Goal: Task Accomplishment & Management: Manage account settings

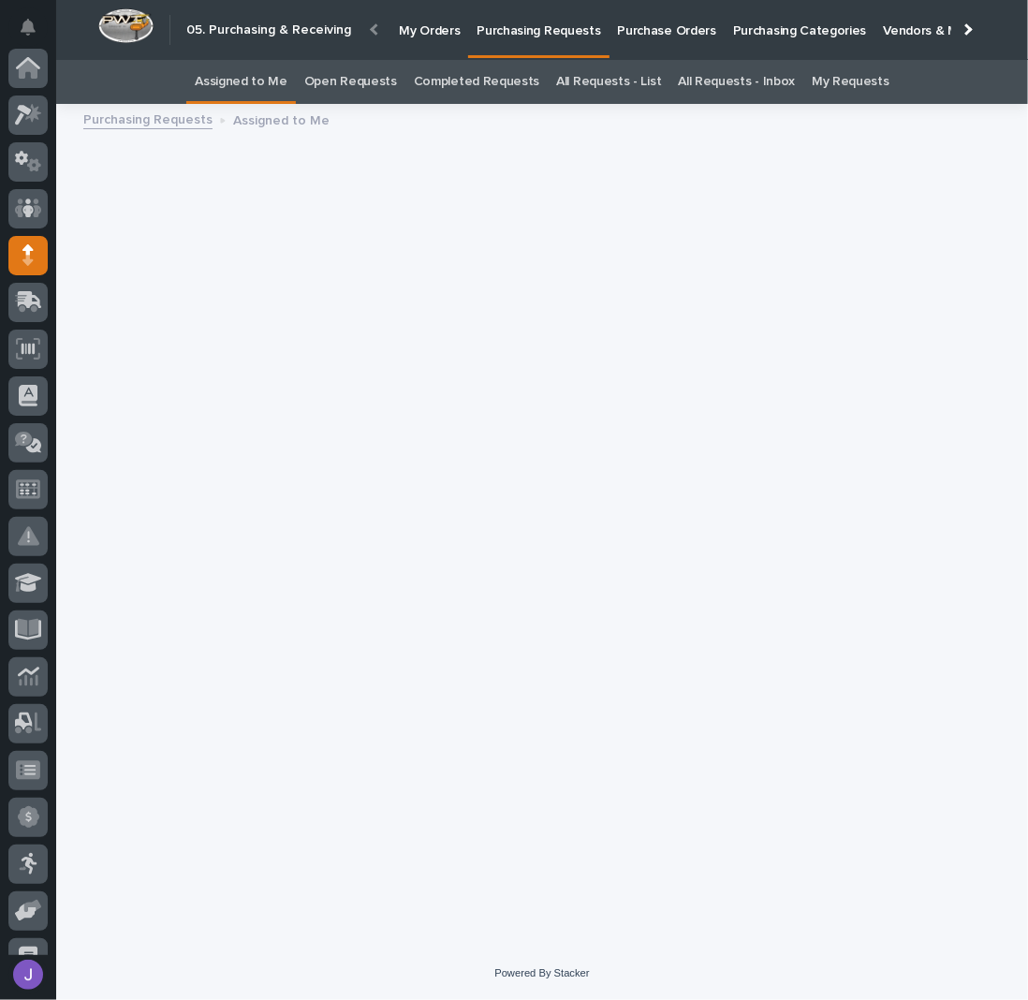
scroll to position [187, 0]
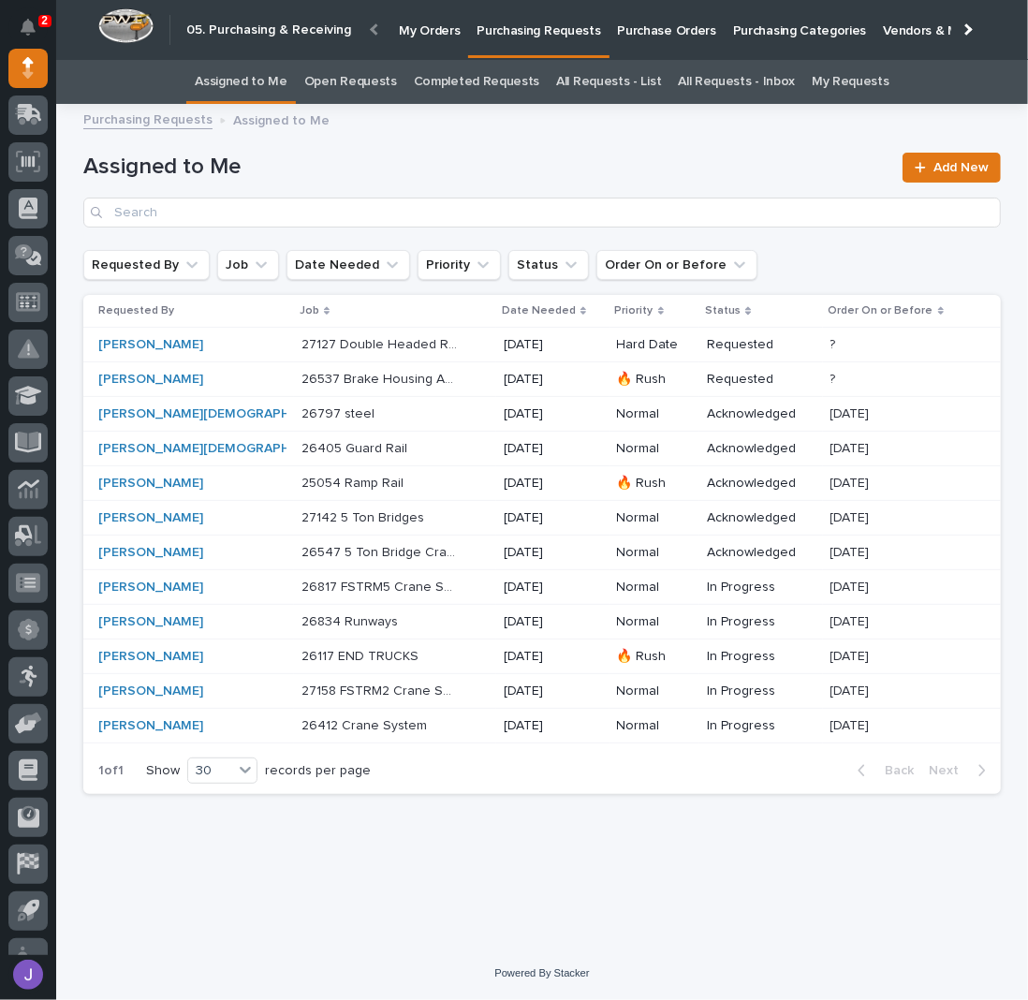
click at [619, 42] on link "Purchase Orders" at bounding box center [667, 29] width 115 height 58
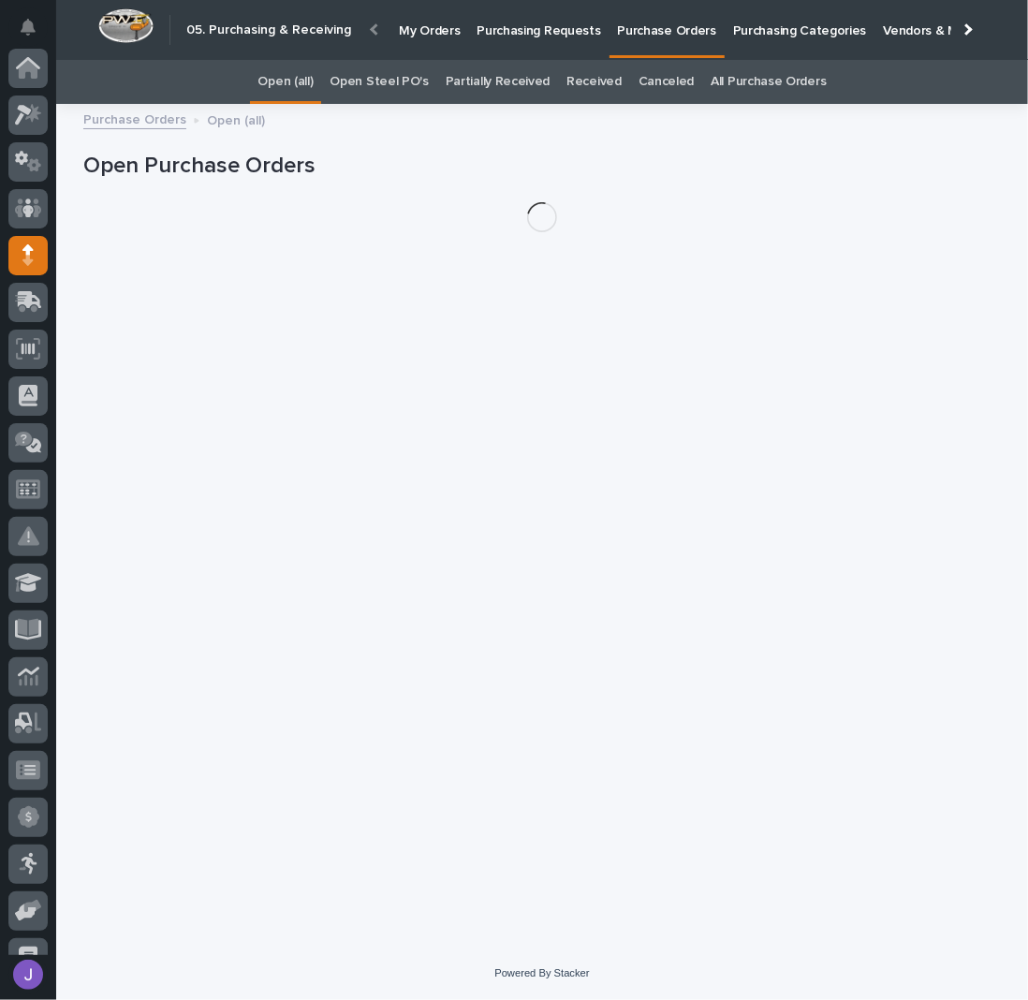
scroll to position [187, 0]
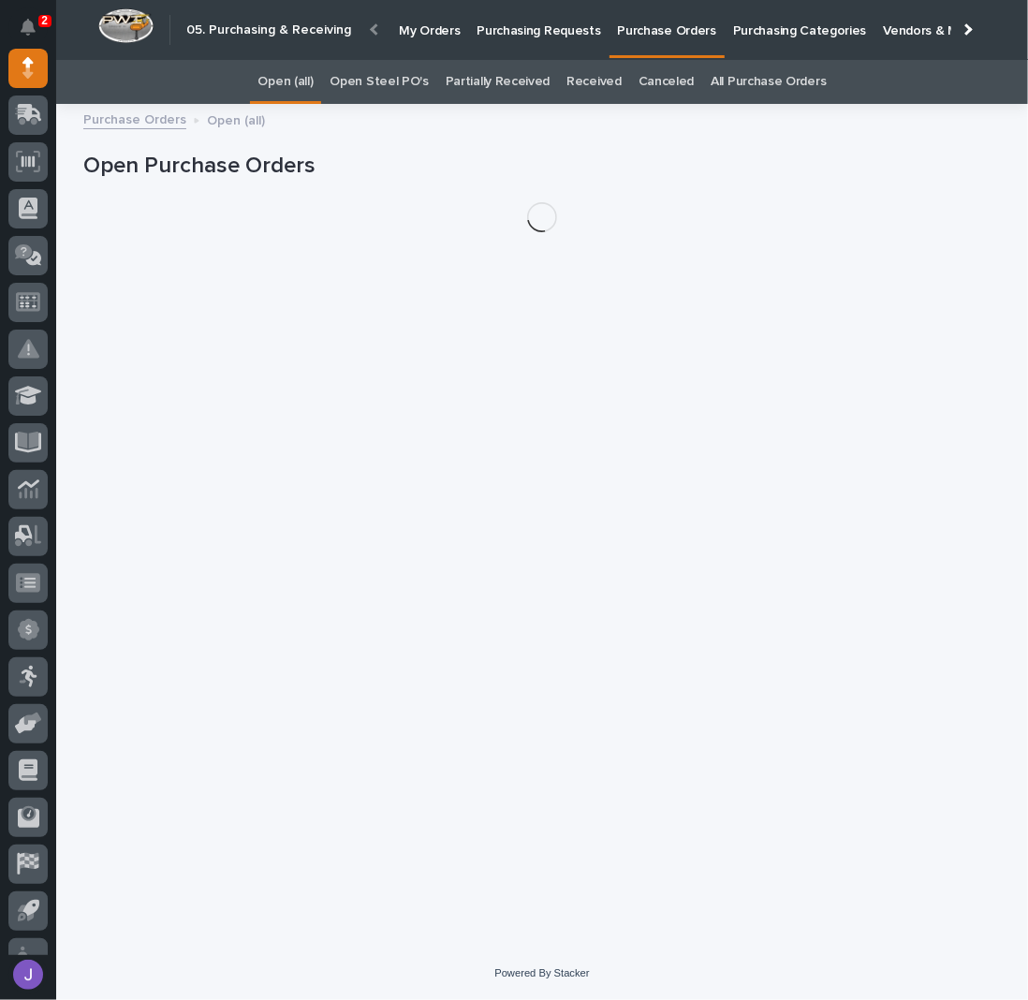
click at [418, 74] on link "Open Steel PO's" at bounding box center [379, 82] width 98 height 44
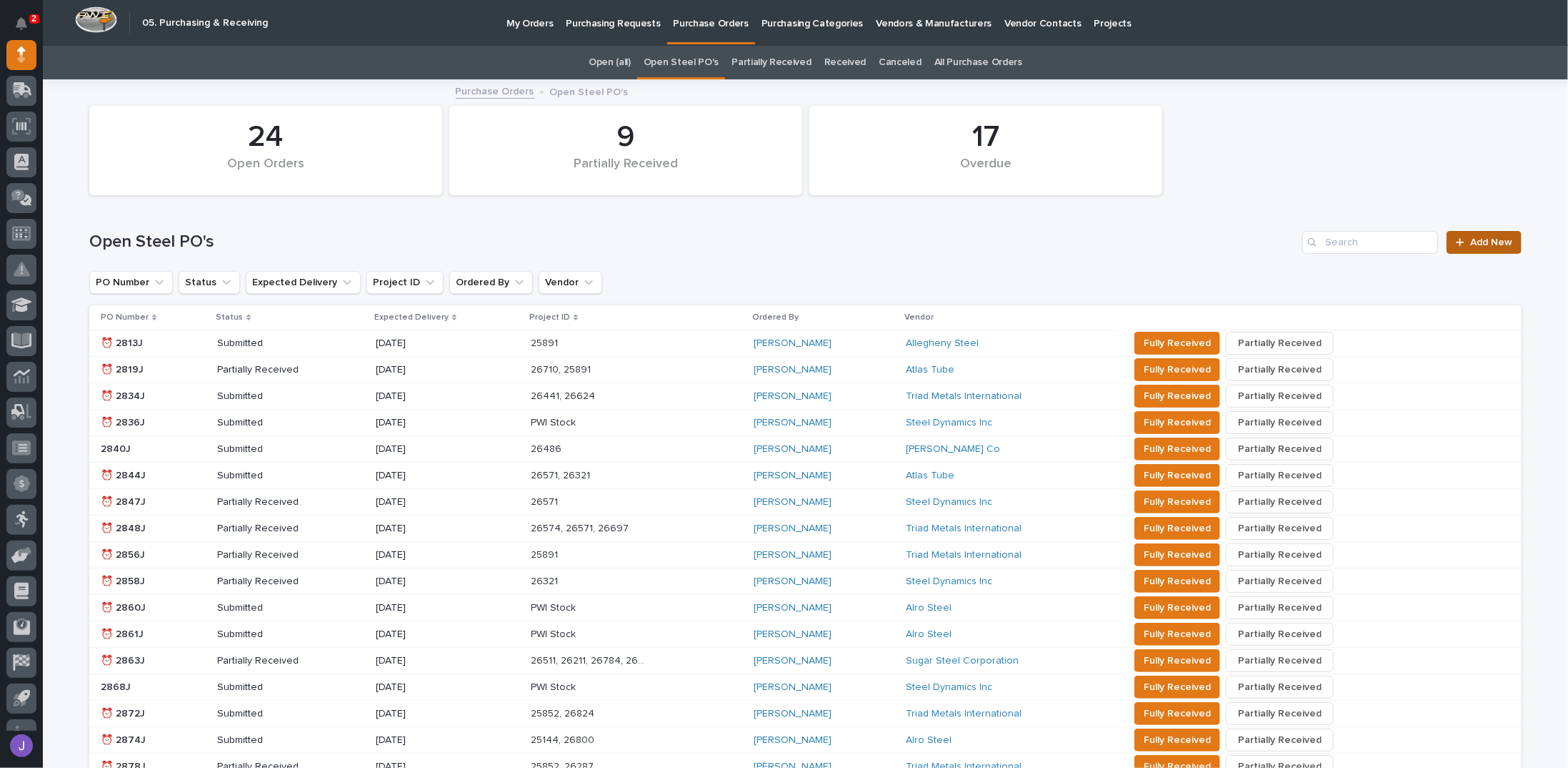
click at [784, 247] on link "Add New" at bounding box center [1484, 242] width 75 height 23
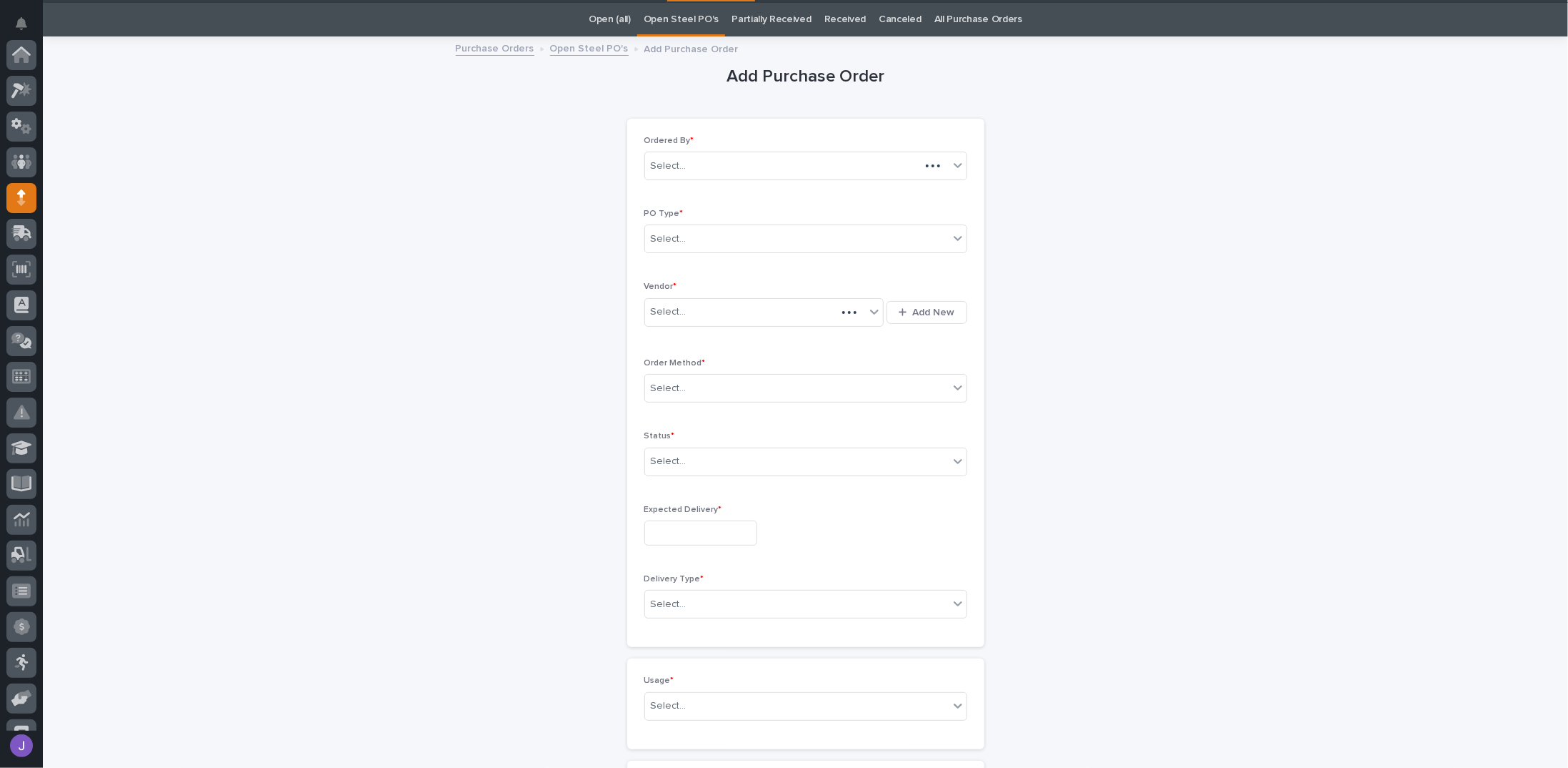
scroll to position [143, 0]
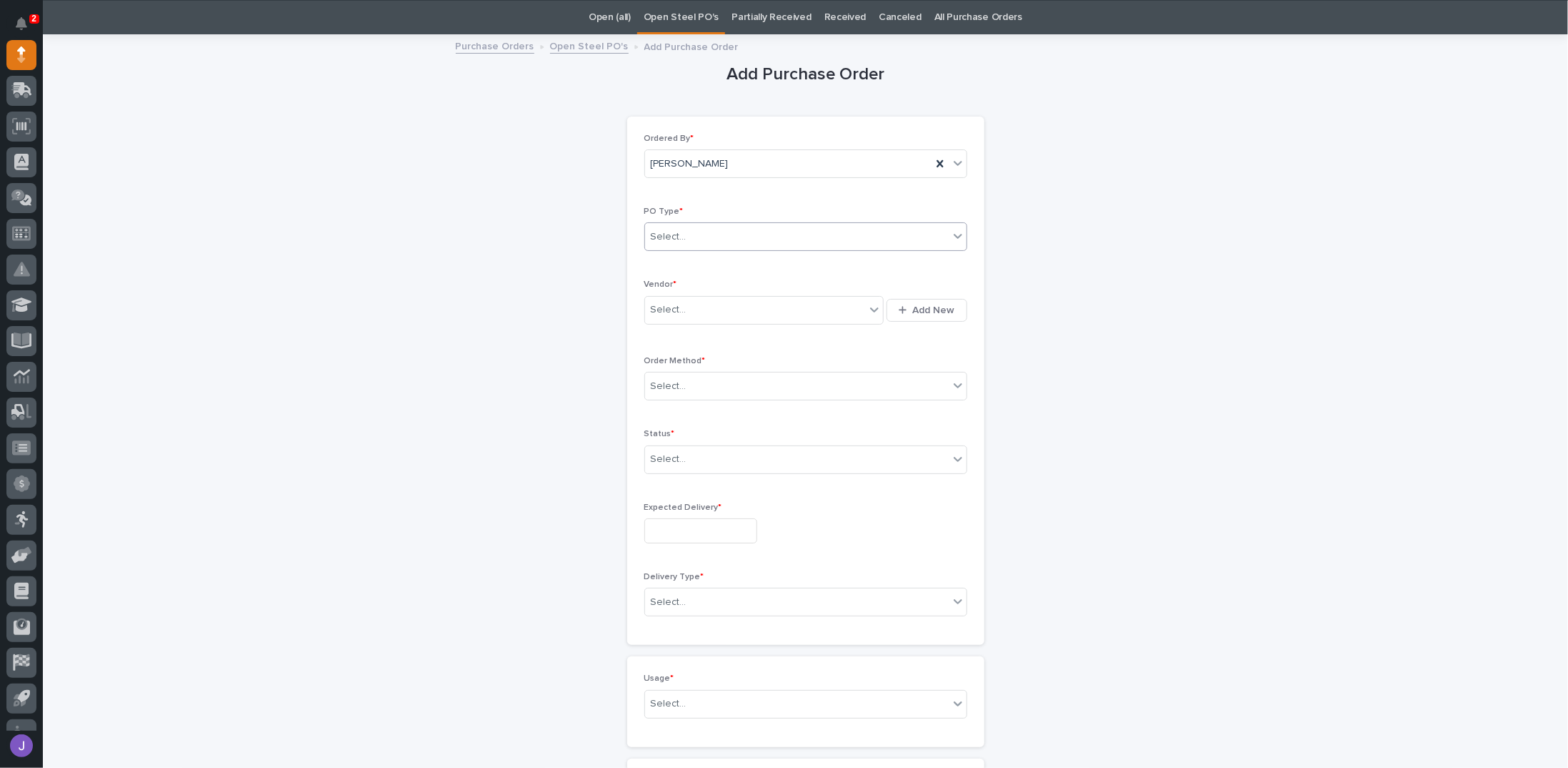
click at [697, 231] on div "Select..." at bounding box center [797, 237] width 304 height 24
drag, startPoint x: 684, startPoint y: 274, endPoint x: 678, endPoint y: 282, distance: 10.0
click at [678, 282] on div "Paper" at bounding box center [800, 287] width 321 height 25
click at [676, 308] on div "Select..." at bounding box center [668, 310] width 36 height 15
type input "**********"
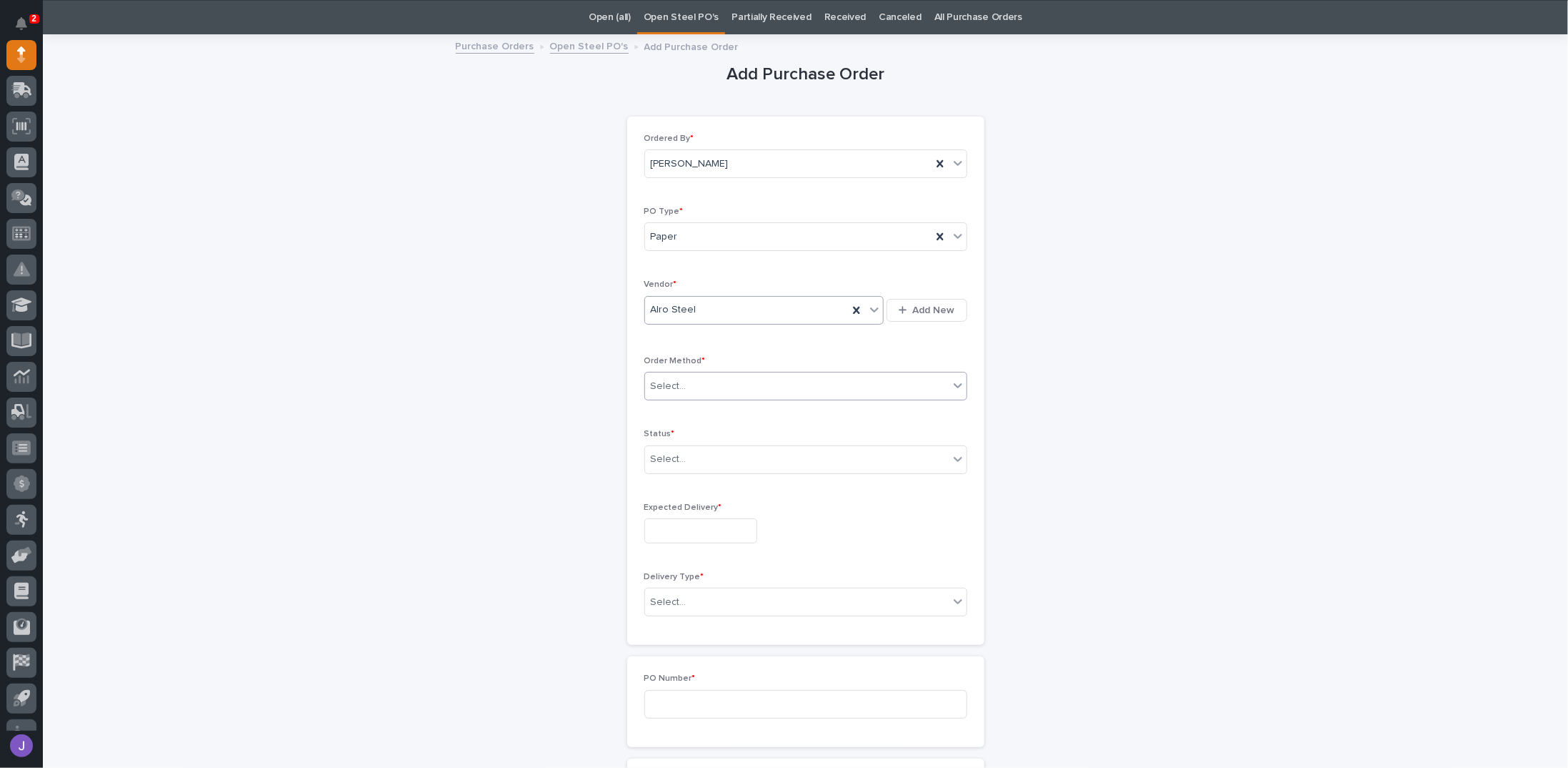
click at [677, 384] on div "Select..." at bounding box center [668, 386] width 36 height 15
click at [664, 411] on div "Online Order" at bounding box center [800, 411] width 321 height 25
click at [660, 459] on div "Select..." at bounding box center [668, 460] width 36 height 15
click at [660, 502] on div "Submitted" at bounding box center [800, 508] width 321 height 25
click at [663, 525] on input "text" at bounding box center [701, 531] width 113 height 25
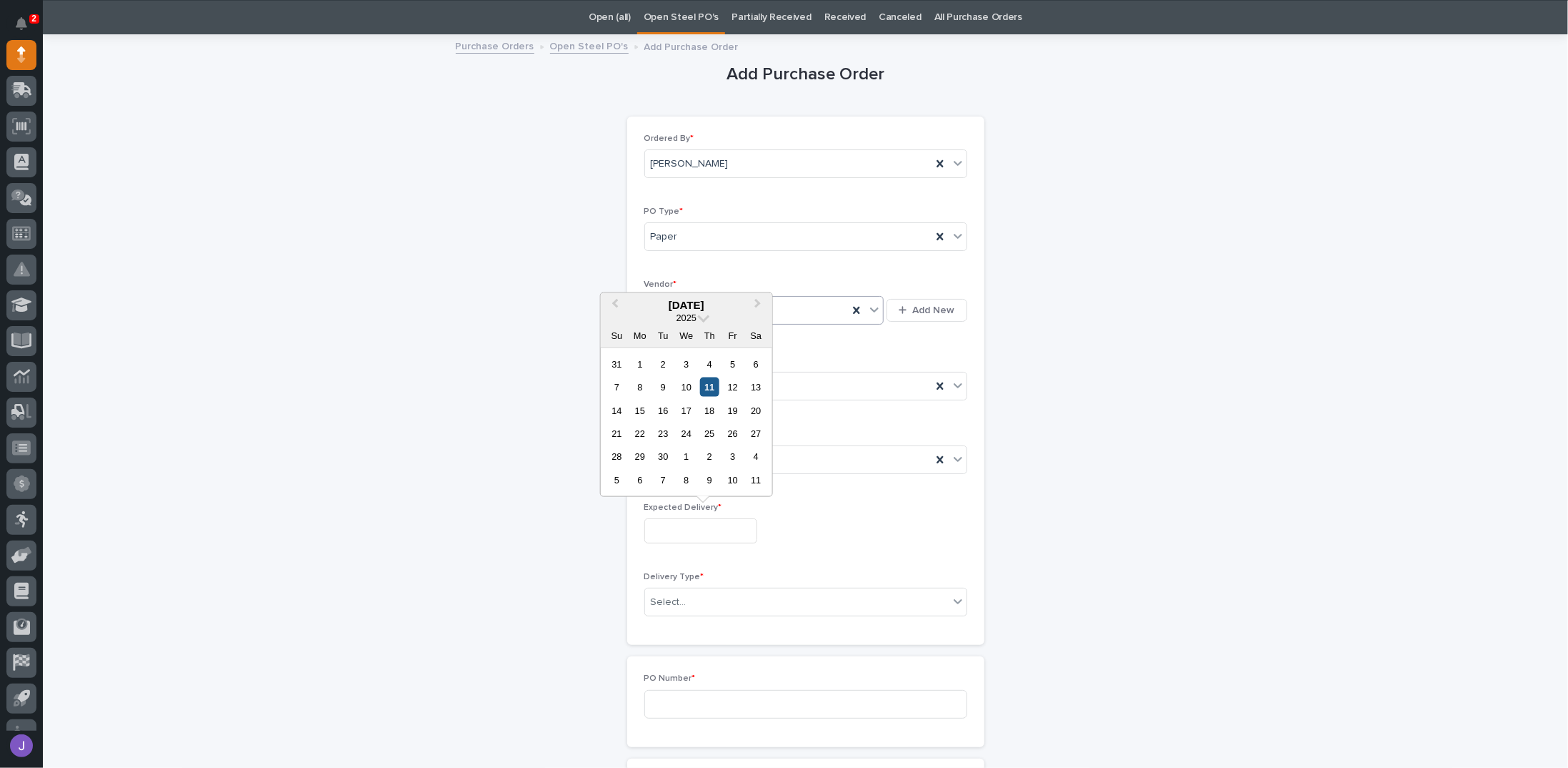
click at [712, 389] on div "11" at bounding box center [710, 386] width 19 height 19
type input "**********"
click at [678, 598] on div "Select..." at bounding box center [668, 602] width 36 height 15
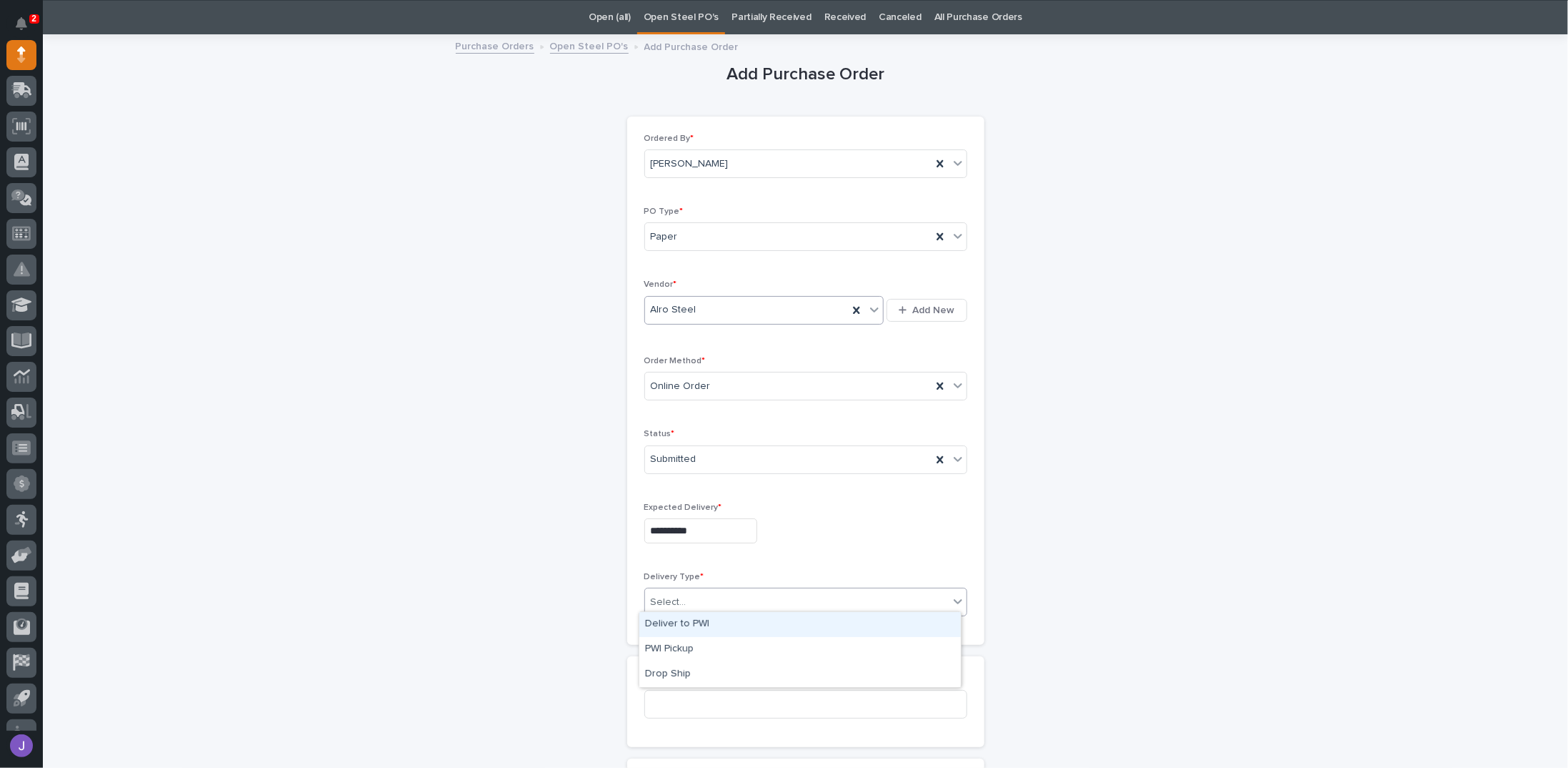
click at [675, 619] on div "Deliver to PWI" at bounding box center [800, 624] width 321 height 25
click at [668, 695] on input at bounding box center [806, 704] width 323 height 28
type input "2902J"
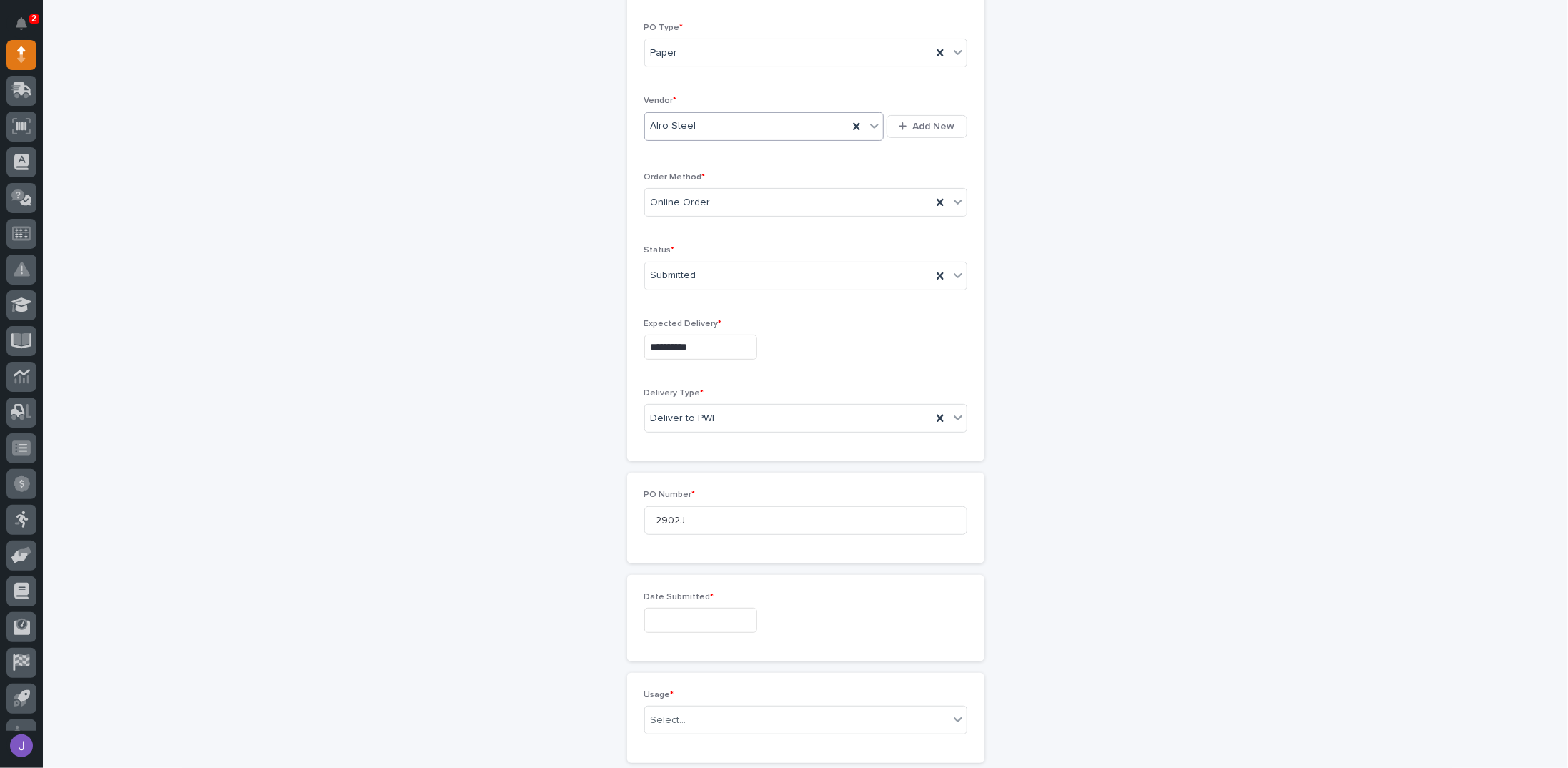
scroll to position [236, 0]
click at [651, 600] on input "text" at bounding box center [701, 612] width 113 height 25
click at [691, 471] on div "10" at bounding box center [686, 467] width 19 height 19
type input "**********"
click at [676, 718] on div "Select..." at bounding box center [797, 713] width 304 height 24
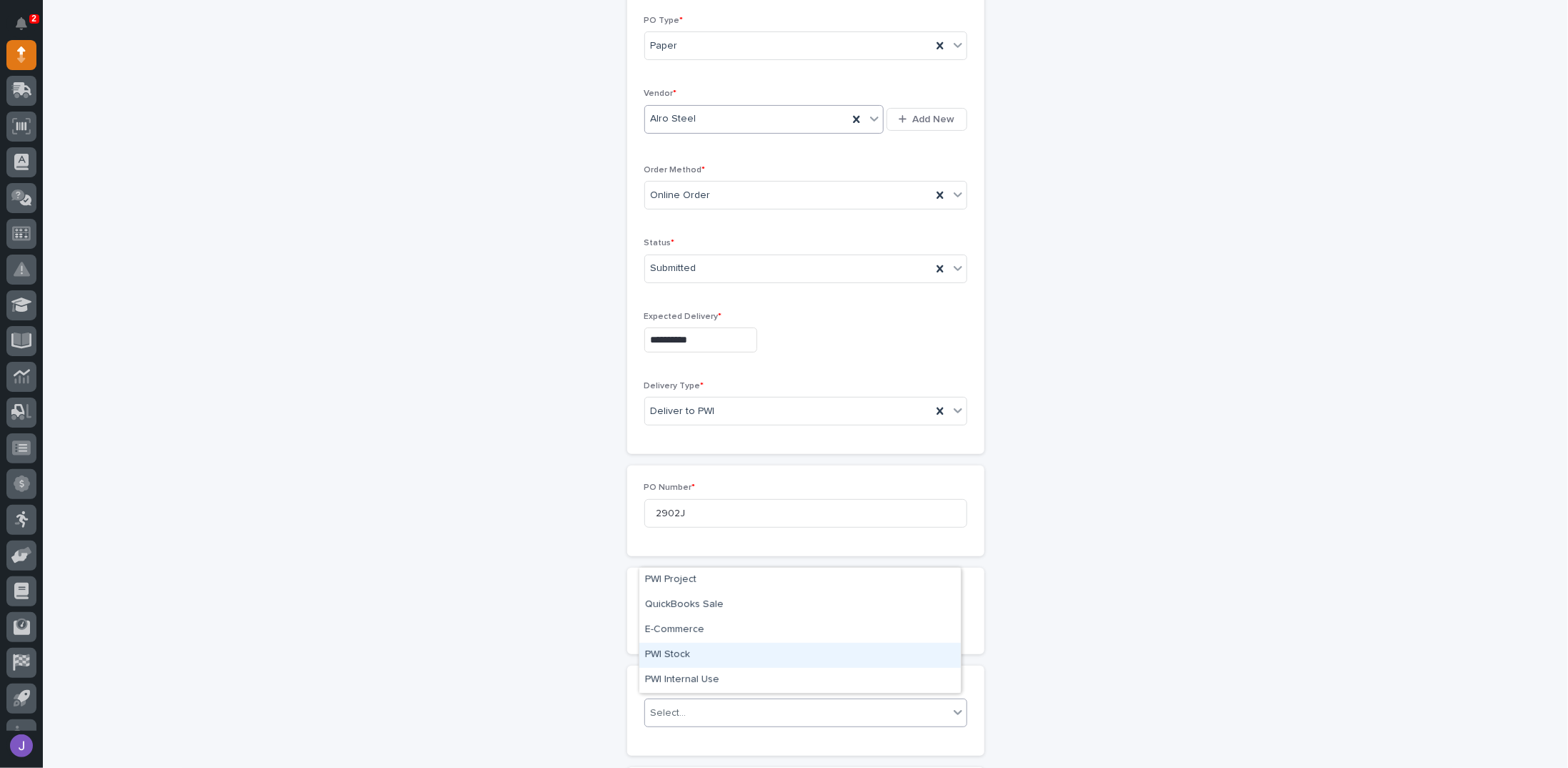
click at [678, 663] on div "PWI Stock" at bounding box center [800, 655] width 321 height 25
click at [589, 657] on div "**********" at bounding box center [805, 606] width 1432 height 1523
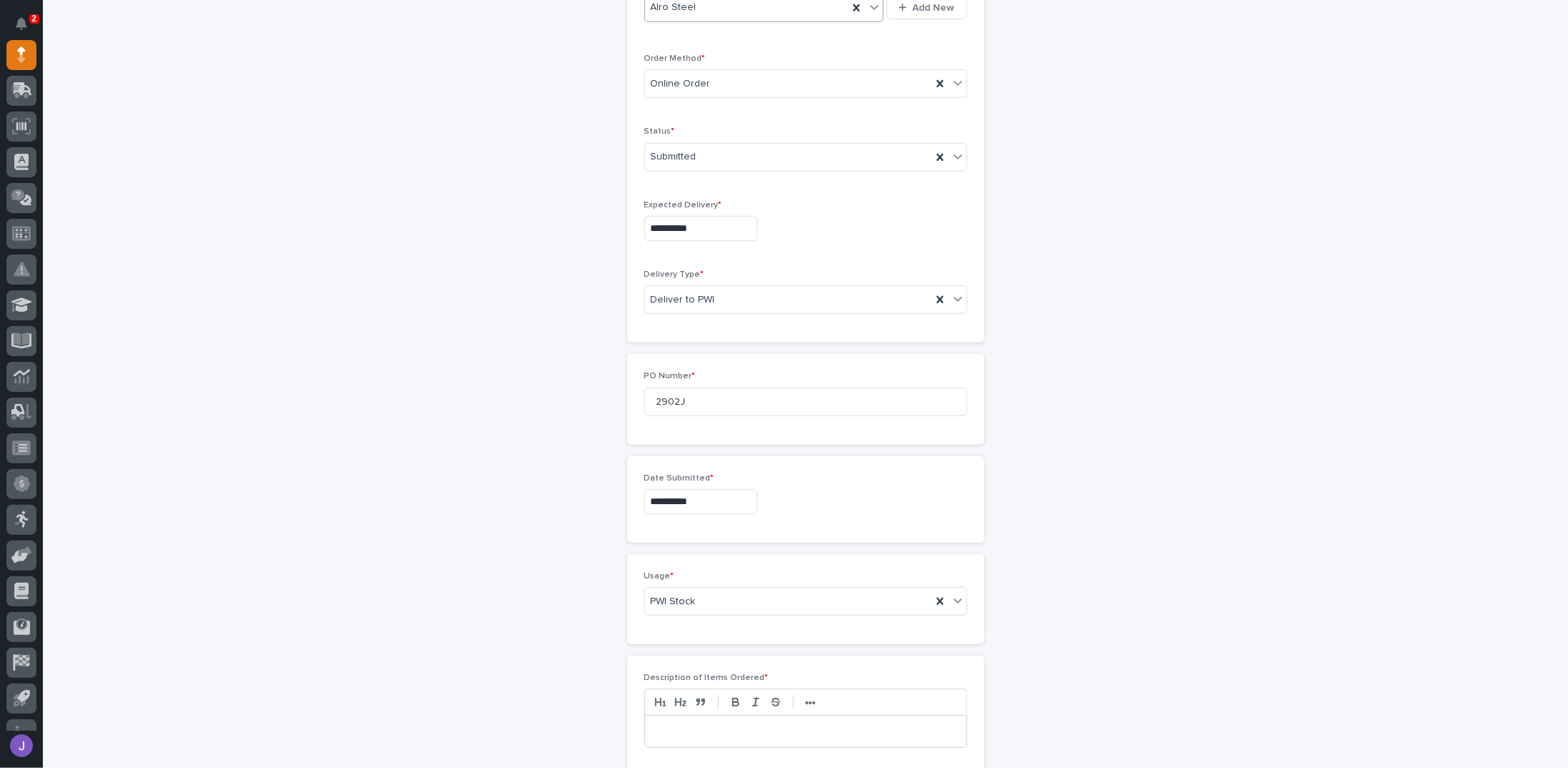
scroll to position [426, 0]
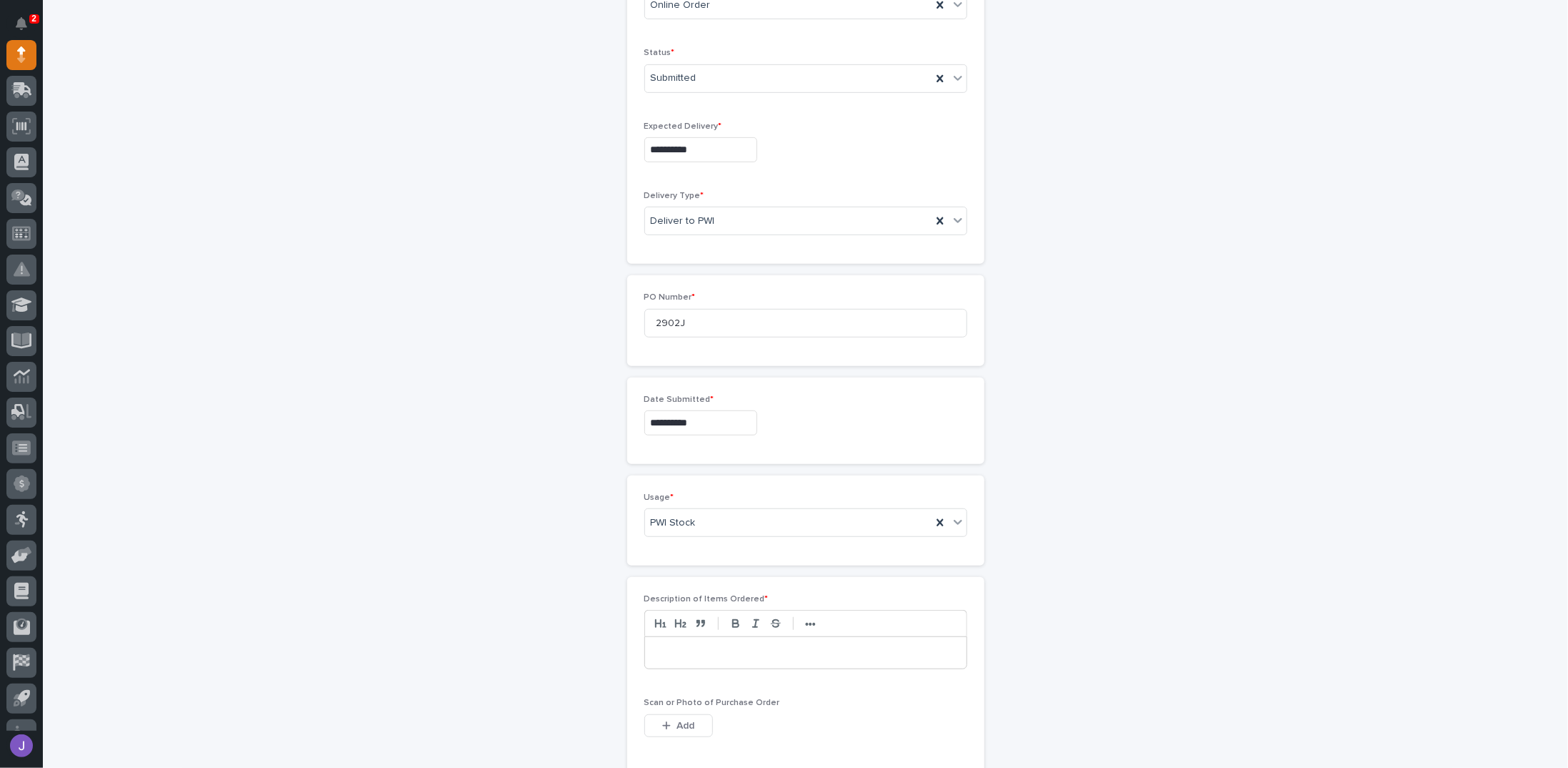
click at [668, 645] on p at bounding box center [806, 652] width 300 height 15
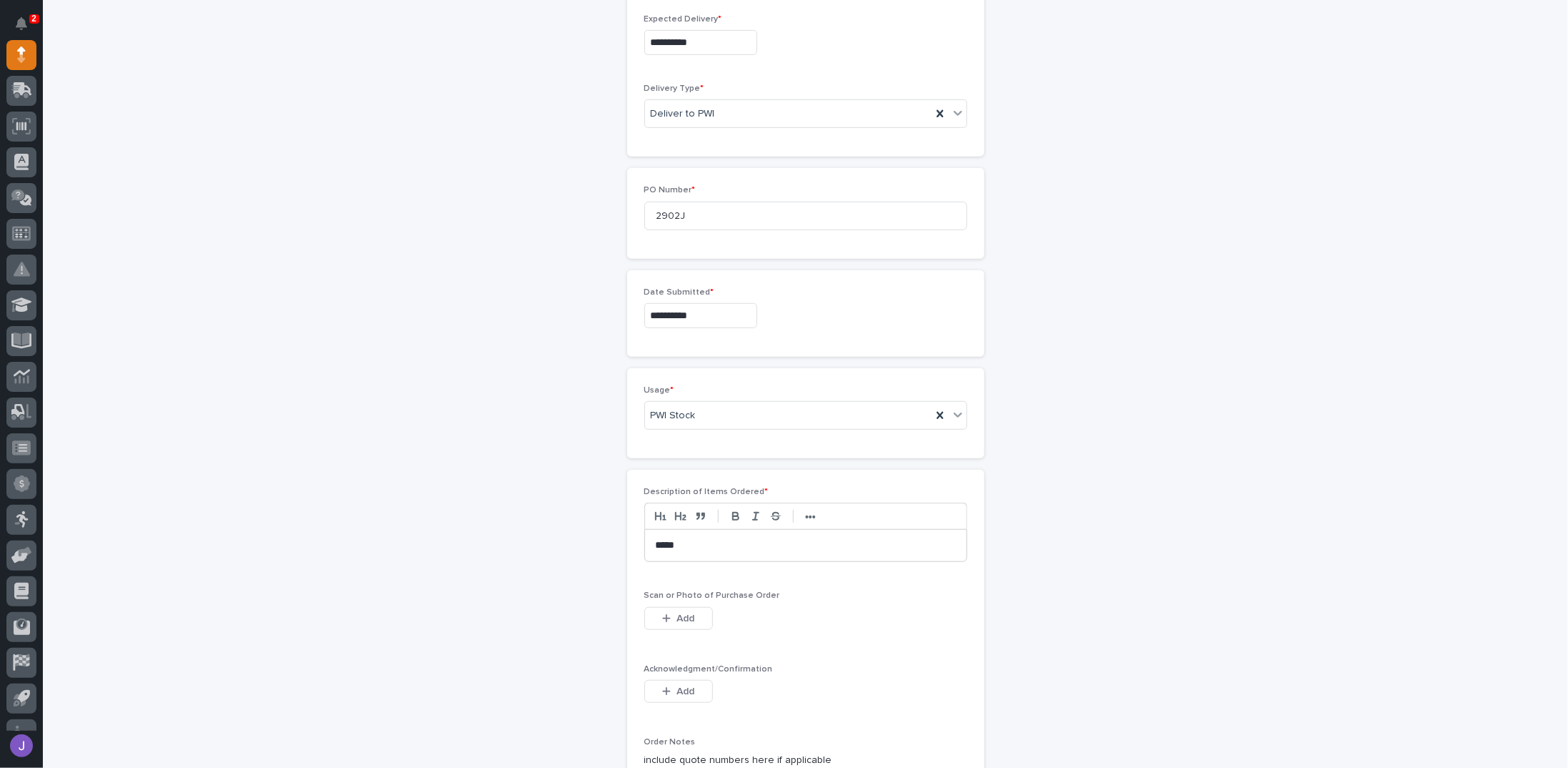
scroll to position [617, 0]
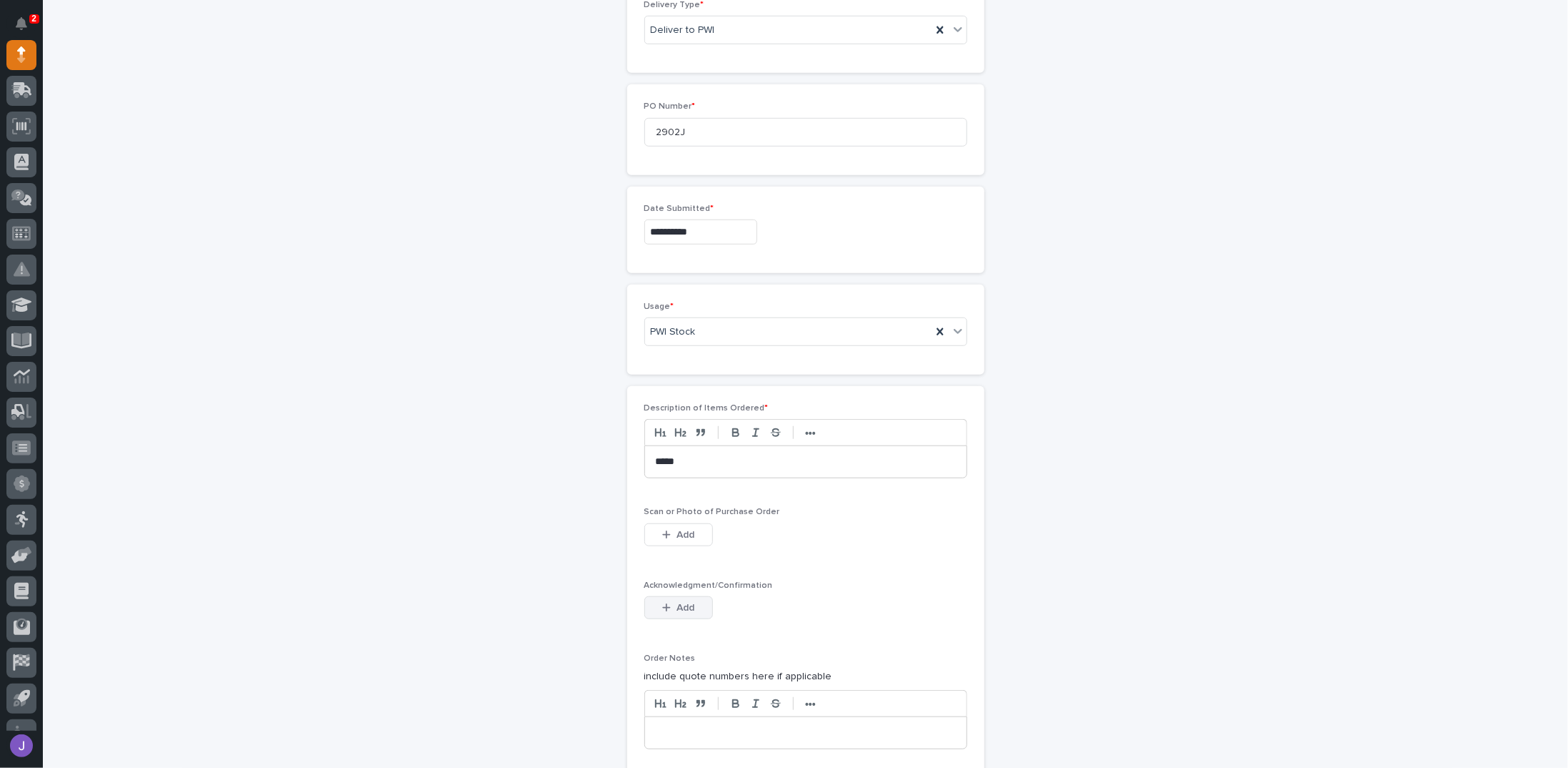
click at [691, 597] on button "Add" at bounding box center [679, 608] width 69 height 23
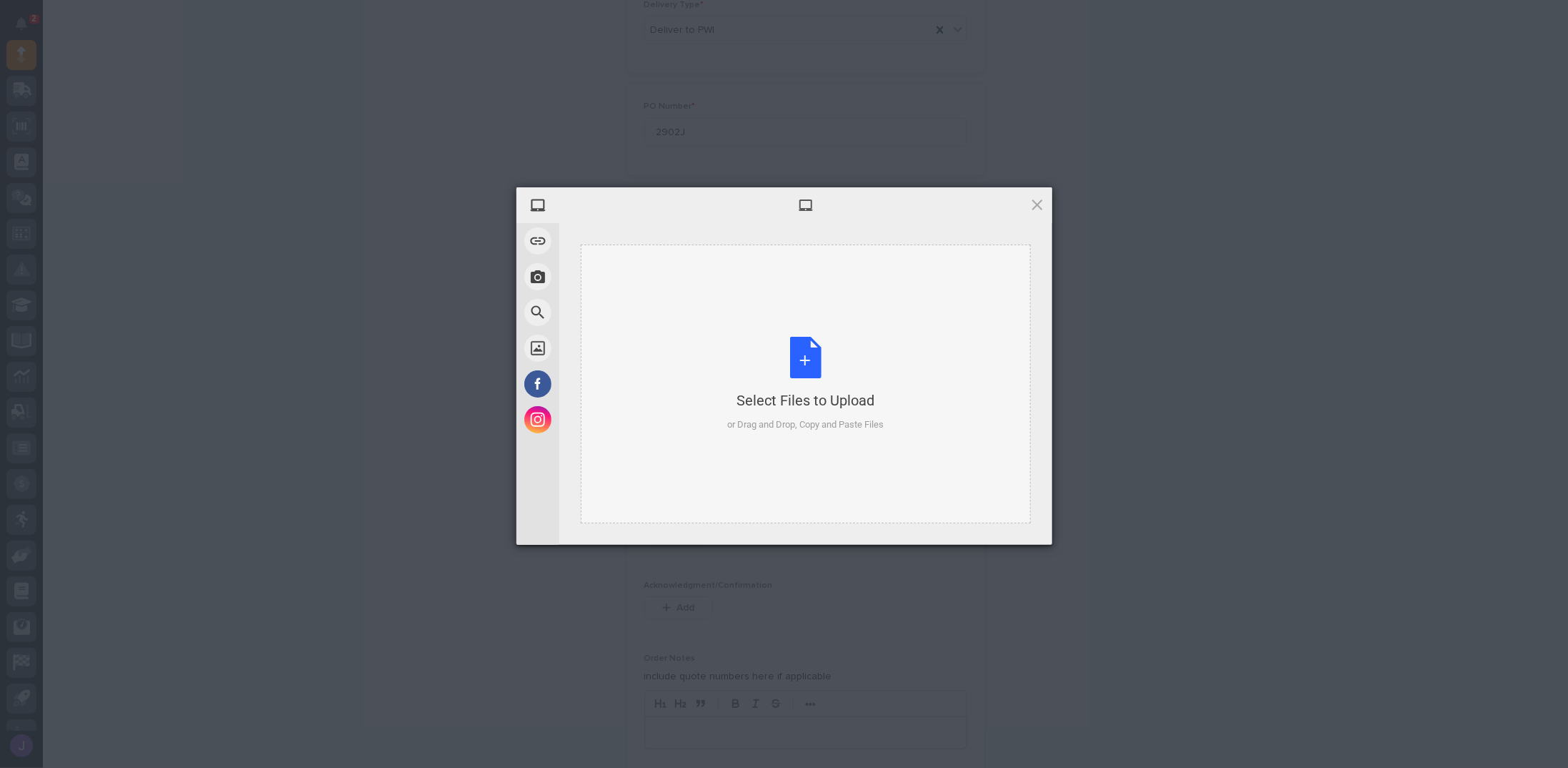
click at [784, 352] on div "Select Files to Upload or Drag and Drop, Copy and Paste Files" at bounding box center [805, 384] width 156 height 95
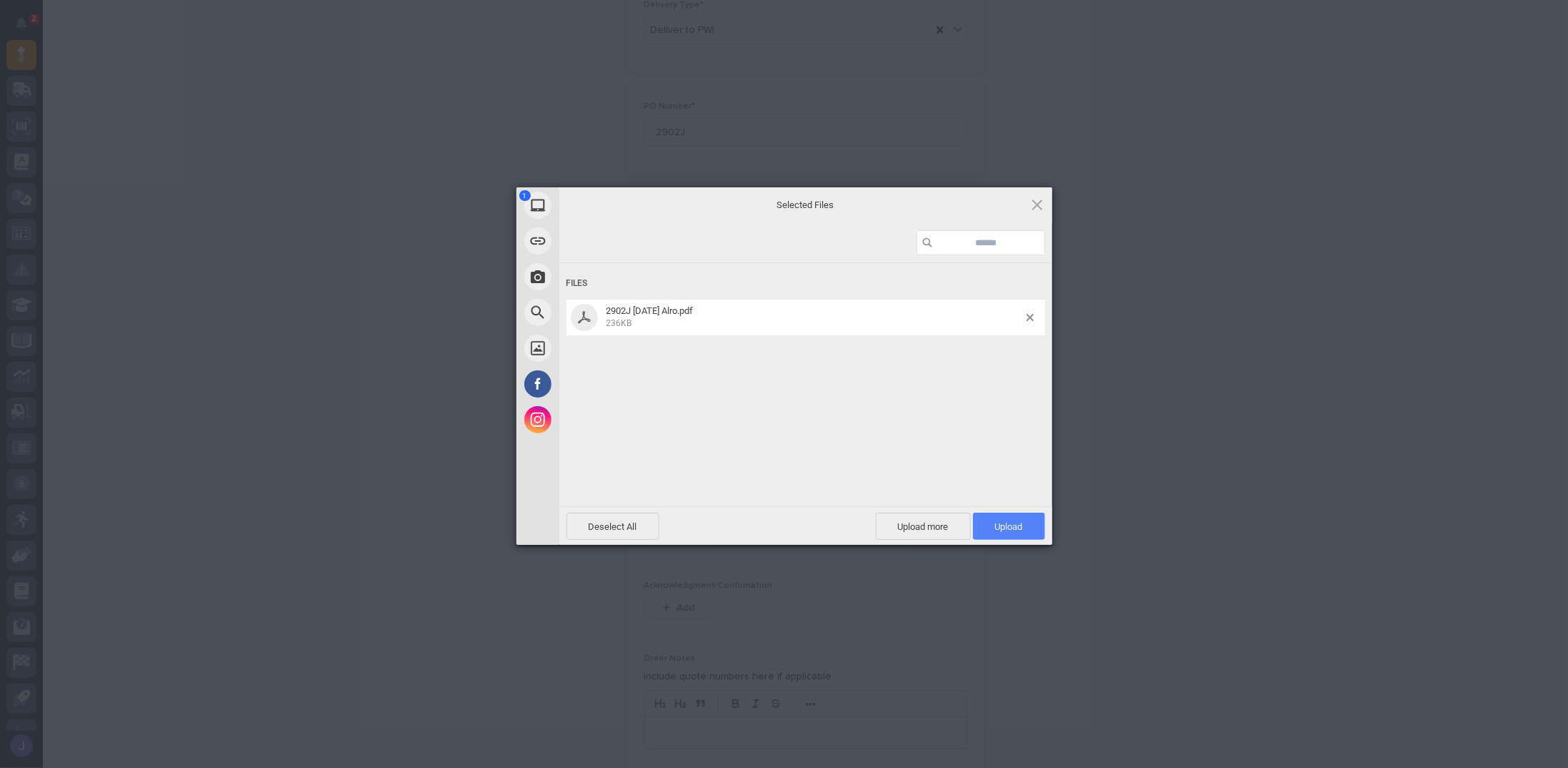
click at [784, 521] on span "Upload 1" at bounding box center [1009, 527] width 28 height 11
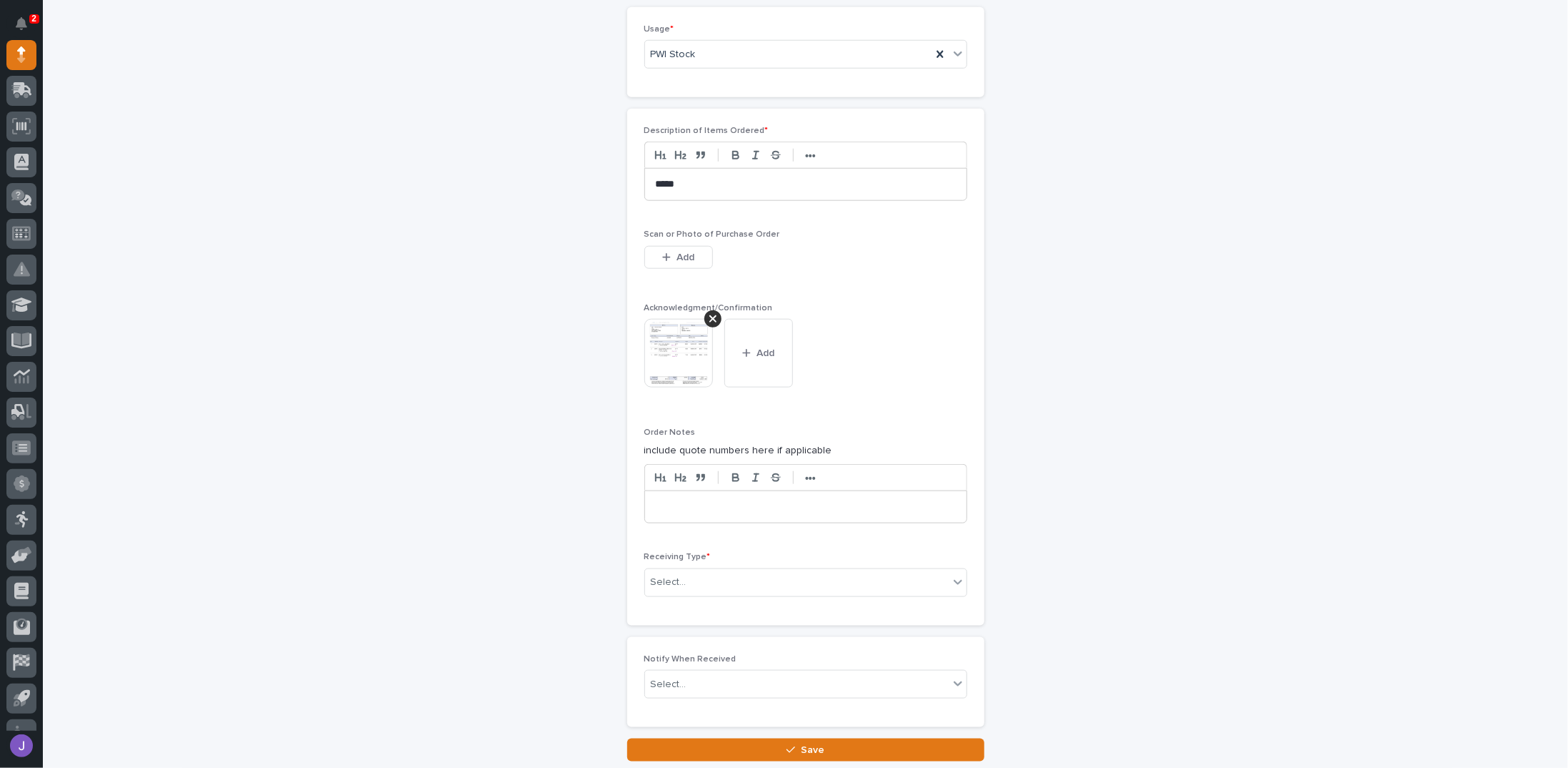
scroll to position [991, 0]
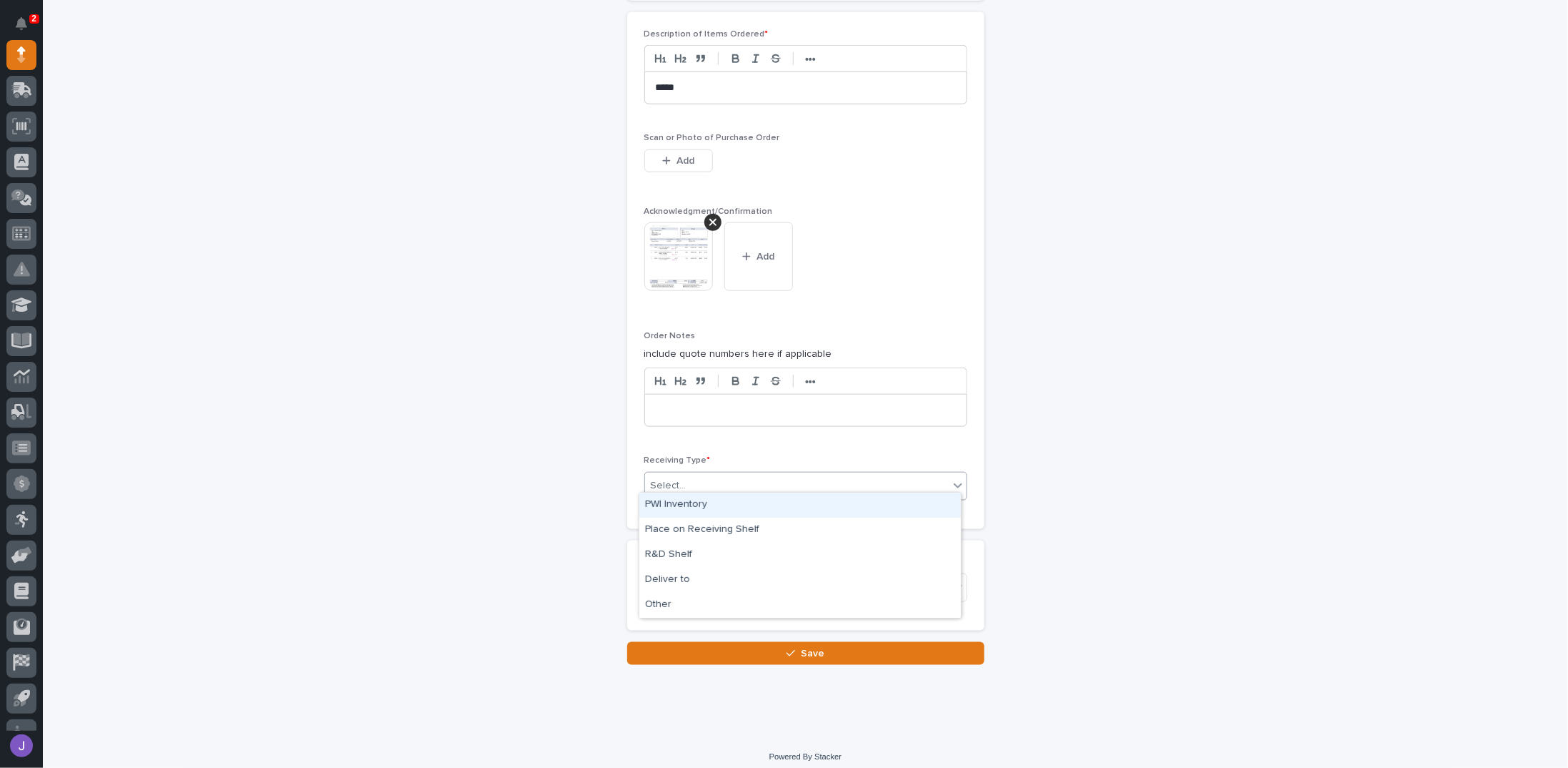
click at [700, 482] on div "Select..." at bounding box center [797, 486] width 304 height 24
click at [681, 502] on div "PWI Inventory" at bounding box center [800, 505] width 321 height 25
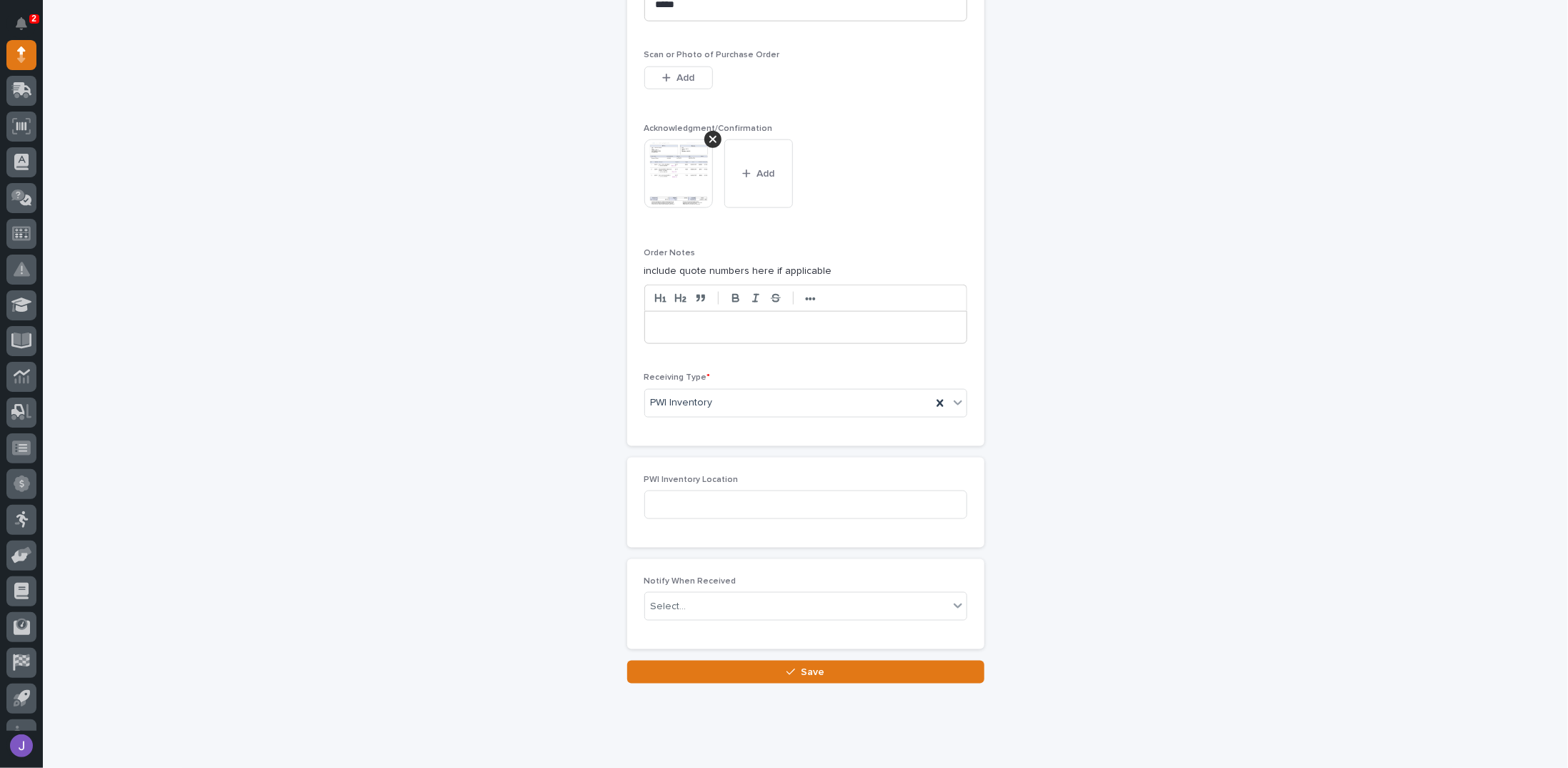
scroll to position [1079, 0]
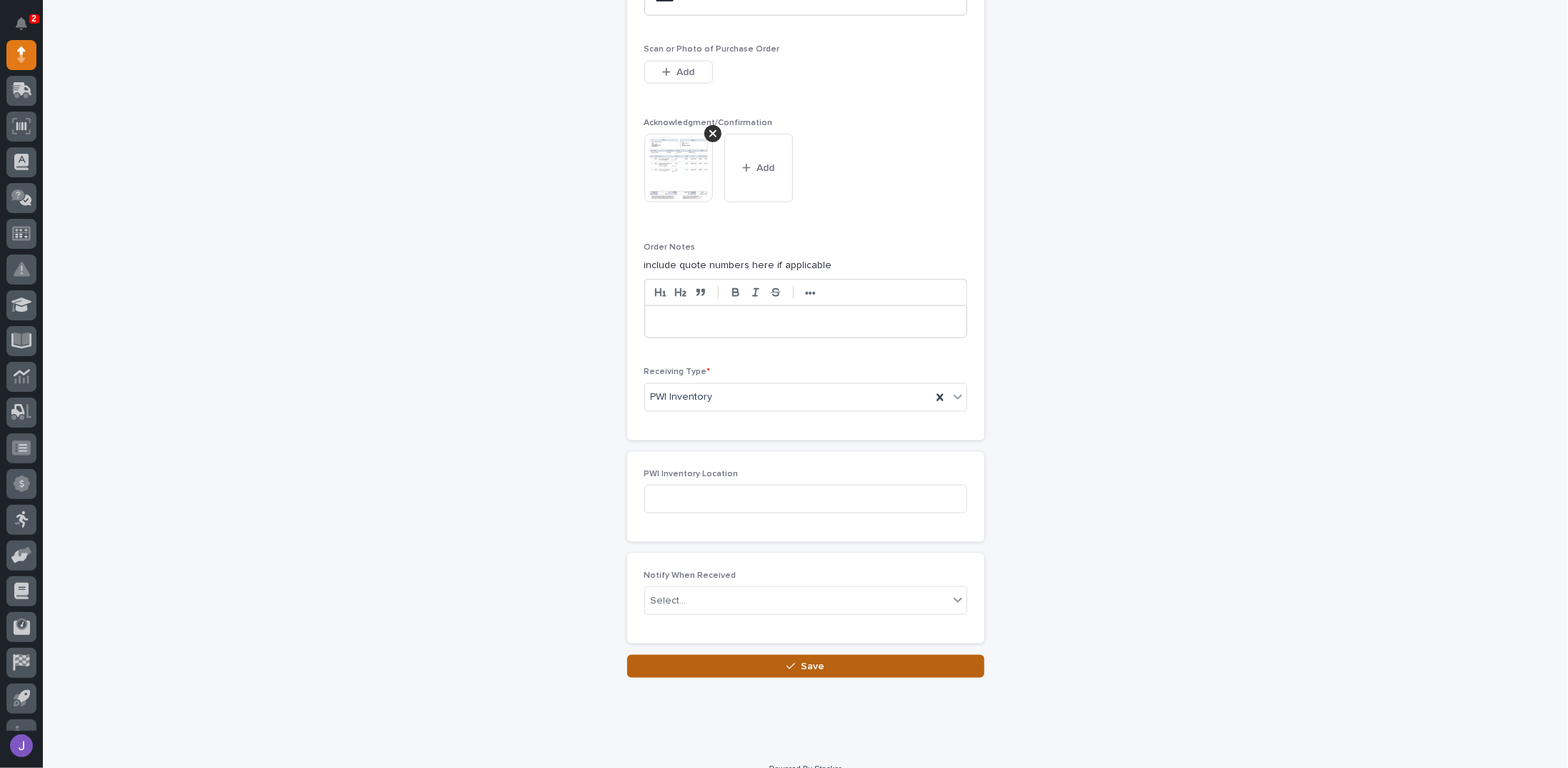
click at [743, 663] on button "Save" at bounding box center [806, 666] width 357 height 23
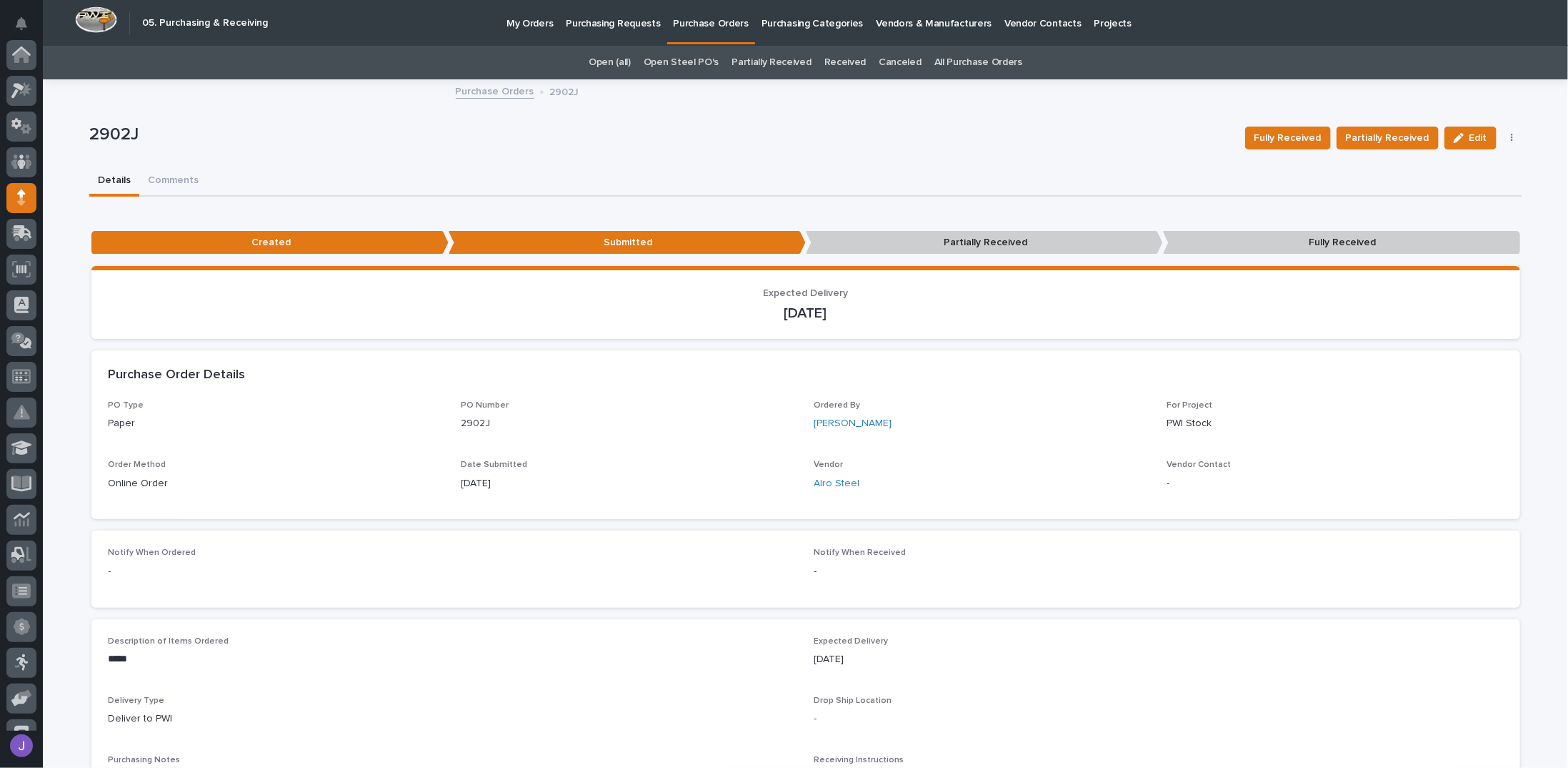
scroll to position [143, 0]
click at [612, 28] on p "Purchasing Requests" at bounding box center [613, 15] width 95 height 30
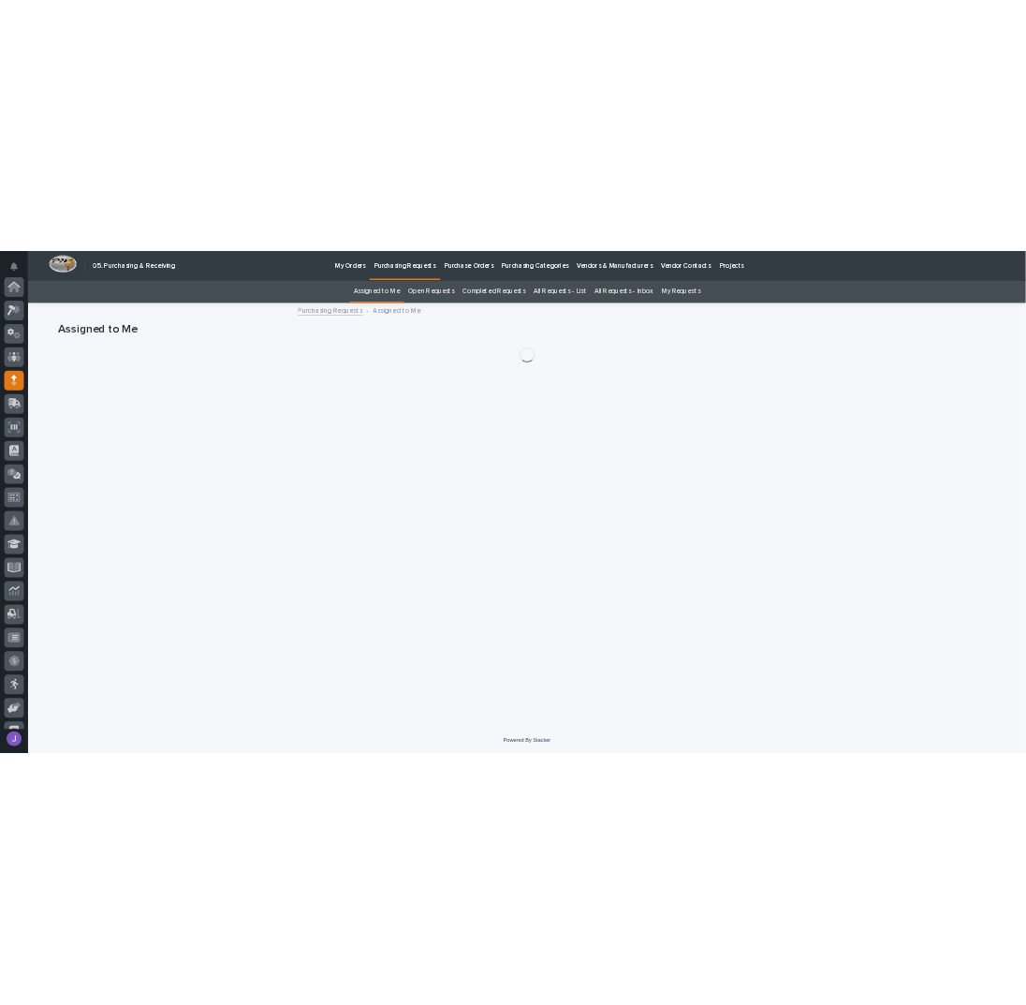
scroll to position [187, 0]
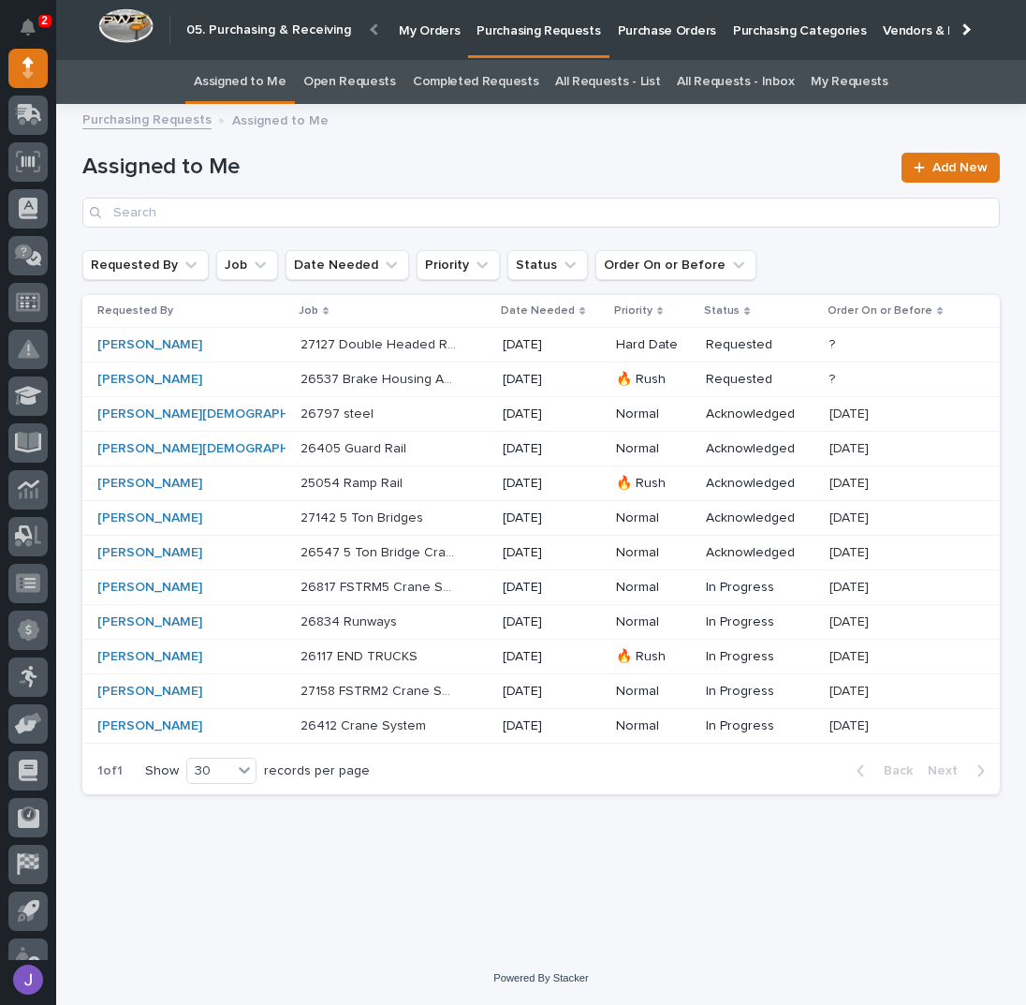
click at [669, 27] on p "Purchase Orders" at bounding box center [667, 19] width 98 height 39
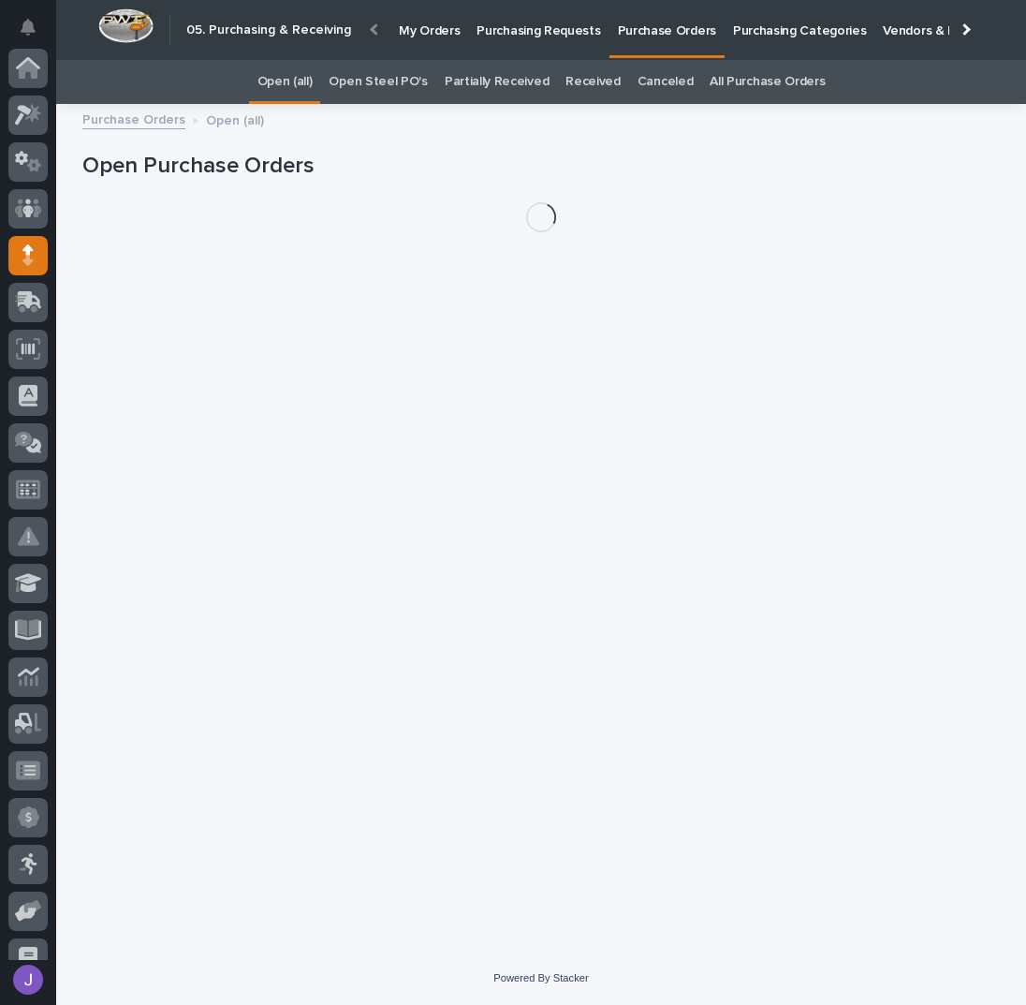
scroll to position [187, 0]
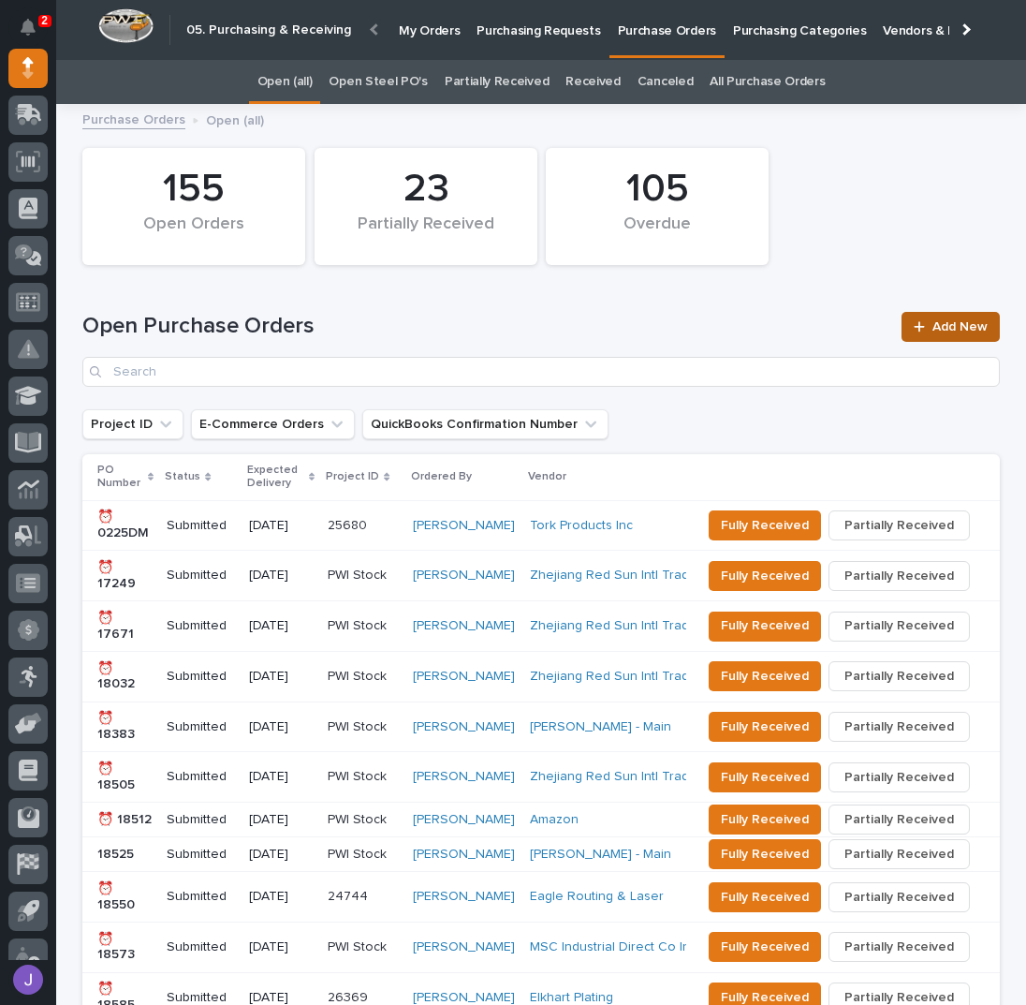
click at [940, 334] on link "Add New" at bounding box center [951, 327] width 98 height 30
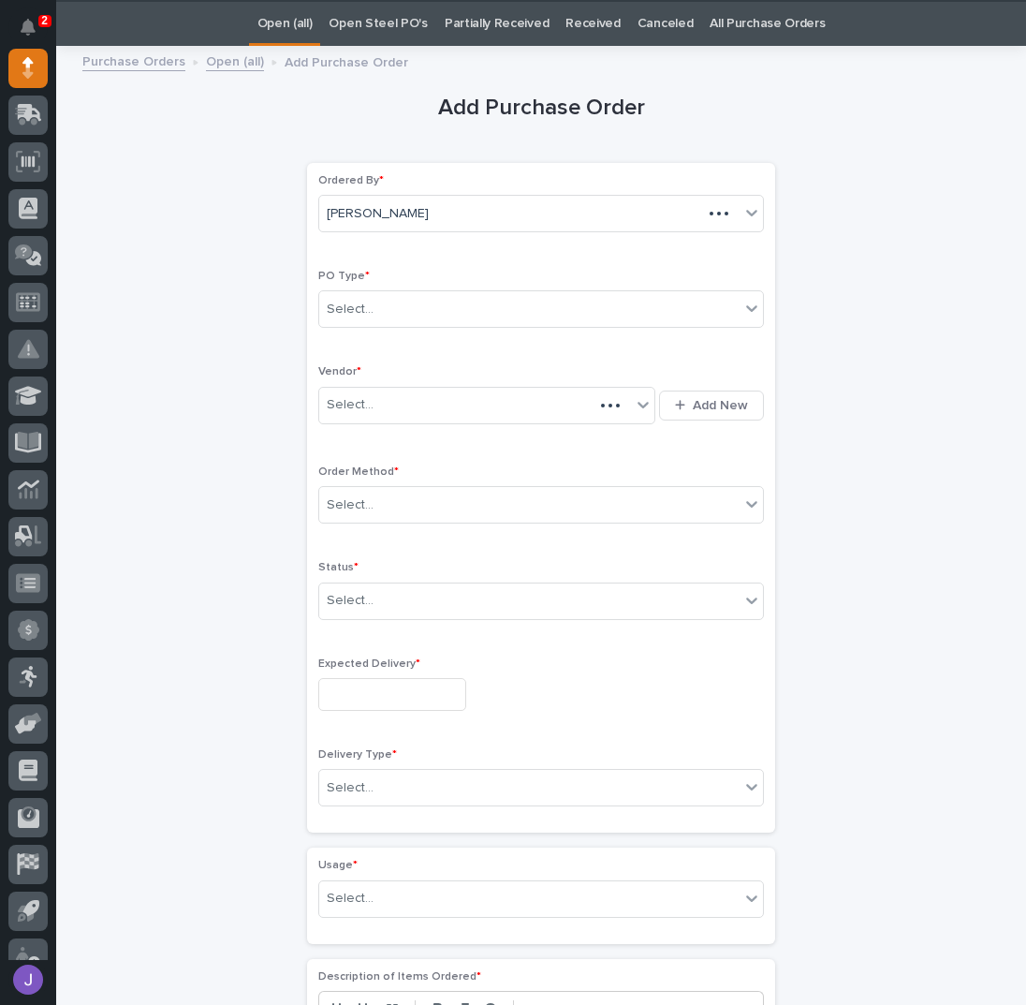
scroll to position [59, 0]
click at [415, 309] on div "Select..." at bounding box center [529, 308] width 420 height 31
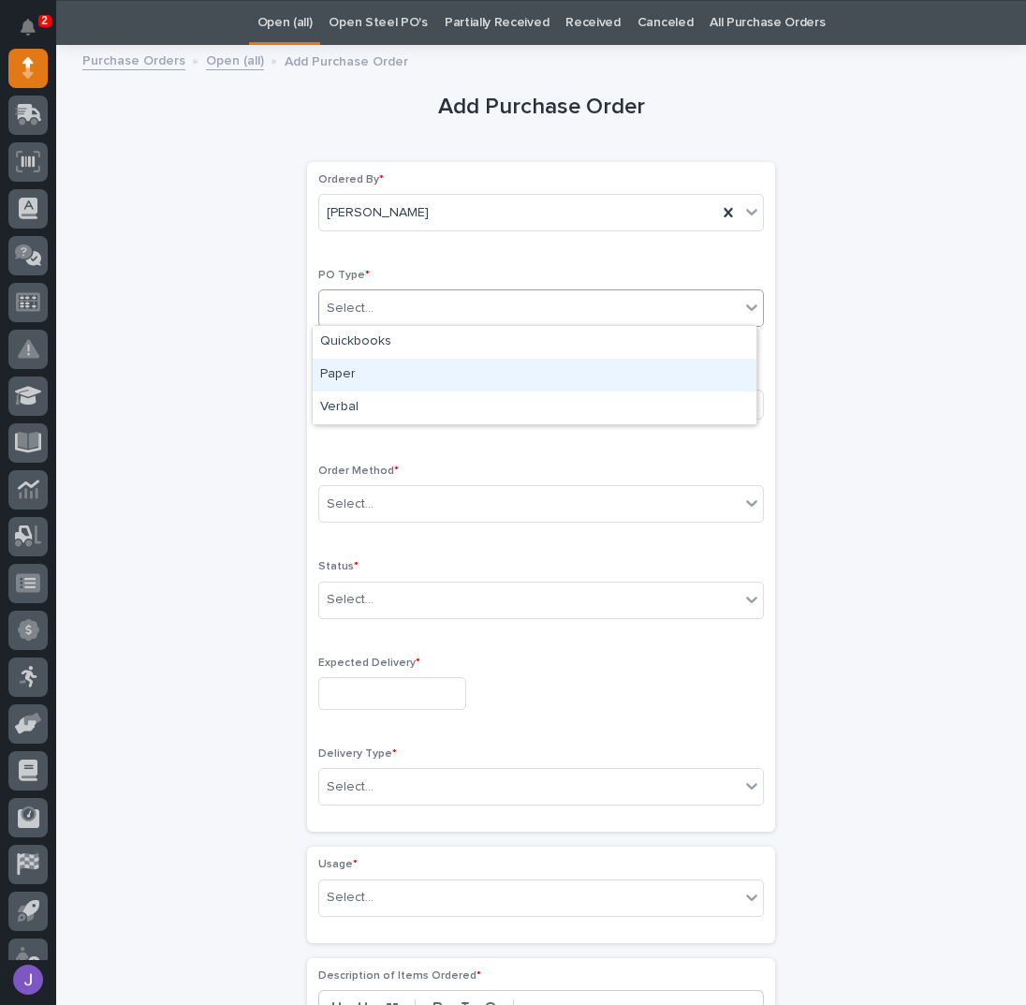
click at [354, 368] on div "Paper" at bounding box center [535, 375] width 444 height 33
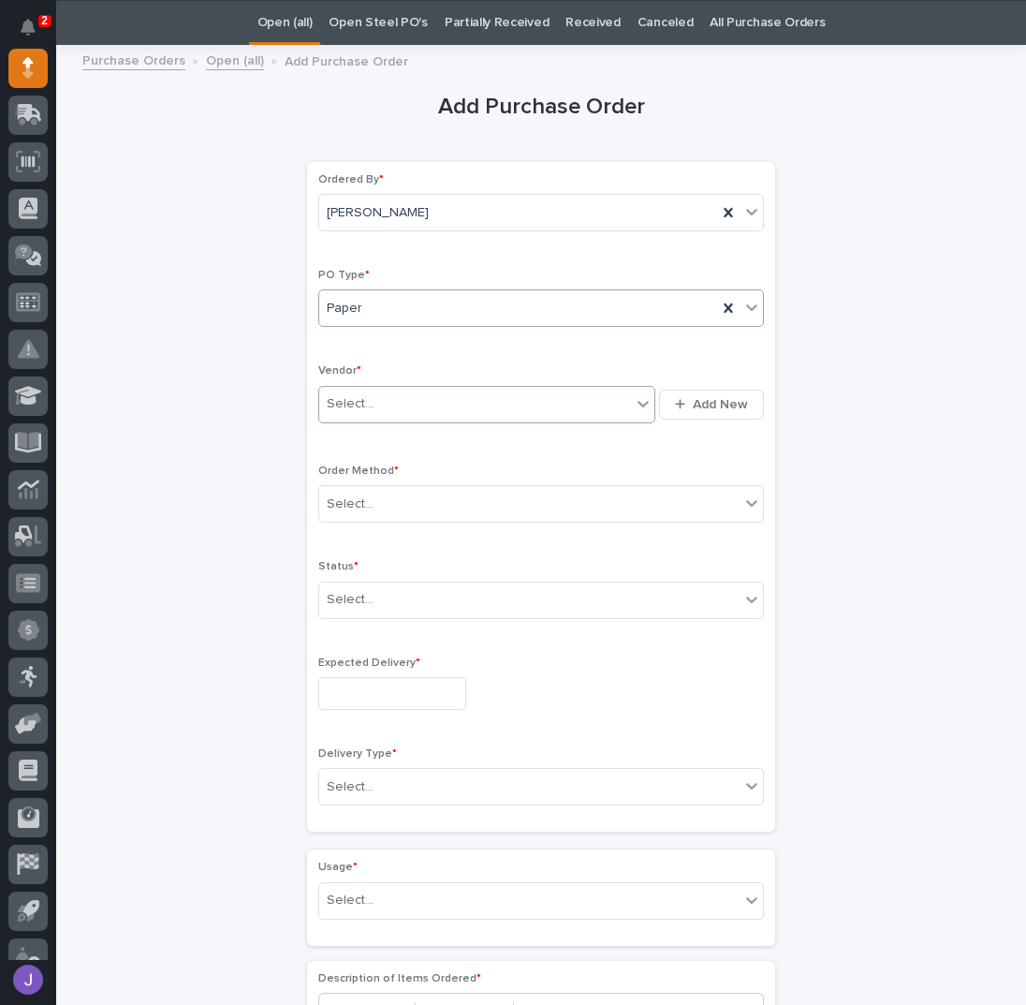
click at [346, 398] on div "Select..." at bounding box center [350, 404] width 47 height 20
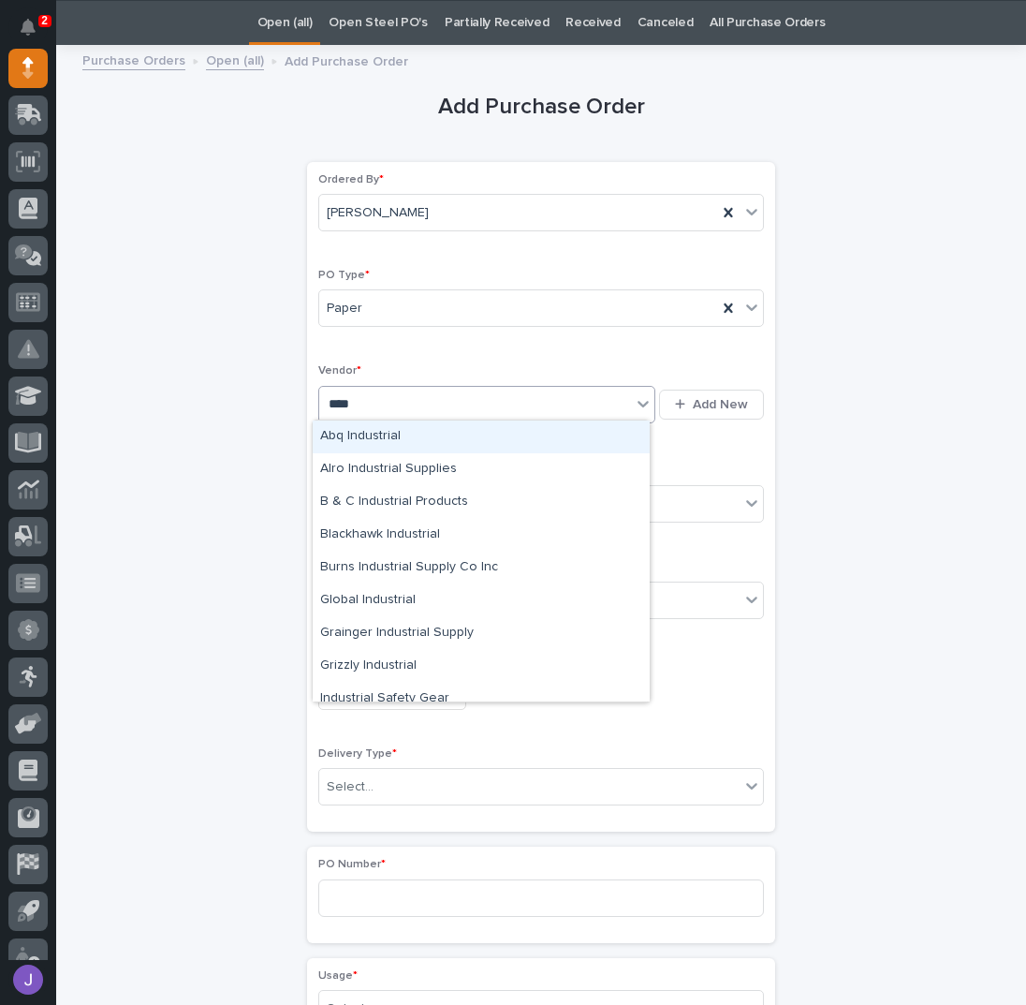
type input "*****"
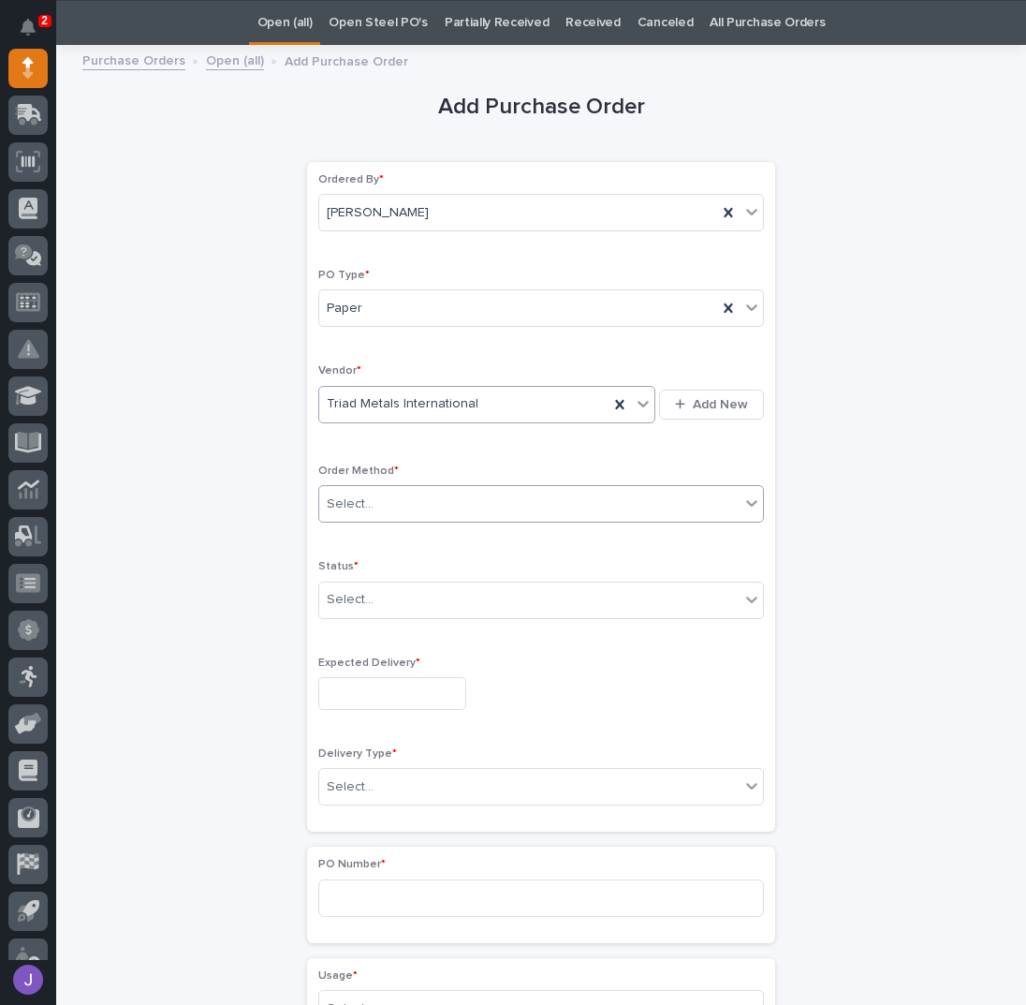
click at [383, 494] on div "Select..." at bounding box center [529, 504] width 420 height 31
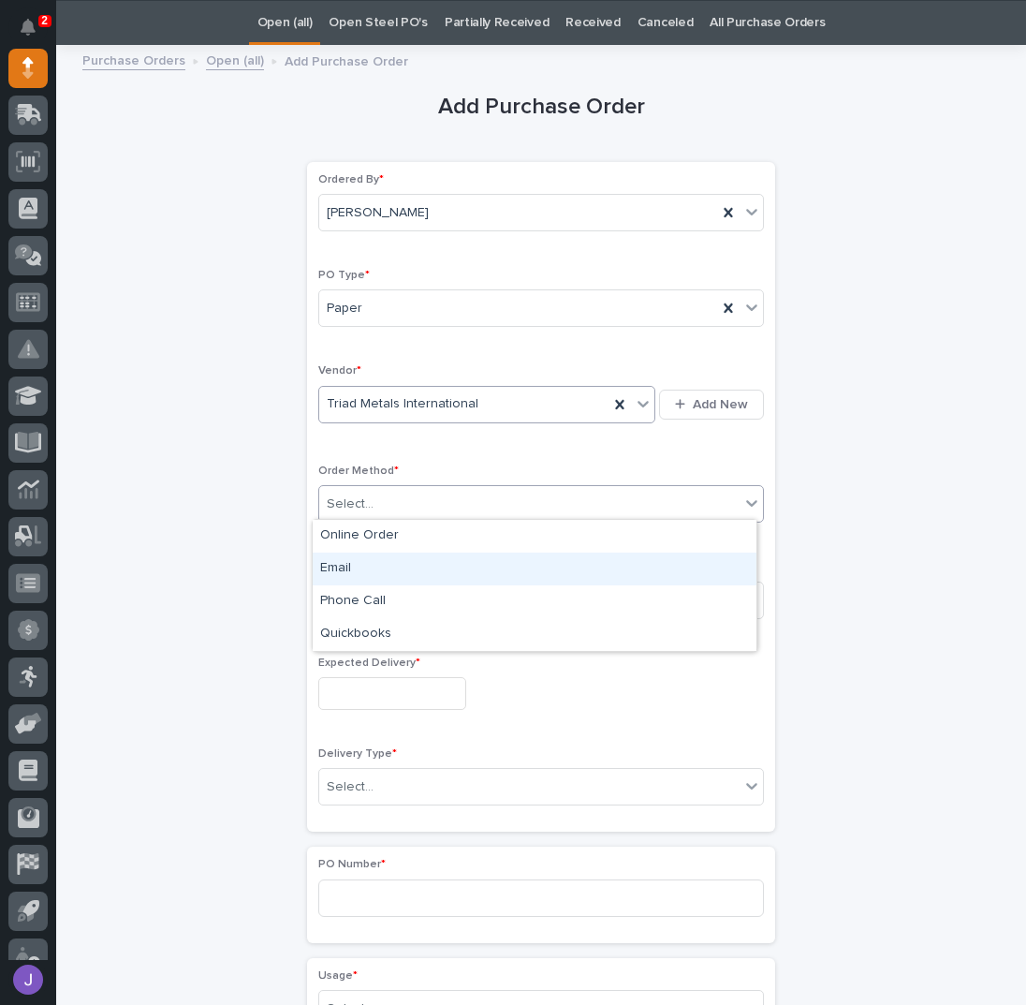
click at [360, 572] on div "Email" at bounding box center [535, 568] width 444 height 33
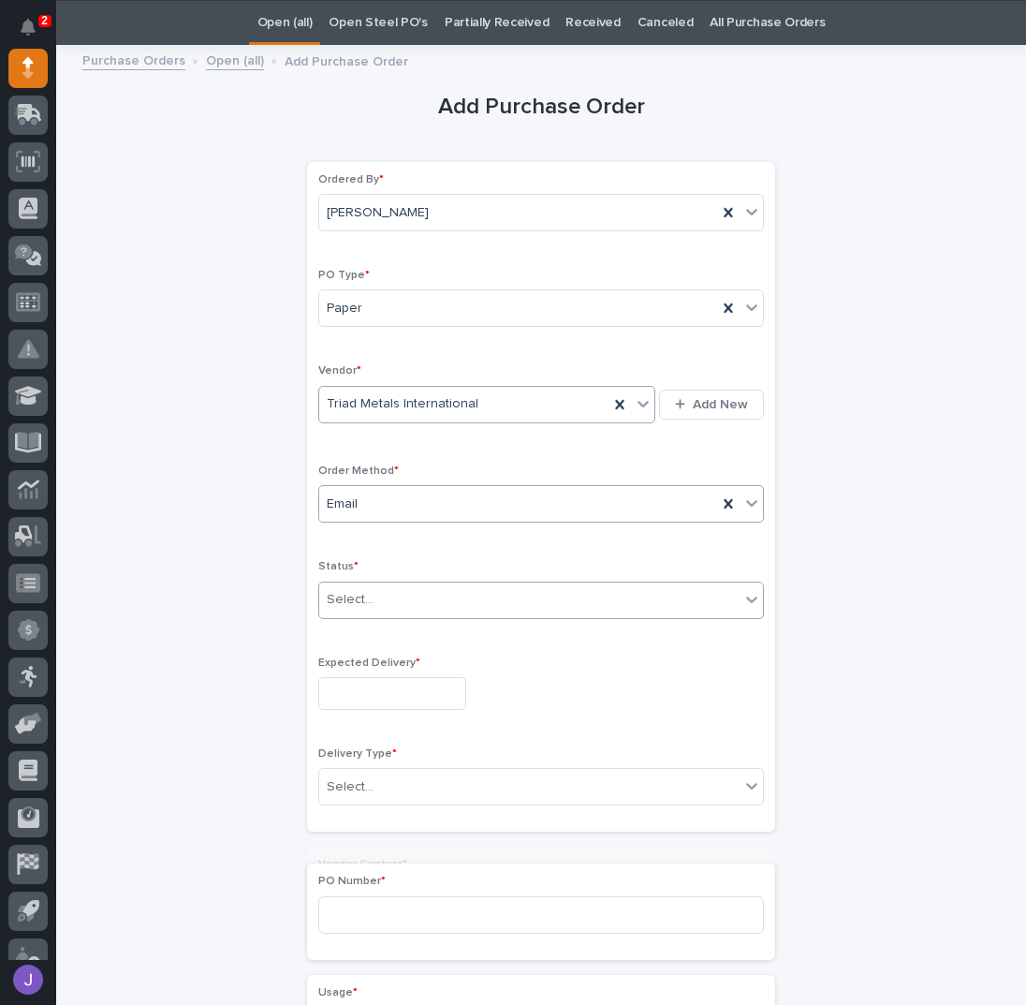
click at [360, 595] on div "Select..." at bounding box center [350, 600] width 47 height 20
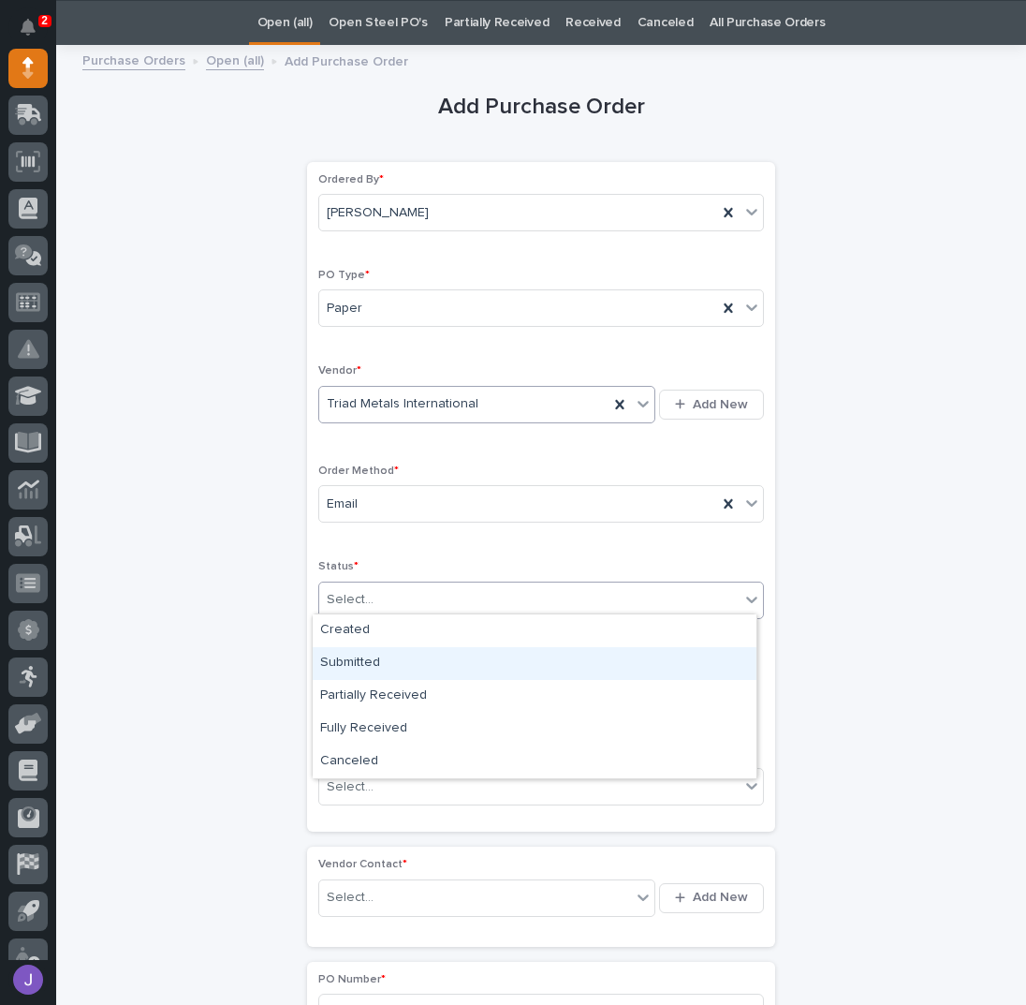
click at [357, 658] on div "Submitted" at bounding box center [535, 663] width 444 height 33
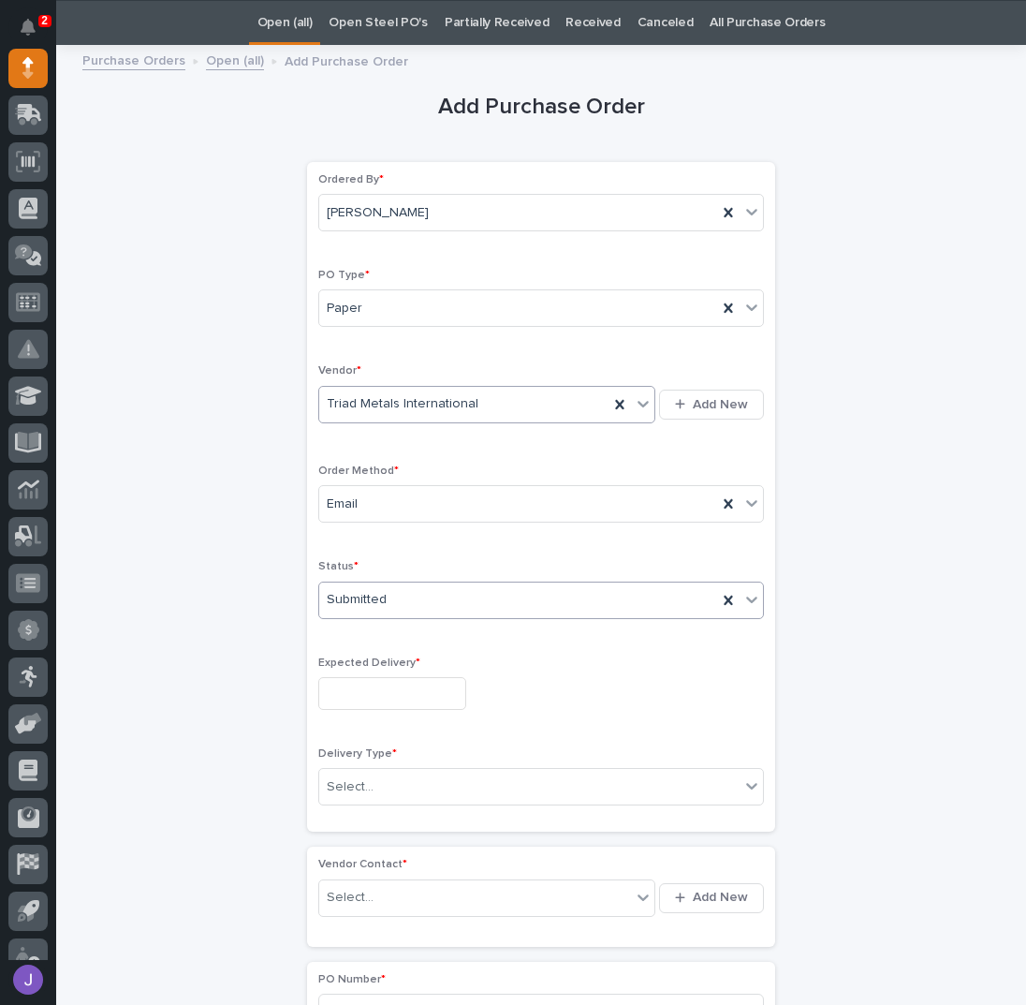
click at [358, 682] on input "text" at bounding box center [392, 693] width 148 height 33
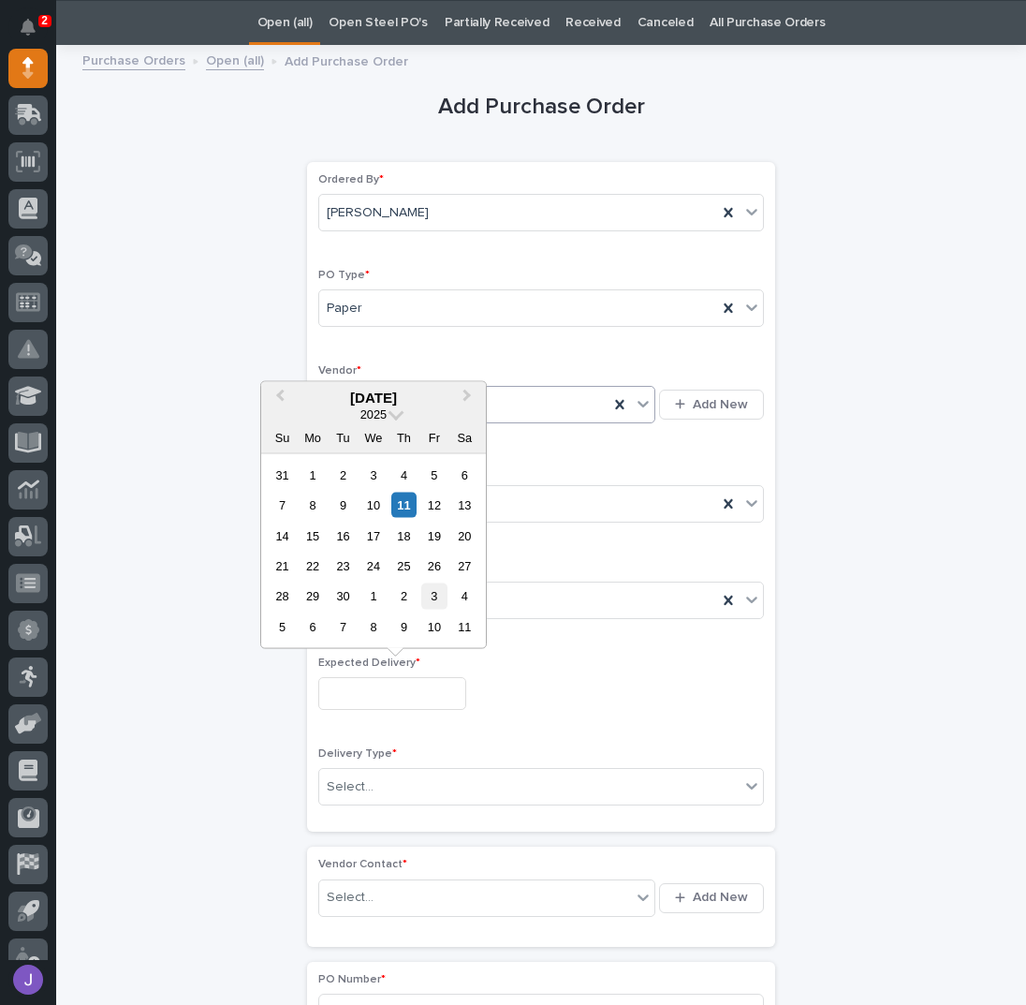
click at [429, 607] on div "3" at bounding box center [433, 595] width 25 height 25
type input "**********"
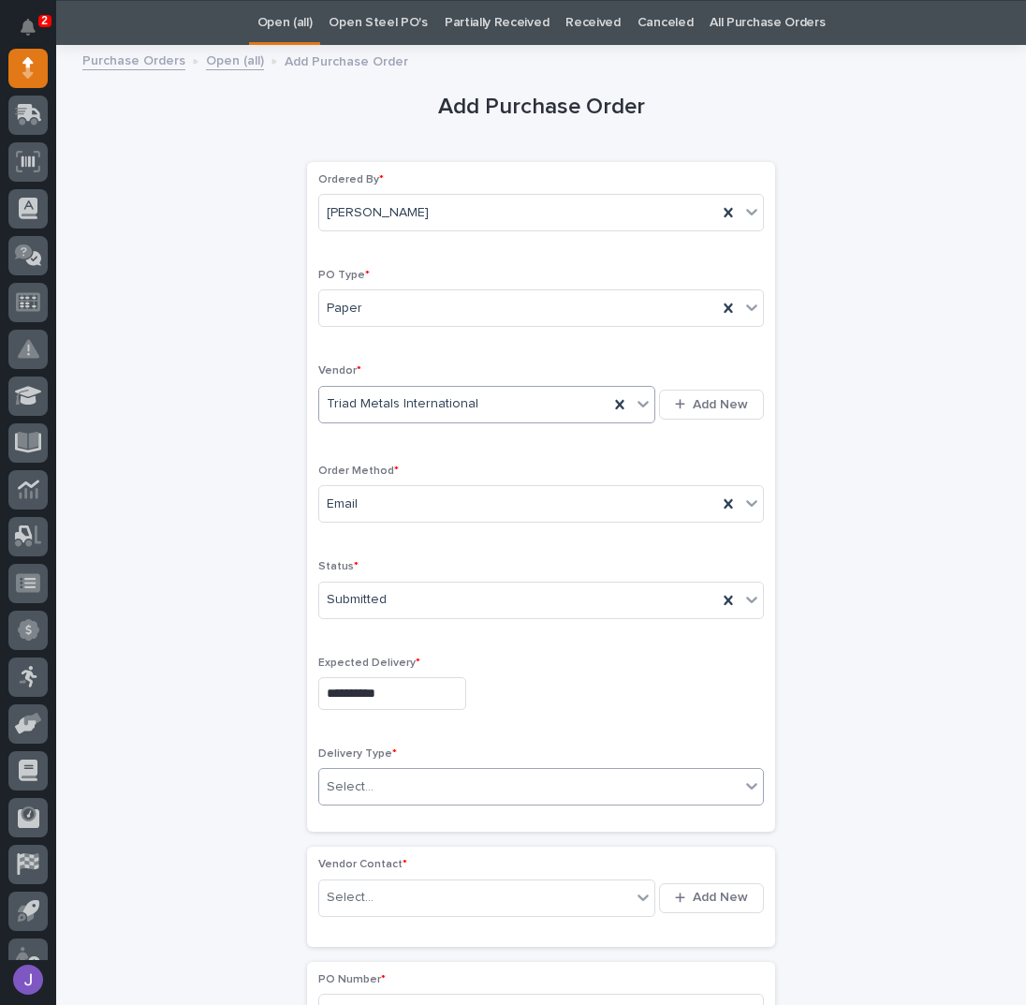
click at [377, 786] on div "Select..." at bounding box center [529, 787] width 420 height 31
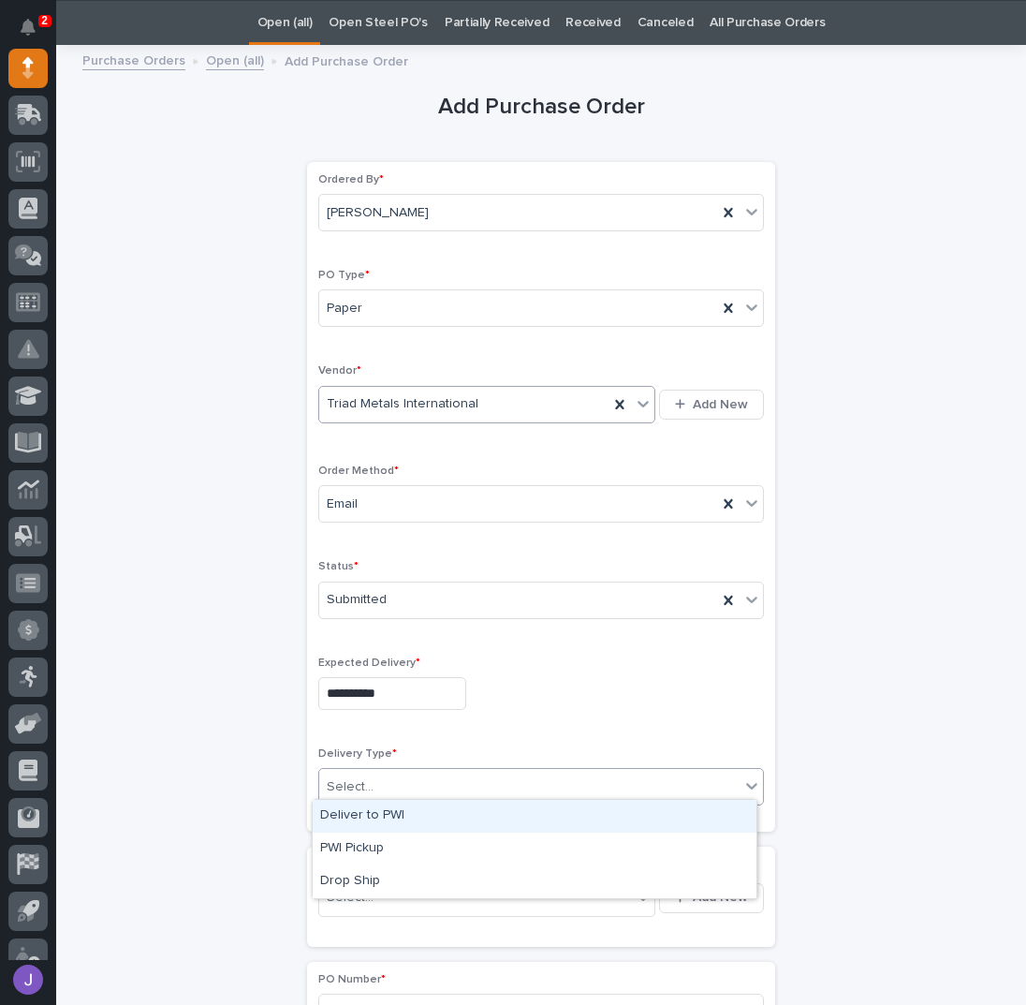
click at [366, 812] on div "Deliver to PWI" at bounding box center [535, 816] width 444 height 33
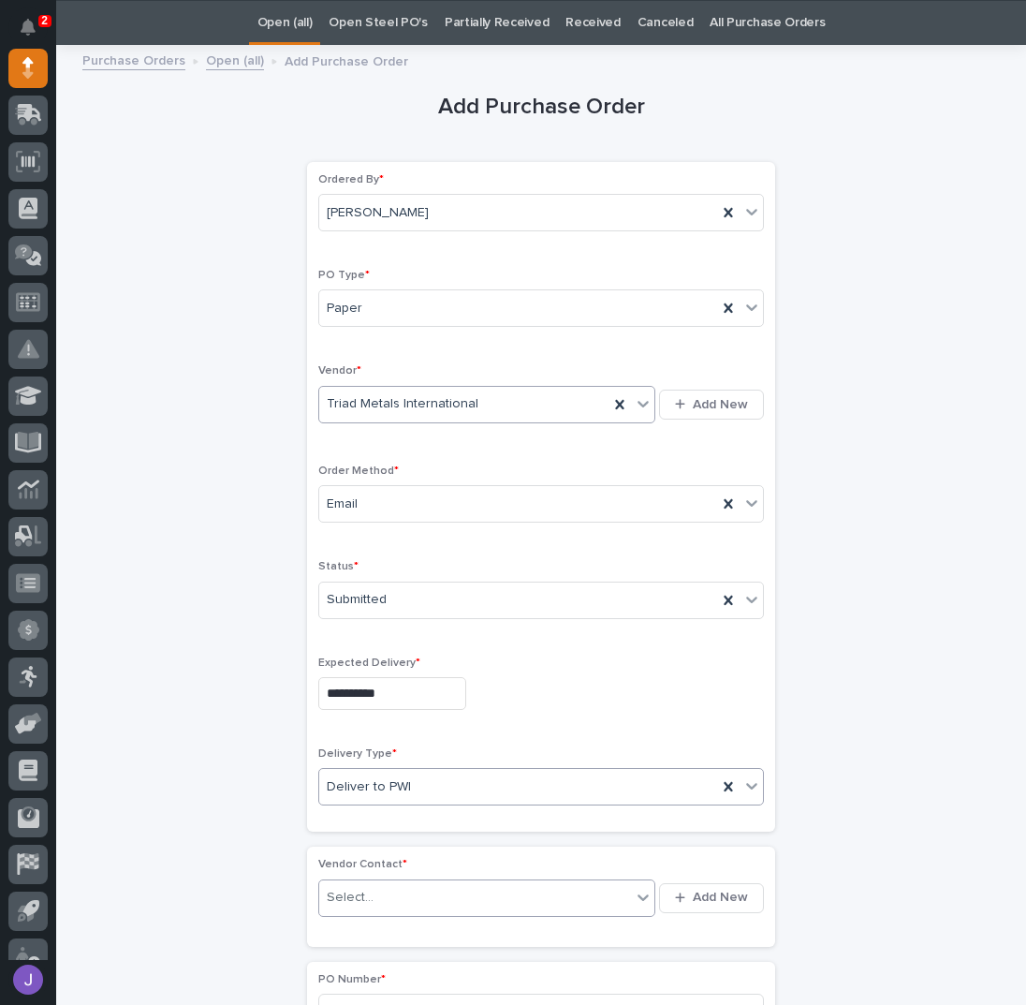
click at [375, 889] on input "text" at bounding box center [376, 897] width 2 height 16
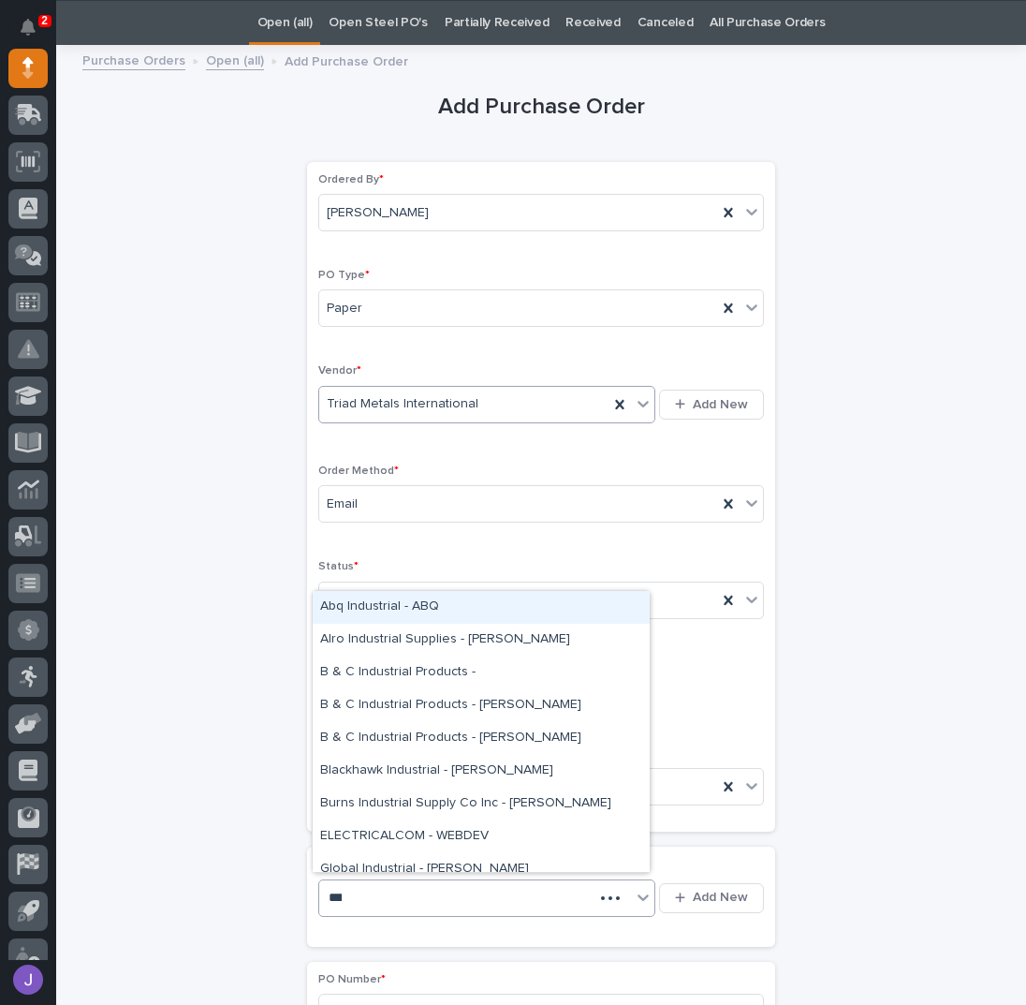
type input "****"
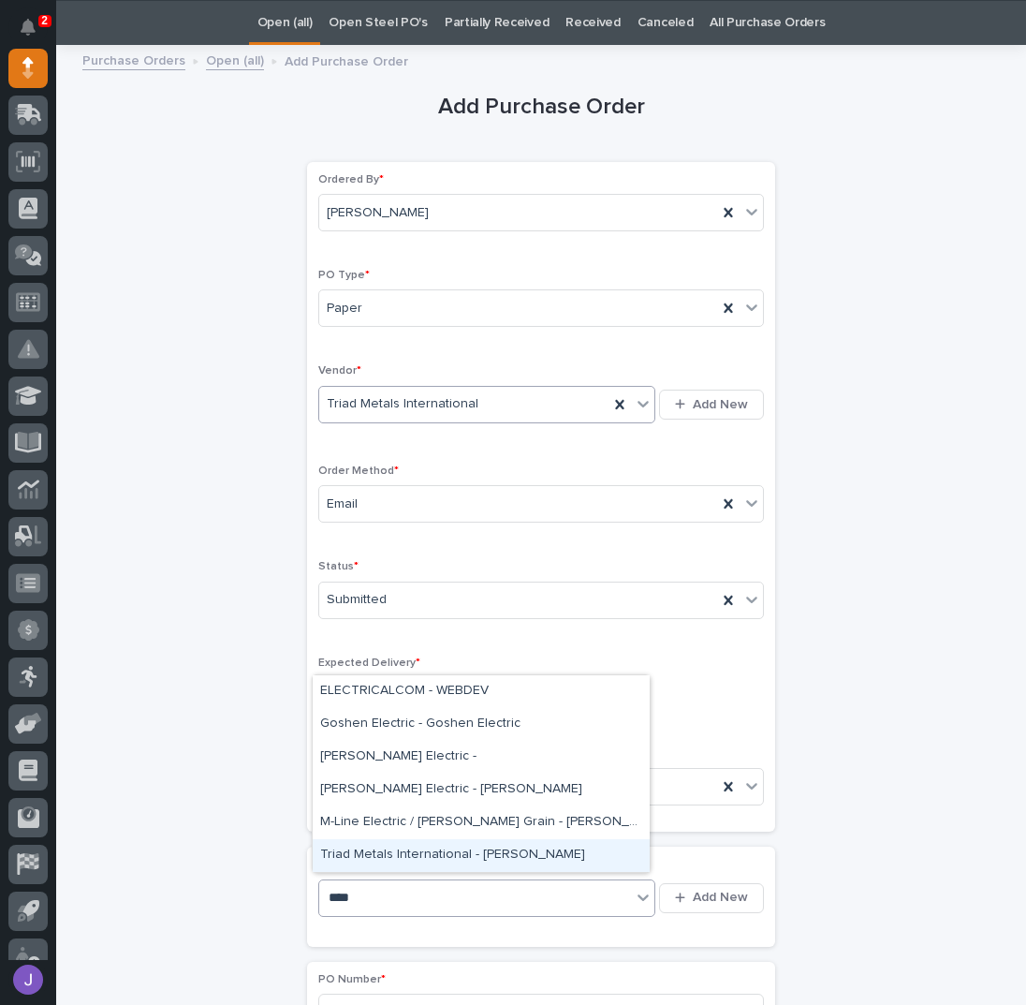
click at [352, 862] on div "Triad Metals International - [PERSON_NAME]" at bounding box center [481, 855] width 337 height 33
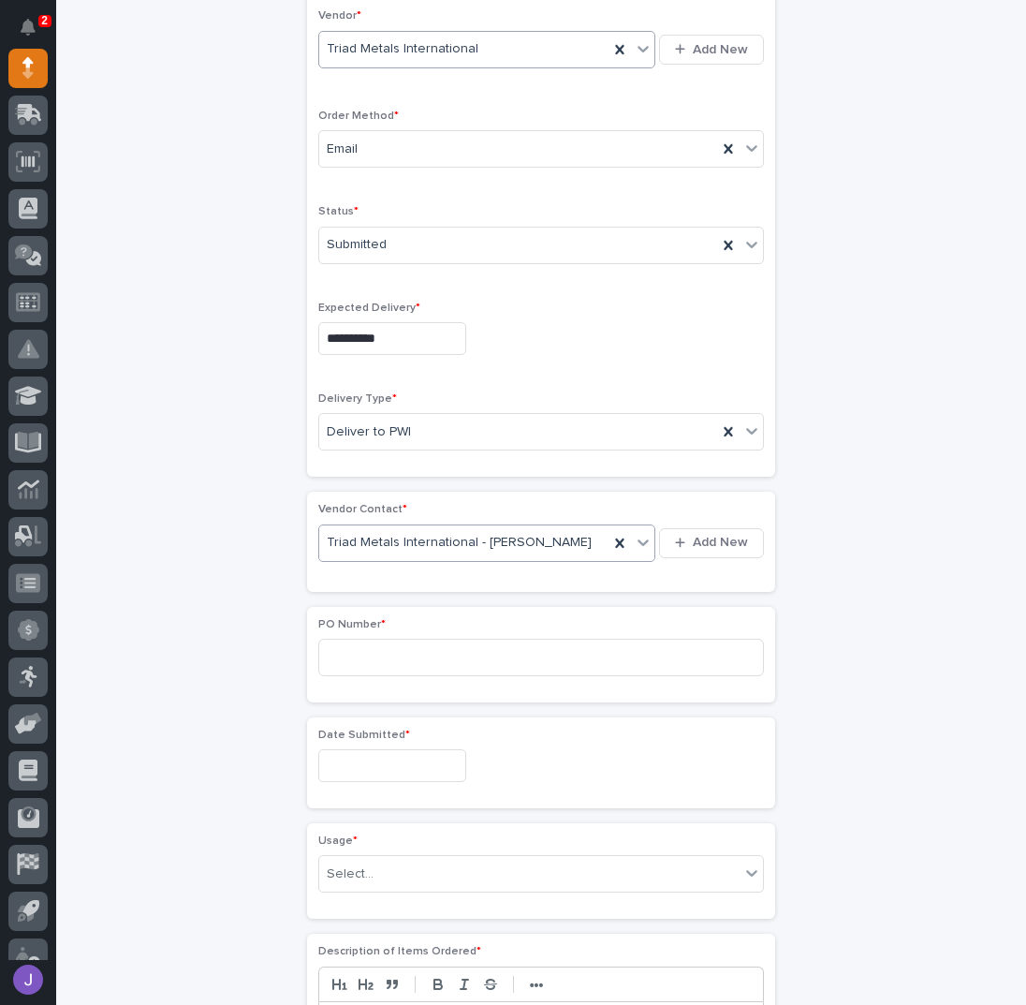
scroll to position [434, 0]
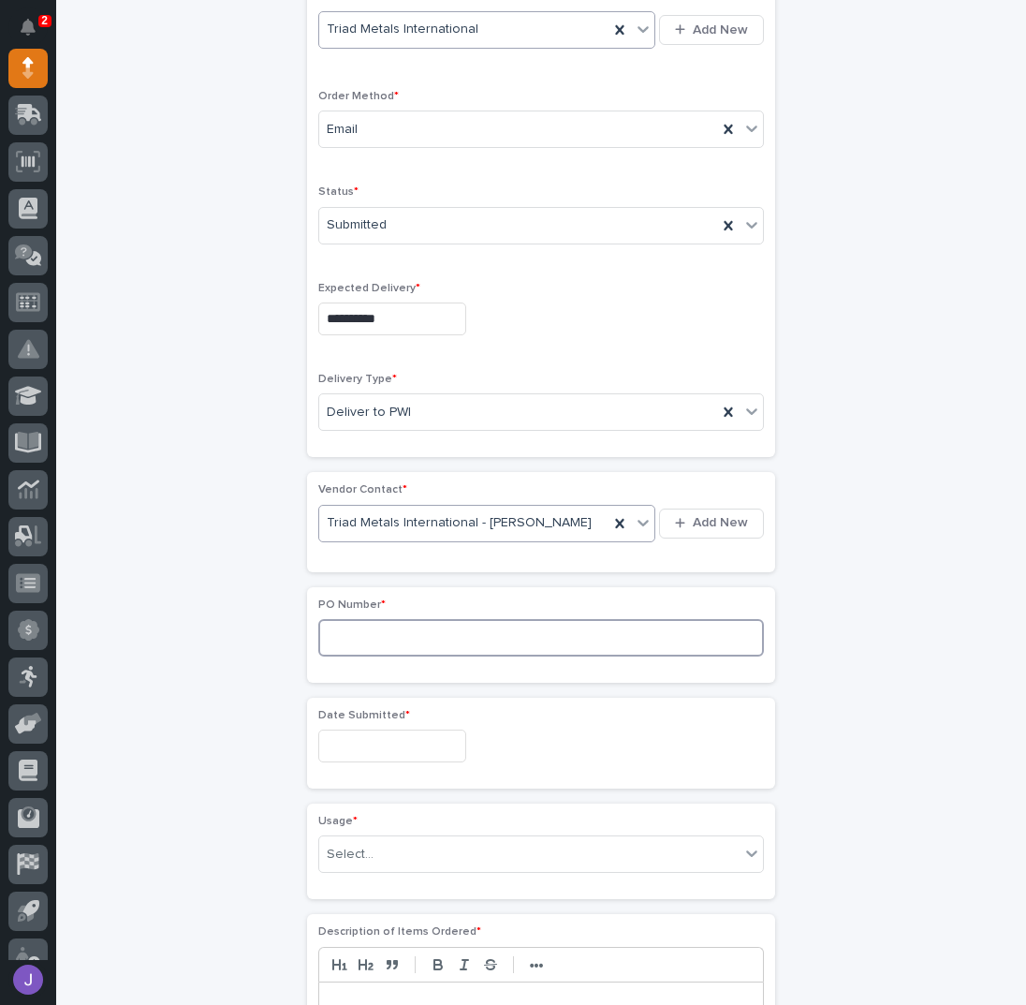
click at [360, 619] on input at bounding box center [541, 637] width 446 height 37
type input "2894J"
click at [355, 743] on input "text" at bounding box center [392, 745] width 148 height 33
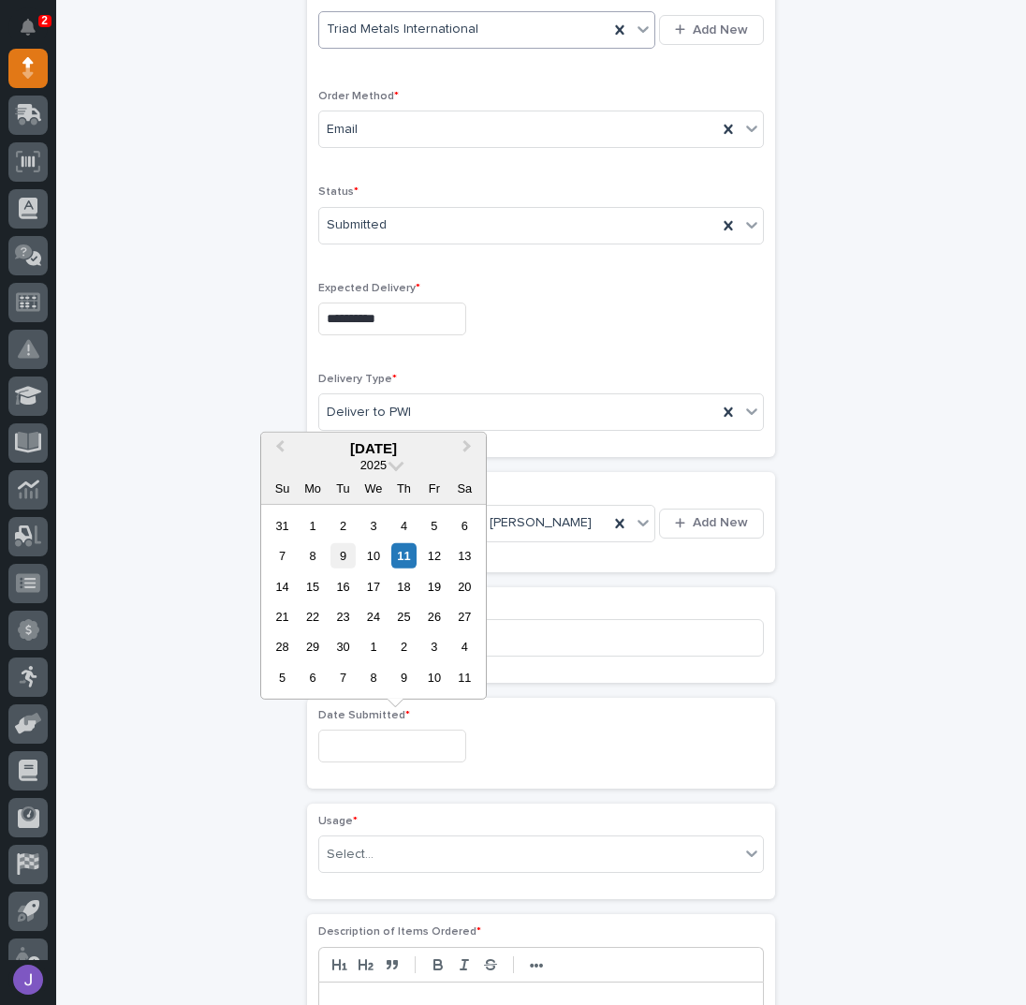
click at [334, 558] on div "9" at bounding box center [343, 555] width 25 height 25
type input "**********"
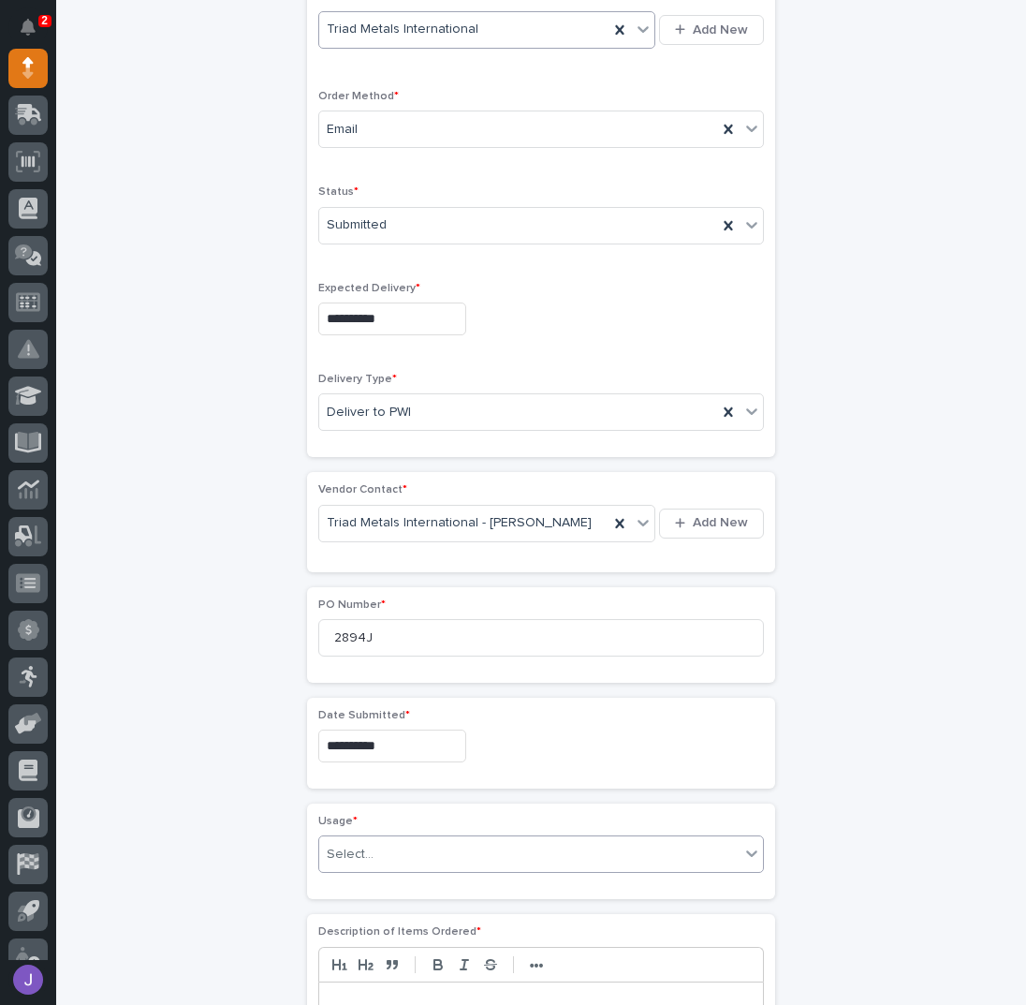
click at [346, 854] on div "Select..." at bounding box center [350, 855] width 47 height 20
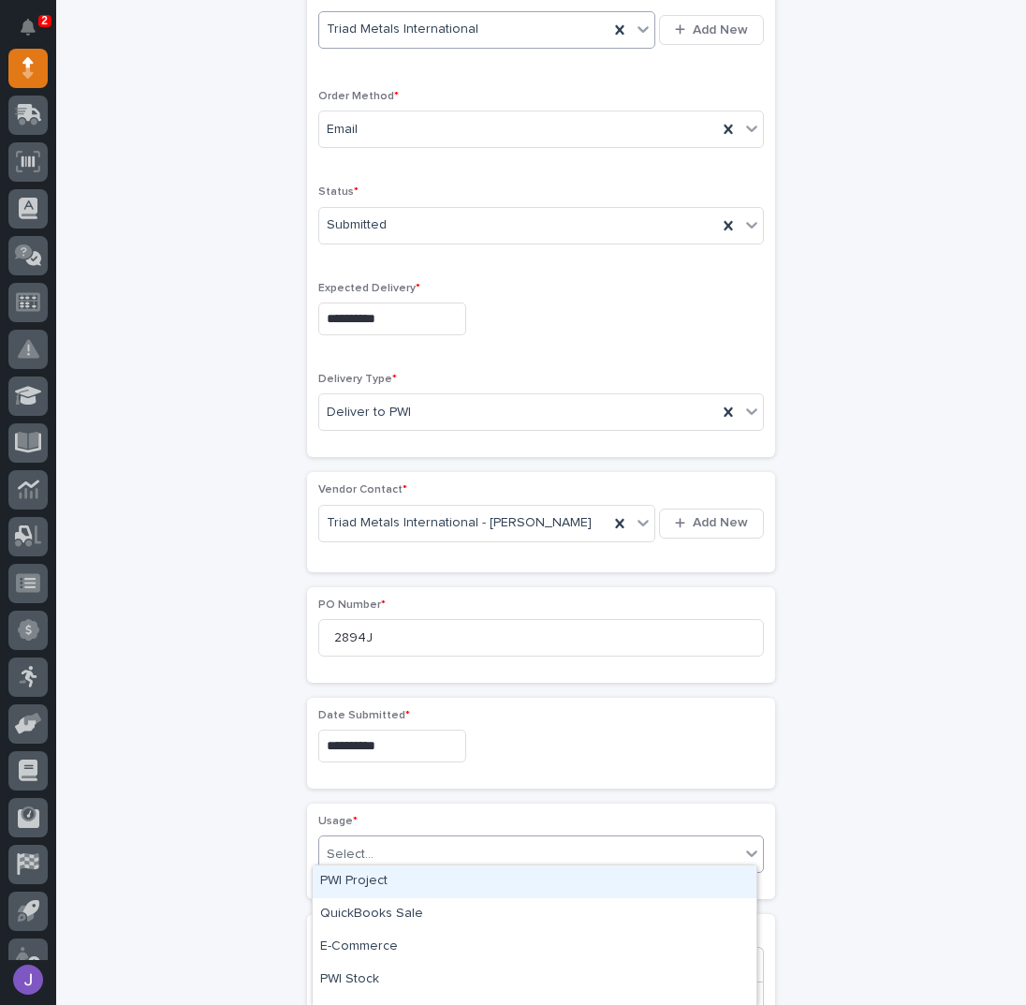
click at [360, 882] on div "PWI Project" at bounding box center [535, 881] width 444 height 33
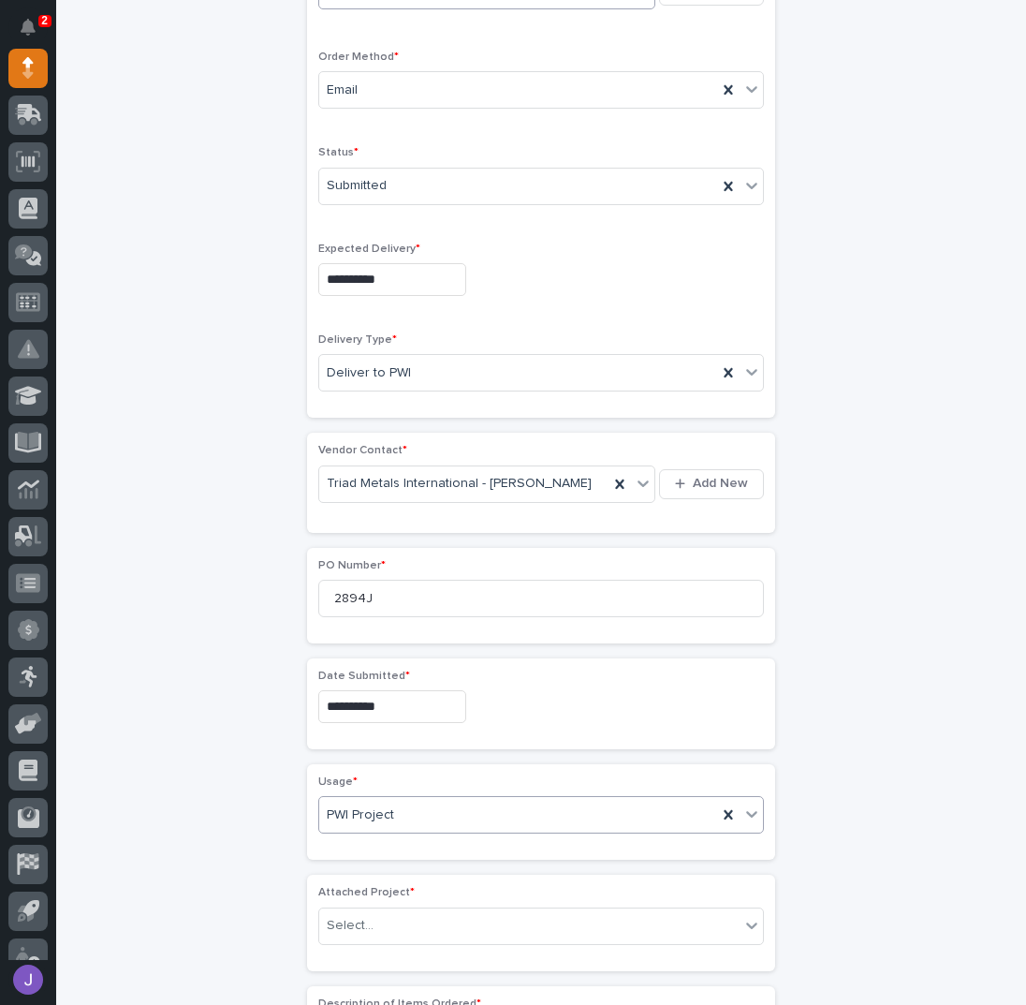
scroll to position [489, 0]
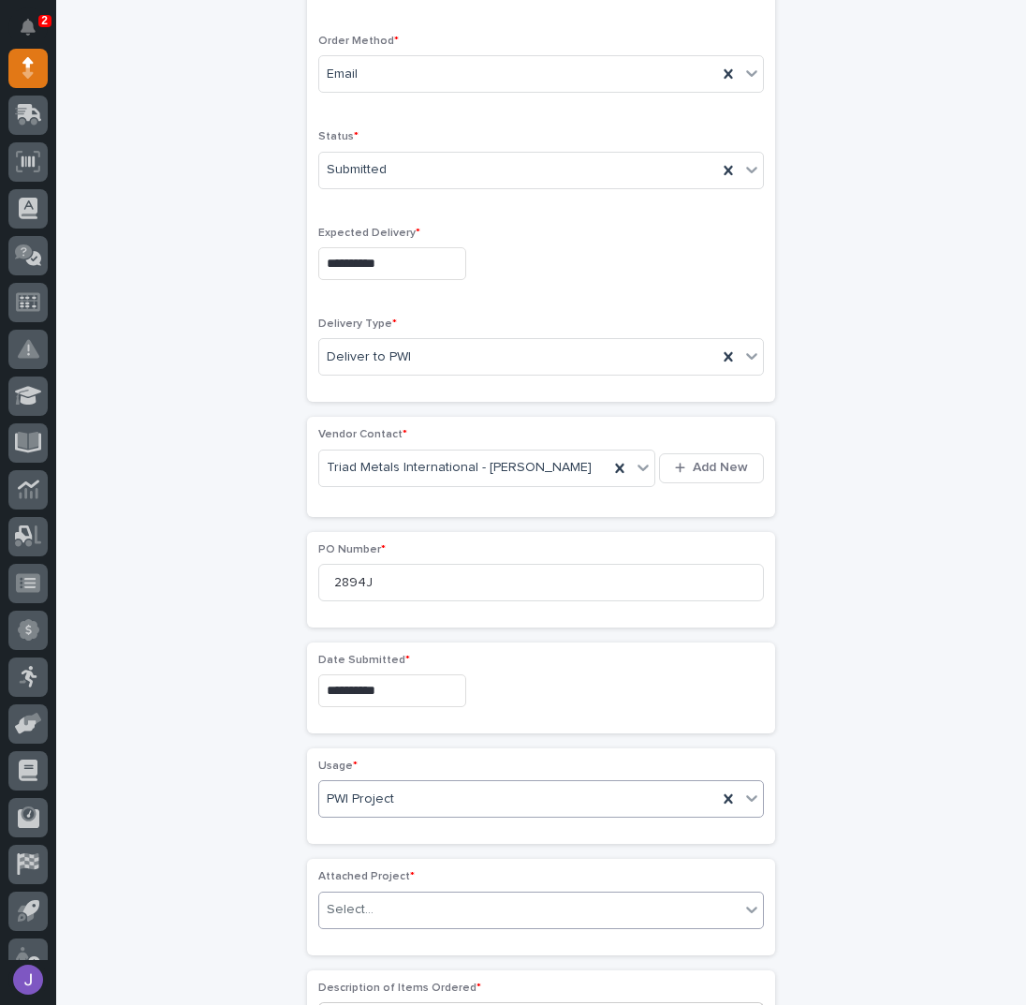
click at [351, 906] on div "Select..." at bounding box center [350, 910] width 47 height 20
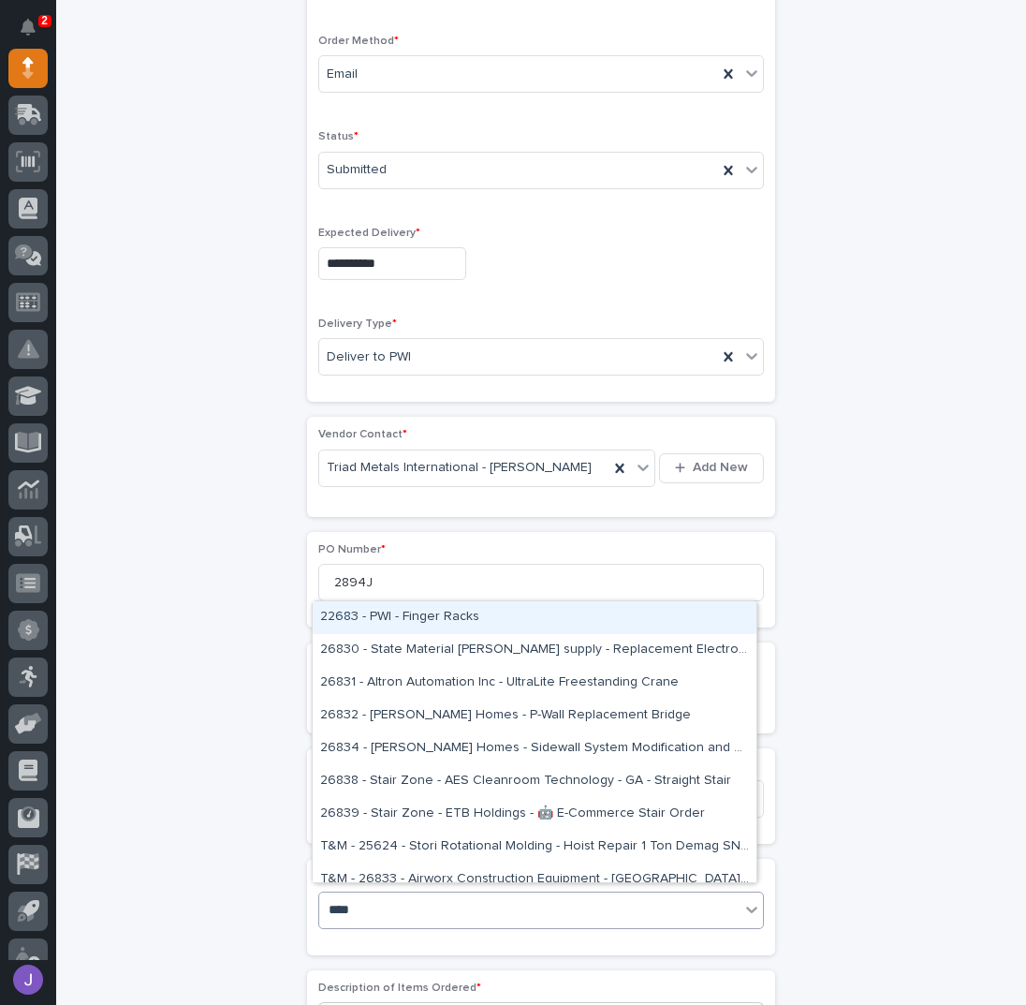
type input "*****"
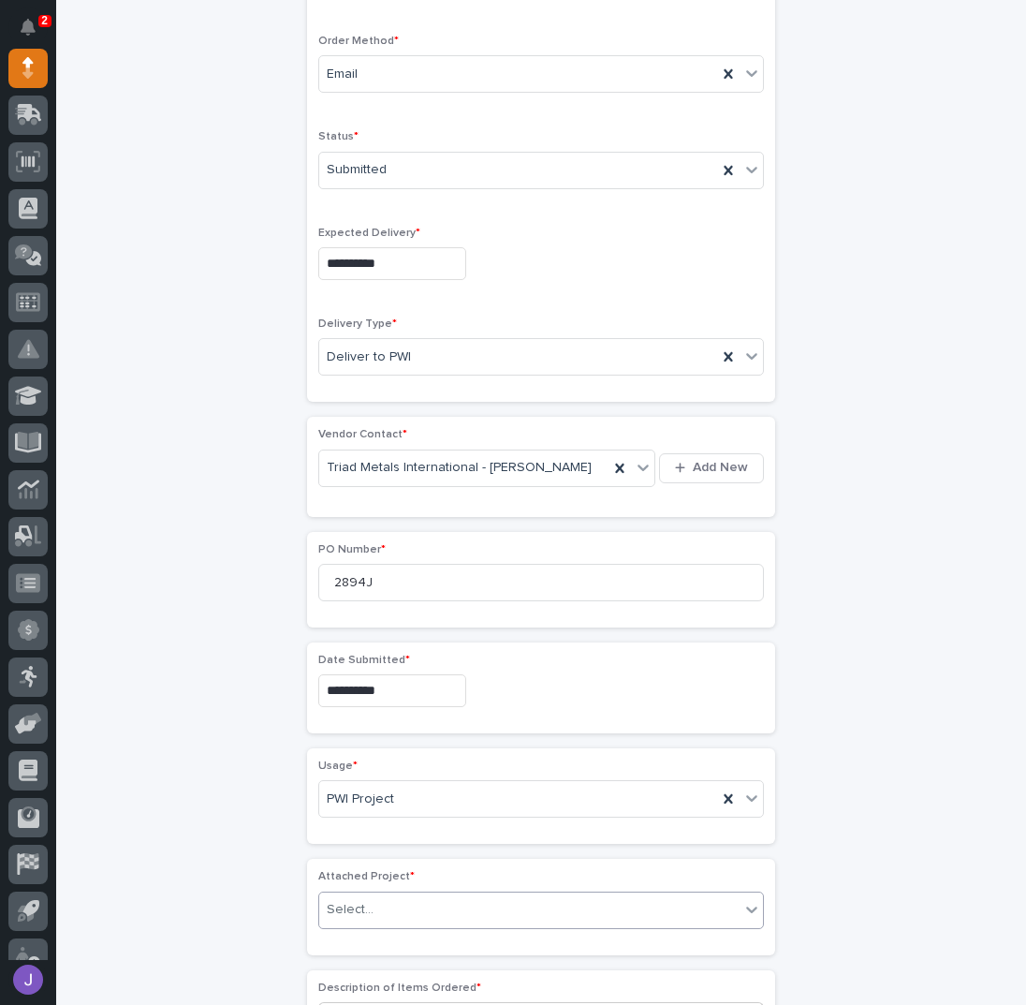
scroll to position [500, 0]
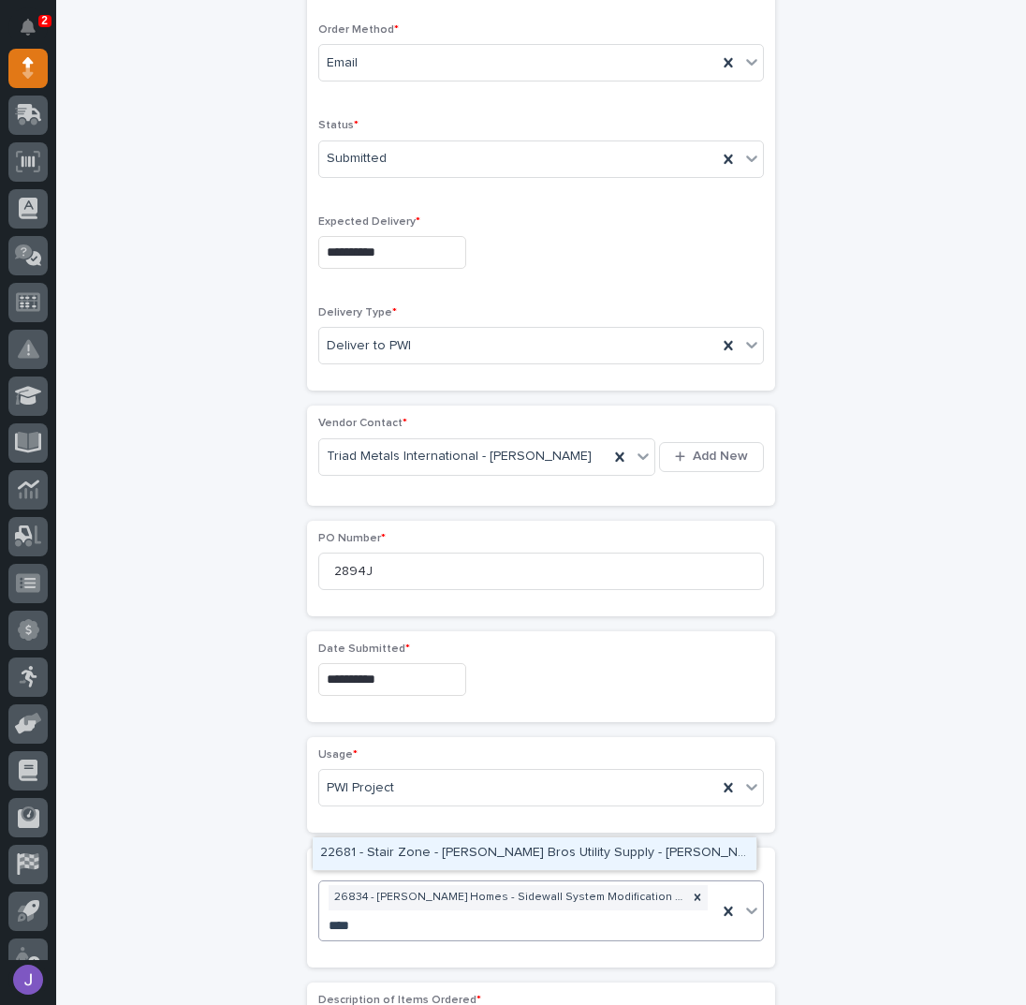
type input "*****"
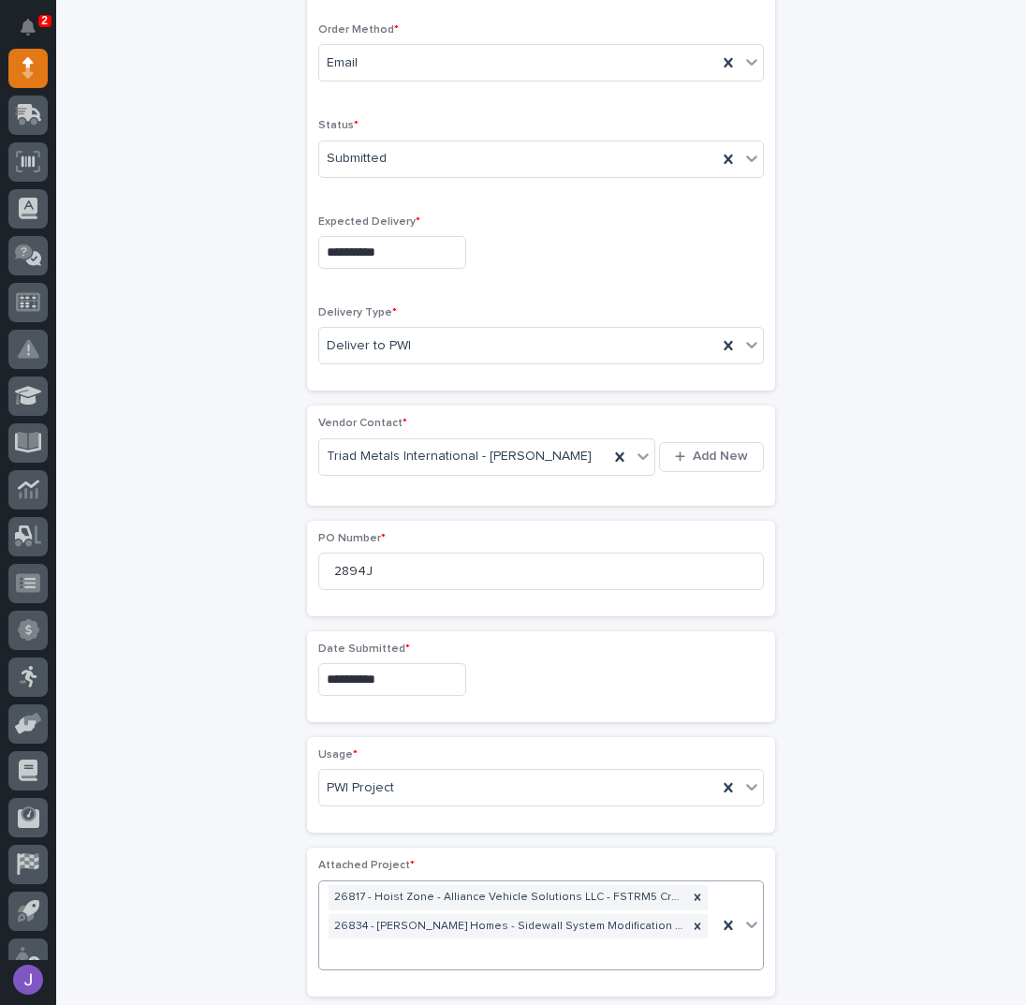
scroll to position [515, 0]
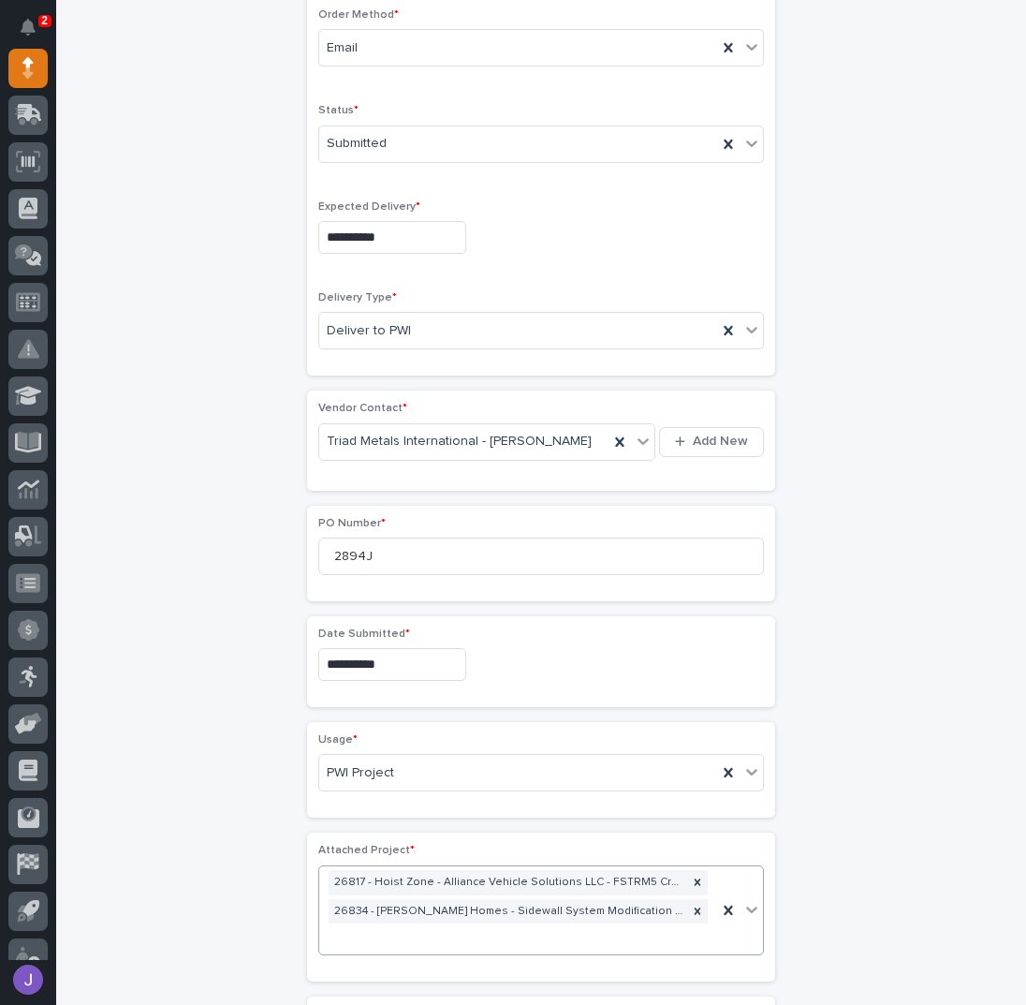
click at [246, 876] on div "**********" at bounding box center [541, 669] width 918 height 2139
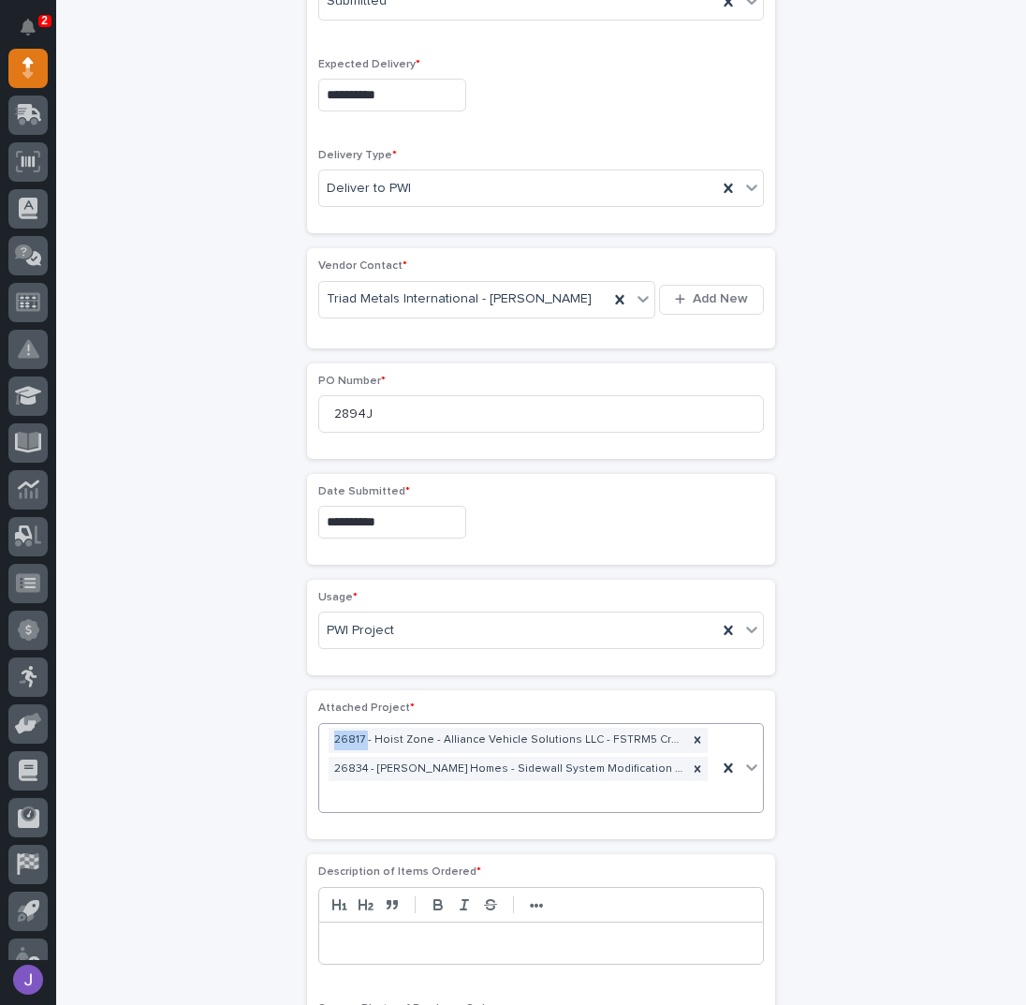
scroll to position [765, 0]
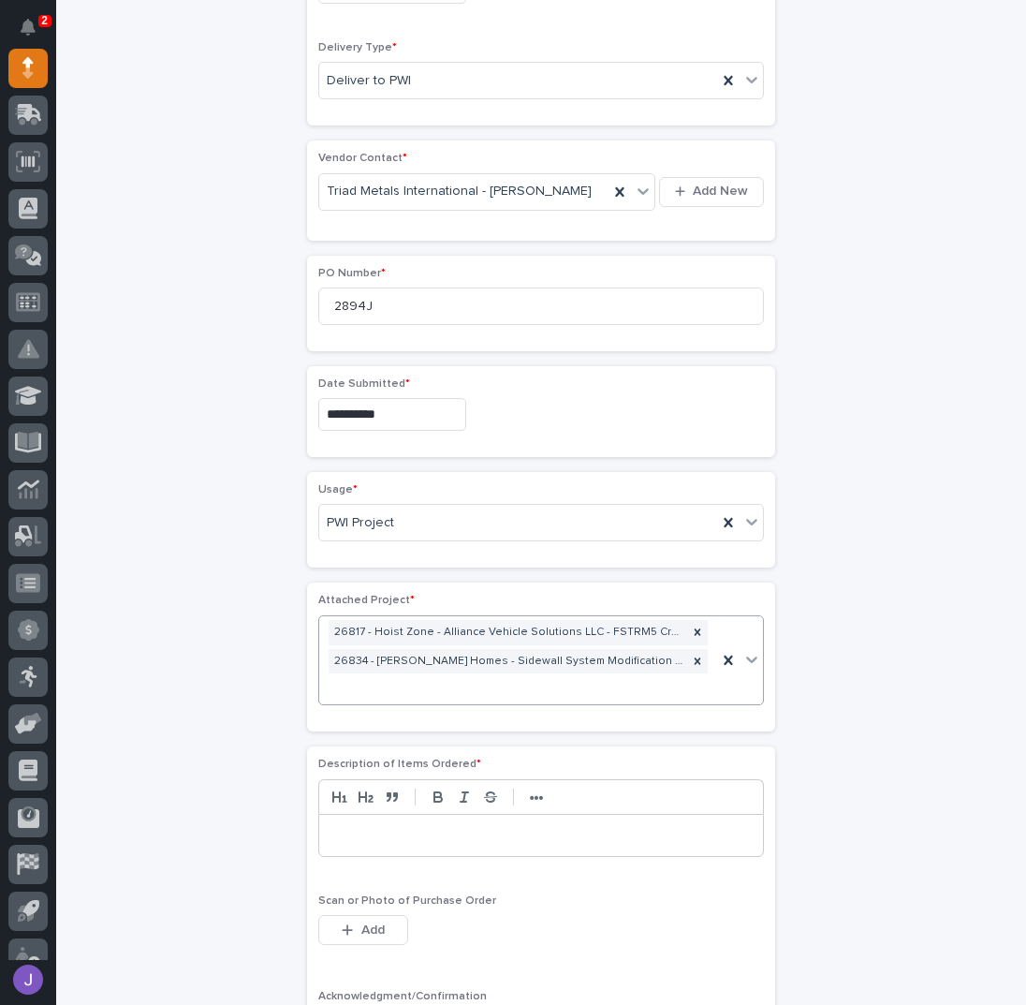
click at [240, 862] on div "**********" at bounding box center [541, 419] width 918 height 2139
click at [352, 826] on p at bounding box center [541, 835] width 416 height 19
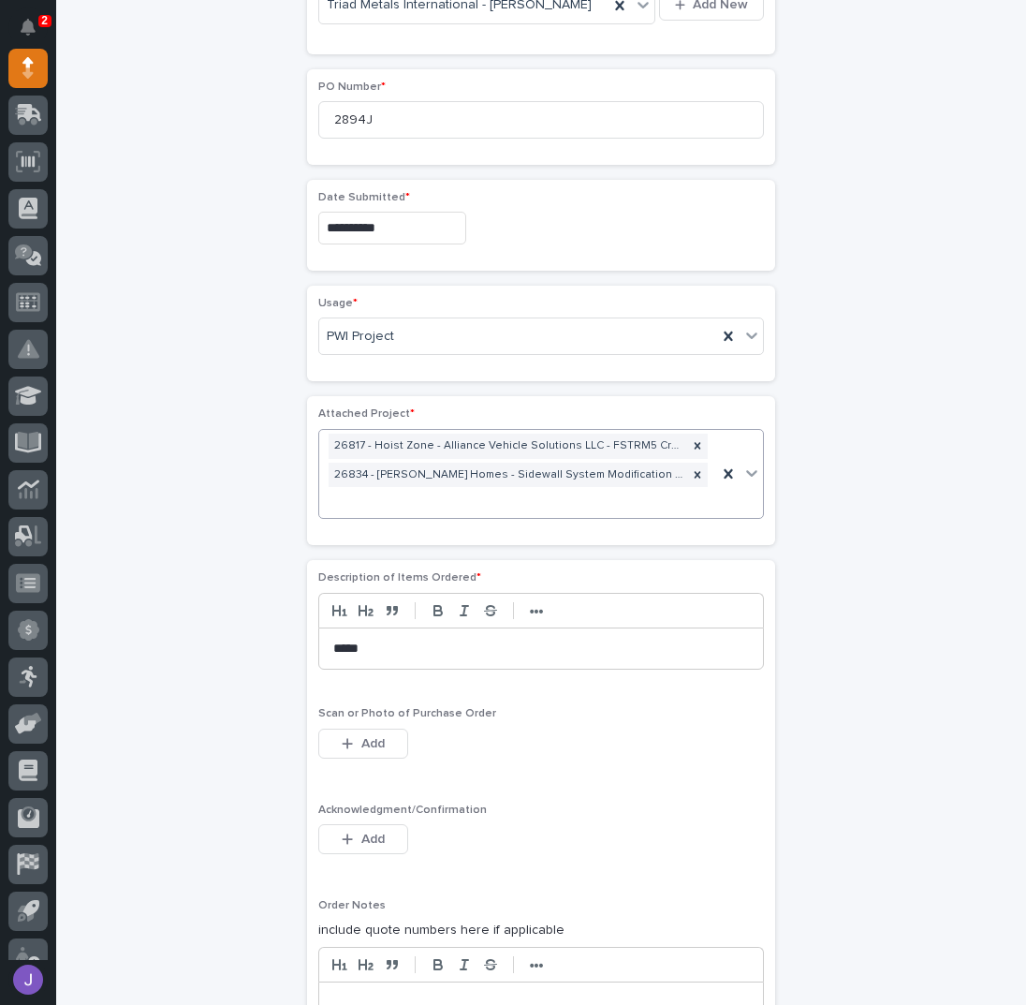
scroll to position [1139, 0]
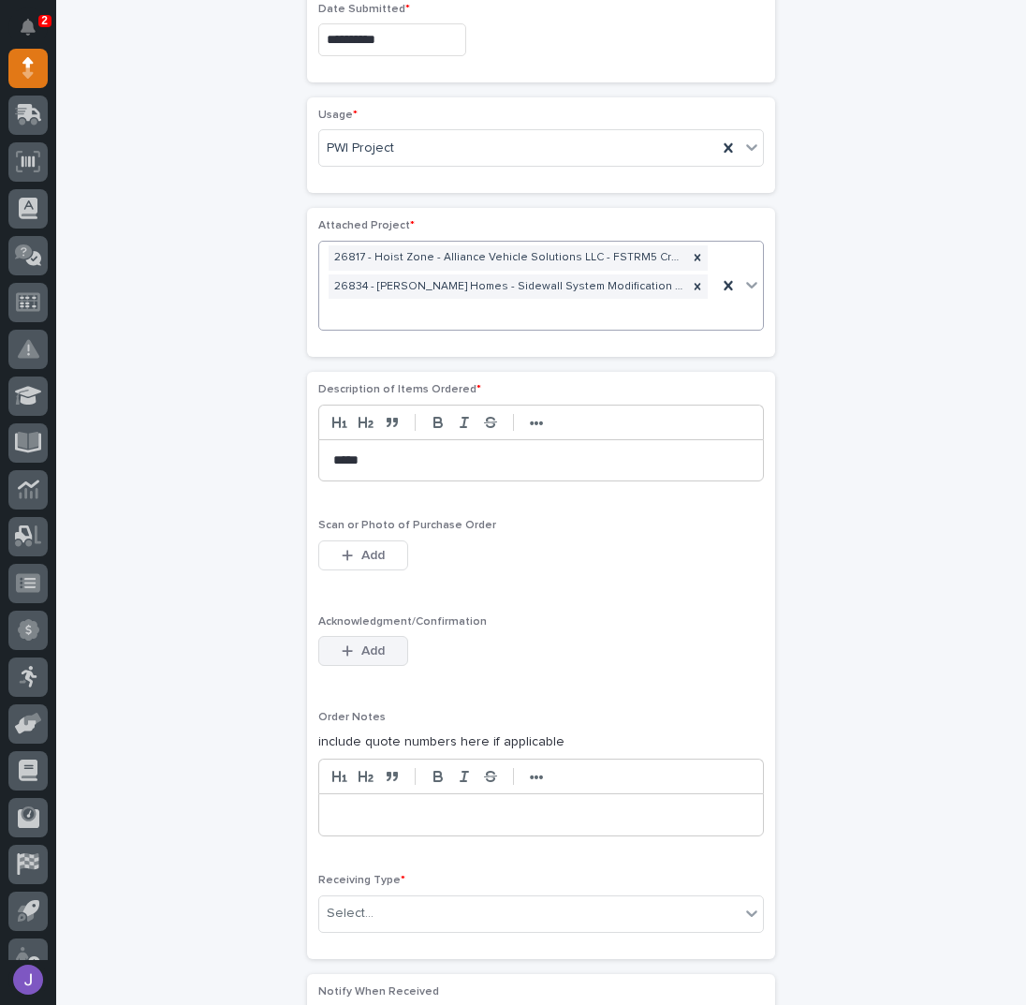
click at [378, 643] on button "Add" at bounding box center [363, 651] width 90 height 30
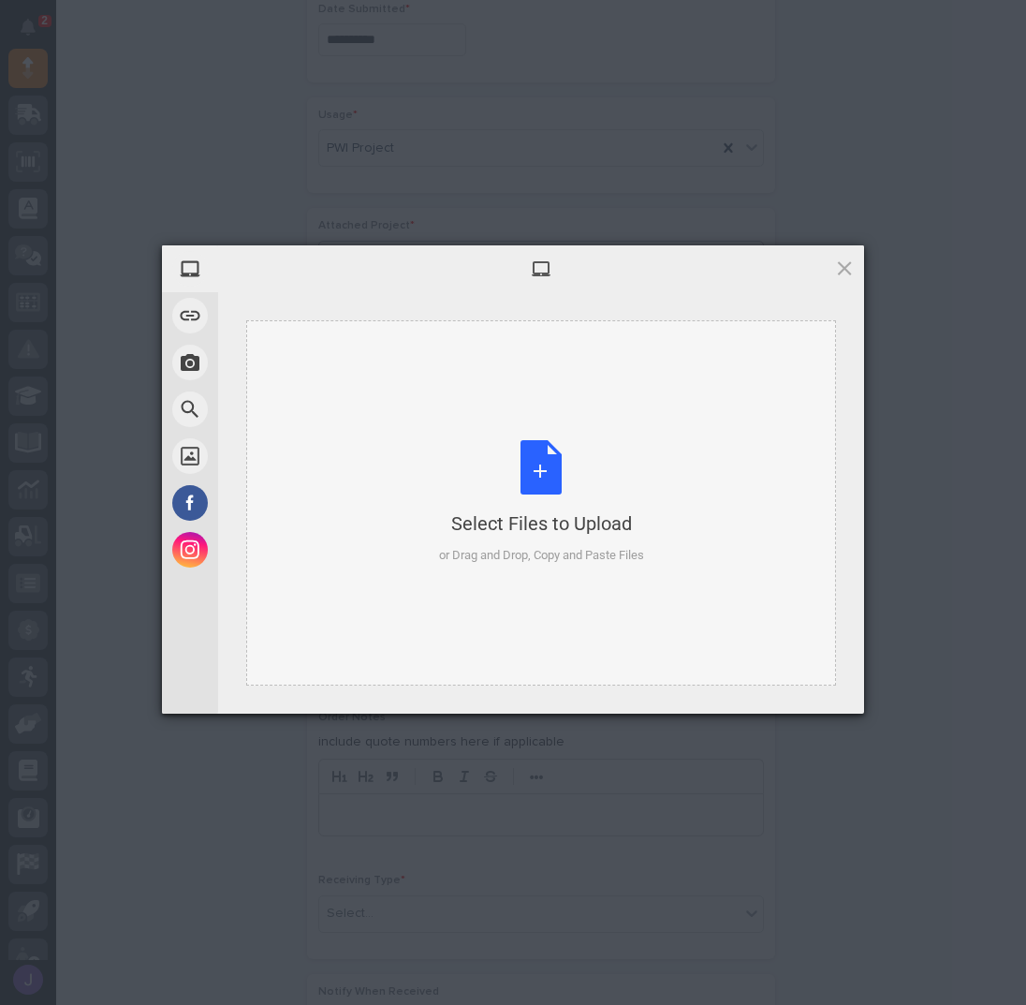
click at [542, 457] on div "Select Files to Upload or Drag and Drop, Copy and Paste Files" at bounding box center [541, 502] width 205 height 125
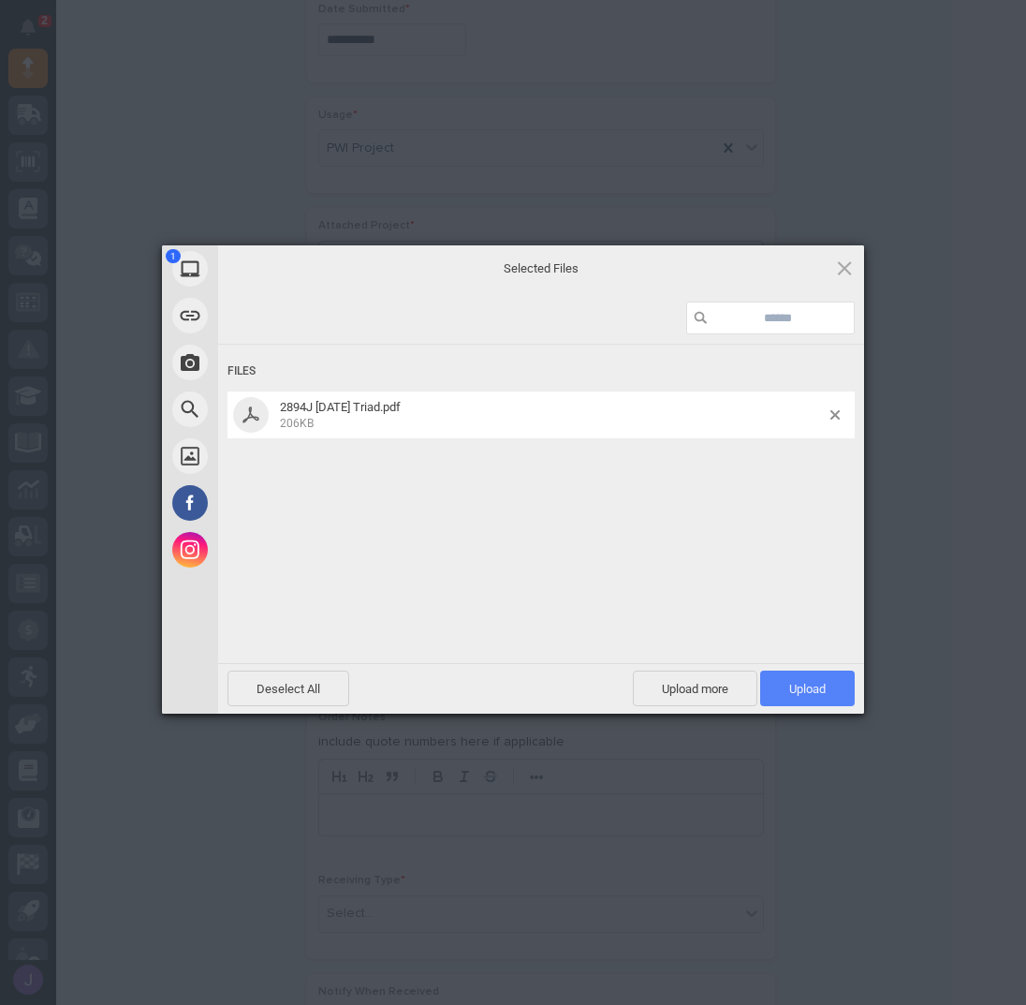
click at [788, 679] on span "Upload 1" at bounding box center [807, 688] width 95 height 36
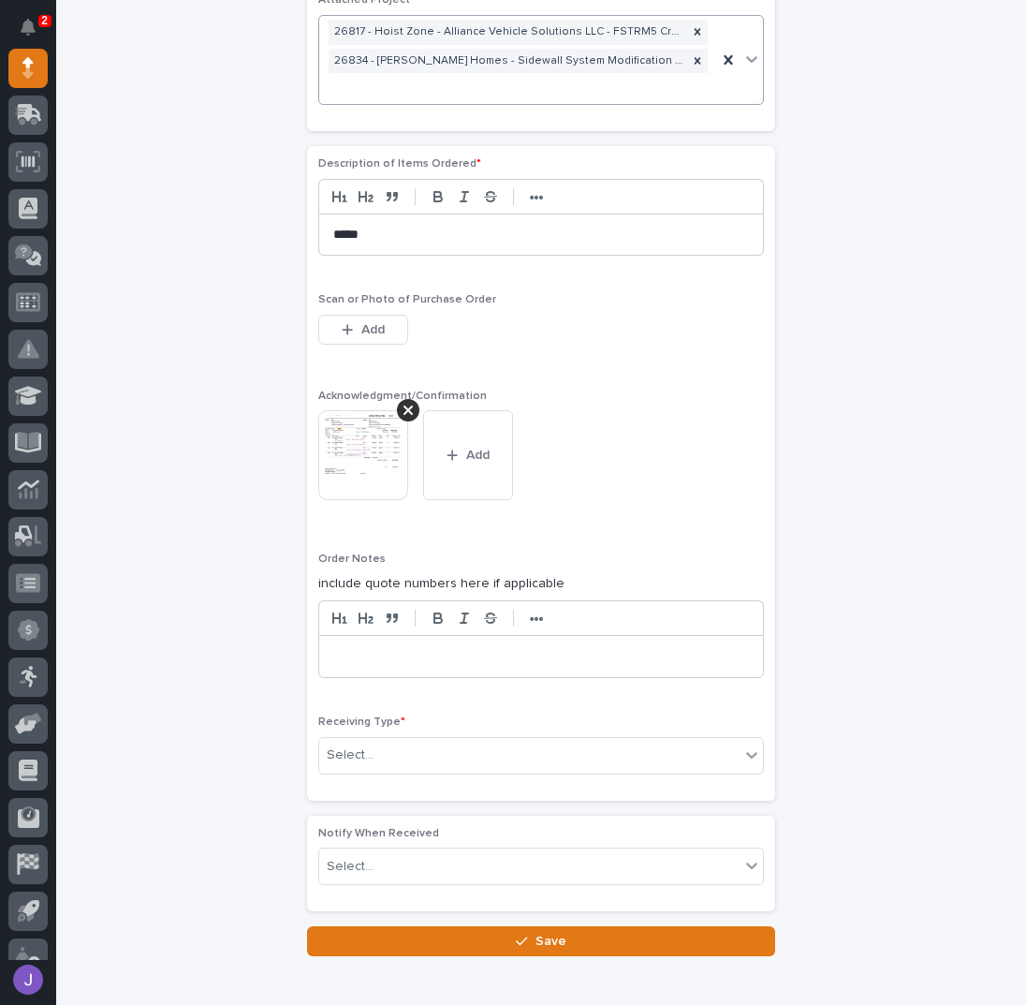
scroll to position [1449, 0]
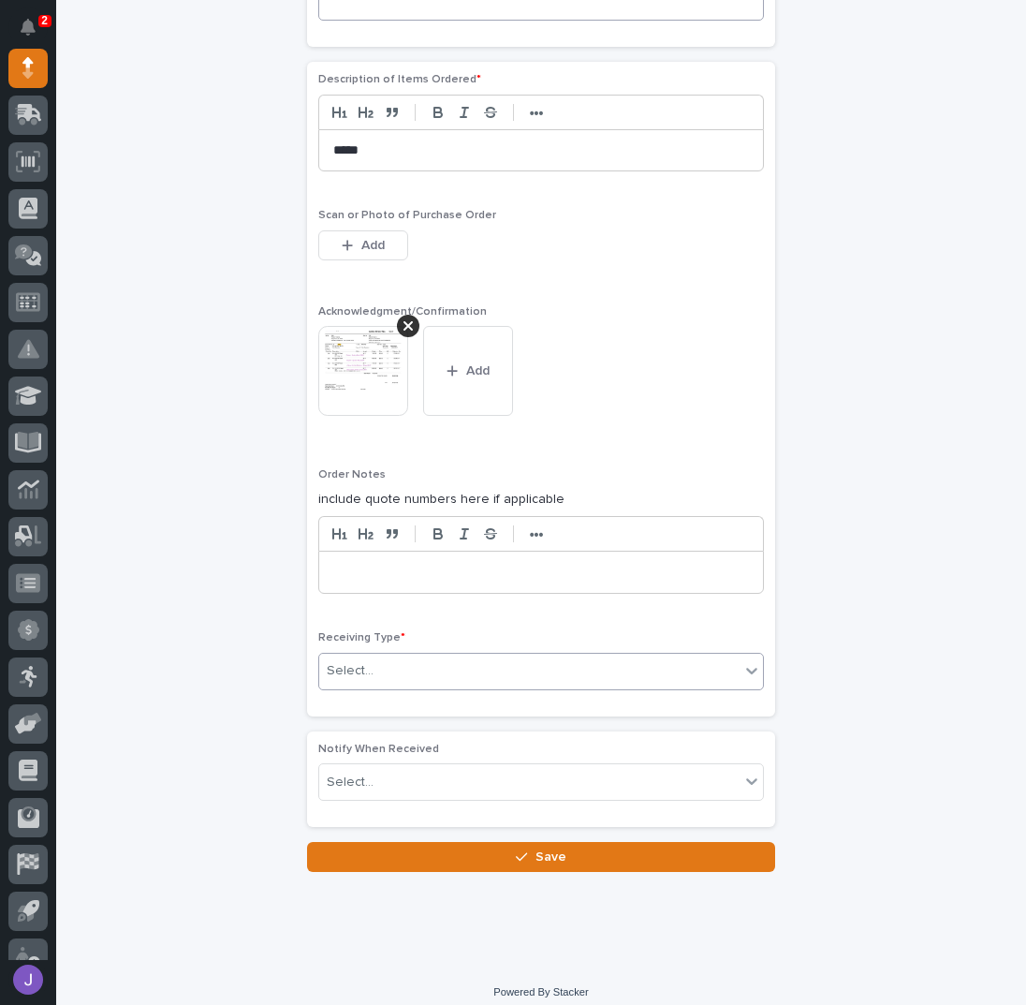
click at [378, 666] on div "Select..." at bounding box center [529, 670] width 420 height 31
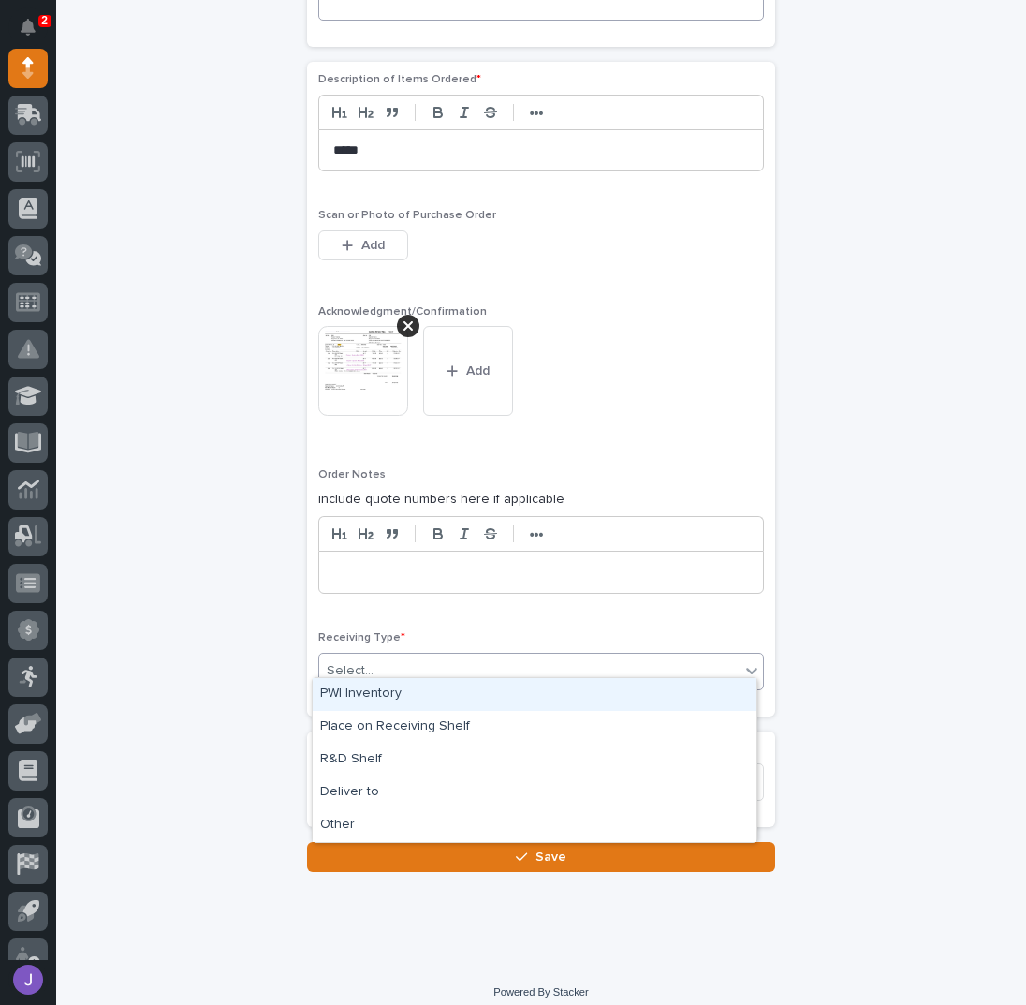
click at [341, 691] on div "PWI Inventory" at bounding box center [535, 694] width 444 height 33
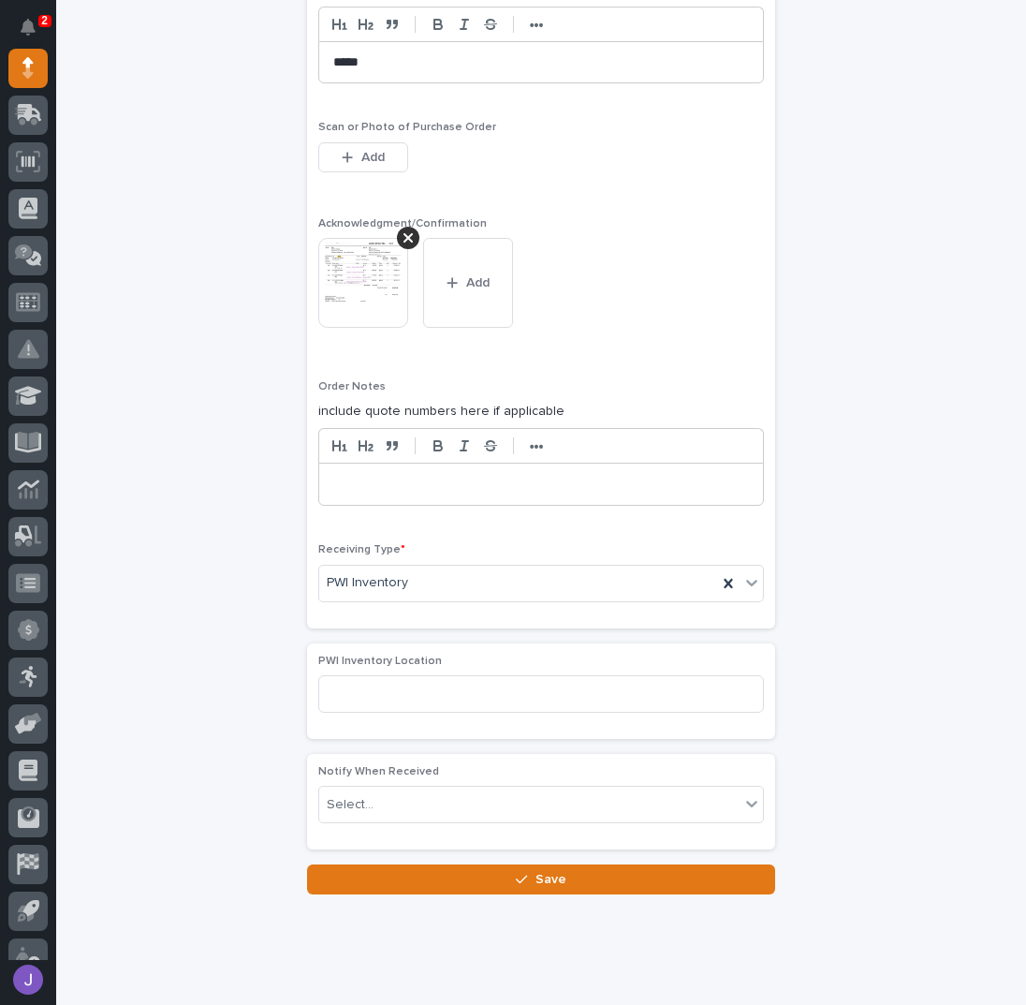
scroll to position [1560, 0]
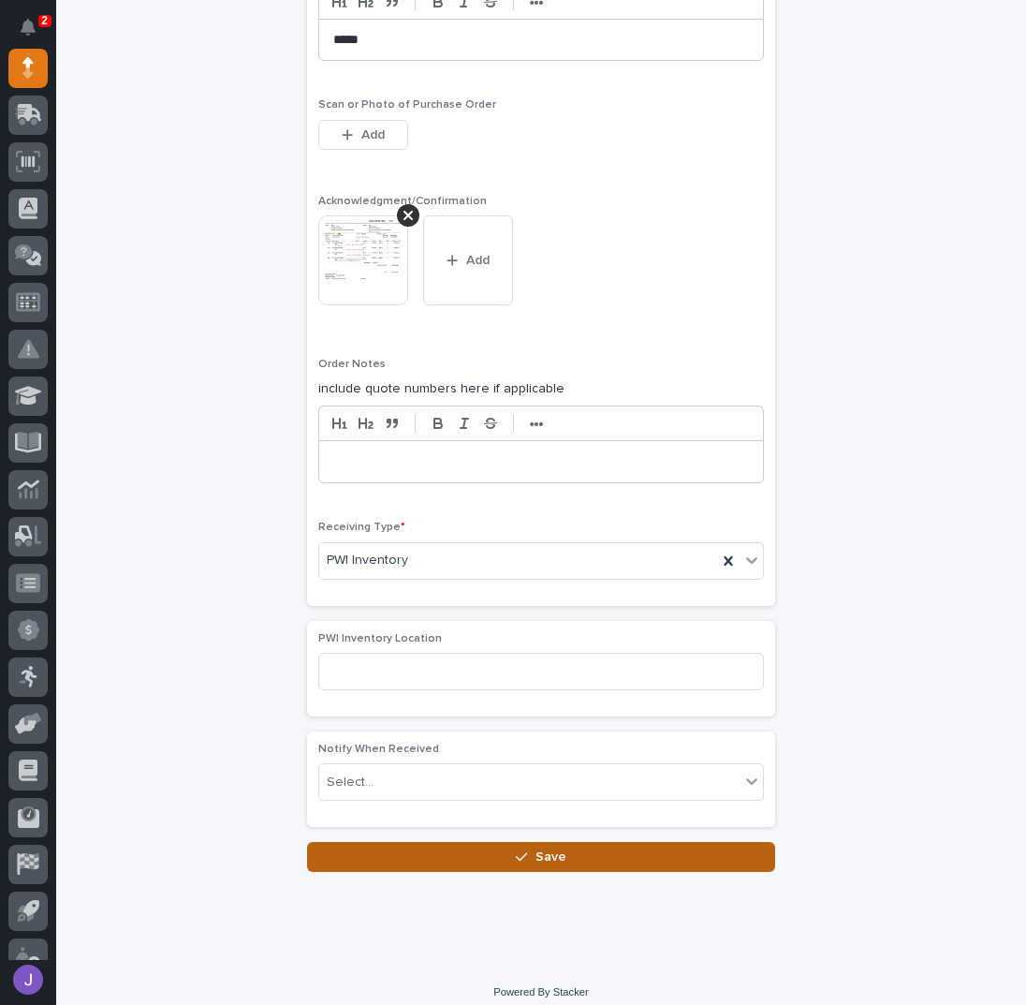
click at [379, 842] on button "Save" at bounding box center [541, 857] width 468 height 30
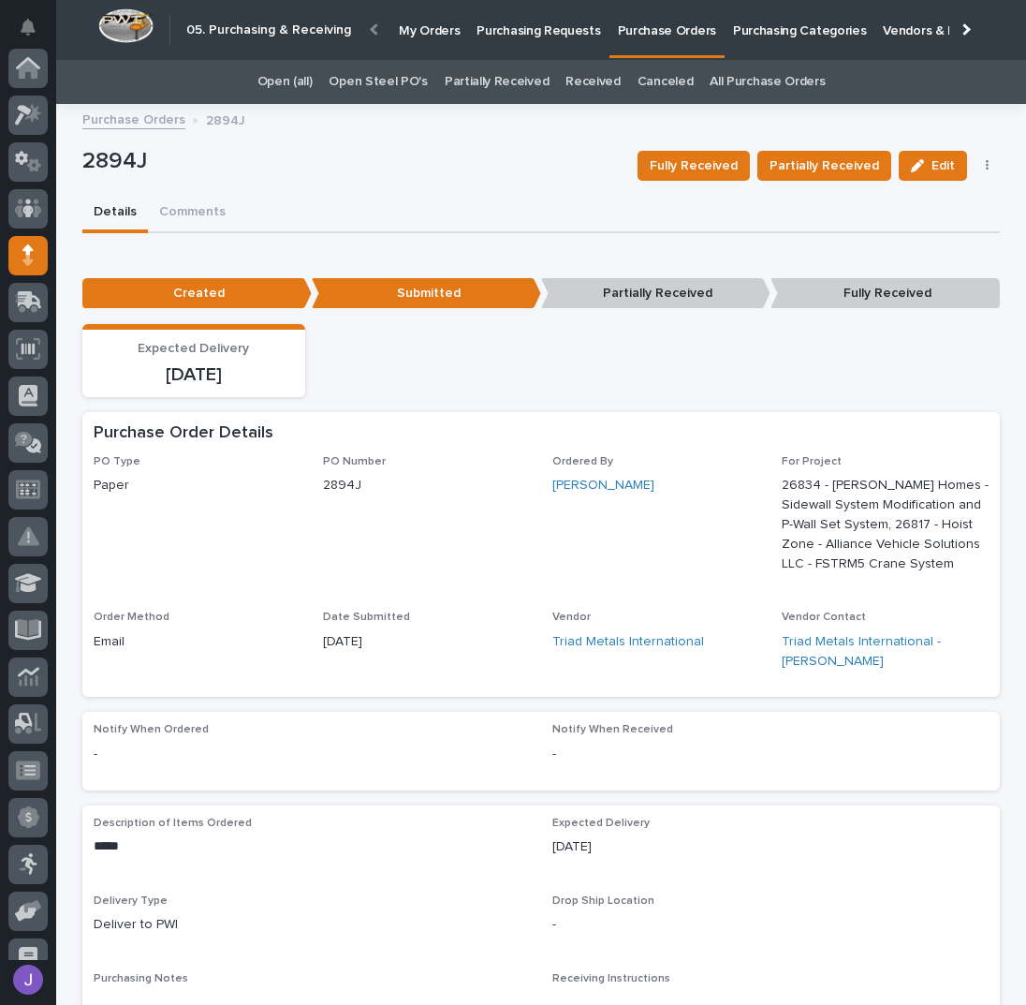
scroll to position [187, 0]
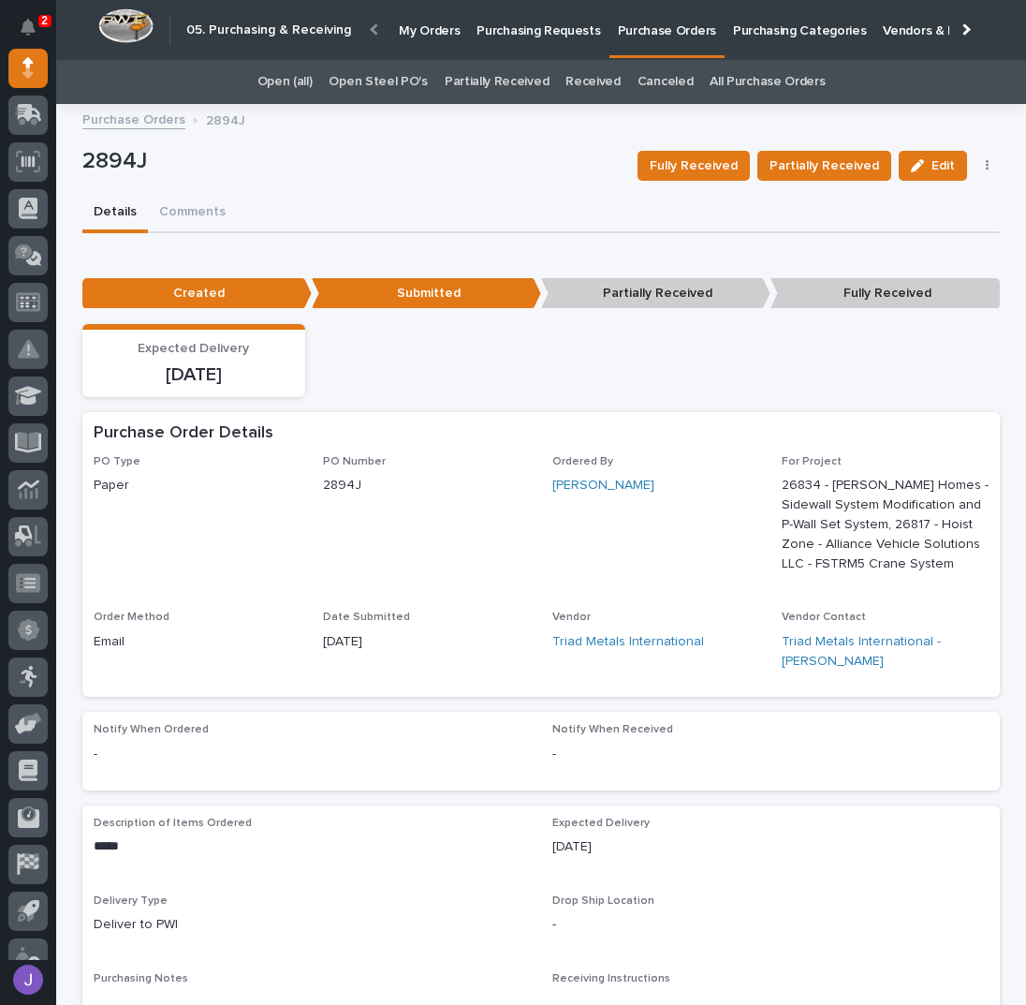
click at [522, 40] on link "Purchasing Requests" at bounding box center [538, 29] width 140 height 58
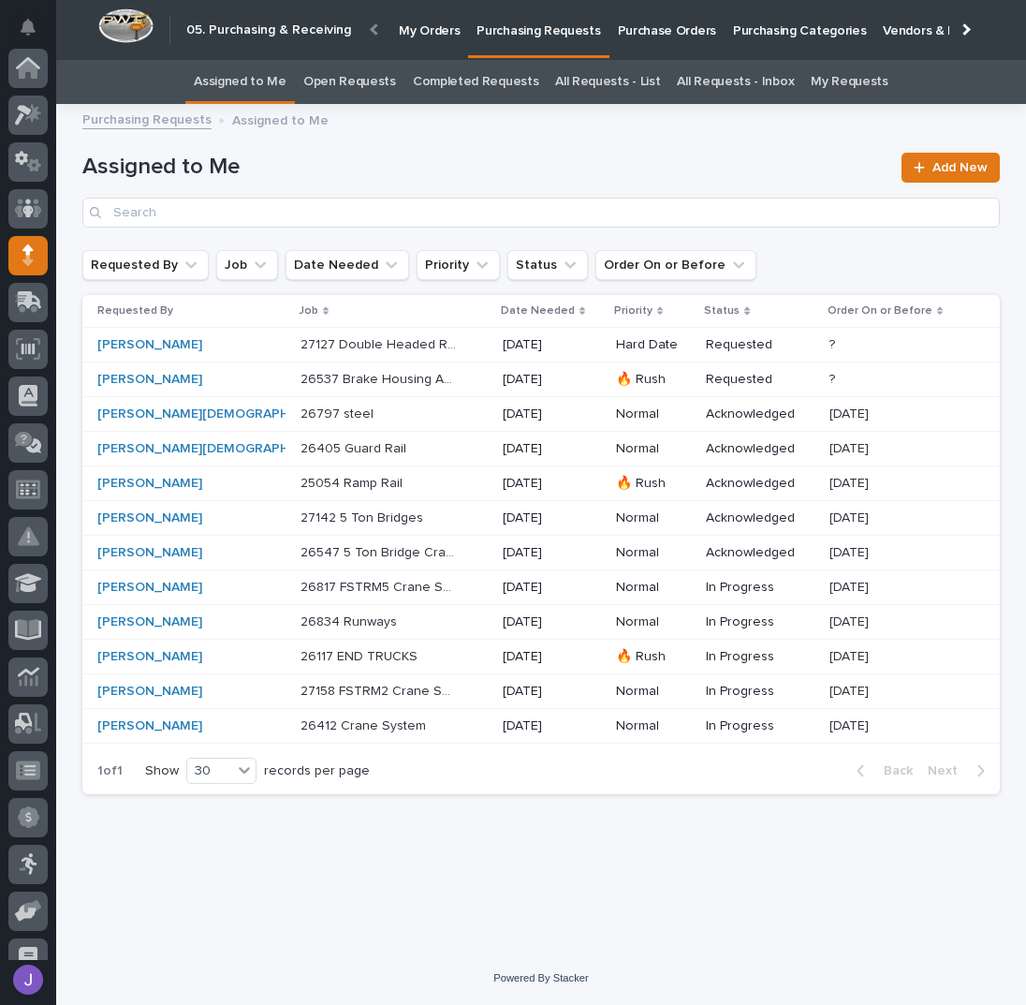
scroll to position [187, 0]
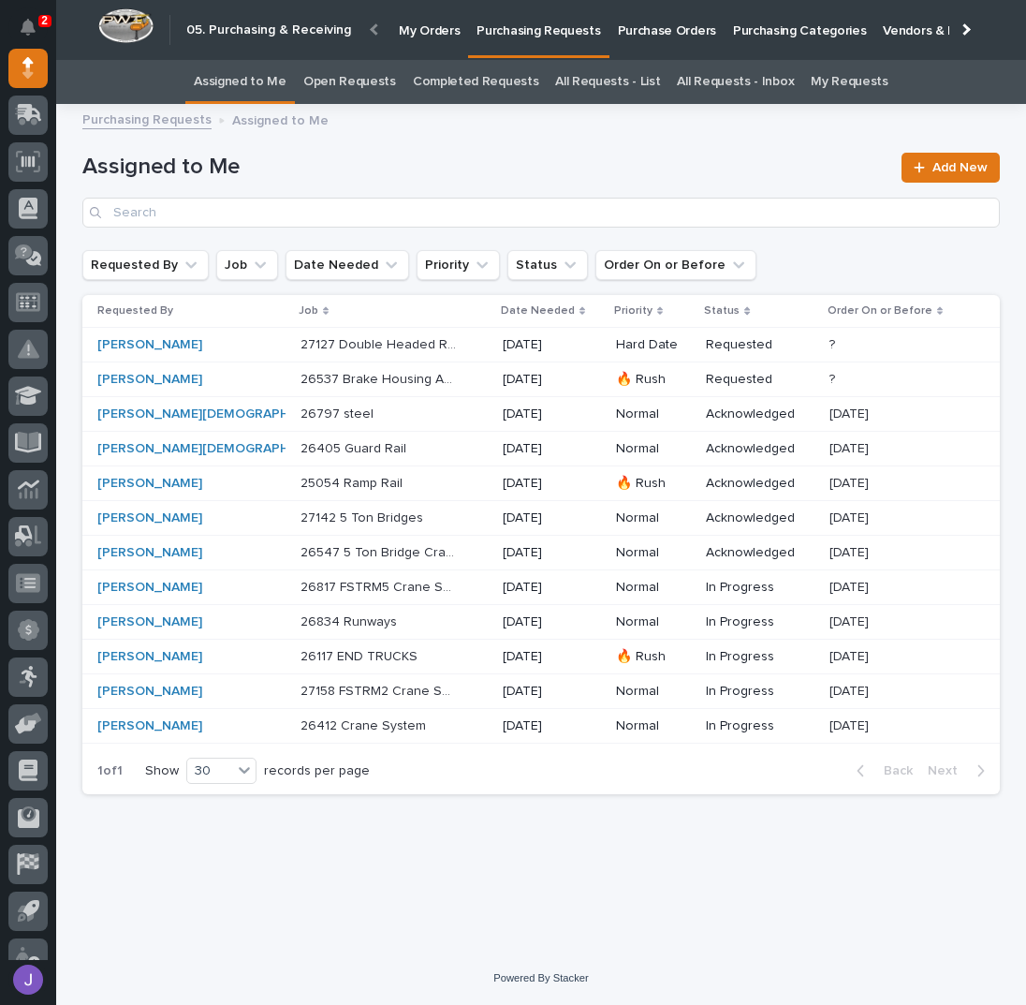
click at [433, 581] on div "26817 FSTRM5 Crane System 26817 FSTRM5 Crane System" at bounding box center [394, 587] width 187 height 31
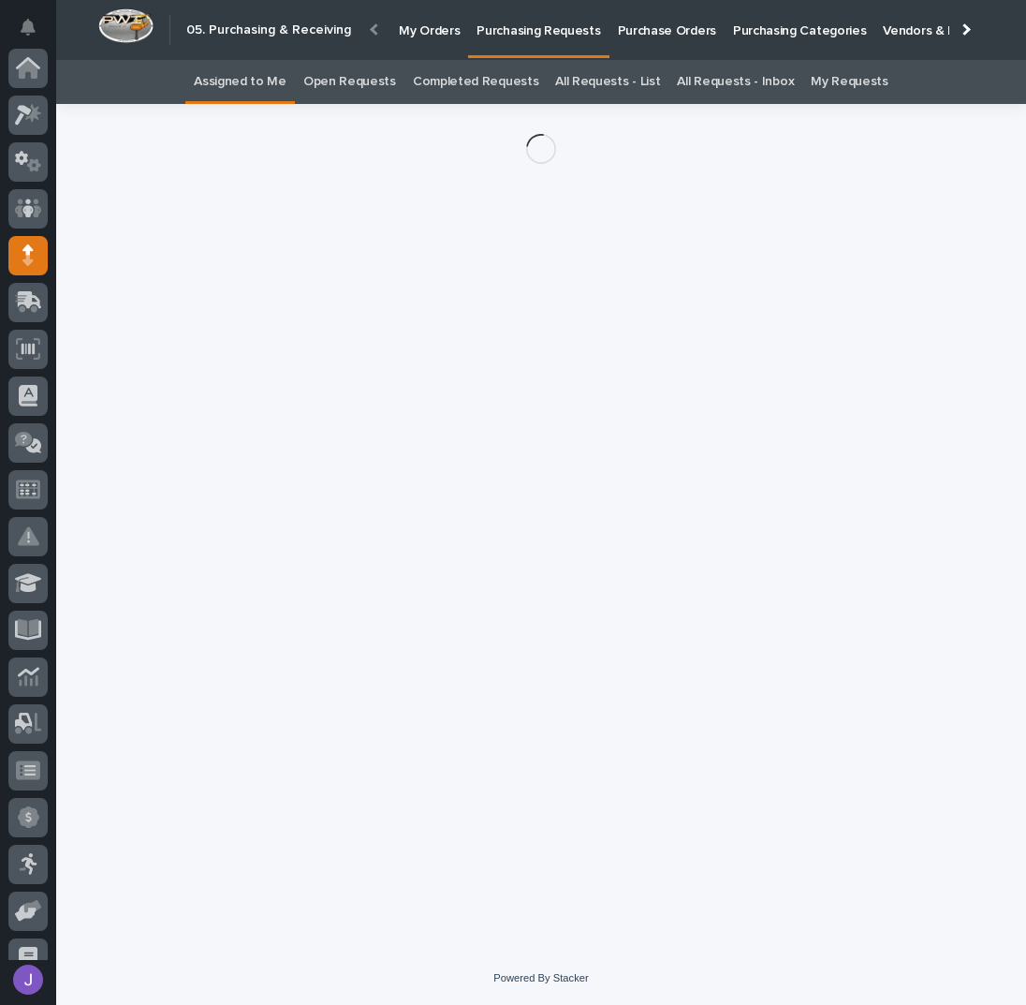
scroll to position [187, 0]
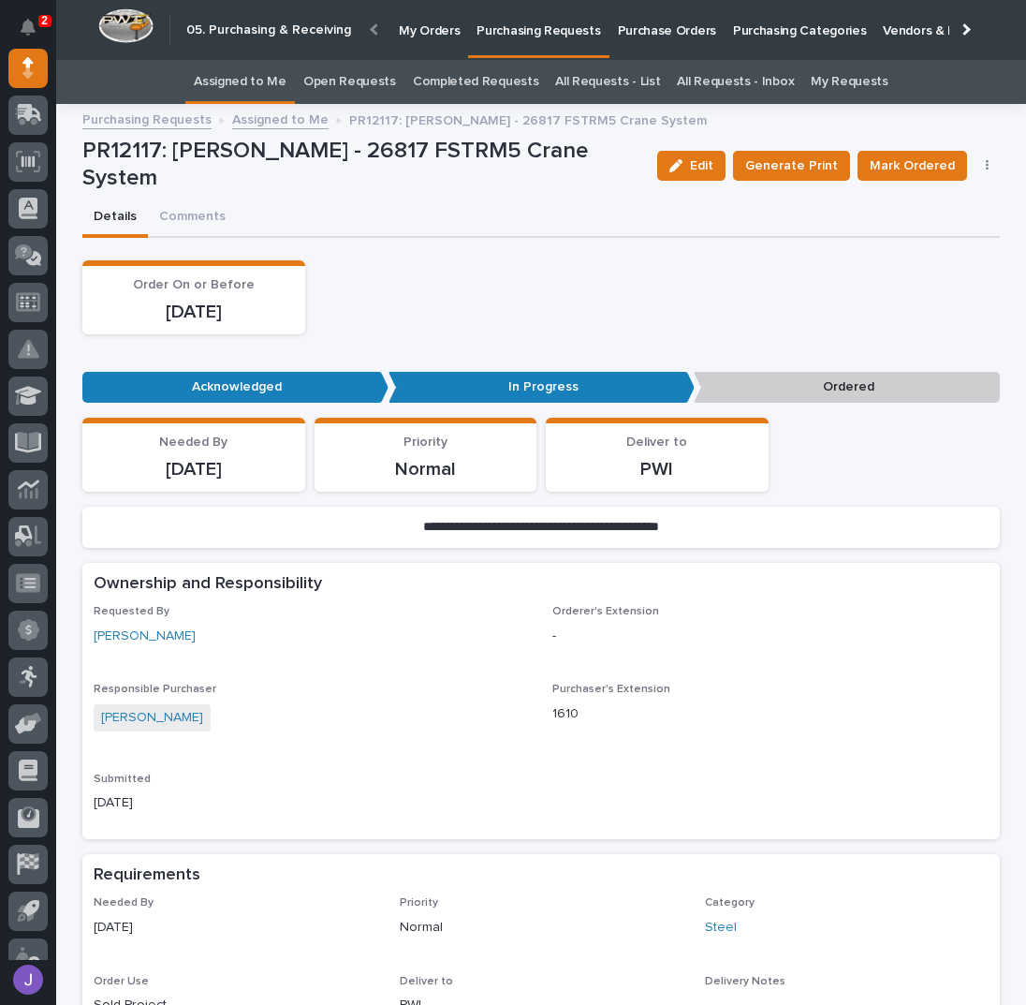
click at [975, 163] on button "button" at bounding box center [988, 165] width 26 height 13
click at [948, 236] on span "Edit Linked PO's" at bounding box center [927, 233] width 96 height 22
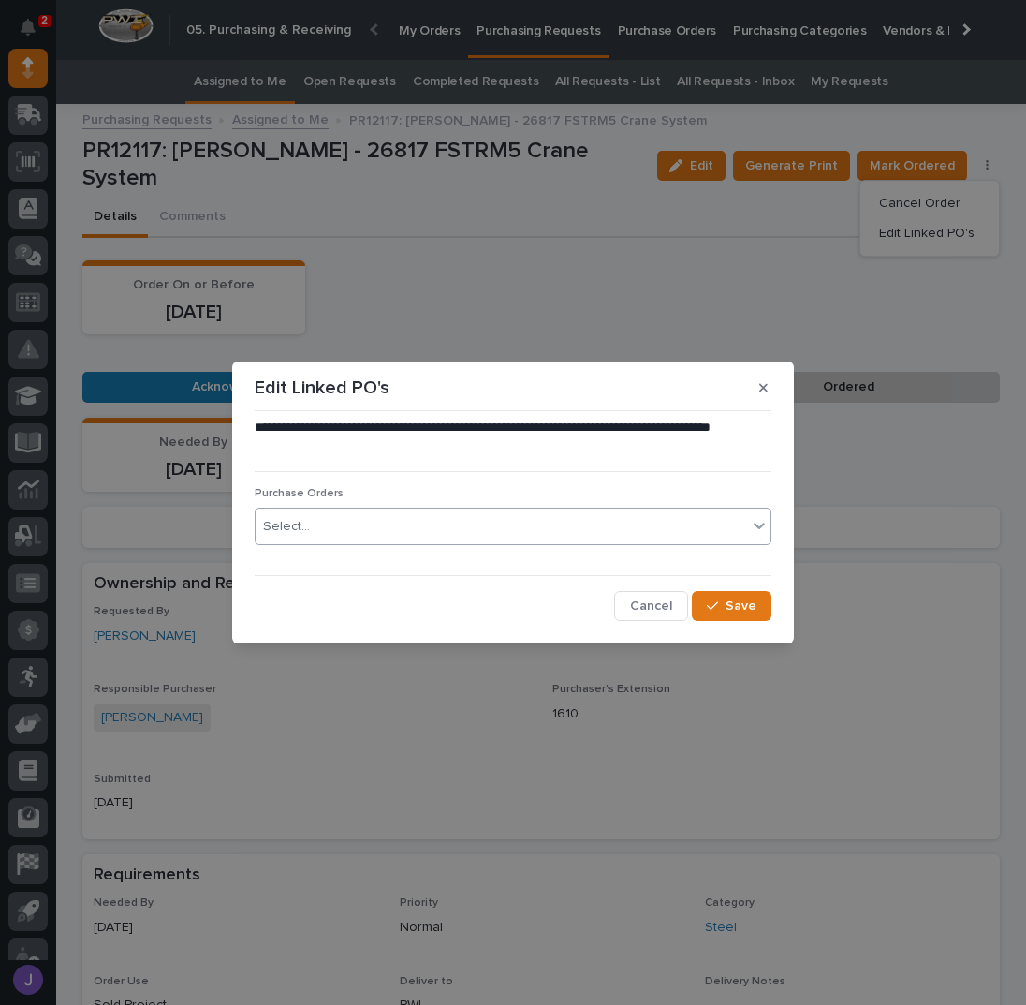
click at [406, 528] on div "Select..." at bounding box center [502, 526] width 492 height 31
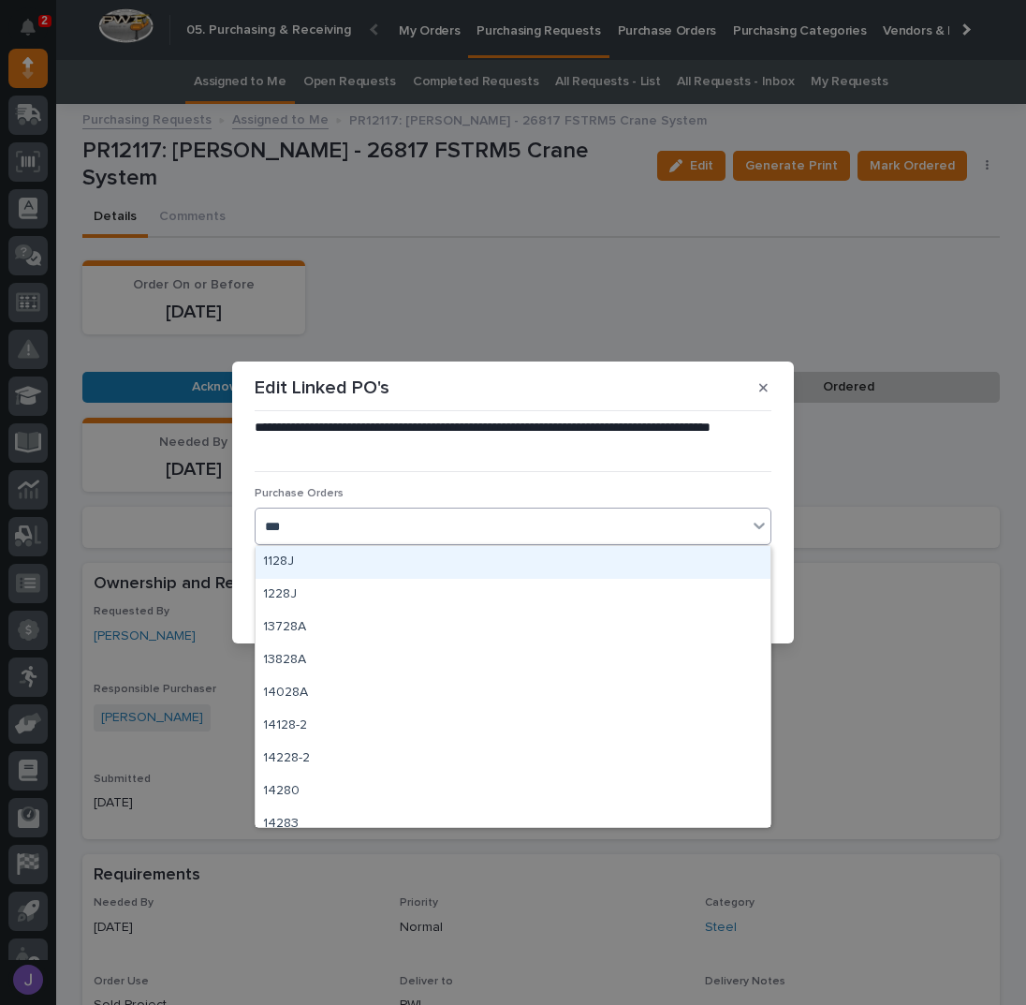
type input "****"
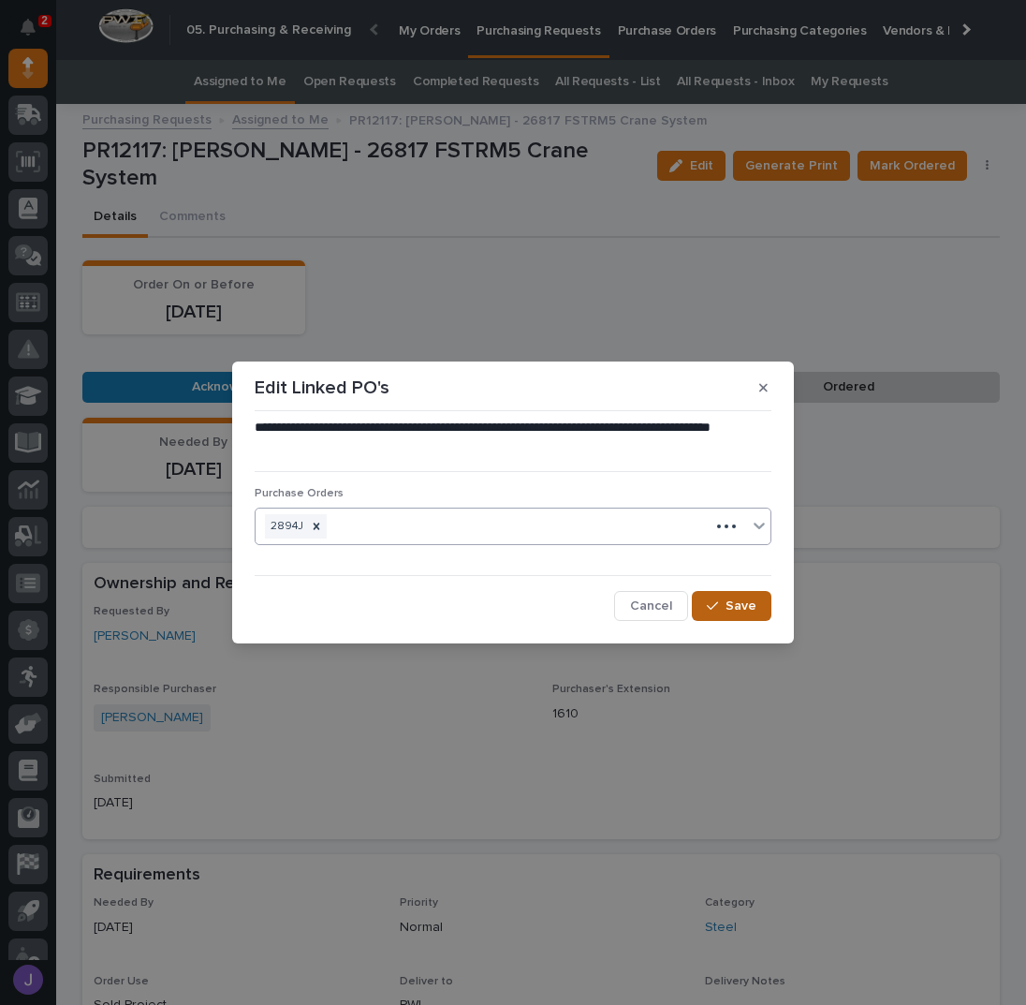
click at [738, 600] on span "Save" at bounding box center [741, 605] width 31 height 17
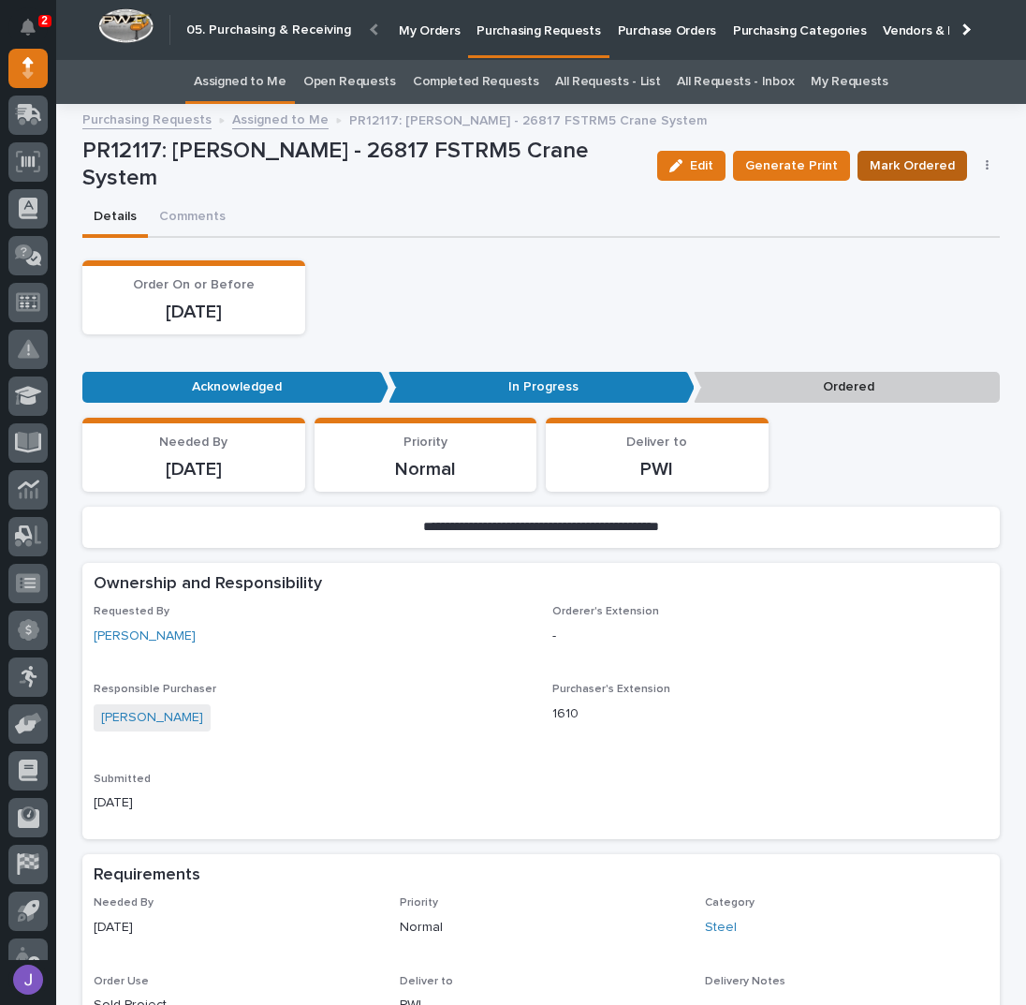
click at [908, 169] on span "Mark Ordered" at bounding box center [912, 165] width 85 height 22
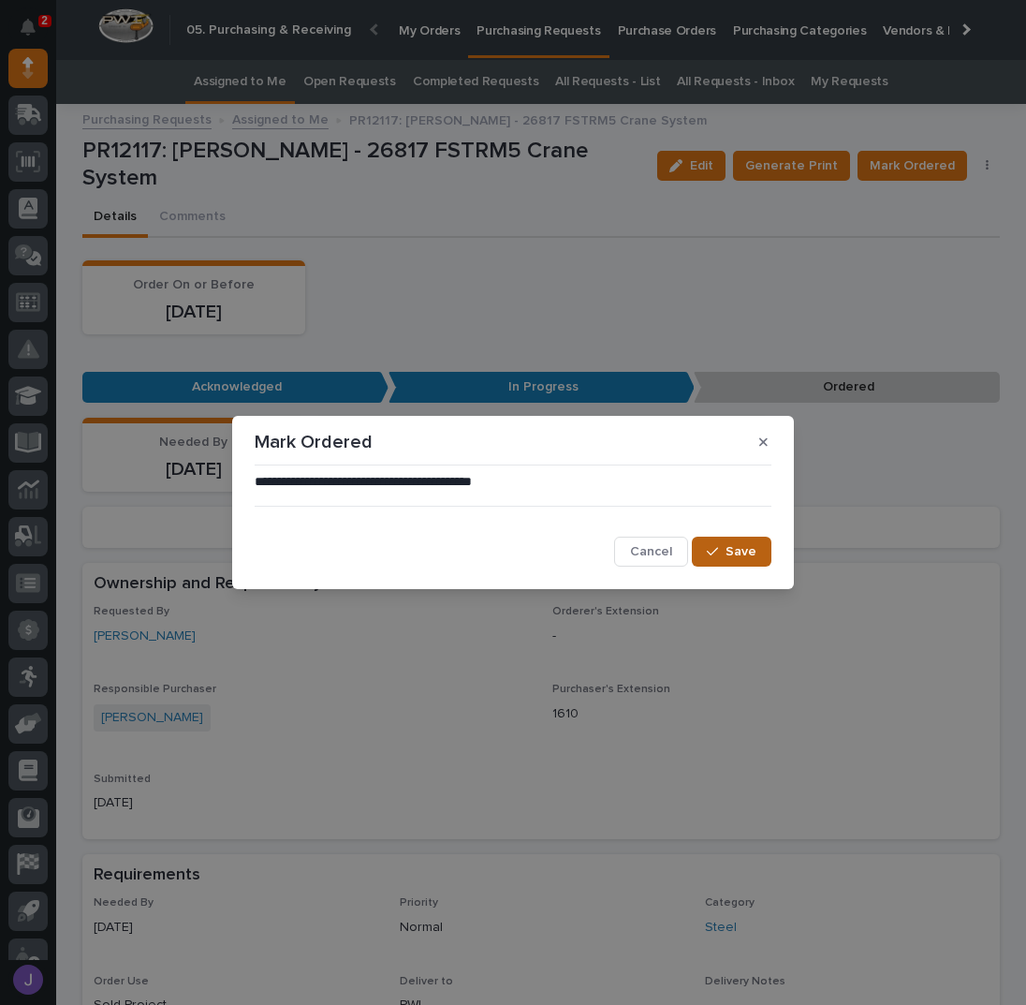
click at [725, 540] on button "Save" at bounding box center [732, 552] width 80 height 30
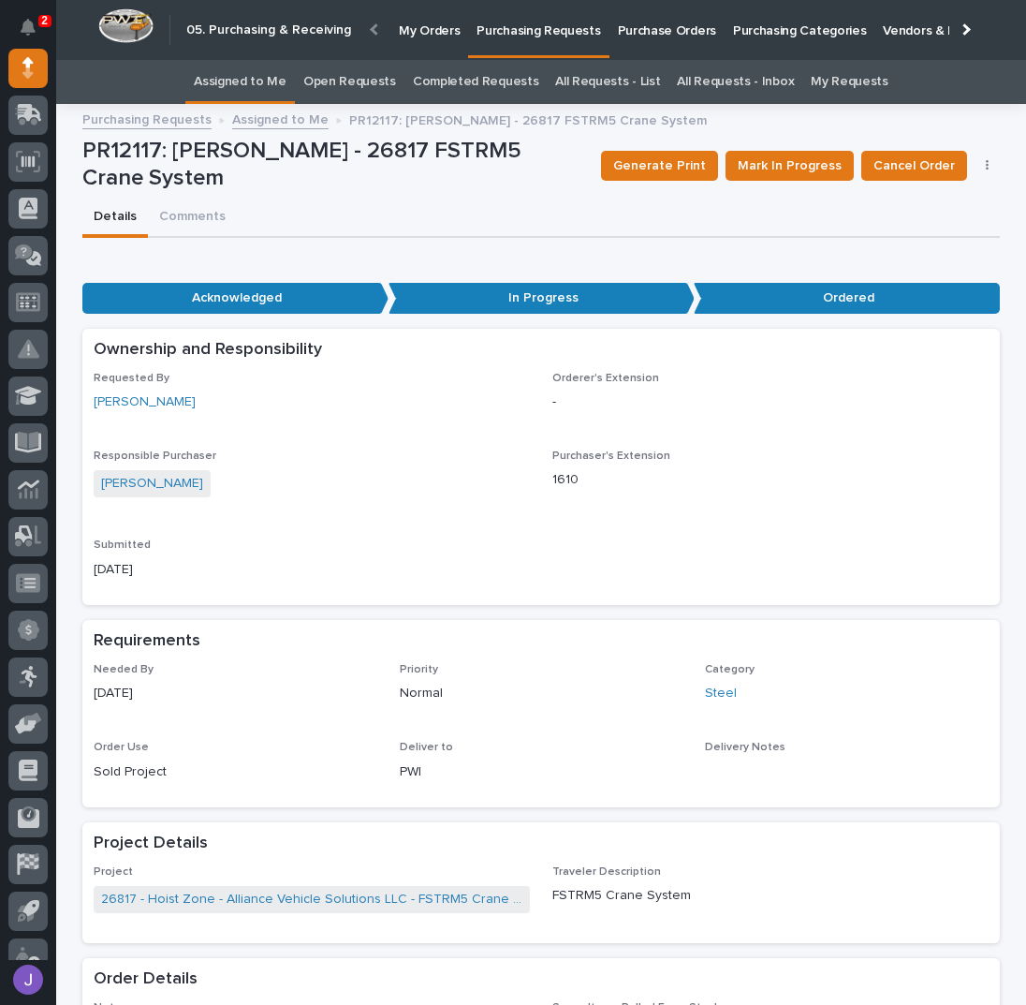
click at [252, 66] on link "Assigned to Me" at bounding box center [240, 82] width 93 height 44
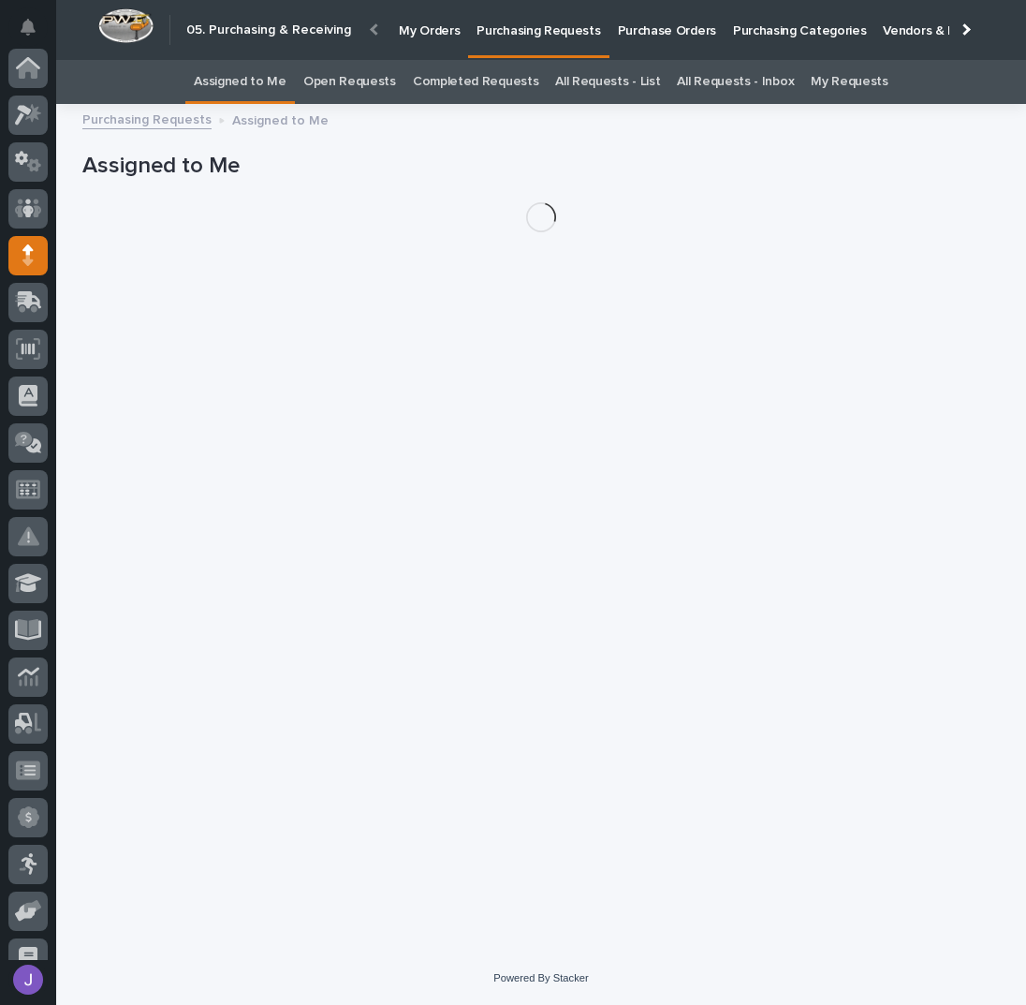
scroll to position [187, 0]
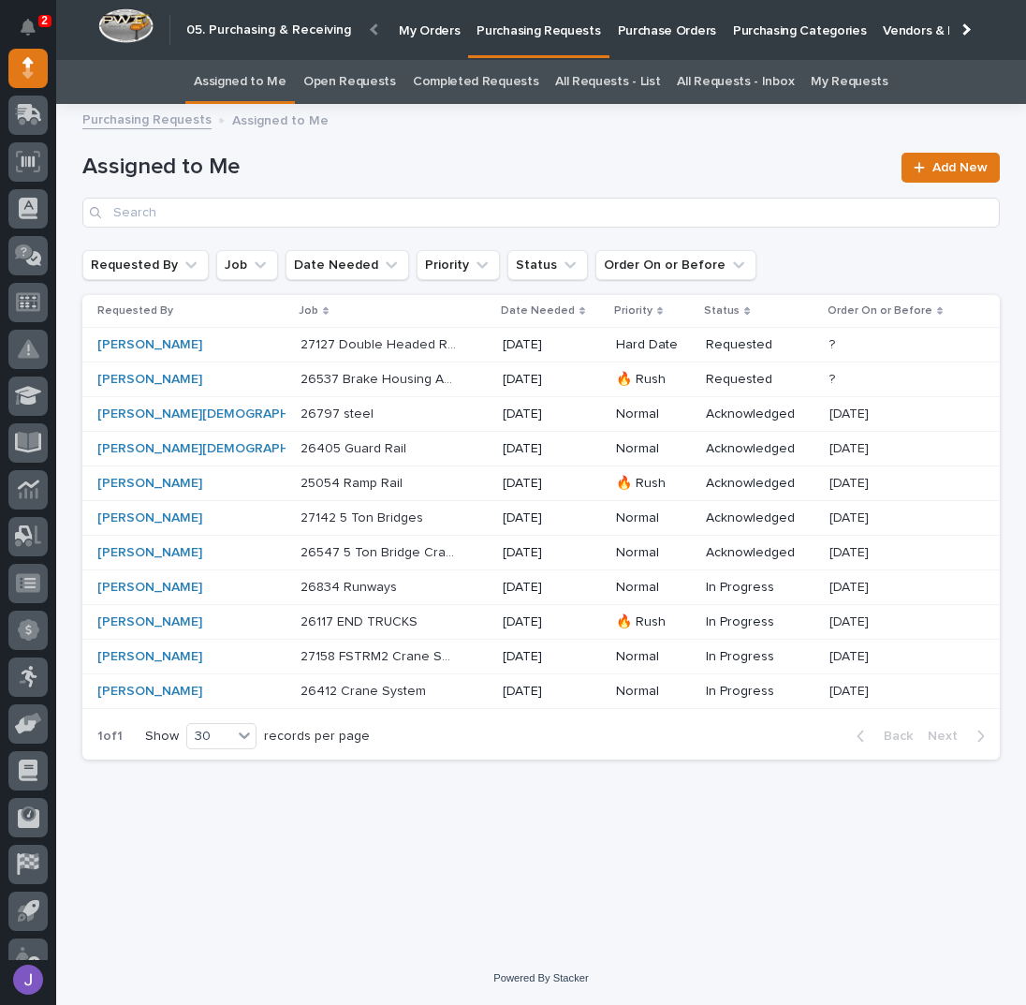
click at [379, 583] on p at bounding box center [379, 588] width 156 height 16
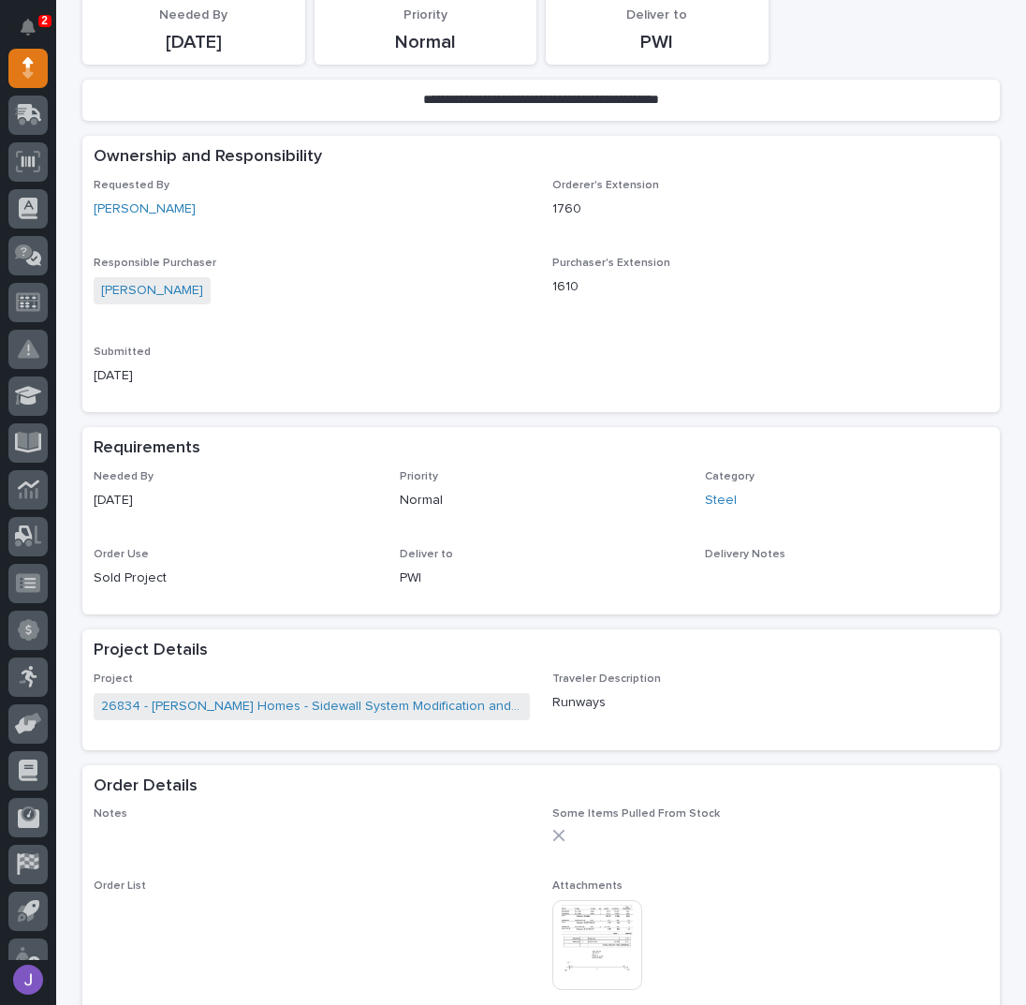
scroll to position [499, 0]
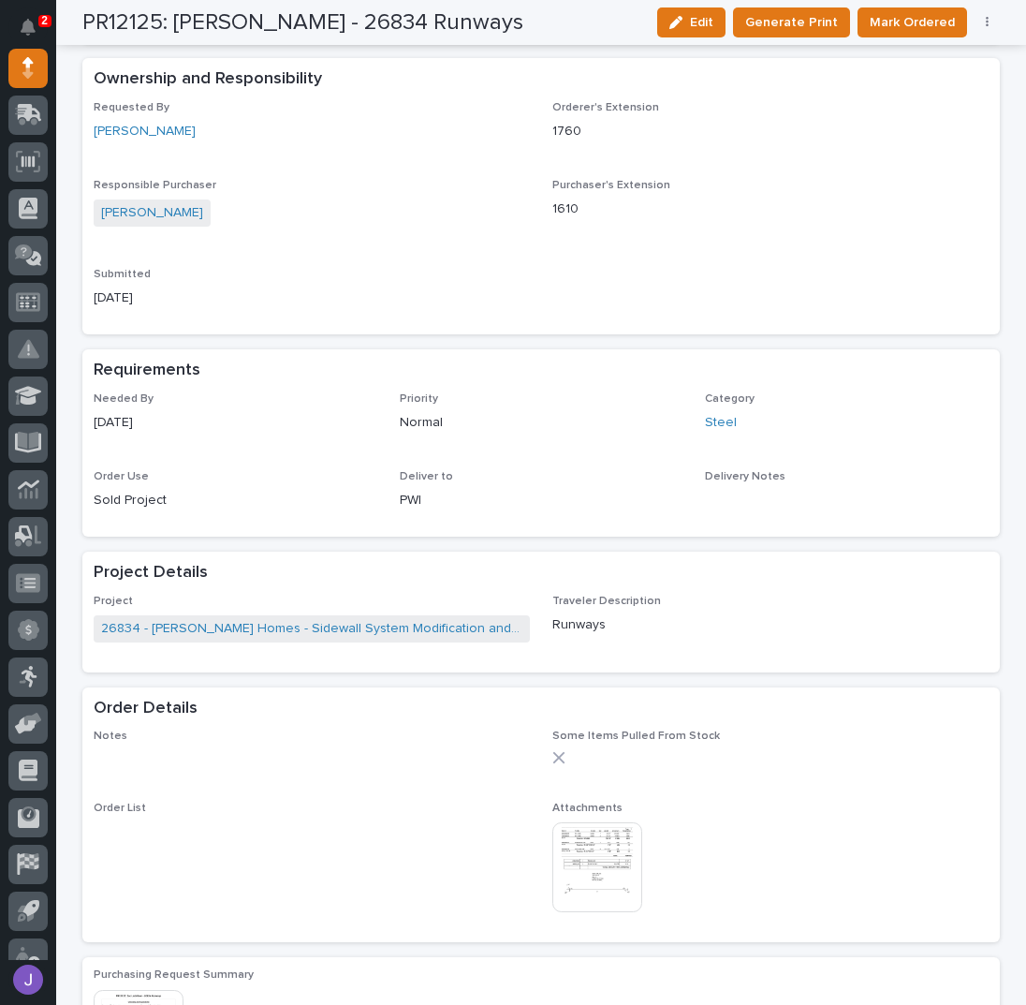
click at [595, 835] on img at bounding box center [597, 867] width 90 height 90
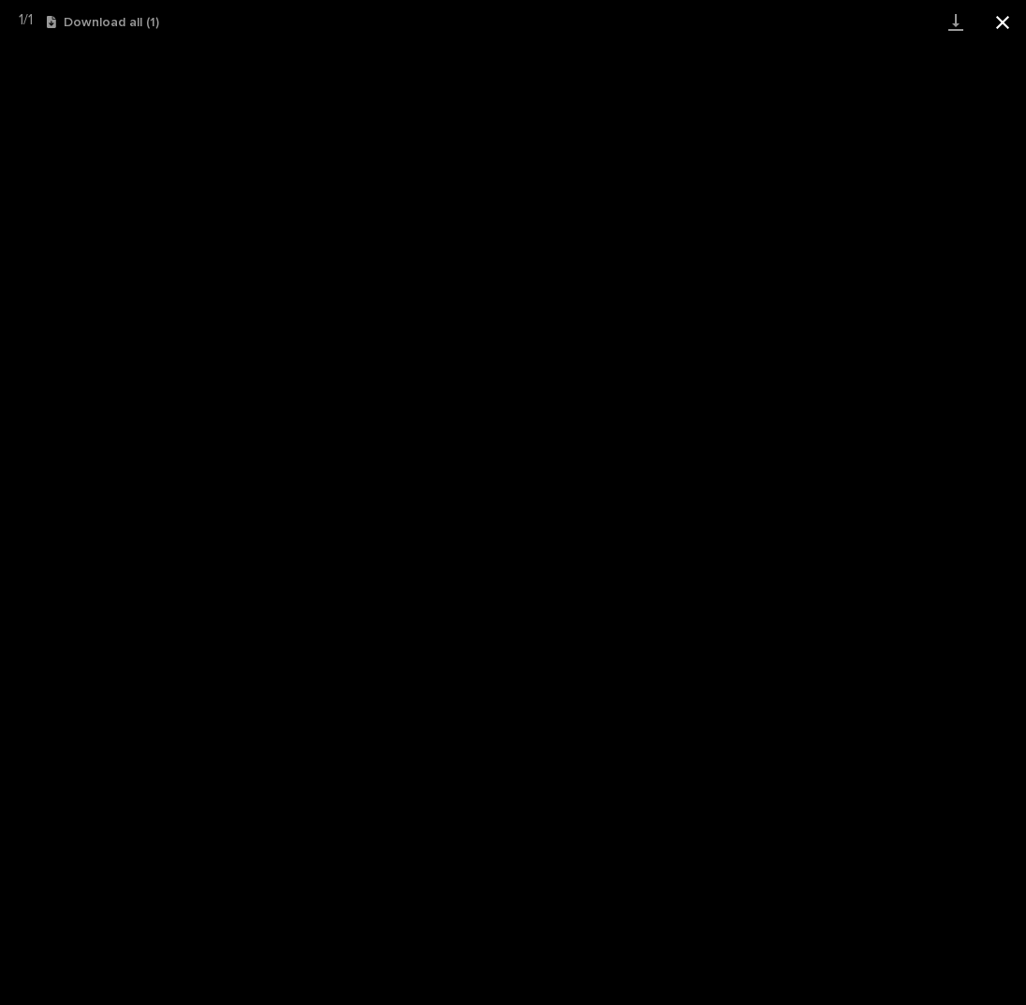
click at [1004, 21] on button "Close gallery" at bounding box center [1002, 22] width 47 height 44
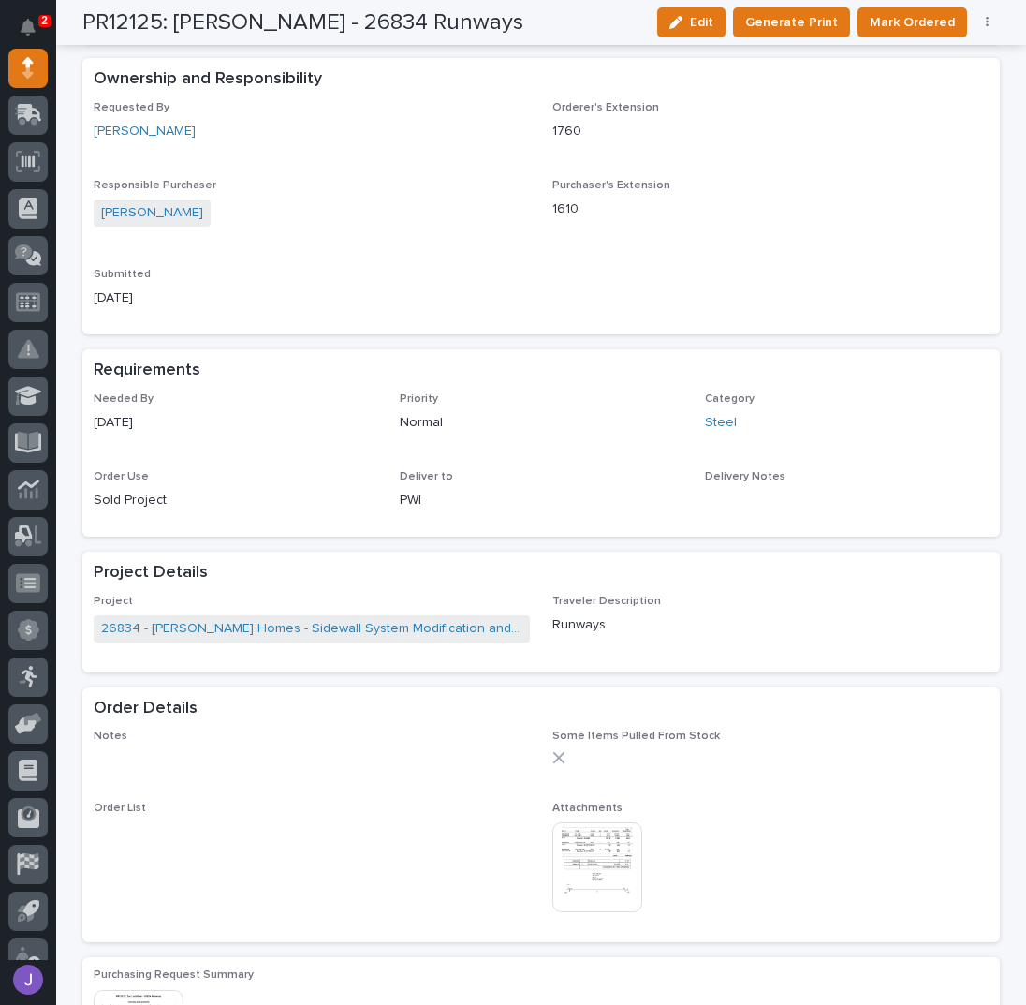
click at [975, 25] on button "button" at bounding box center [988, 22] width 26 height 13
click at [931, 97] on span "Edit Linked PO's" at bounding box center [927, 90] width 96 height 22
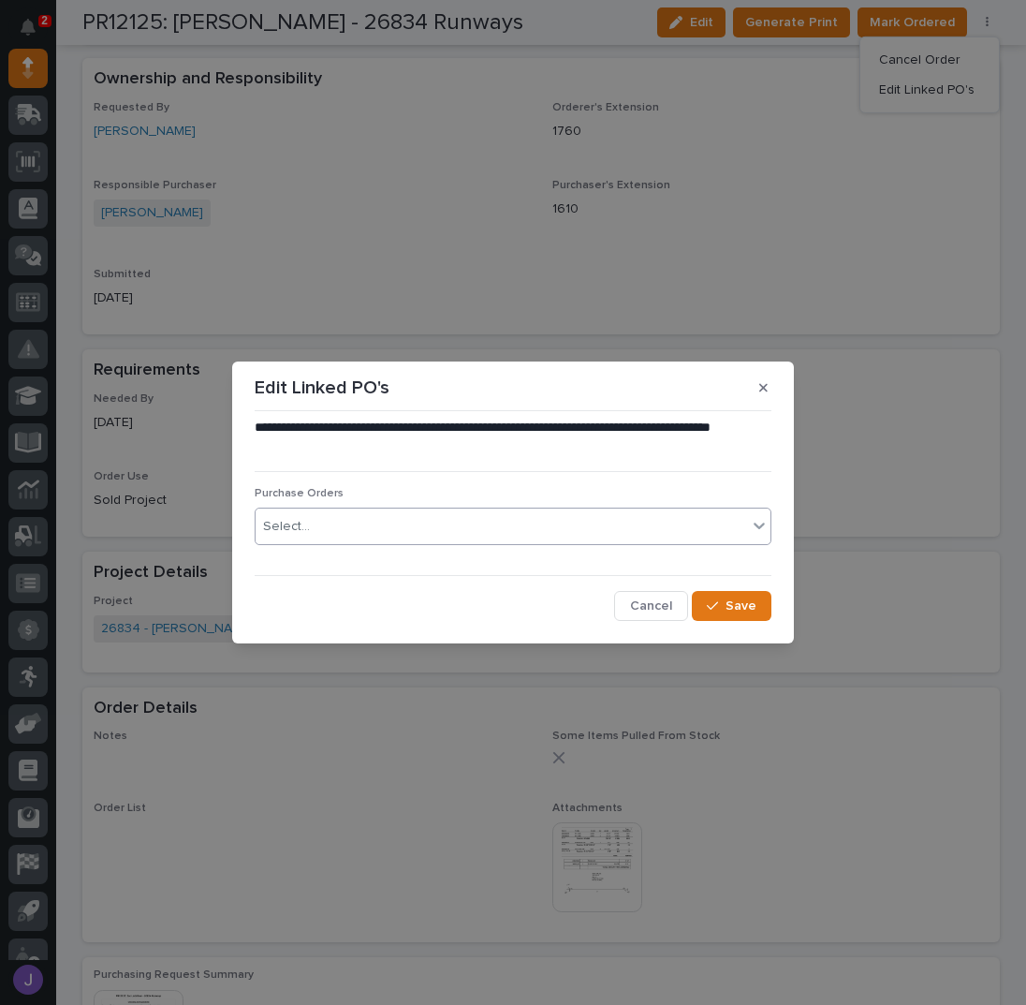
click at [351, 522] on div "Select..." at bounding box center [502, 526] width 492 height 31
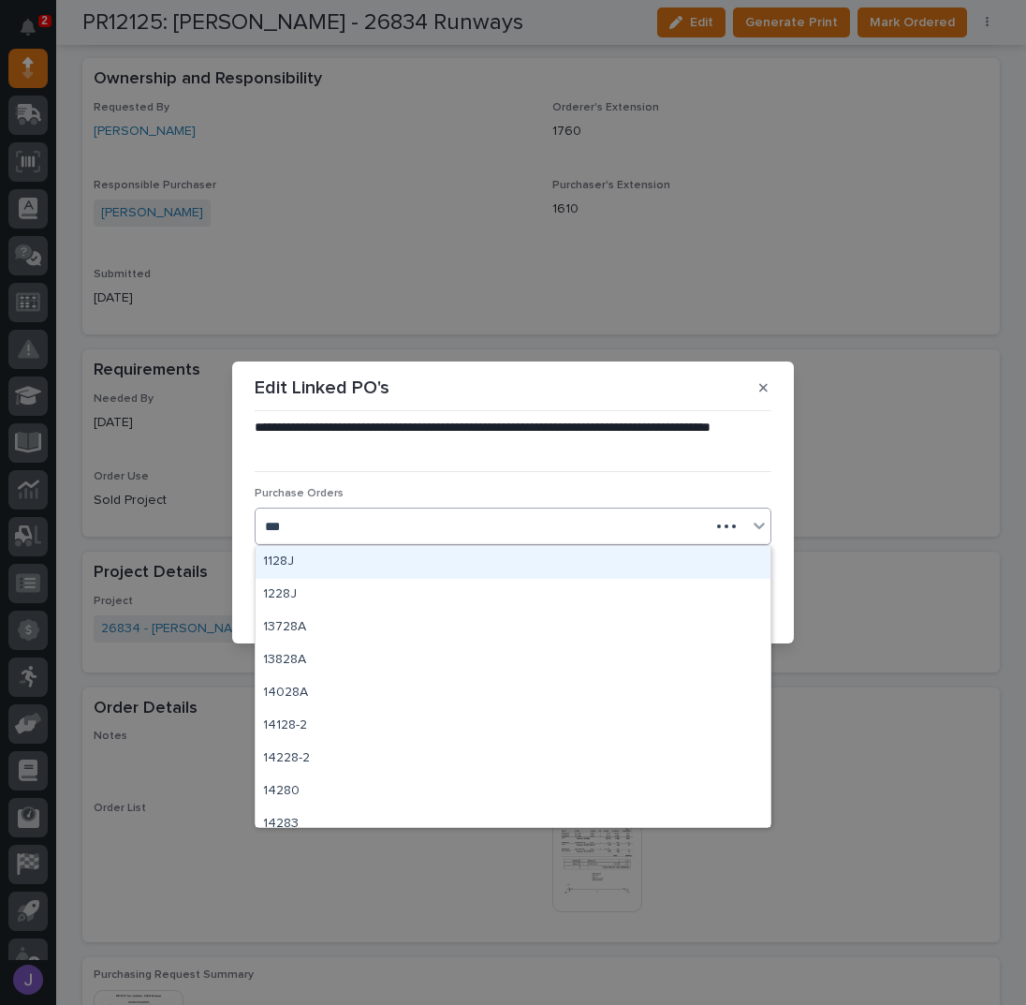
type input "****"
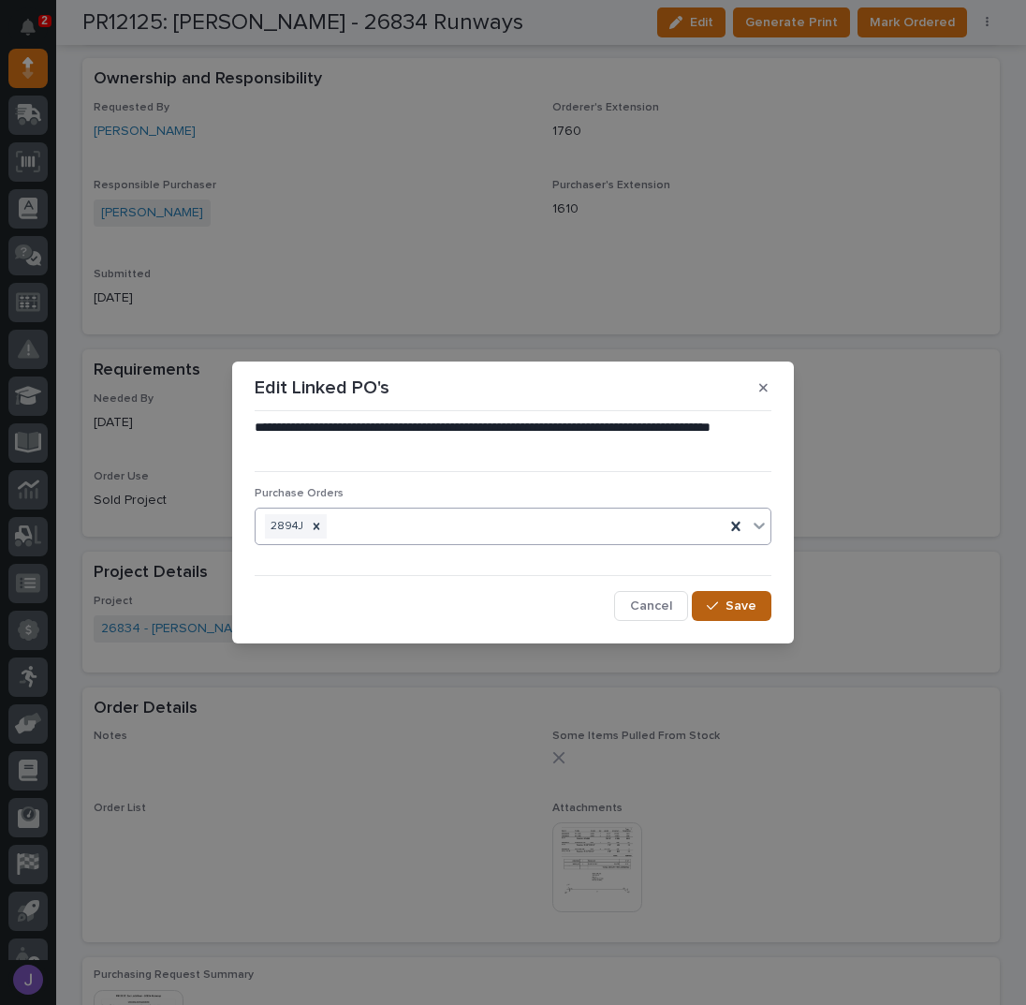
click at [745, 606] on span "Save" at bounding box center [741, 605] width 31 height 17
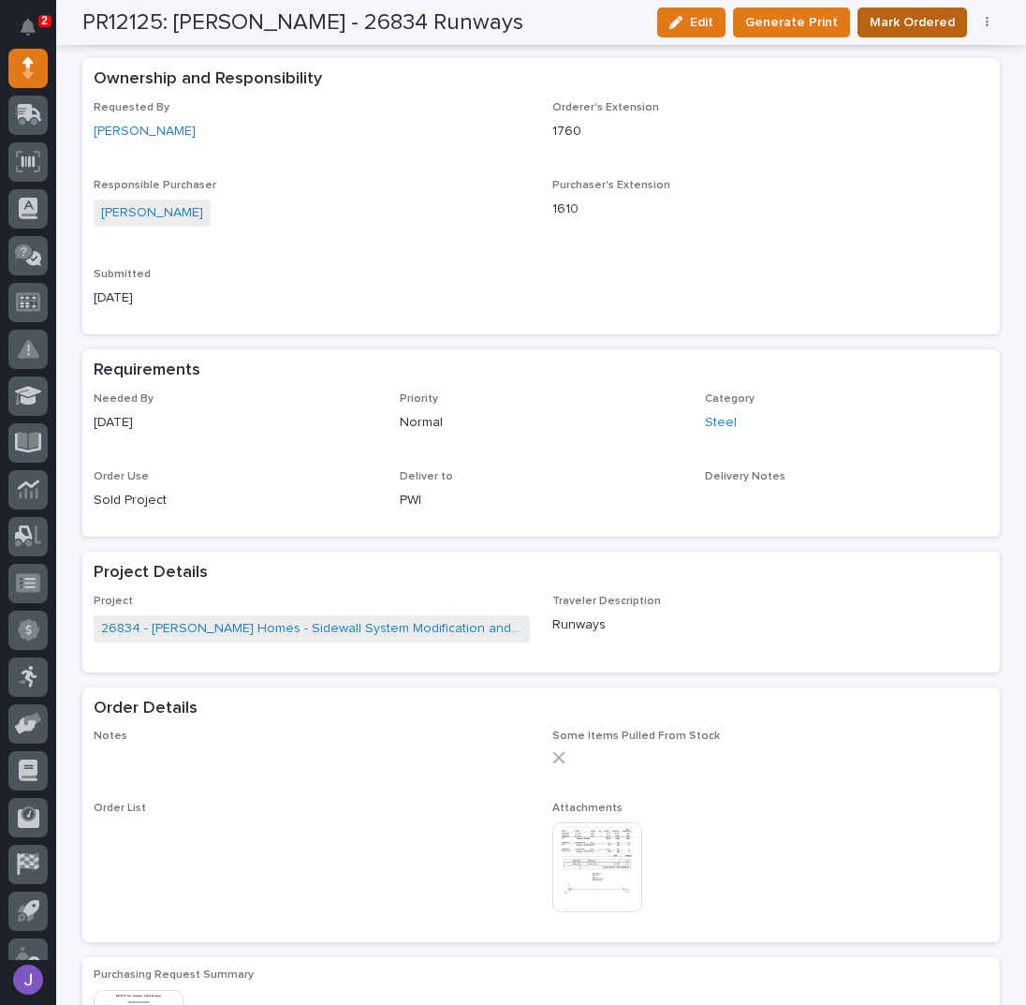
click at [922, 22] on span "Mark Ordered" at bounding box center [912, 22] width 85 height 22
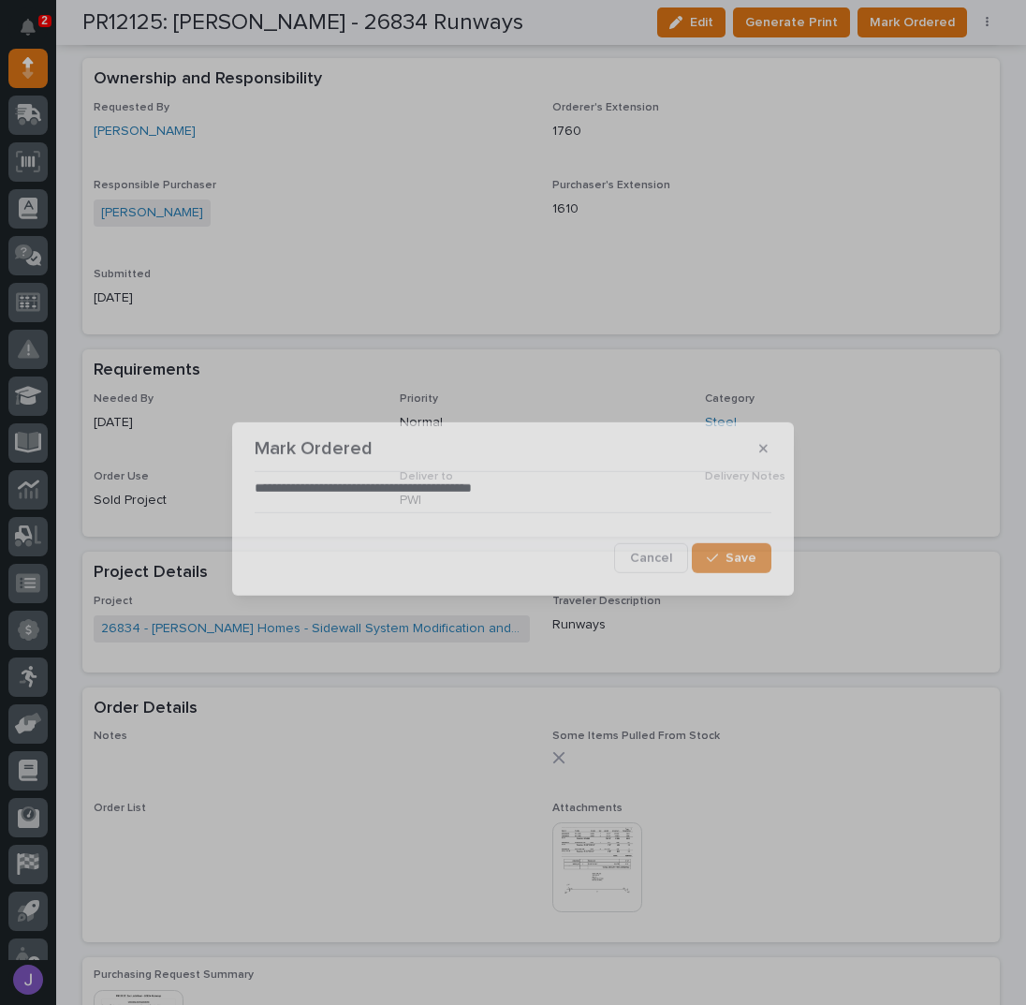
scroll to position [486, 0]
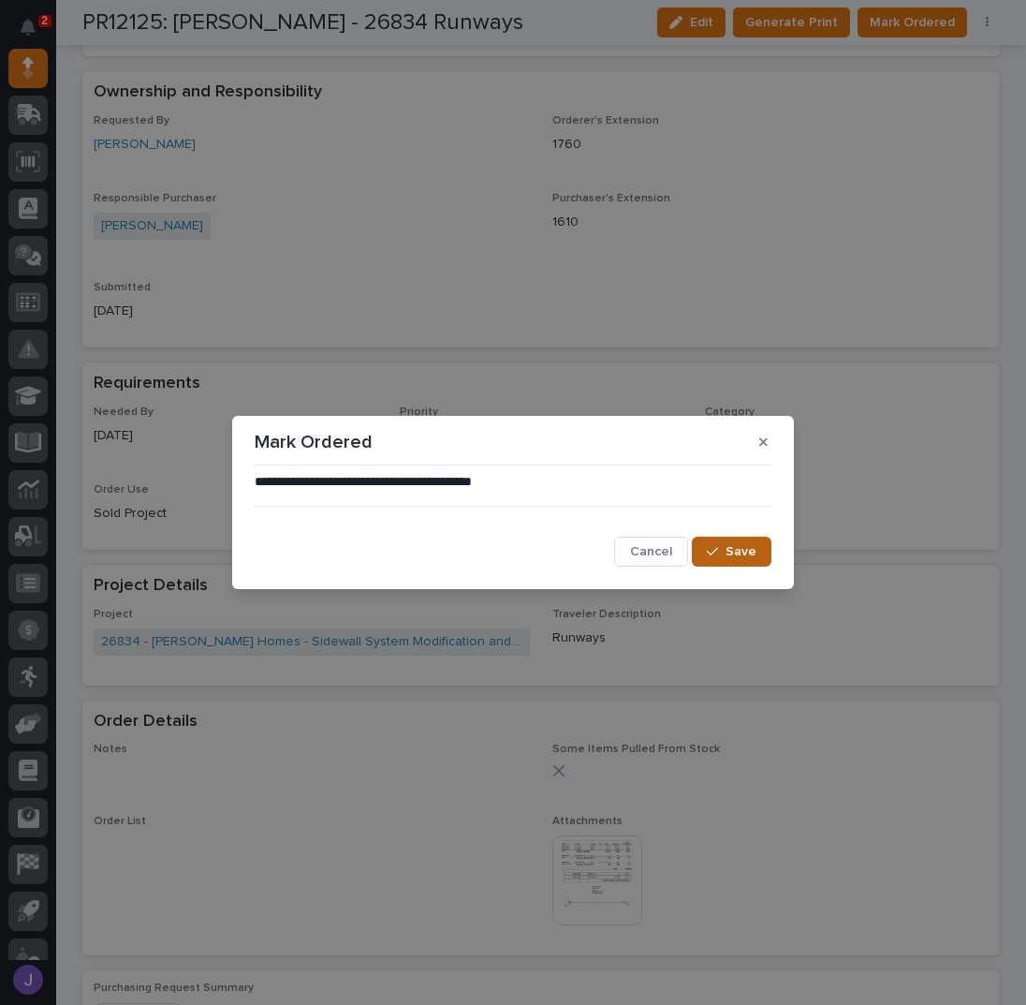
click at [741, 547] on span "Save" at bounding box center [741, 551] width 31 height 17
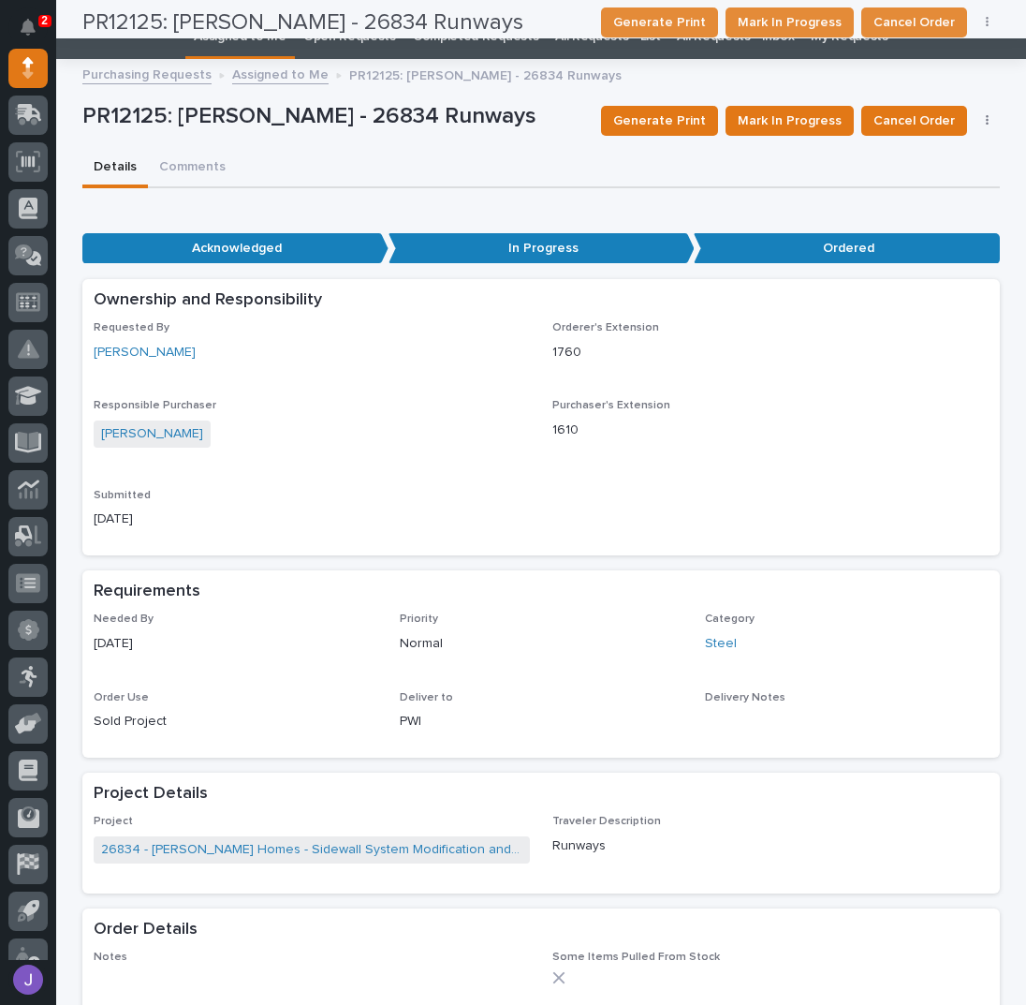
scroll to position [0, 0]
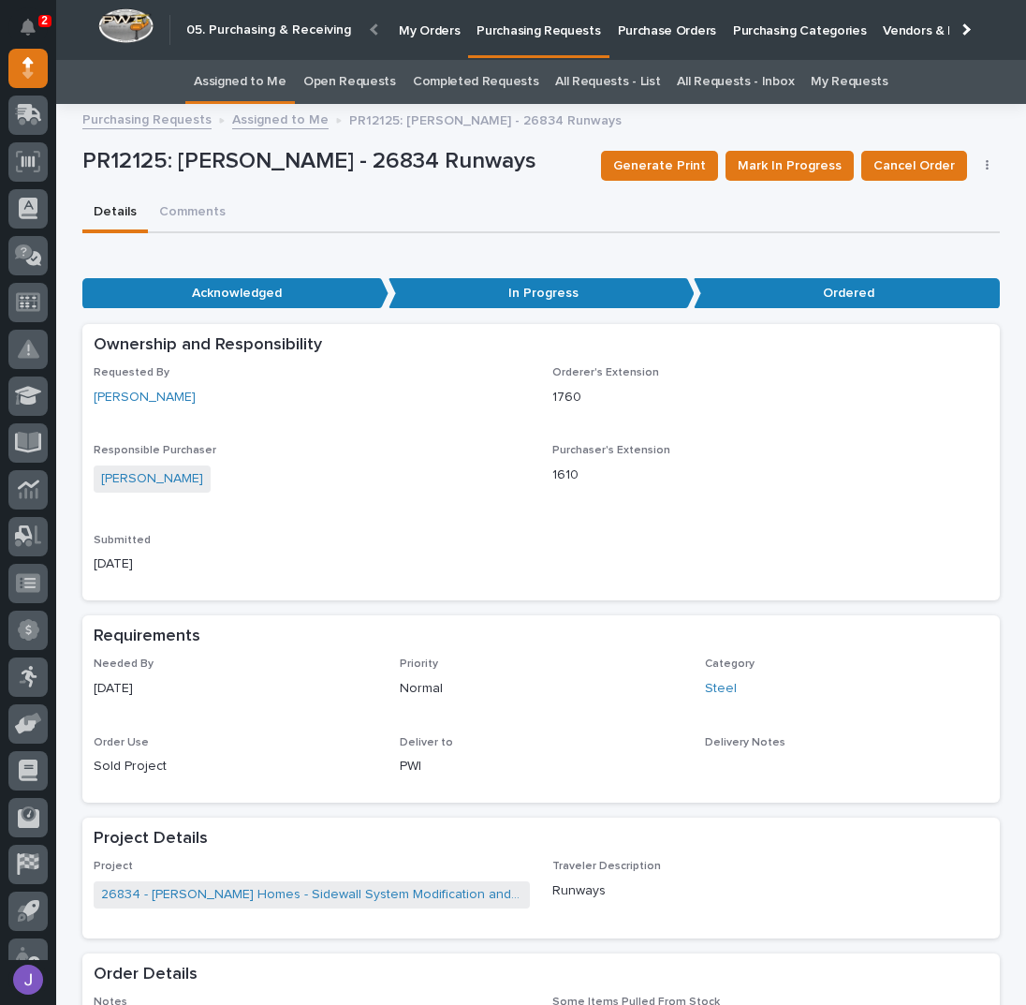
click at [242, 85] on link "Assigned to Me" at bounding box center [240, 82] width 93 height 44
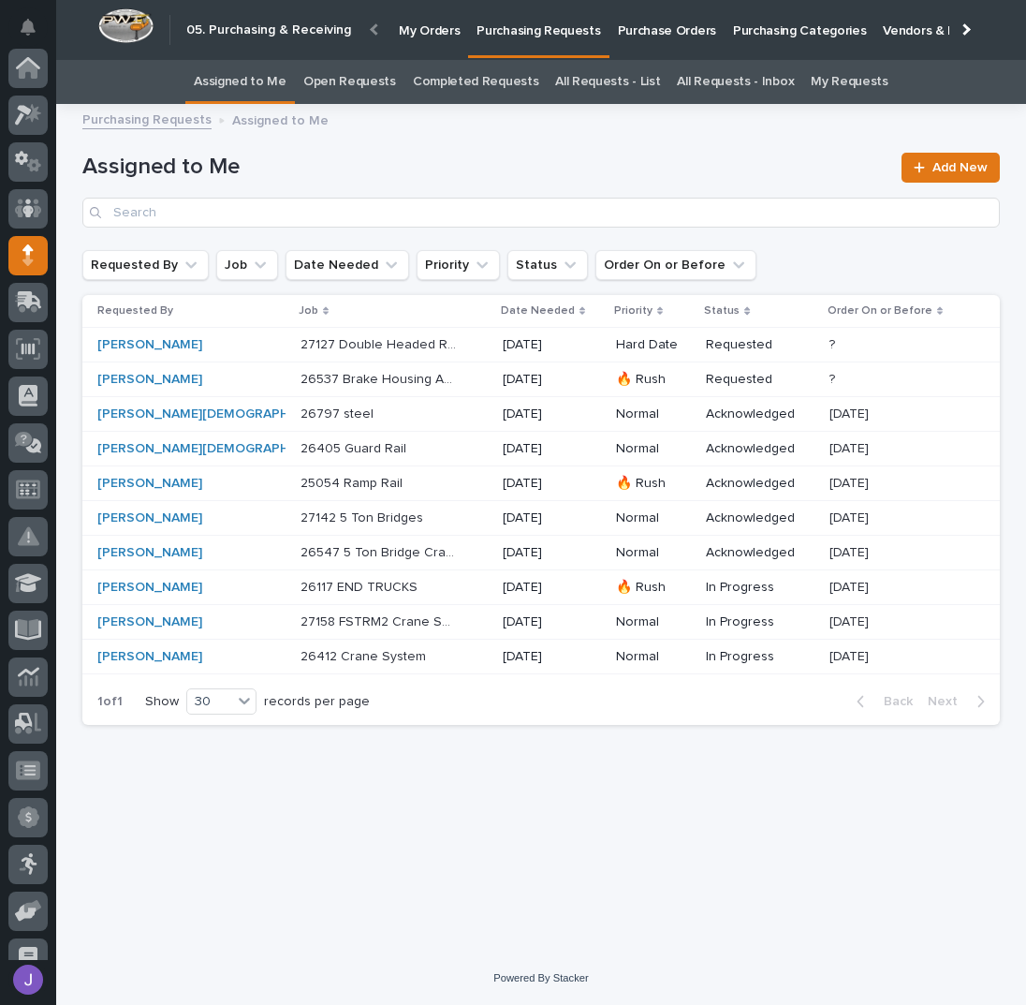
scroll to position [187, 0]
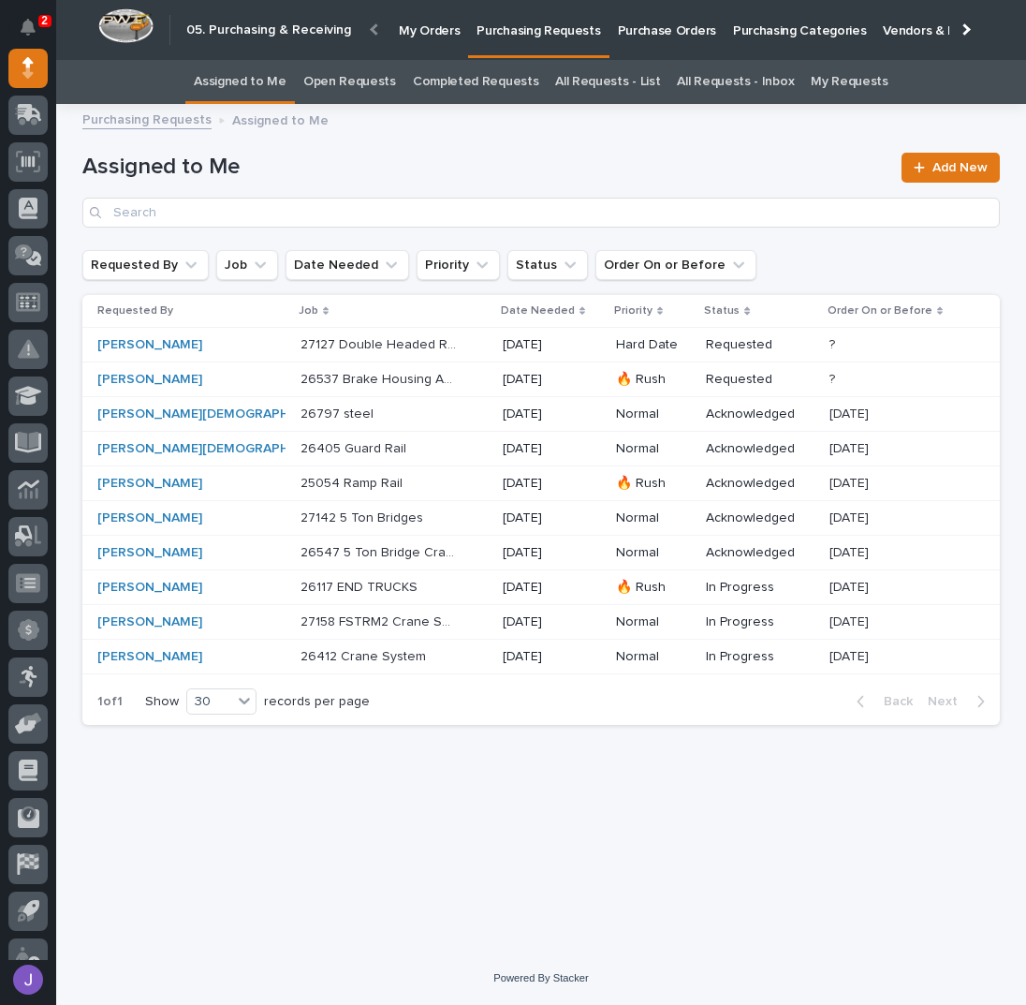
click at [665, 28] on p "Purchase Orders" at bounding box center [667, 19] width 98 height 39
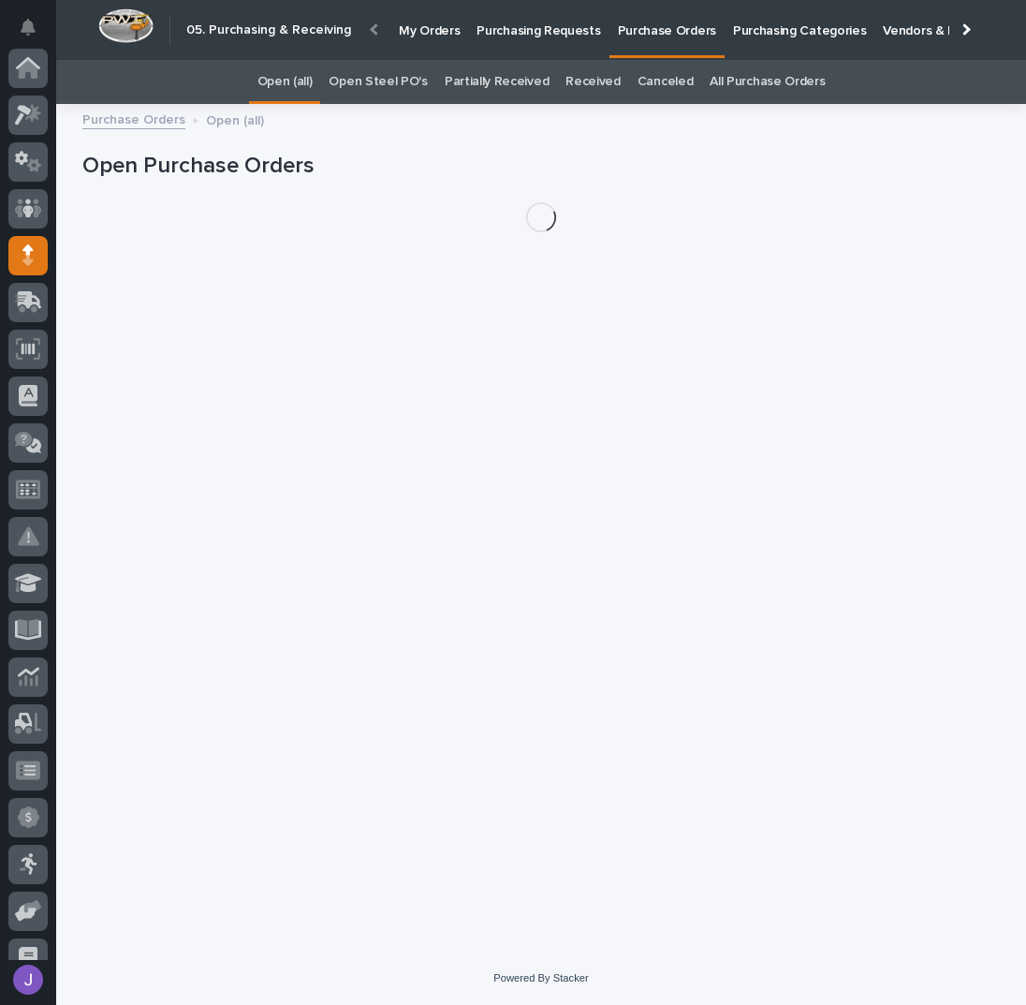
scroll to position [187, 0]
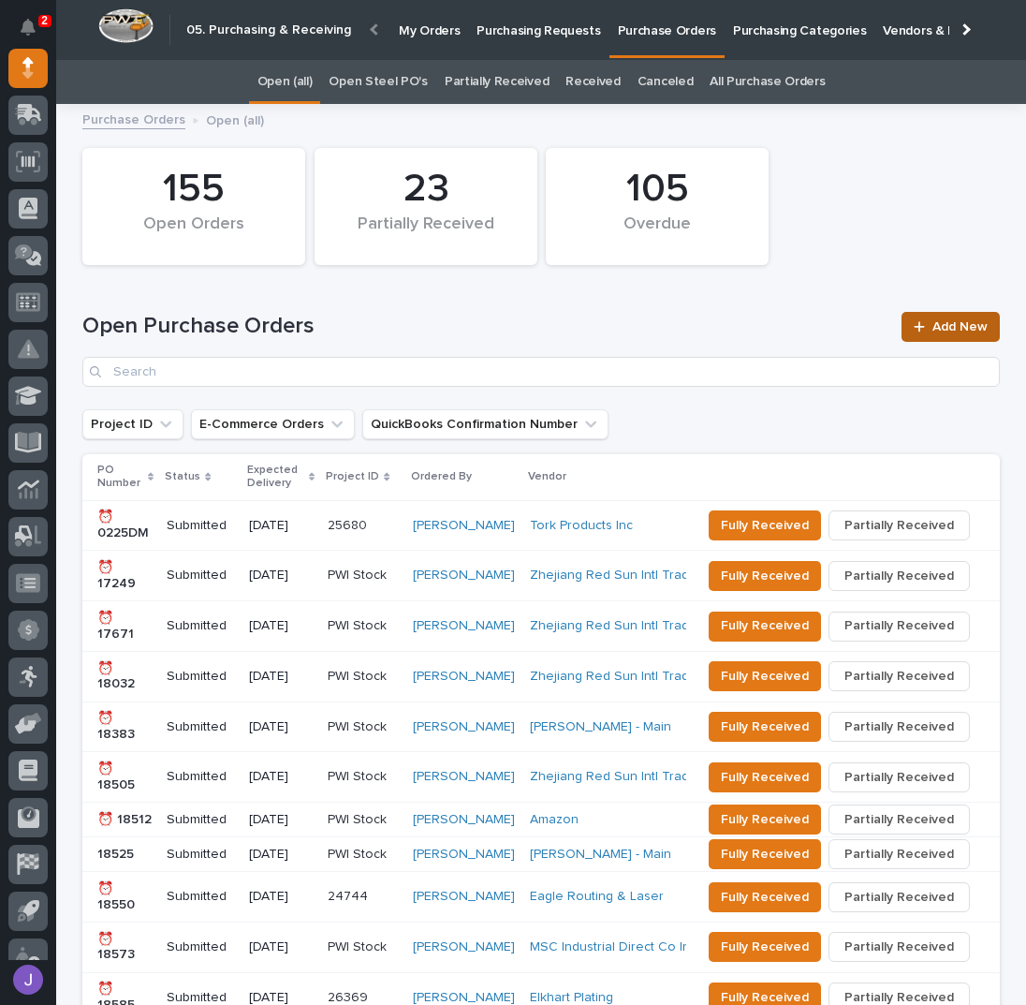
click at [952, 314] on link "Add New" at bounding box center [951, 327] width 98 height 30
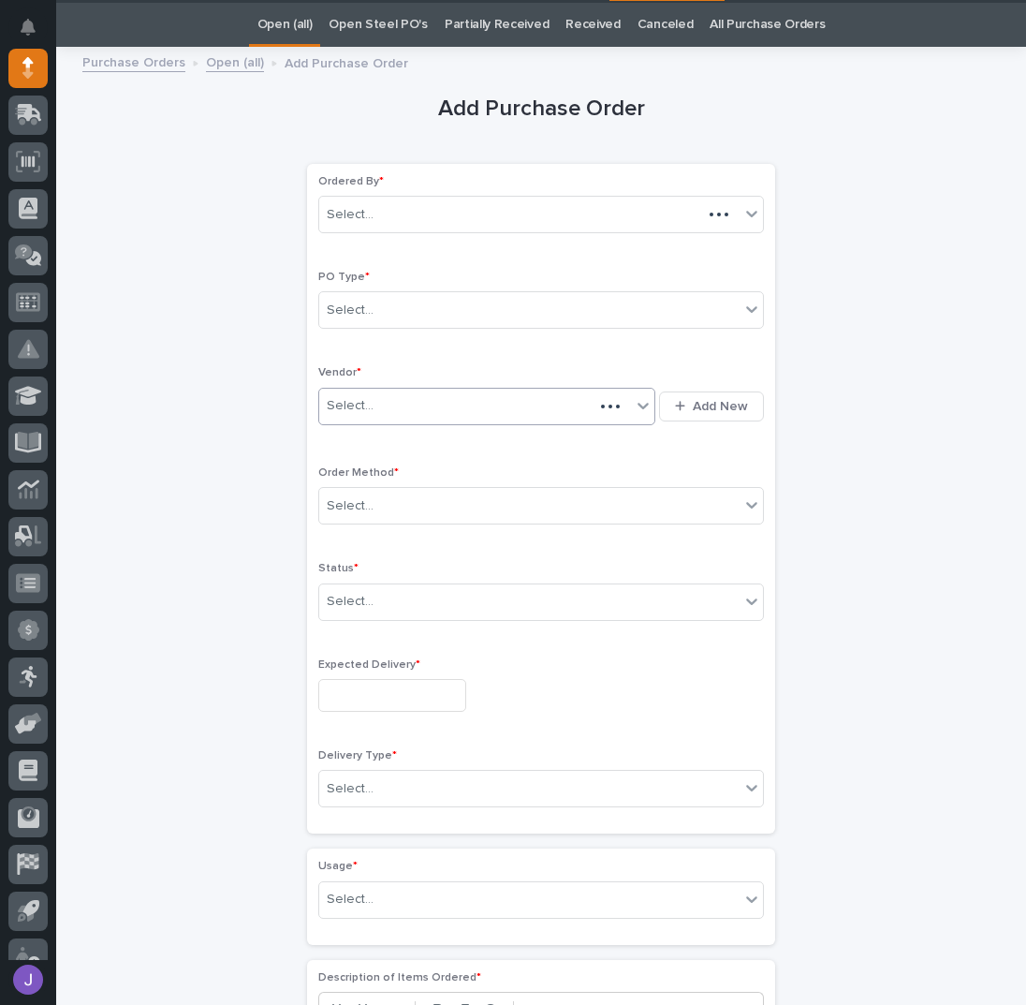
scroll to position [59, 0]
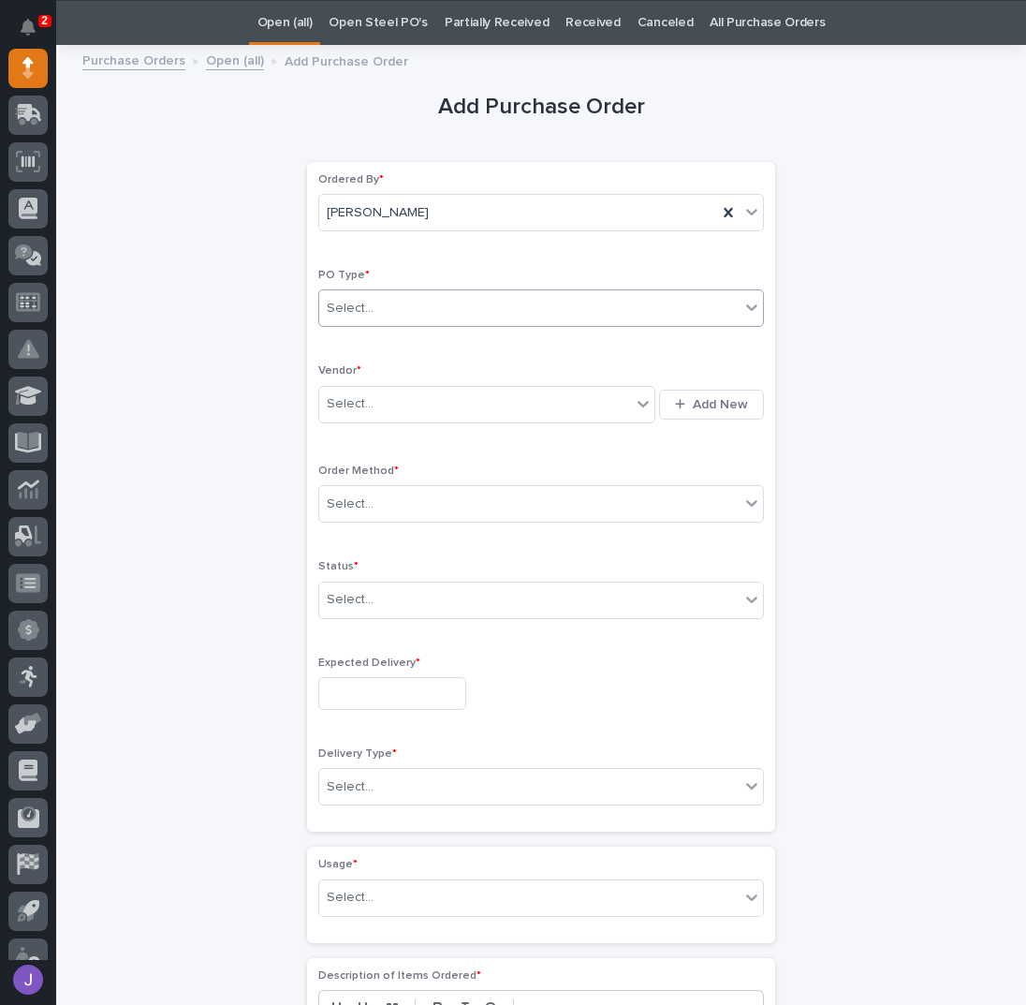
click at [384, 306] on div "Select..." at bounding box center [529, 308] width 420 height 31
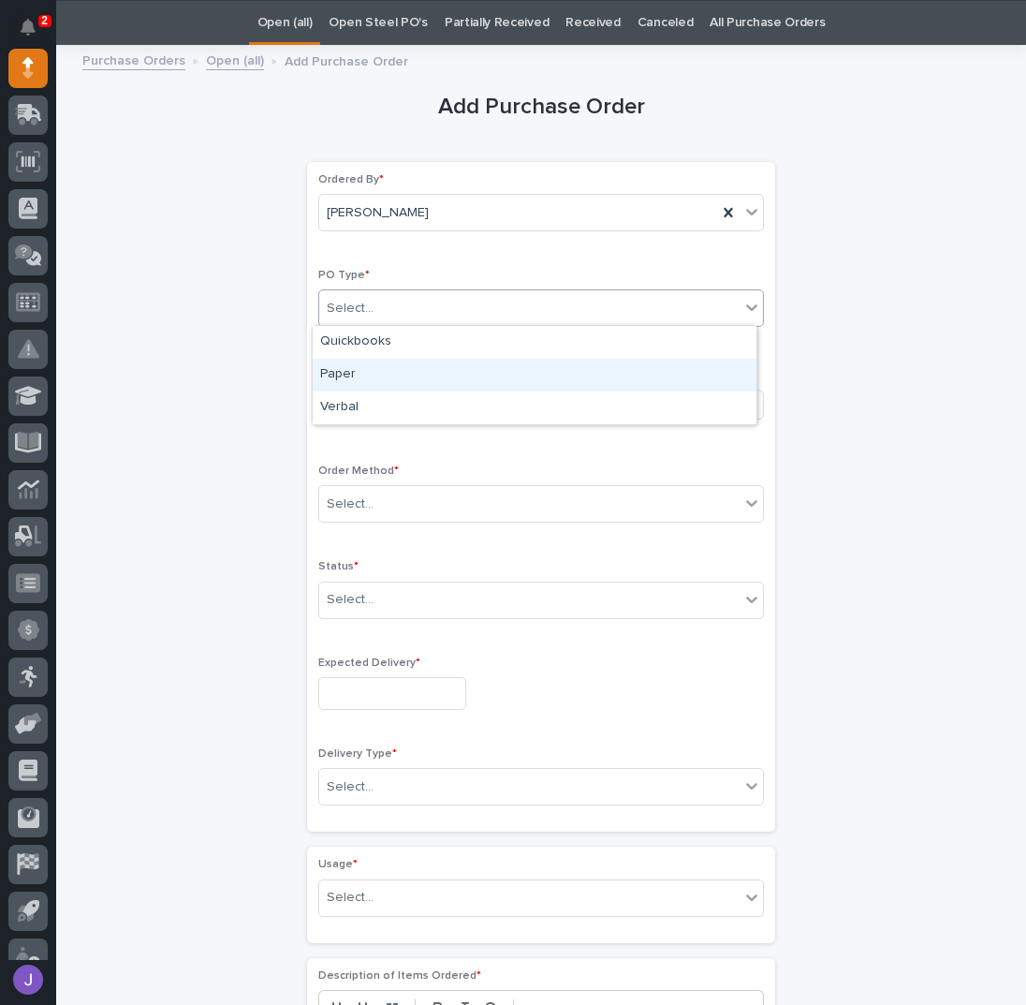
click at [342, 375] on div "Paper" at bounding box center [535, 375] width 444 height 33
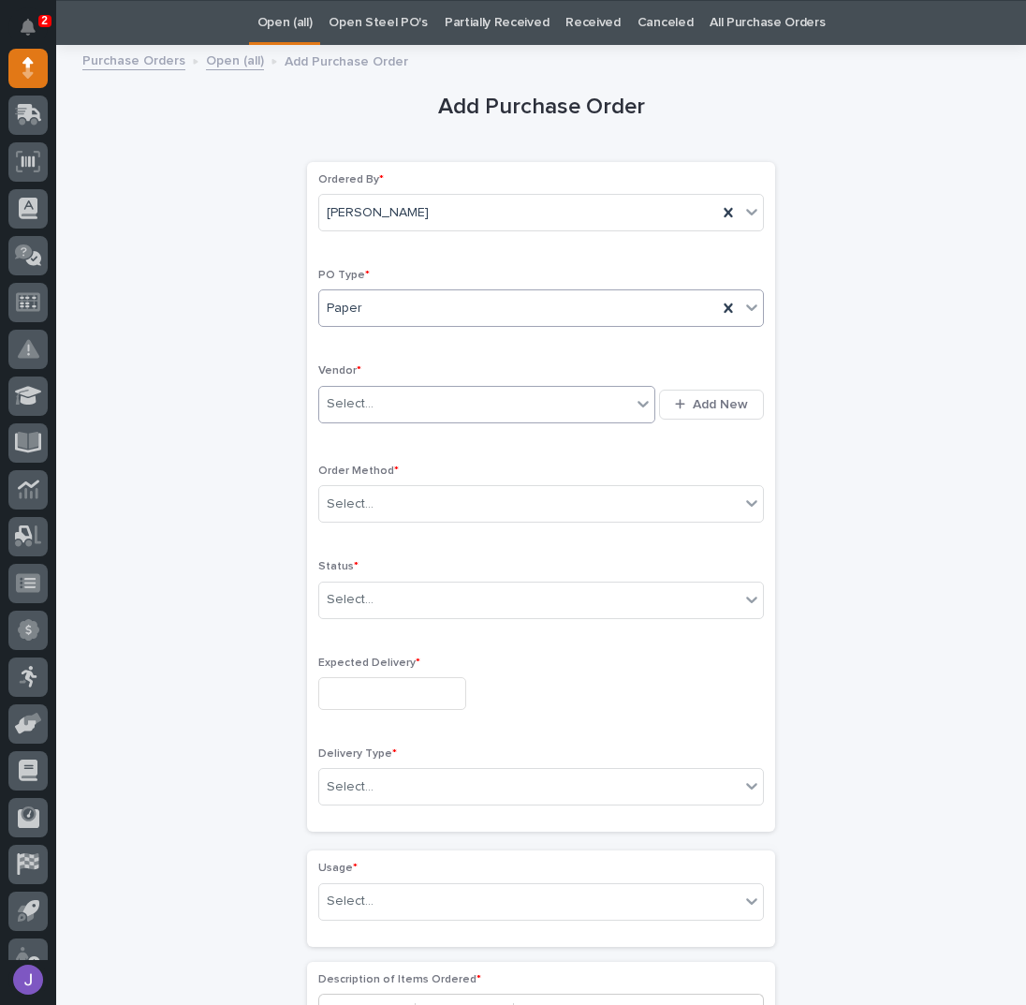
click at [362, 408] on div "Select..." at bounding box center [350, 404] width 47 height 20
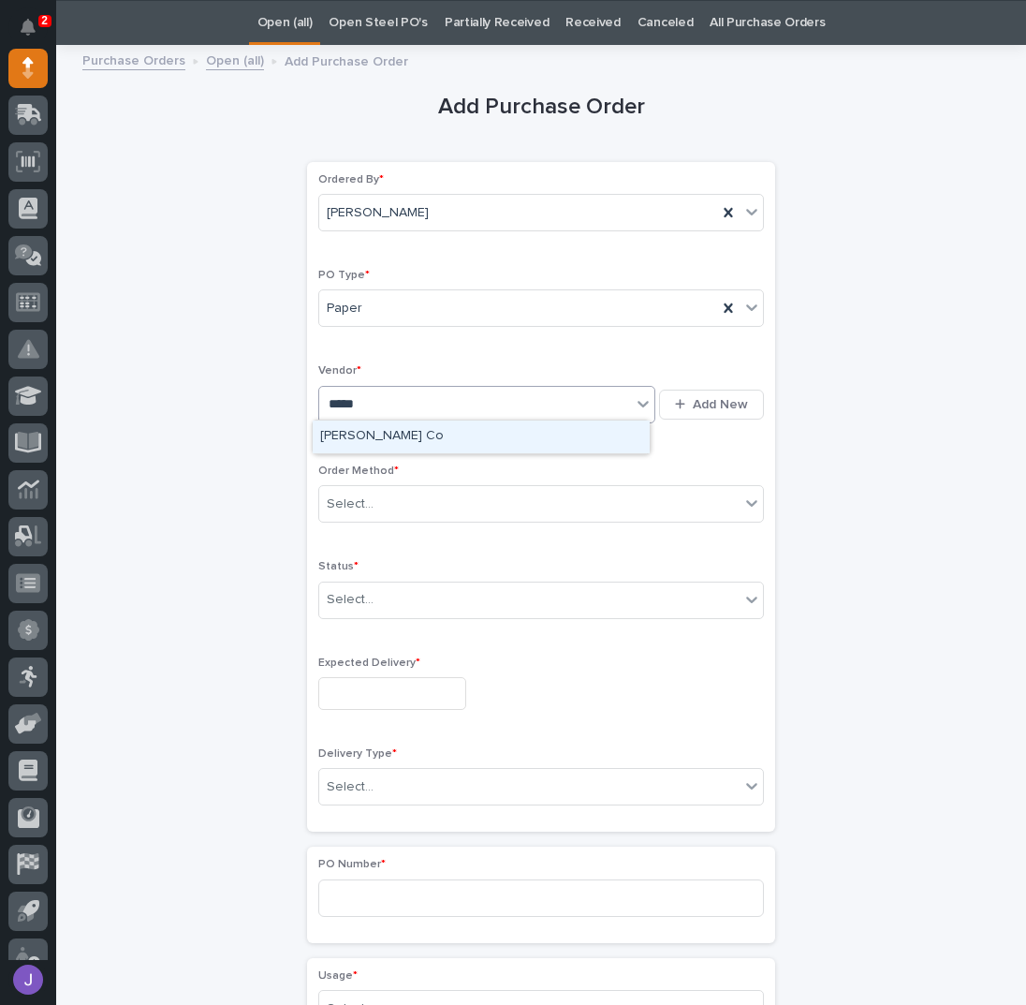
type input "******"
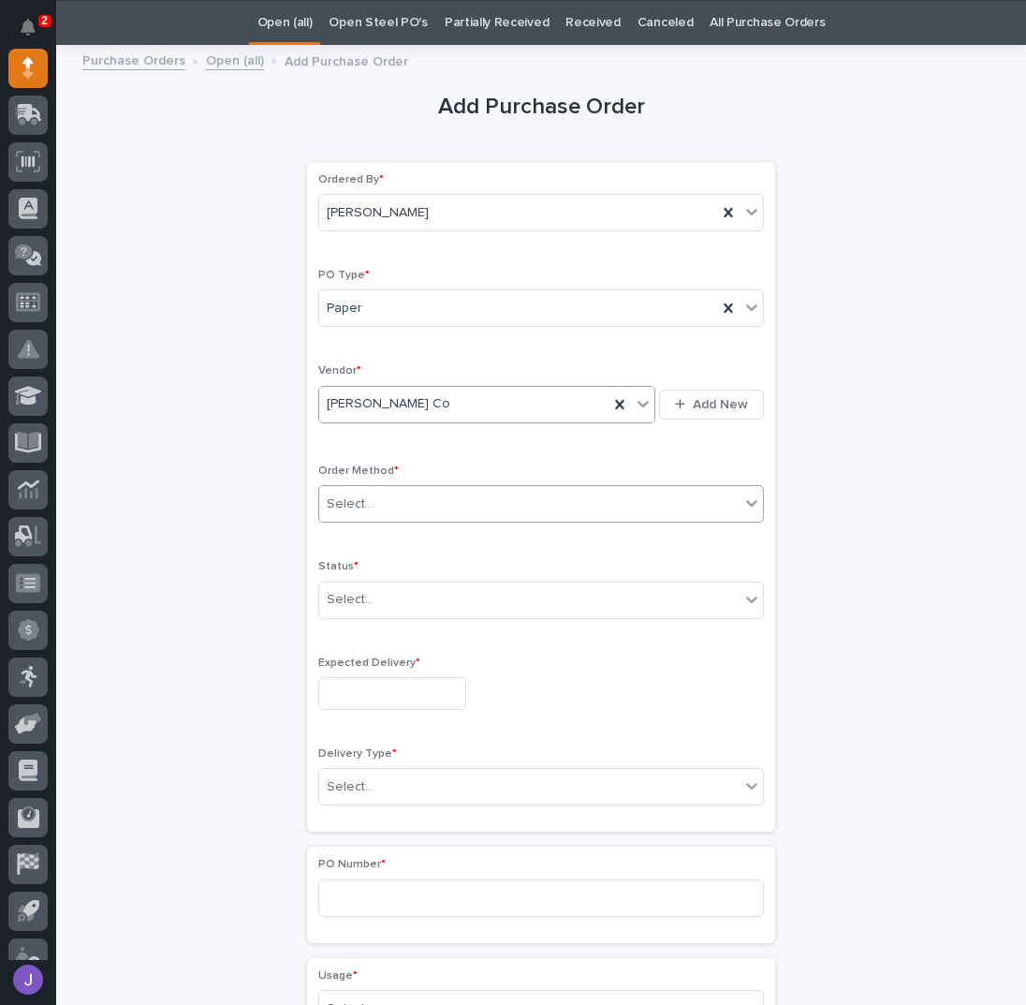
click at [410, 499] on div "Select..." at bounding box center [529, 504] width 420 height 31
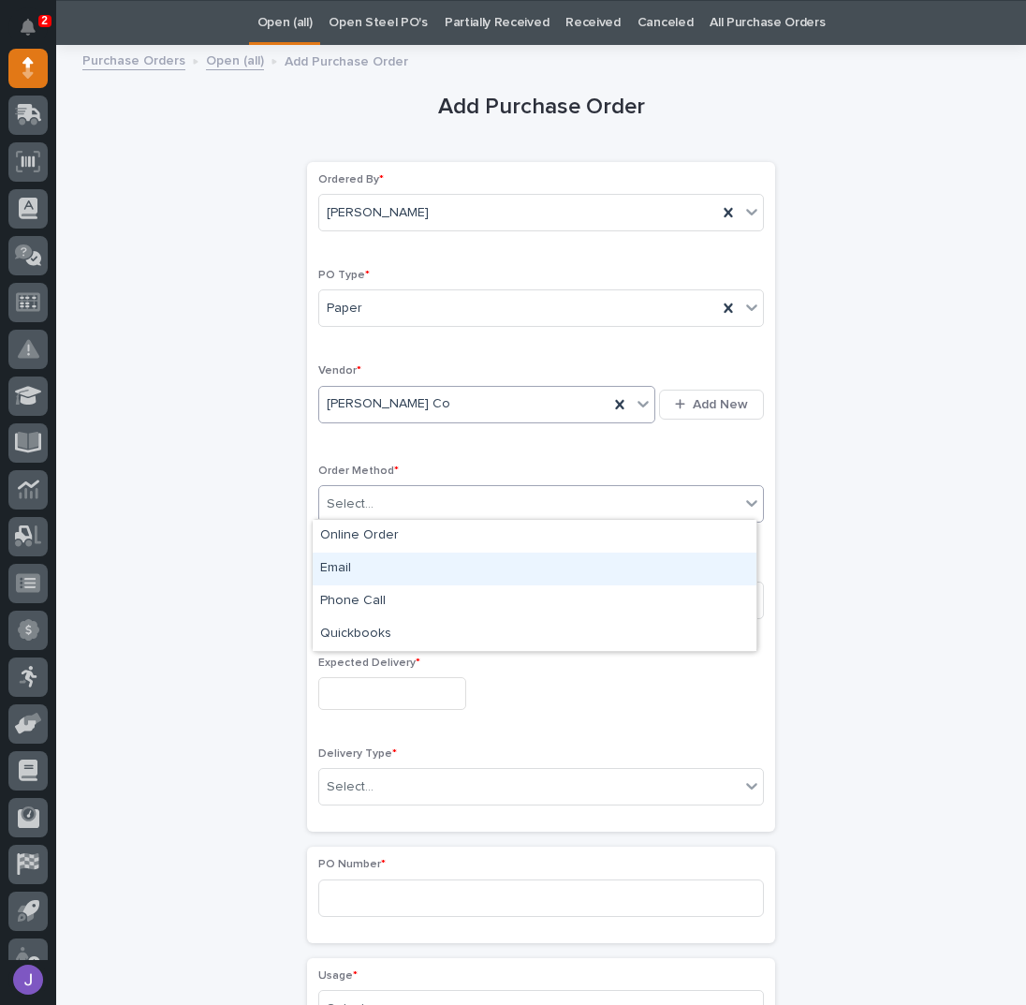
click at [353, 566] on div "Email" at bounding box center [535, 568] width 444 height 33
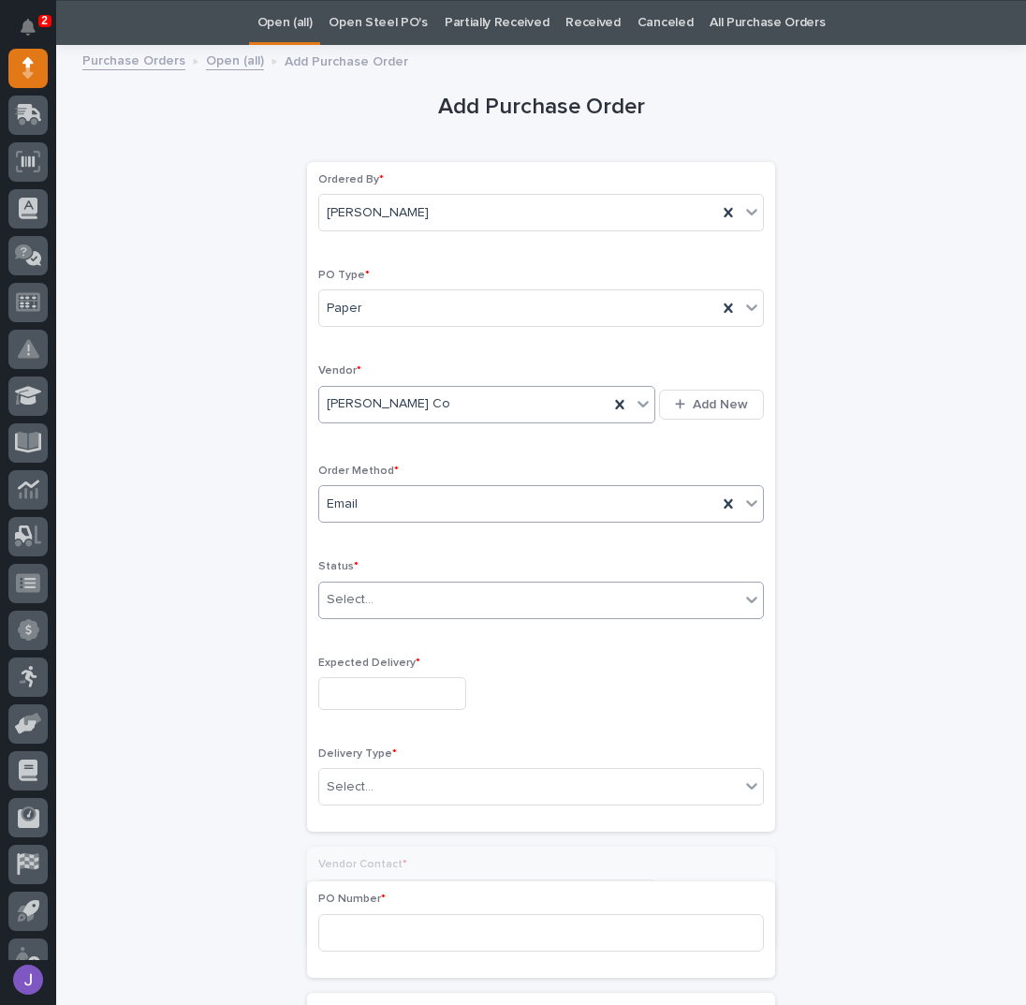
click at [352, 594] on div "Select..." at bounding box center [350, 600] width 47 height 20
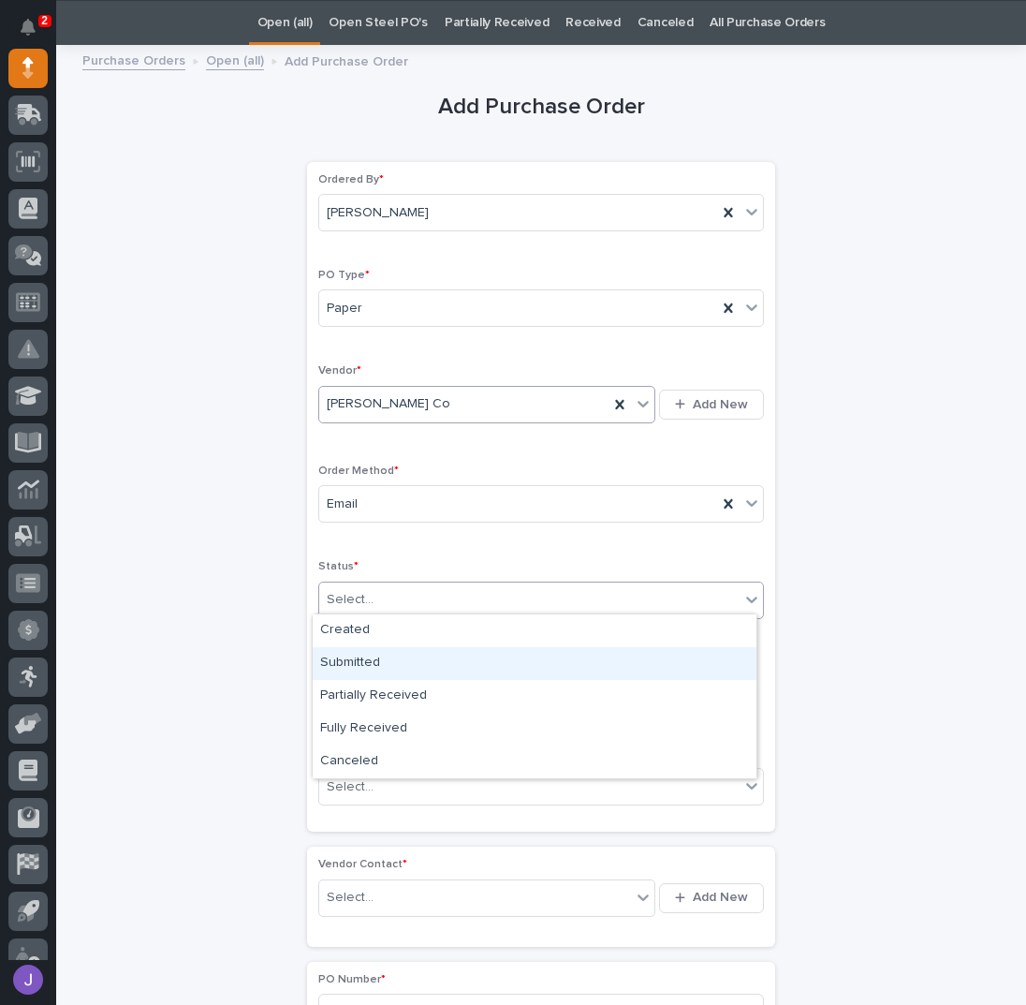
click at [360, 657] on div "Submitted" at bounding box center [535, 663] width 444 height 33
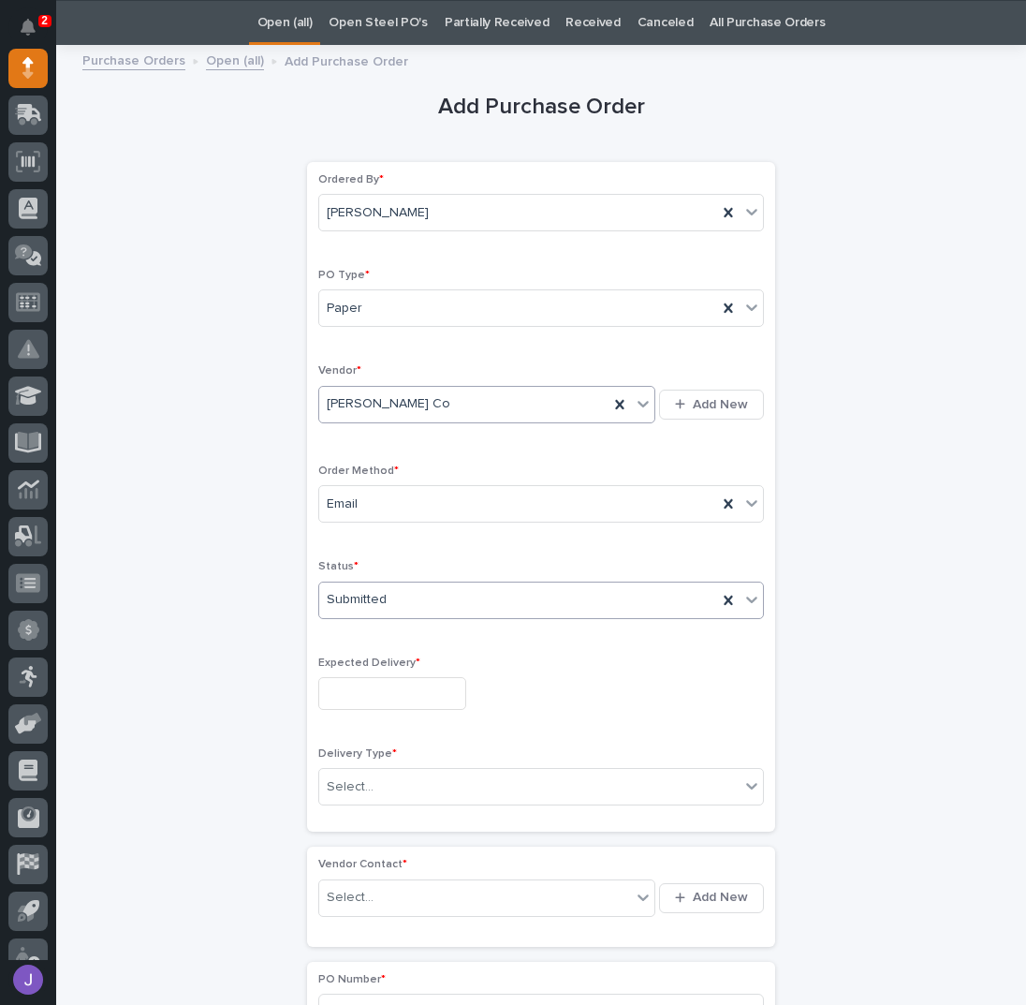
click at [367, 693] on input "text" at bounding box center [392, 693] width 148 height 33
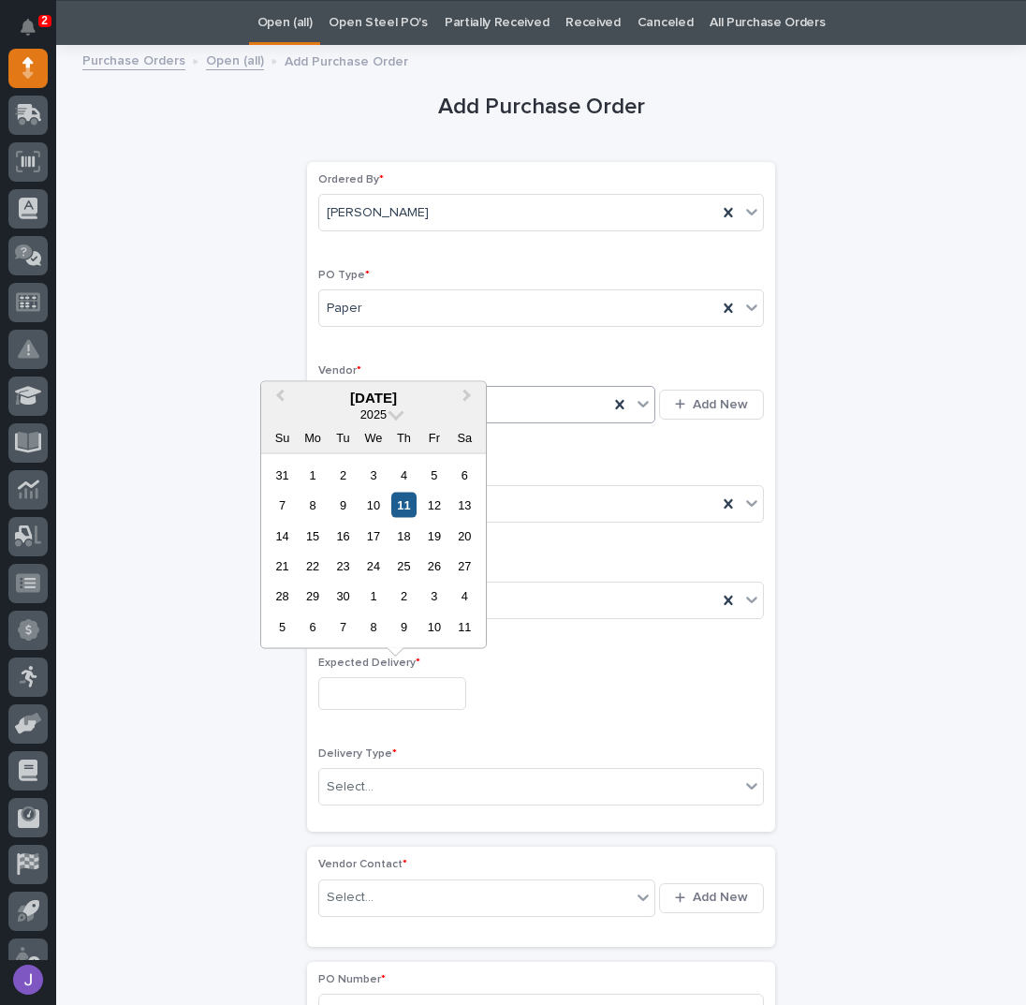
click at [405, 508] on div "11" at bounding box center [403, 504] width 25 height 25
type input "**********"
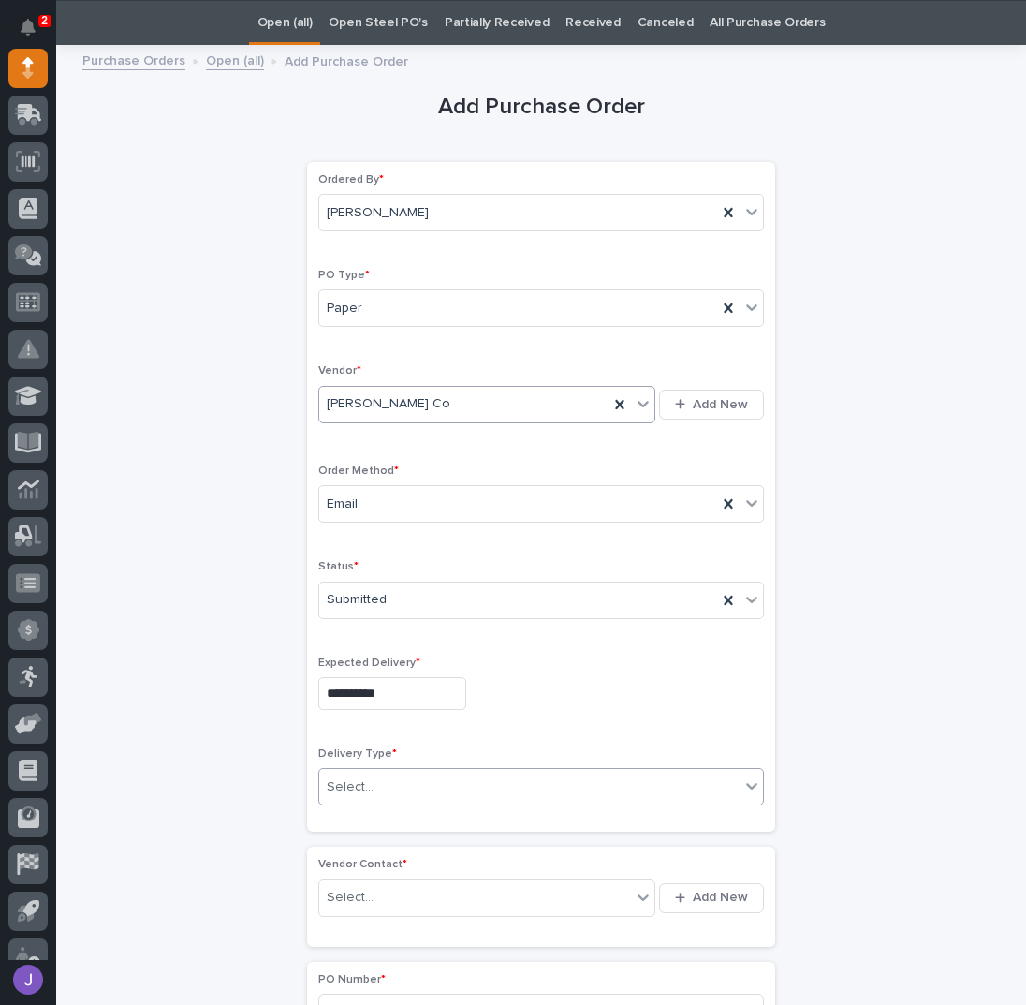
click at [360, 789] on div "Select..." at bounding box center [350, 787] width 47 height 20
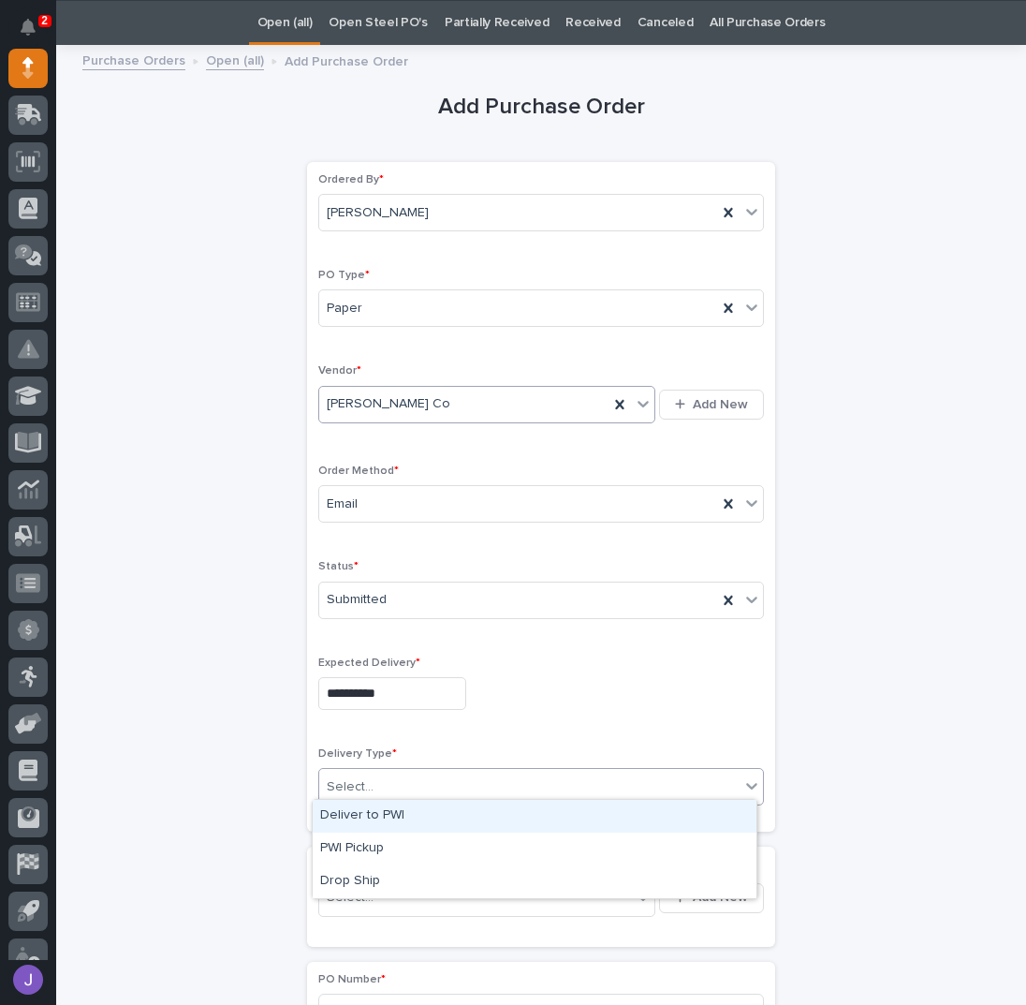
click at [354, 820] on div "Deliver to PWI" at bounding box center [535, 816] width 444 height 33
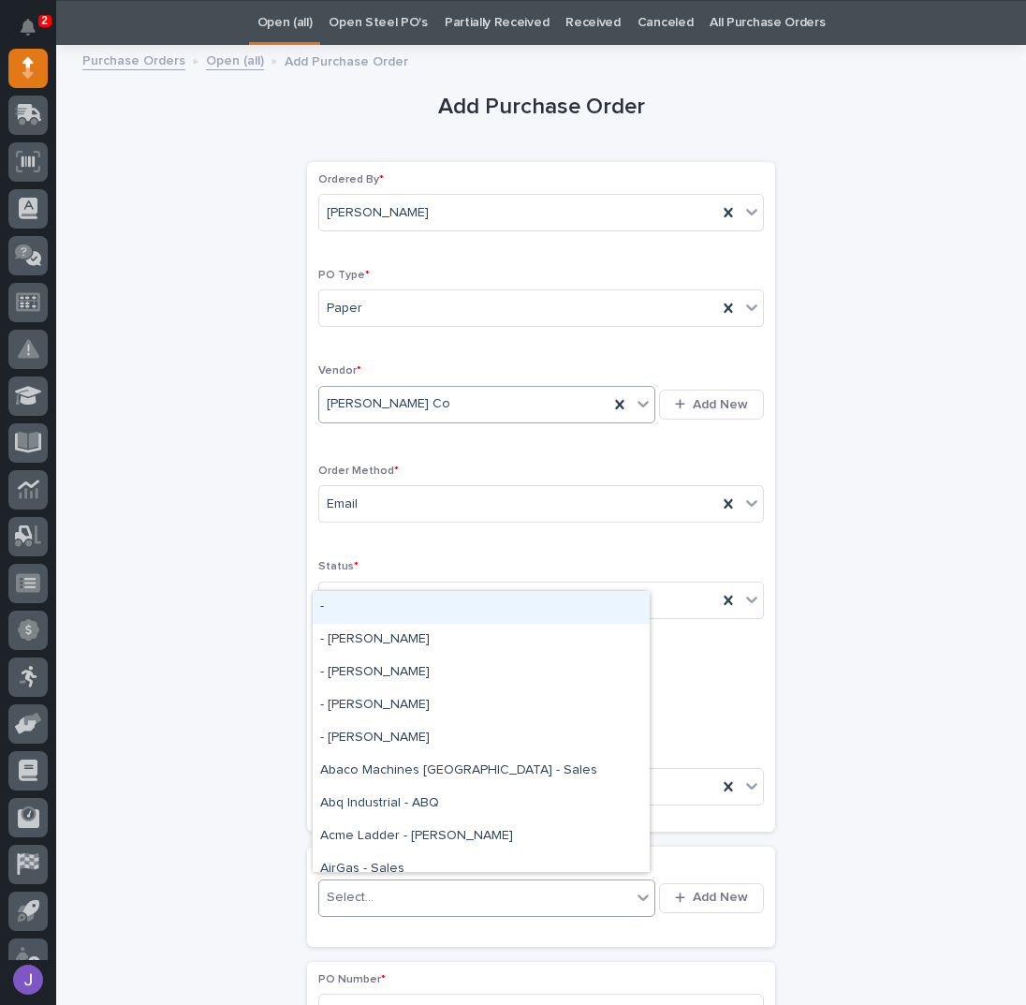
click at [349, 888] on div "Select..." at bounding box center [350, 898] width 47 height 20
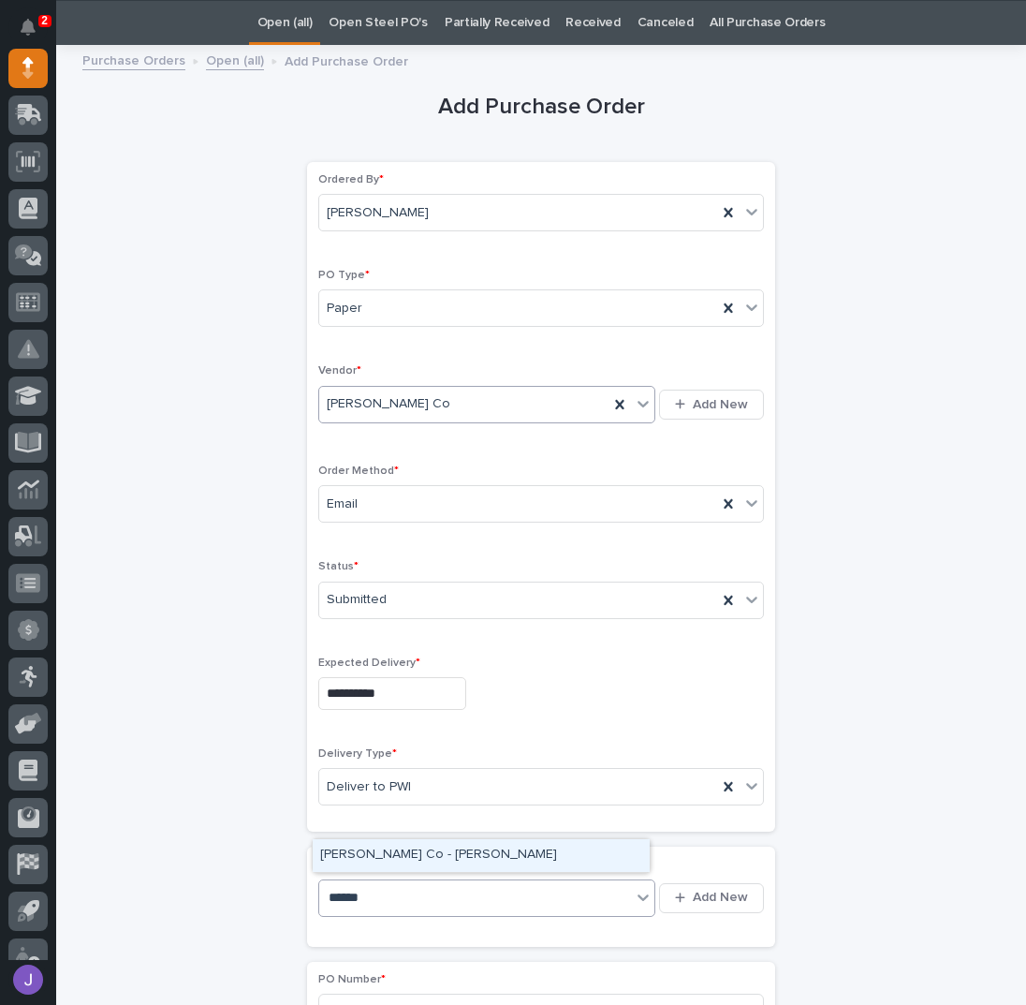
type input "*******"
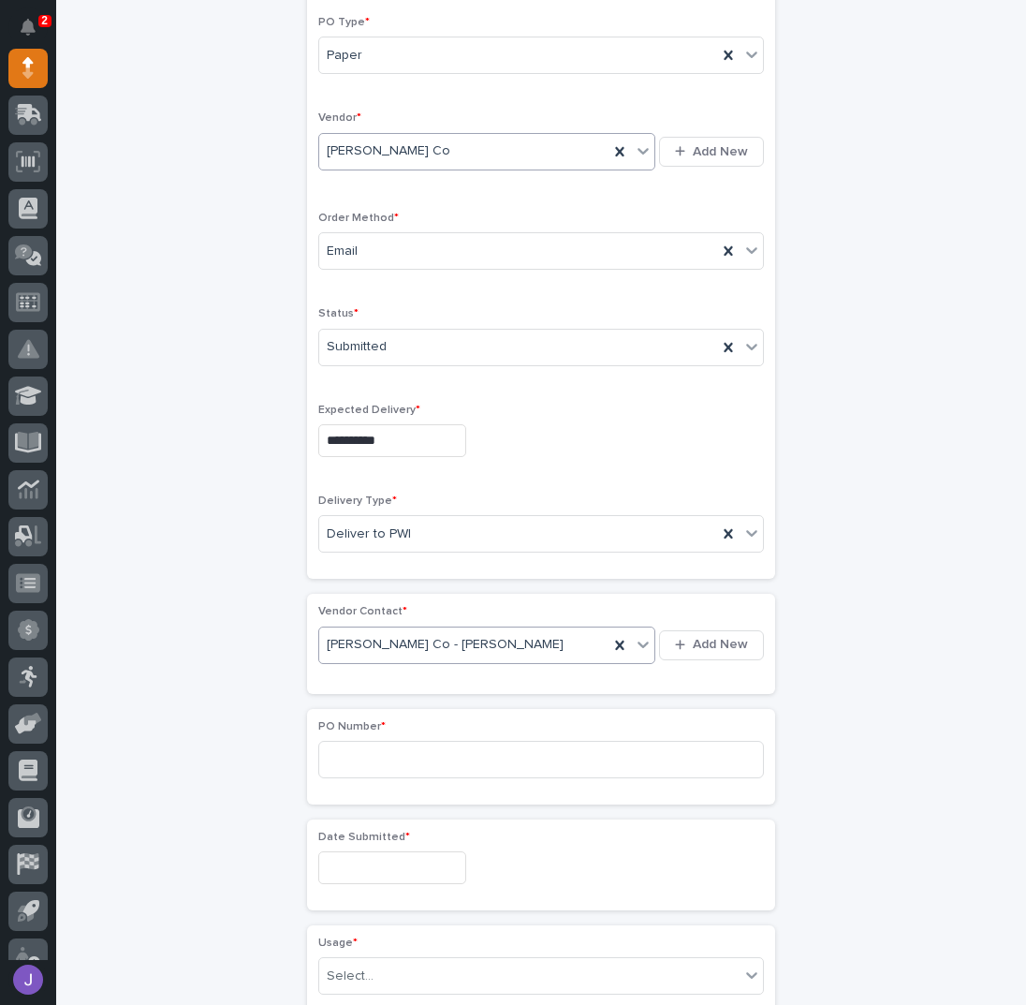
scroll to position [434, 0]
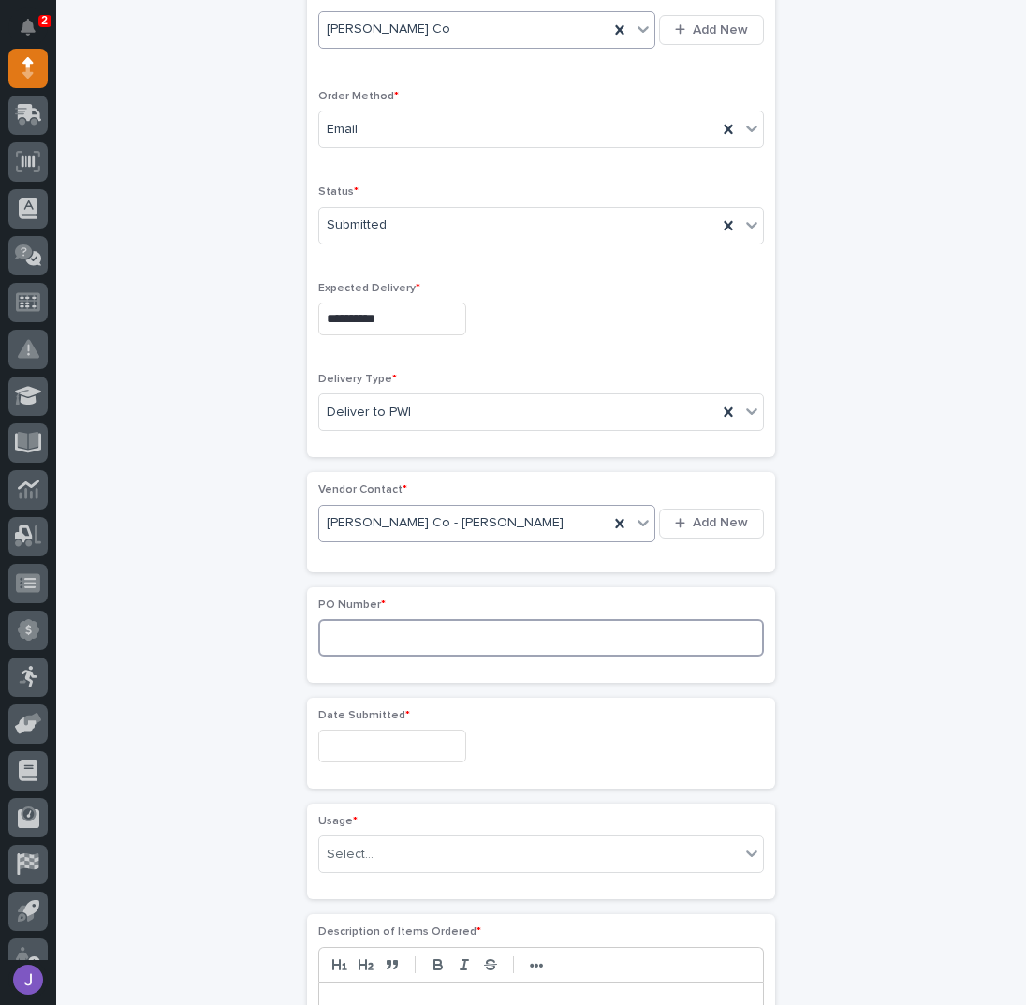
click at [357, 621] on input at bounding box center [541, 637] width 446 height 37
type input "2901J"
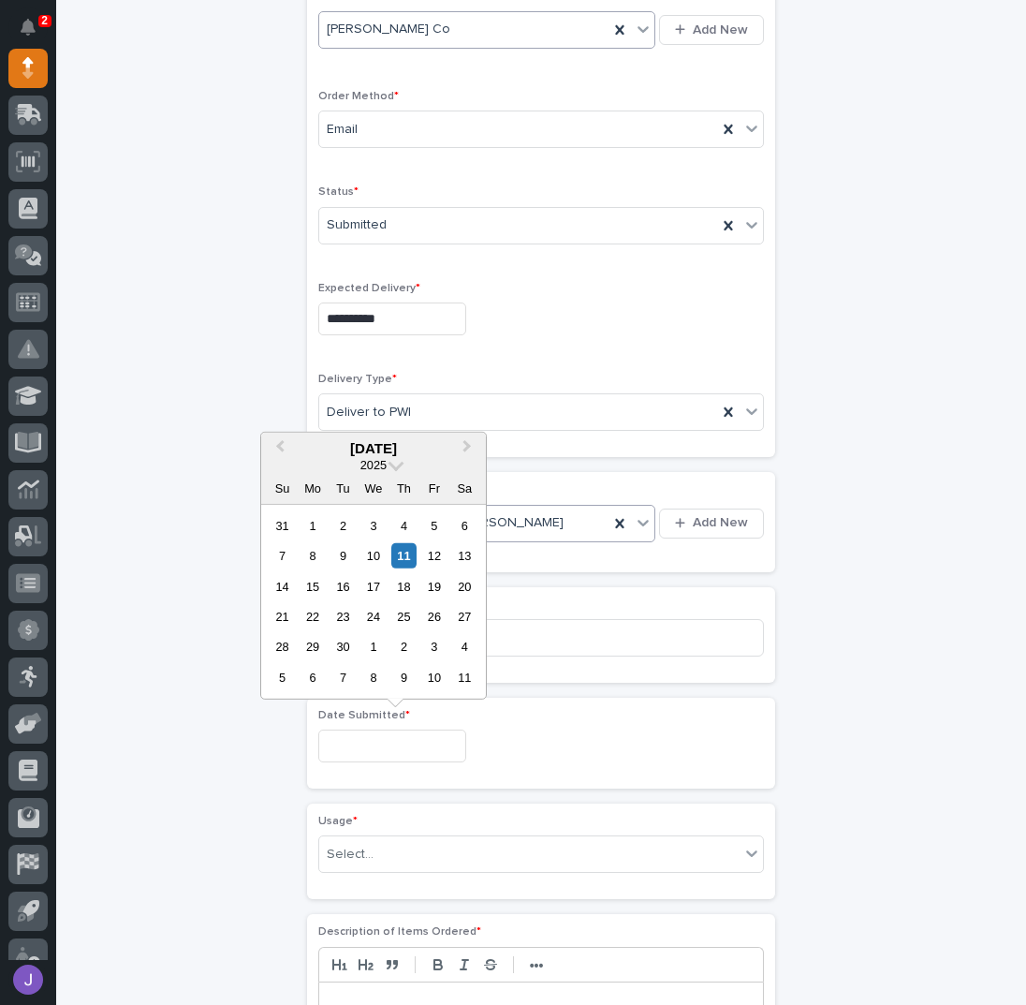
click at [361, 738] on input "text" at bounding box center [392, 745] width 148 height 33
click at [367, 555] on div "10" at bounding box center [372, 555] width 25 height 25
type input "**********"
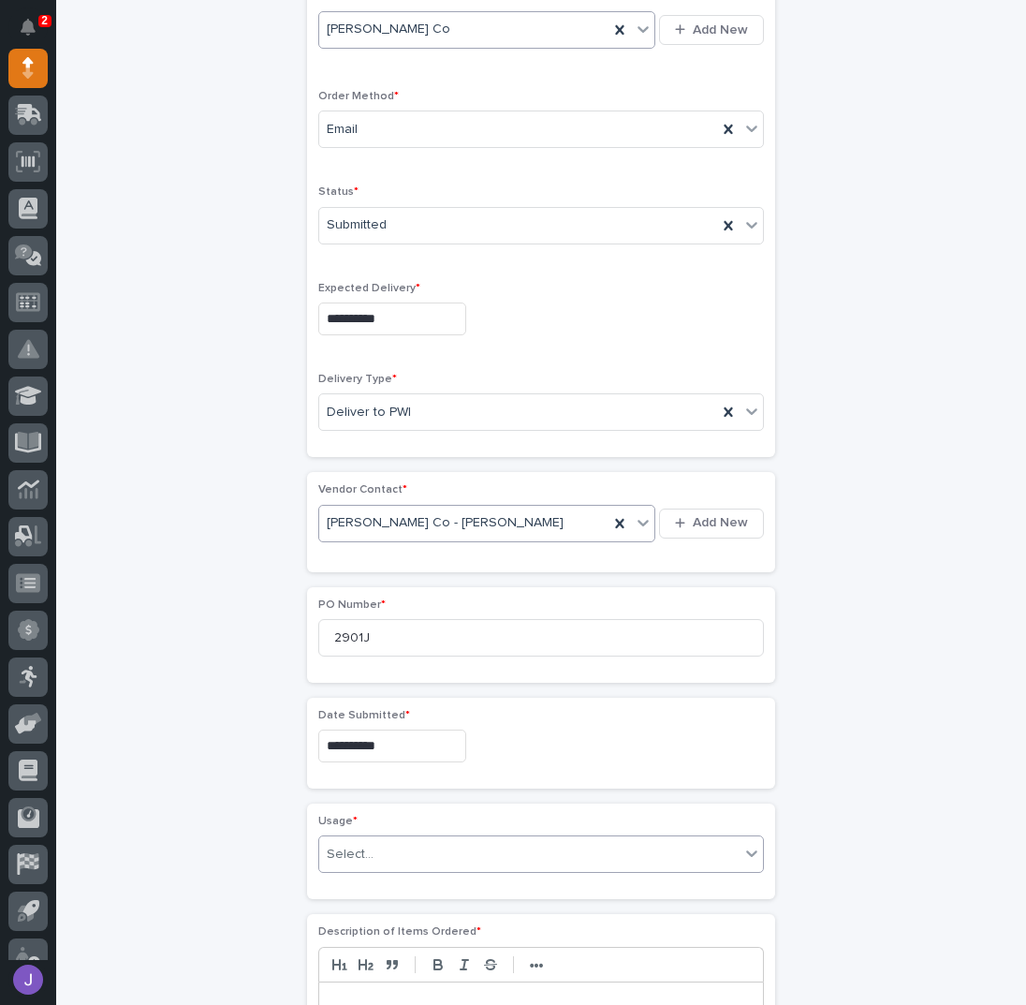
click at [368, 839] on div "Select..." at bounding box center [529, 854] width 420 height 31
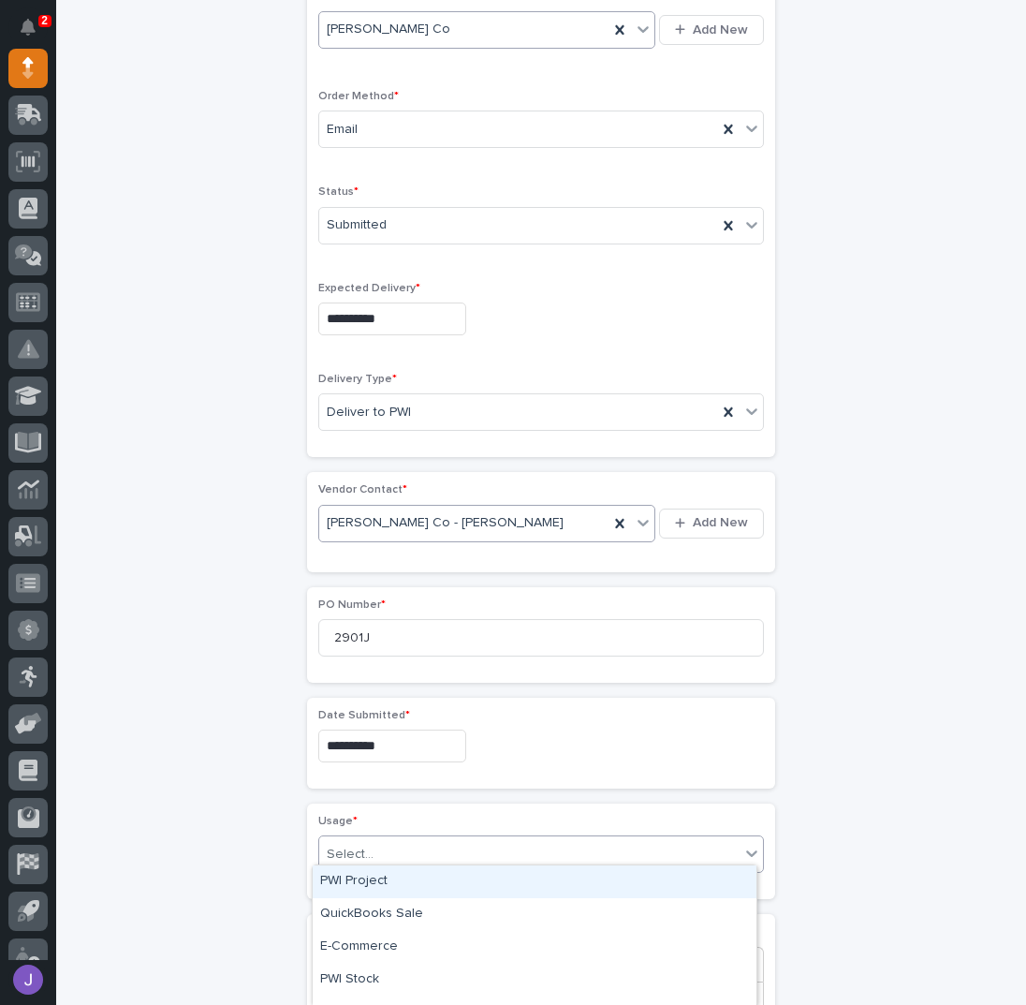
click at [368, 883] on div "PWI Project" at bounding box center [535, 881] width 444 height 33
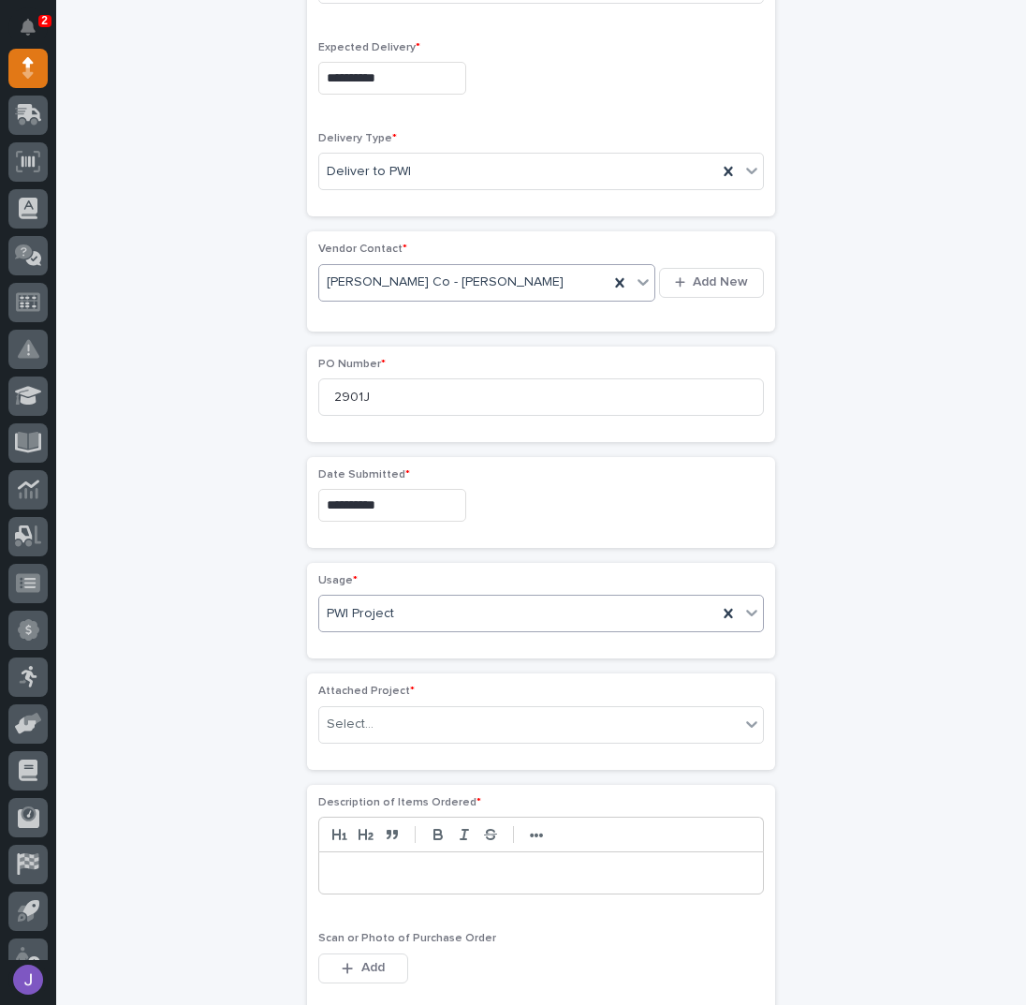
scroll to position [863, 0]
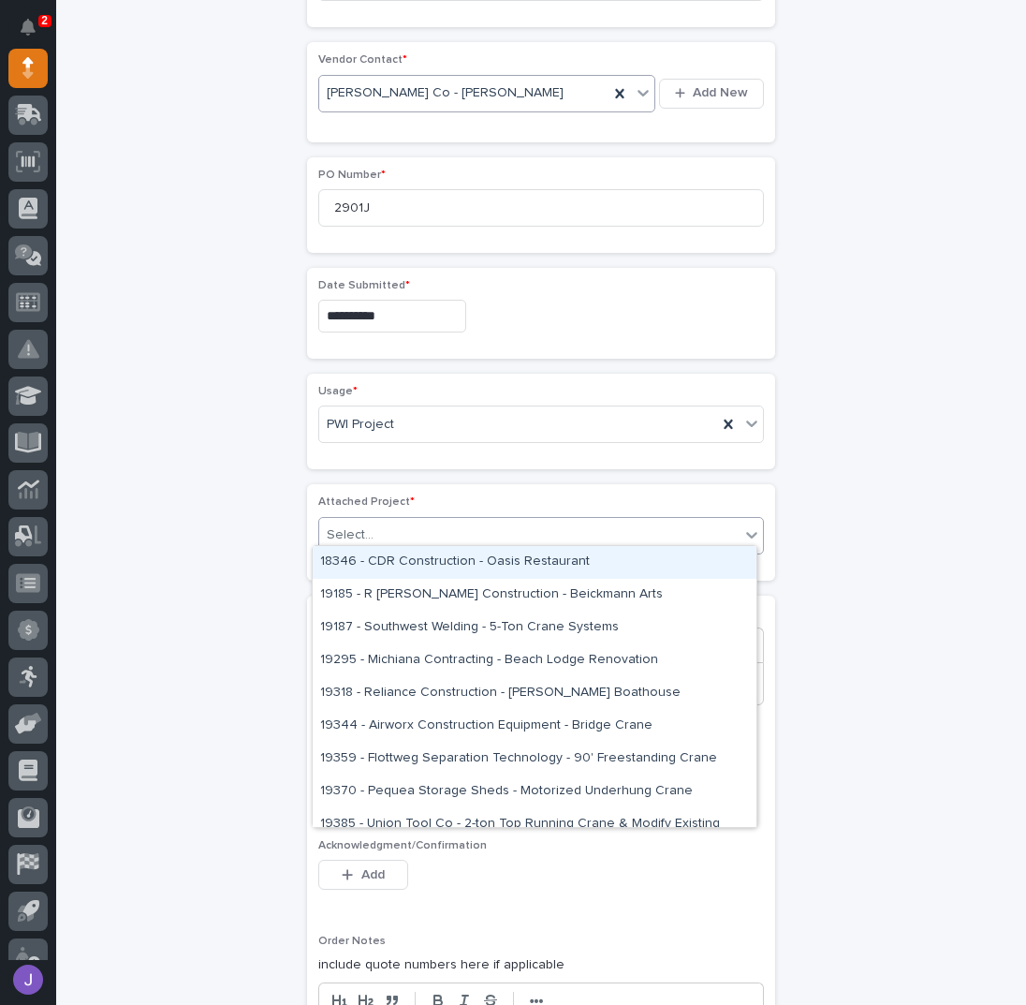
click at [352, 526] on div "Select..." at bounding box center [350, 535] width 47 height 20
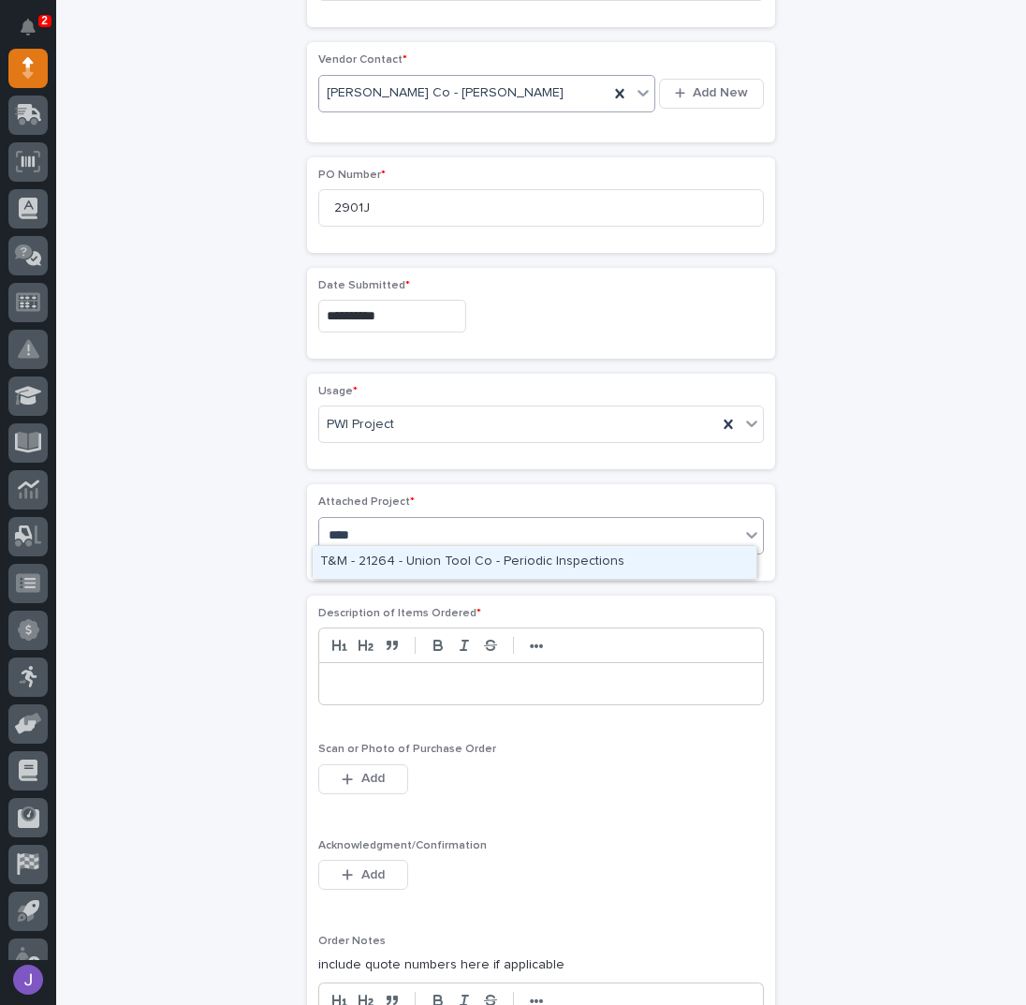
type input "*****"
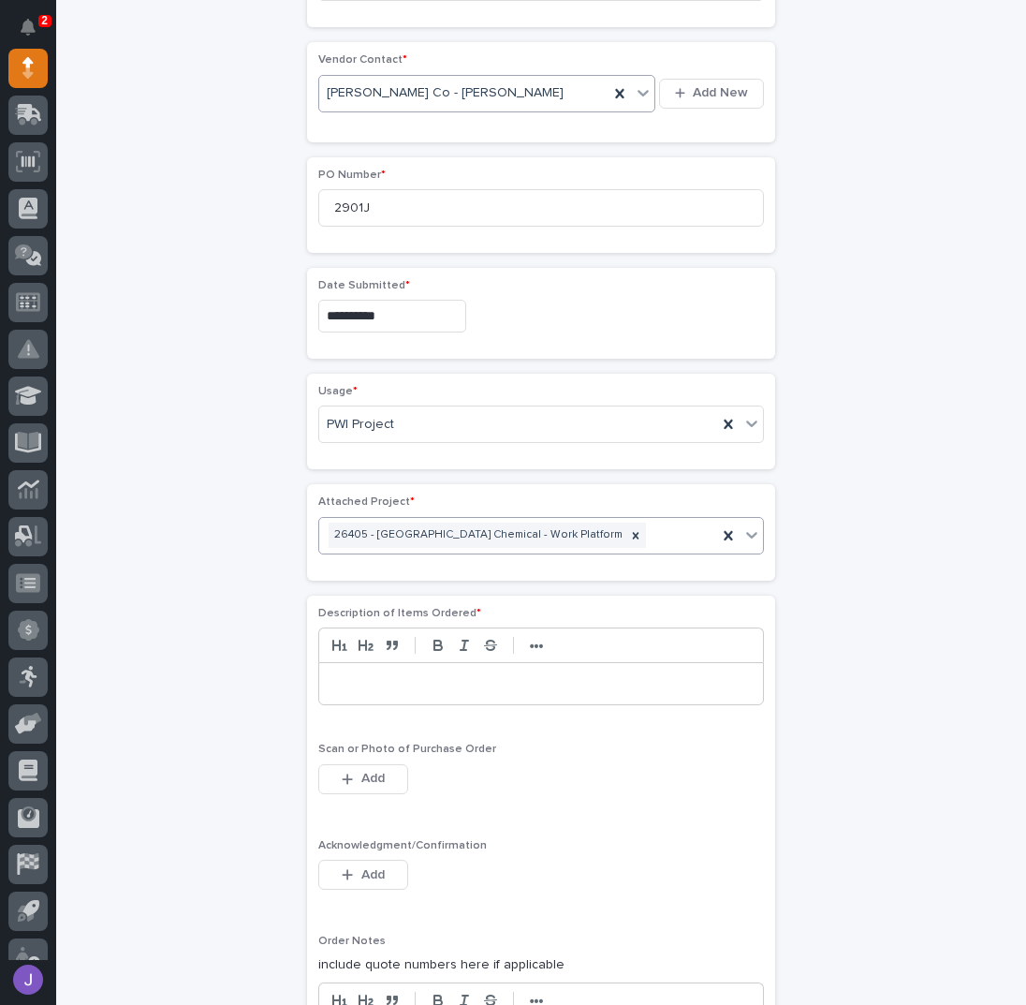
drag, startPoint x: 360, startPoint y: 669, endPoint x: 361, endPoint y: 697, distance: 27.2
click at [361, 674] on p at bounding box center [541, 683] width 416 height 19
click at [361, 866] on span "Add" at bounding box center [372, 874] width 23 height 17
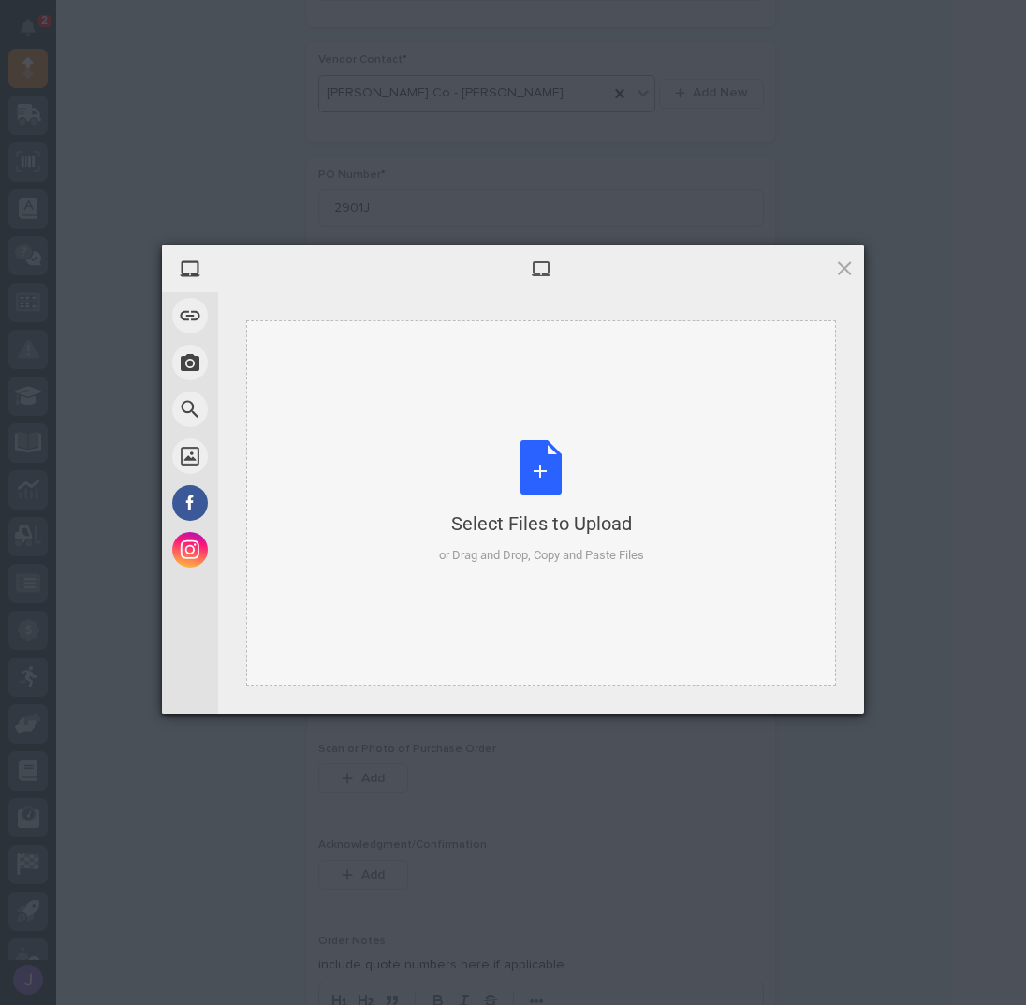
click at [524, 452] on div "Select Files to Upload or Drag and Drop, Copy and Paste Files" at bounding box center [541, 502] width 205 height 125
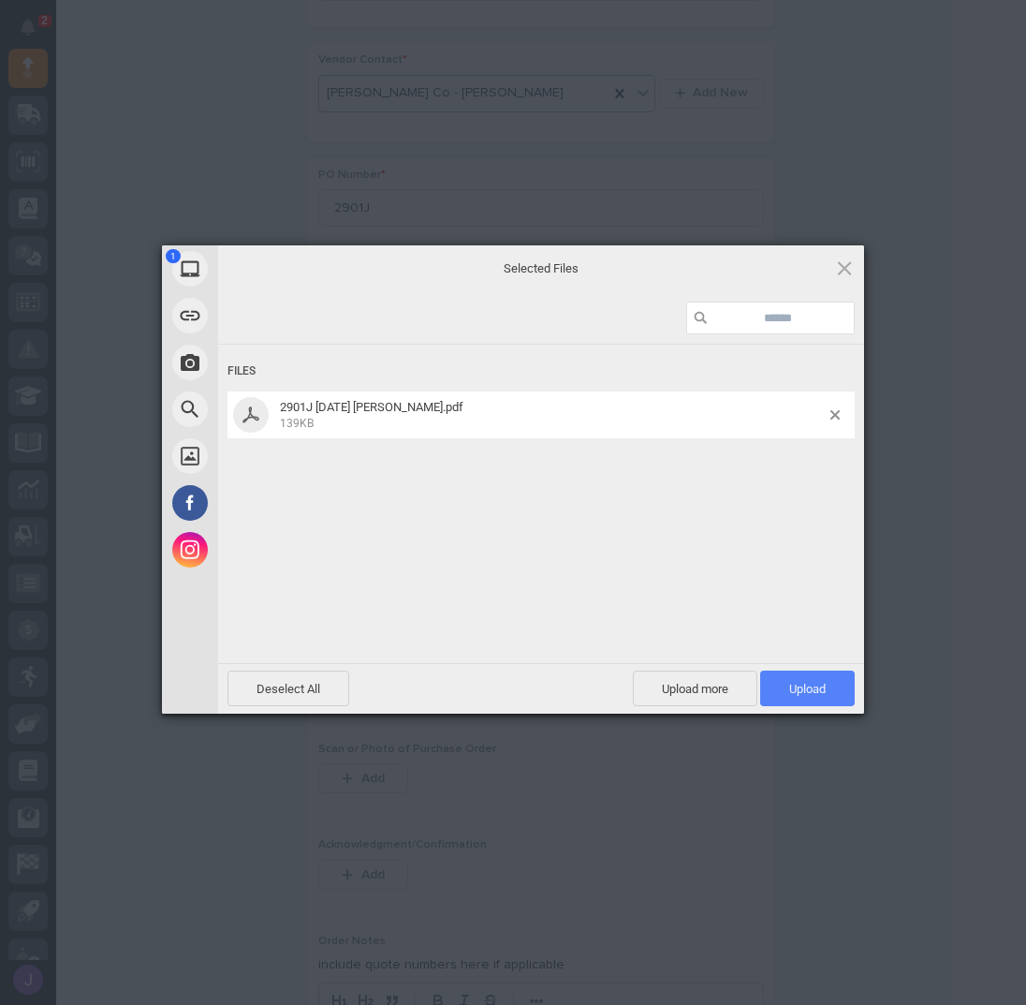
click at [790, 682] on span "Upload 1" at bounding box center [807, 689] width 37 height 14
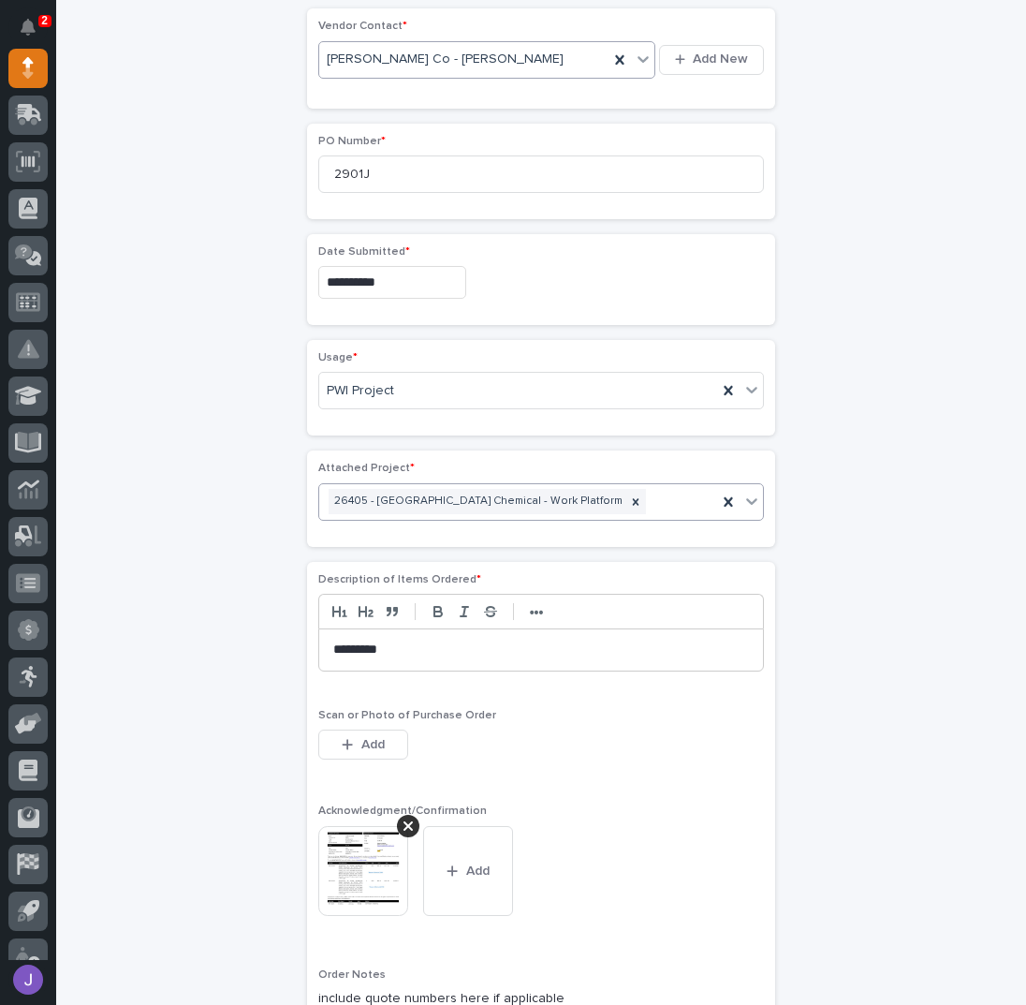
scroll to position [1397, 0]
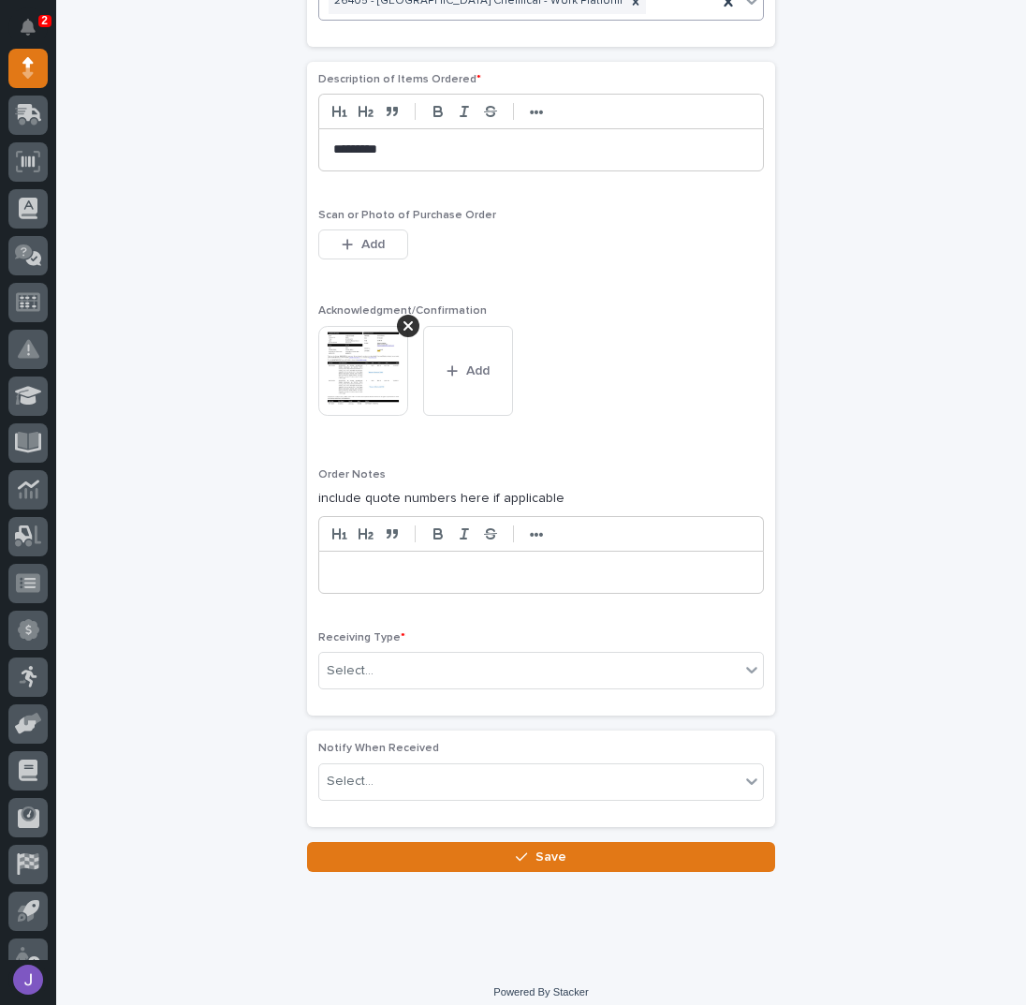
click at [391, 679] on div "Receiving Type * Select..." at bounding box center [541, 667] width 446 height 73
click at [388, 666] on div "Select..." at bounding box center [529, 670] width 420 height 31
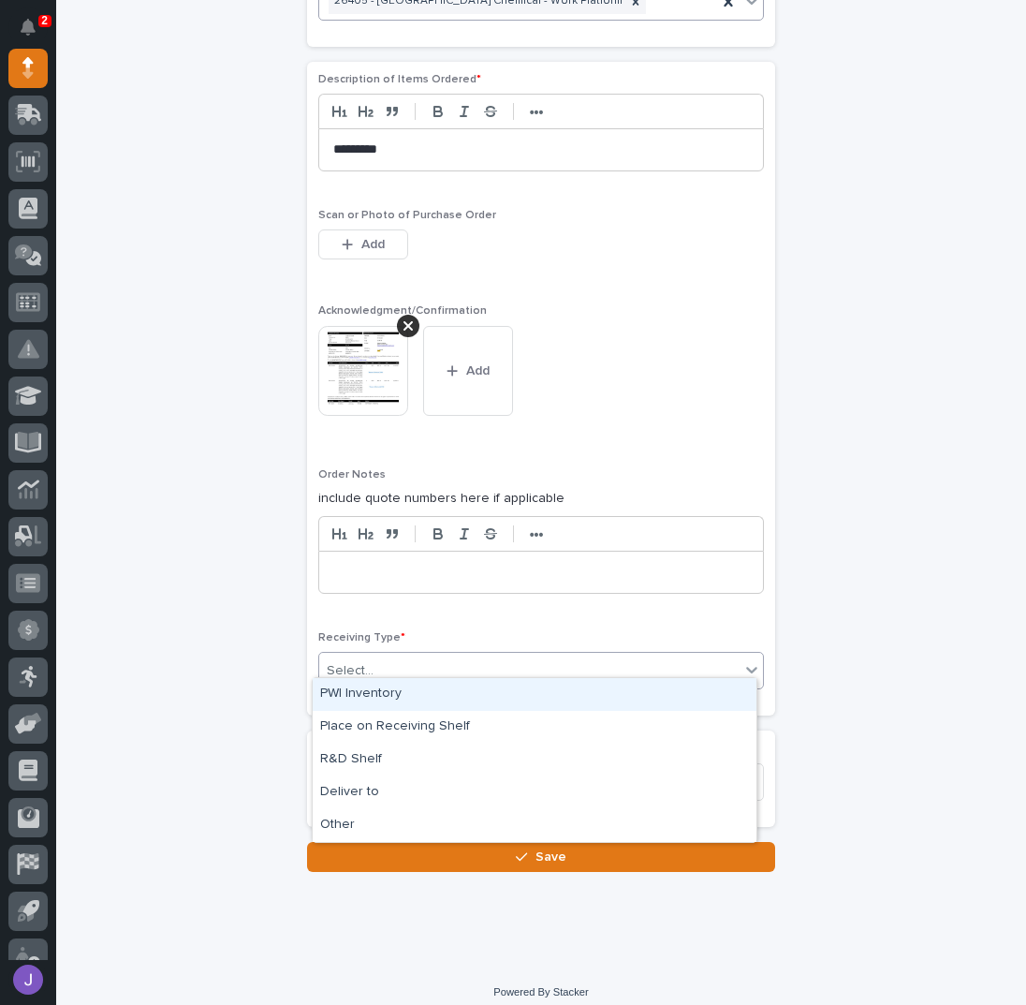
click at [365, 698] on div "PWI Inventory" at bounding box center [535, 694] width 444 height 33
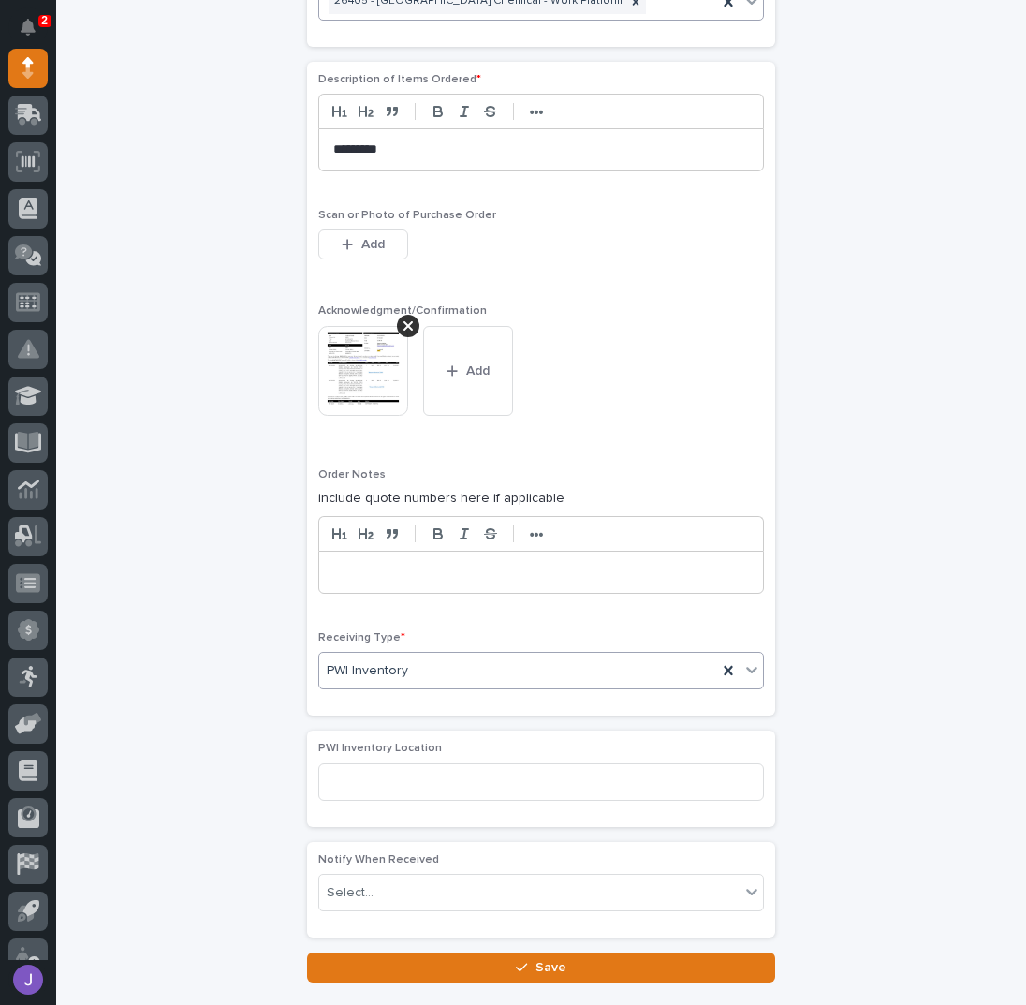
click at [418, 960] on button "Save" at bounding box center [541, 967] width 468 height 30
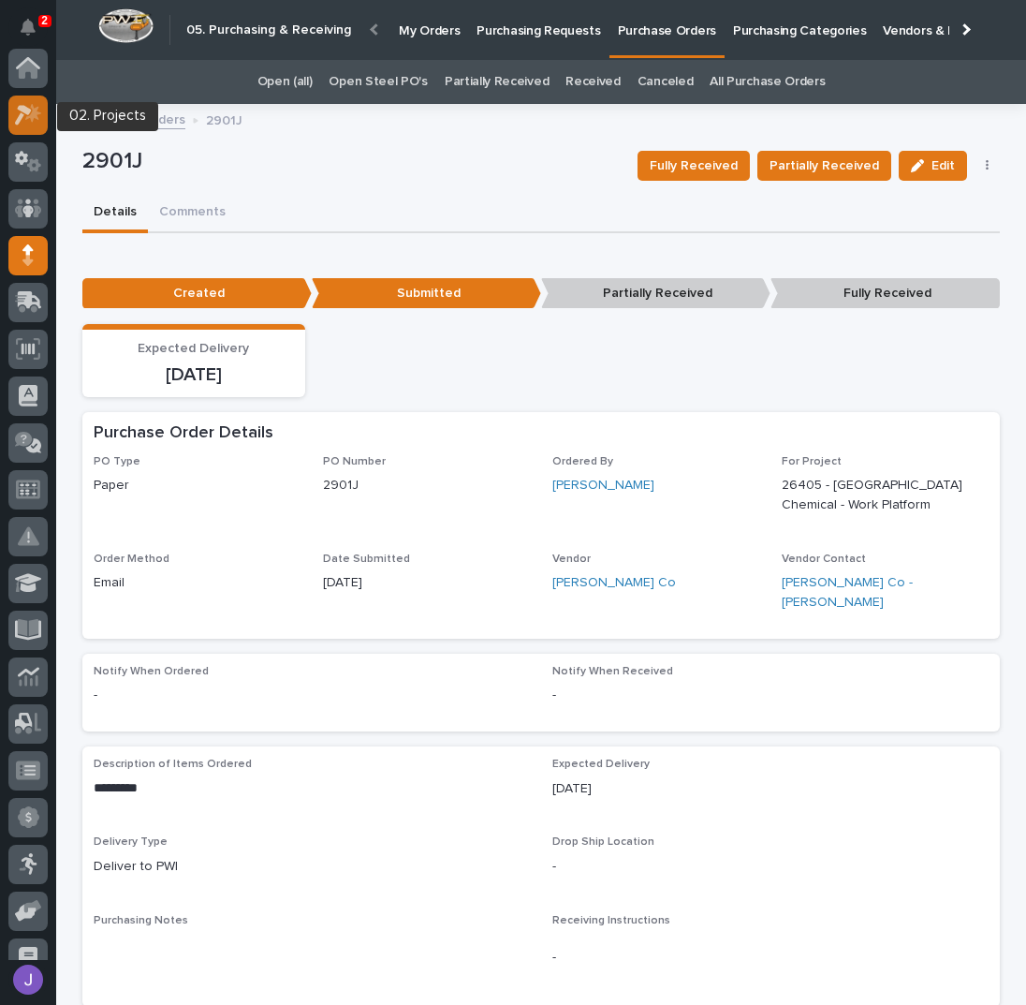
click at [37, 109] on icon at bounding box center [33, 112] width 16 height 19
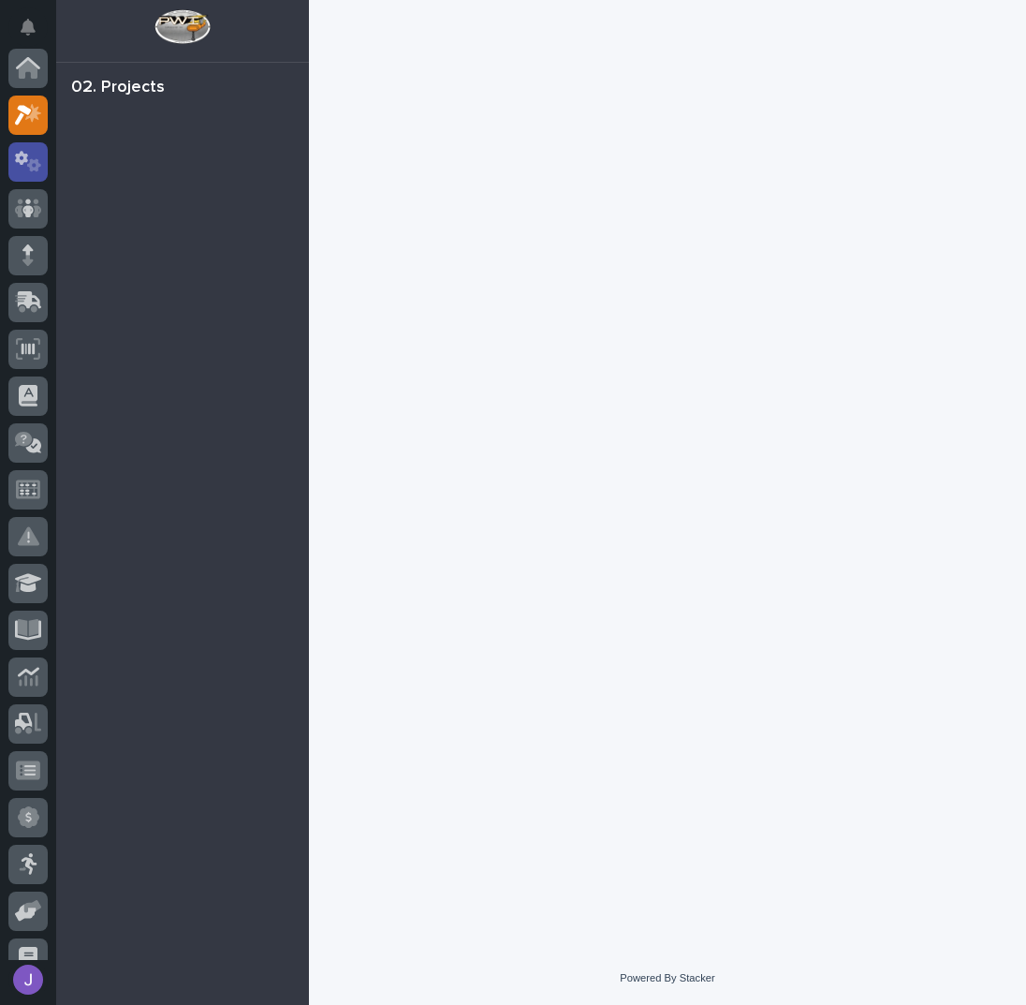
scroll to position [47, 0]
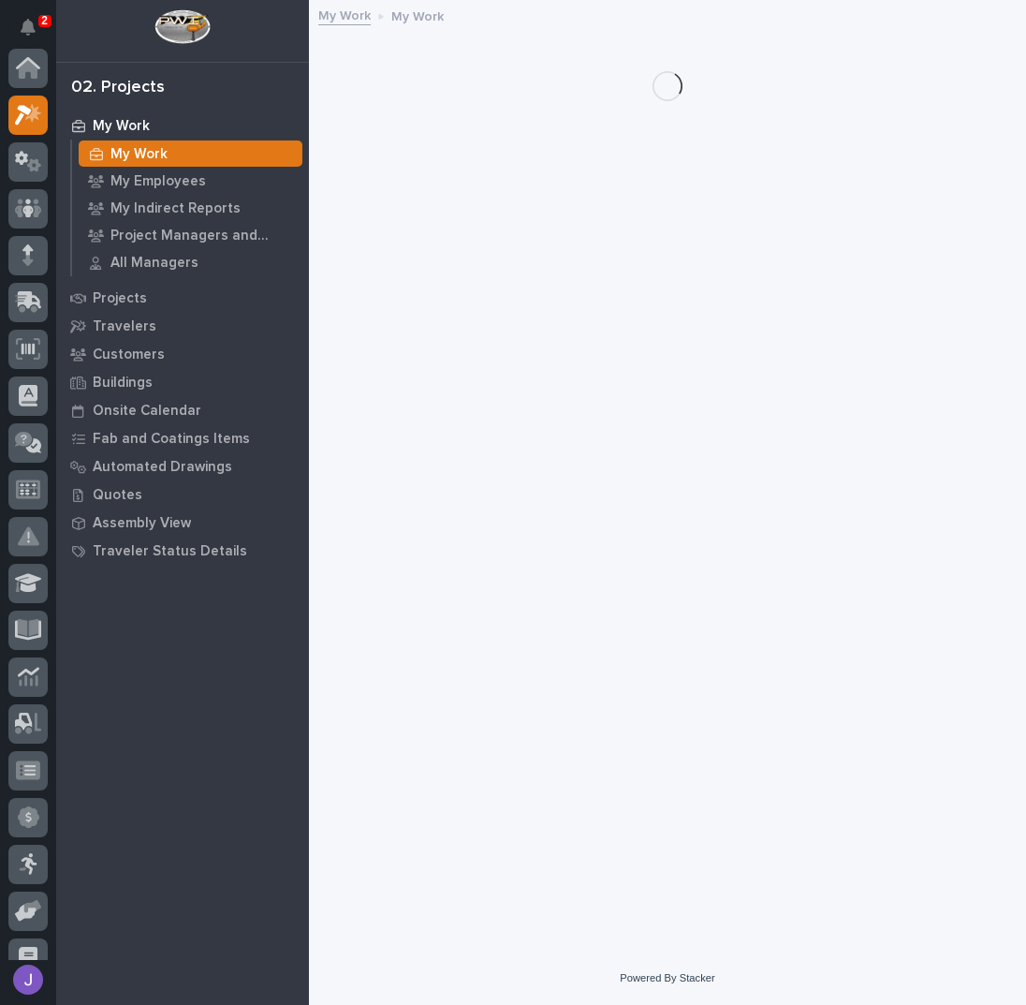
scroll to position [47, 0]
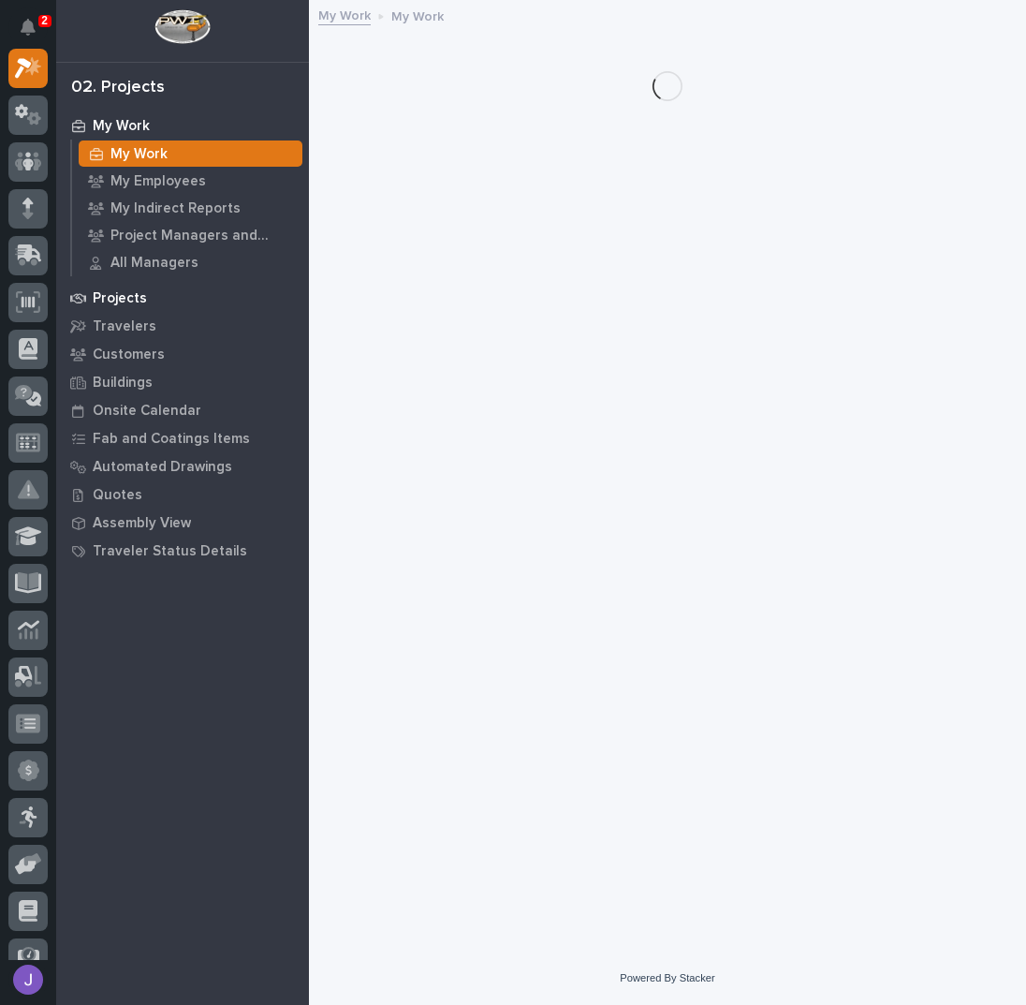
click at [140, 301] on p "Projects" at bounding box center [120, 298] width 54 height 17
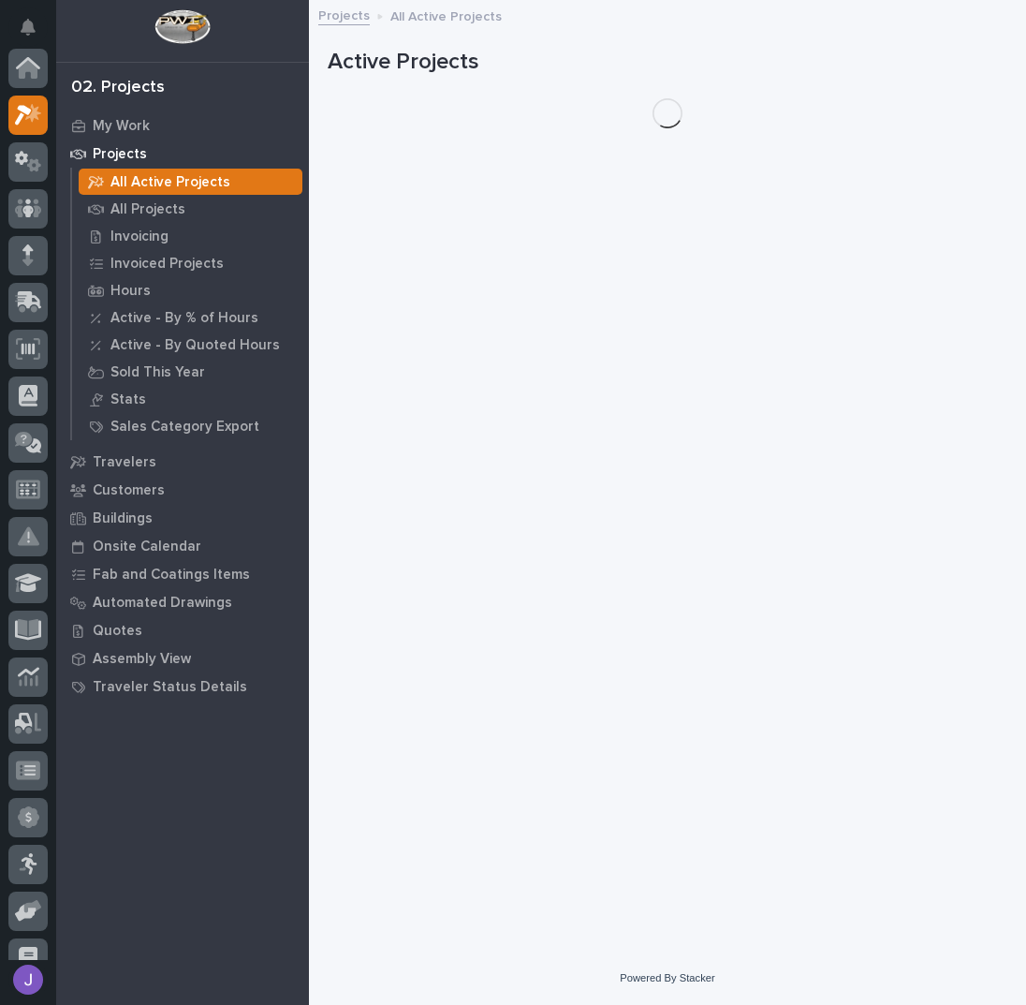
scroll to position [47, 0]
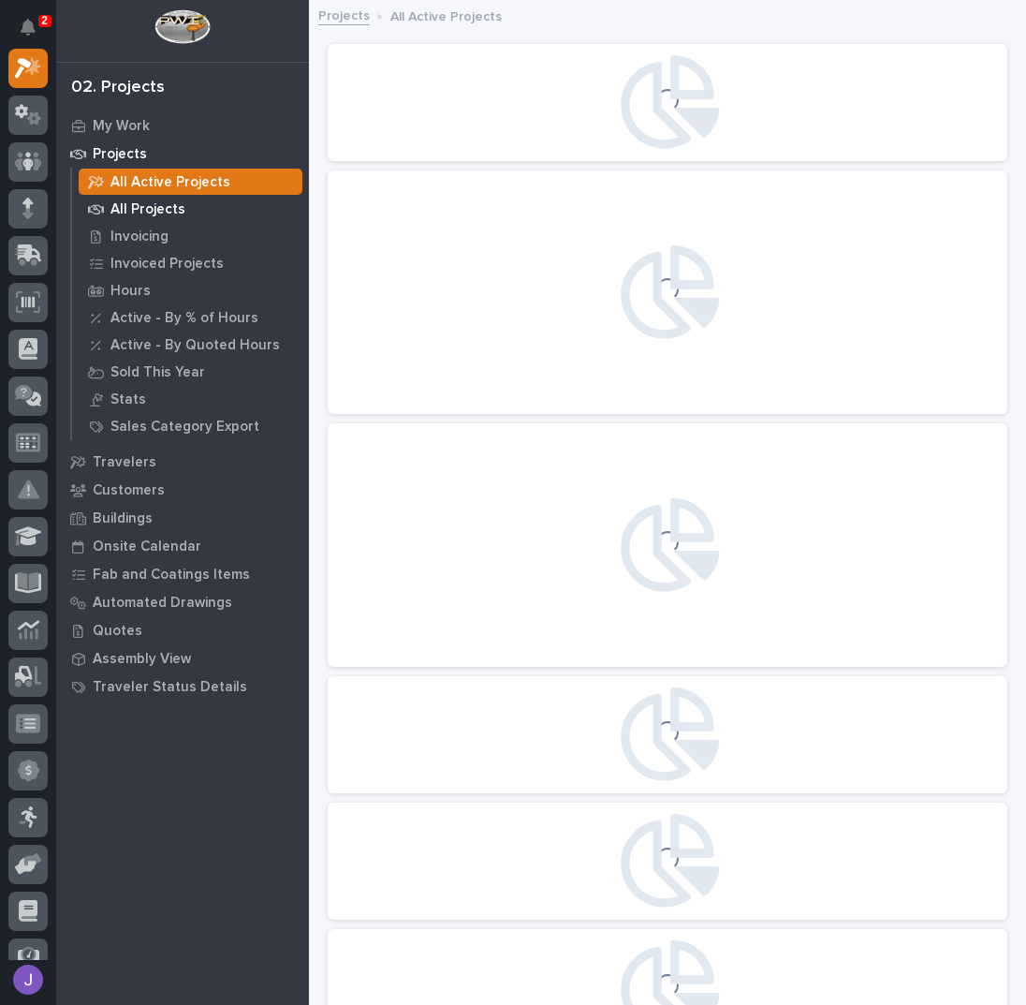
click at [136, 211] on p "All Projects" at bounding box center [147, 209] width 75 height 17
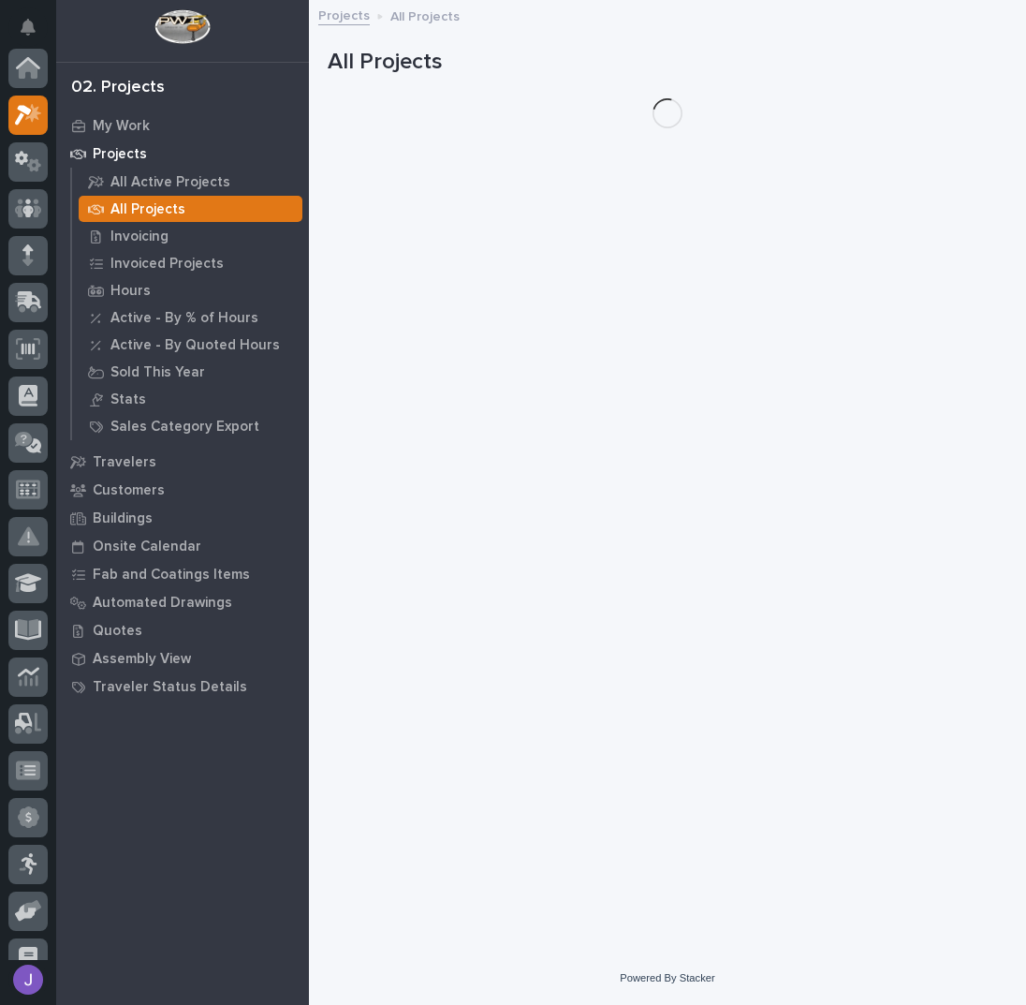
scroll to position [47, 0]
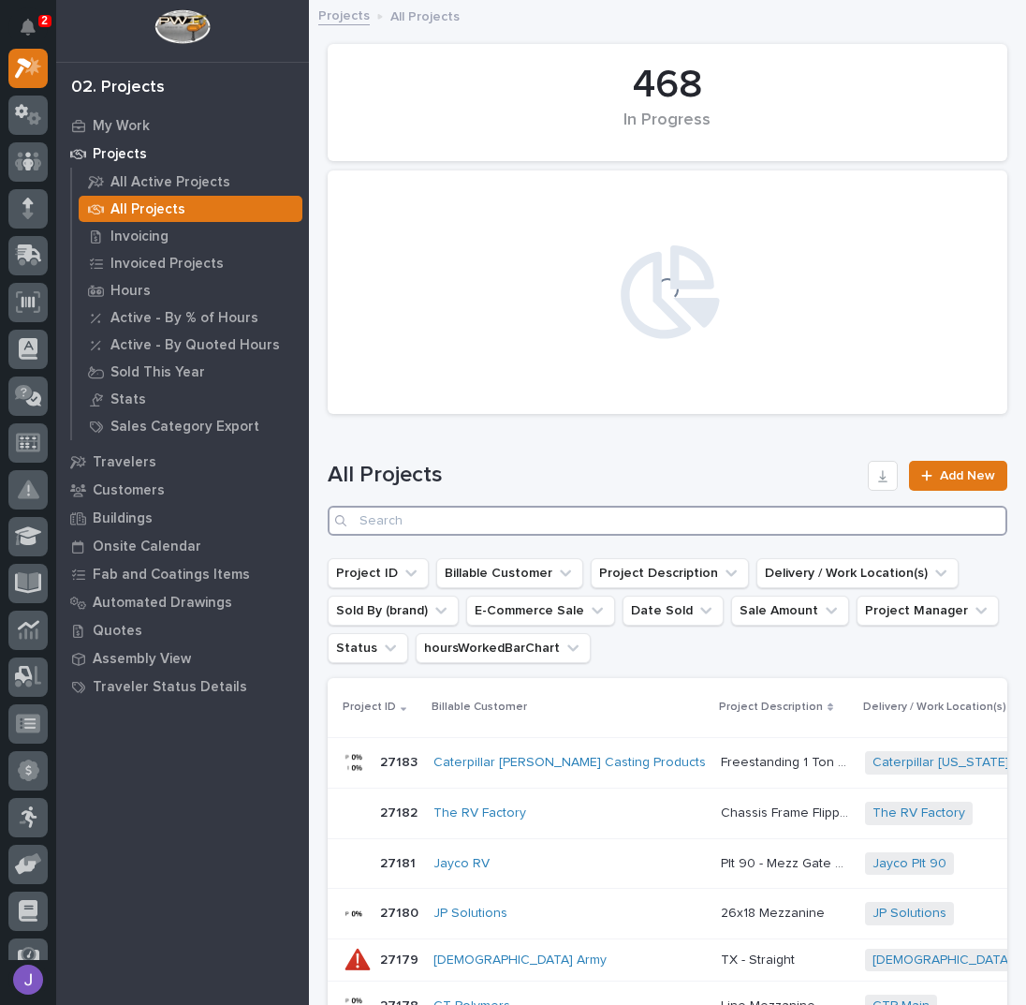
click at [426, 509] on input "Search" at bounding box center [668, 521] width 680 height 30
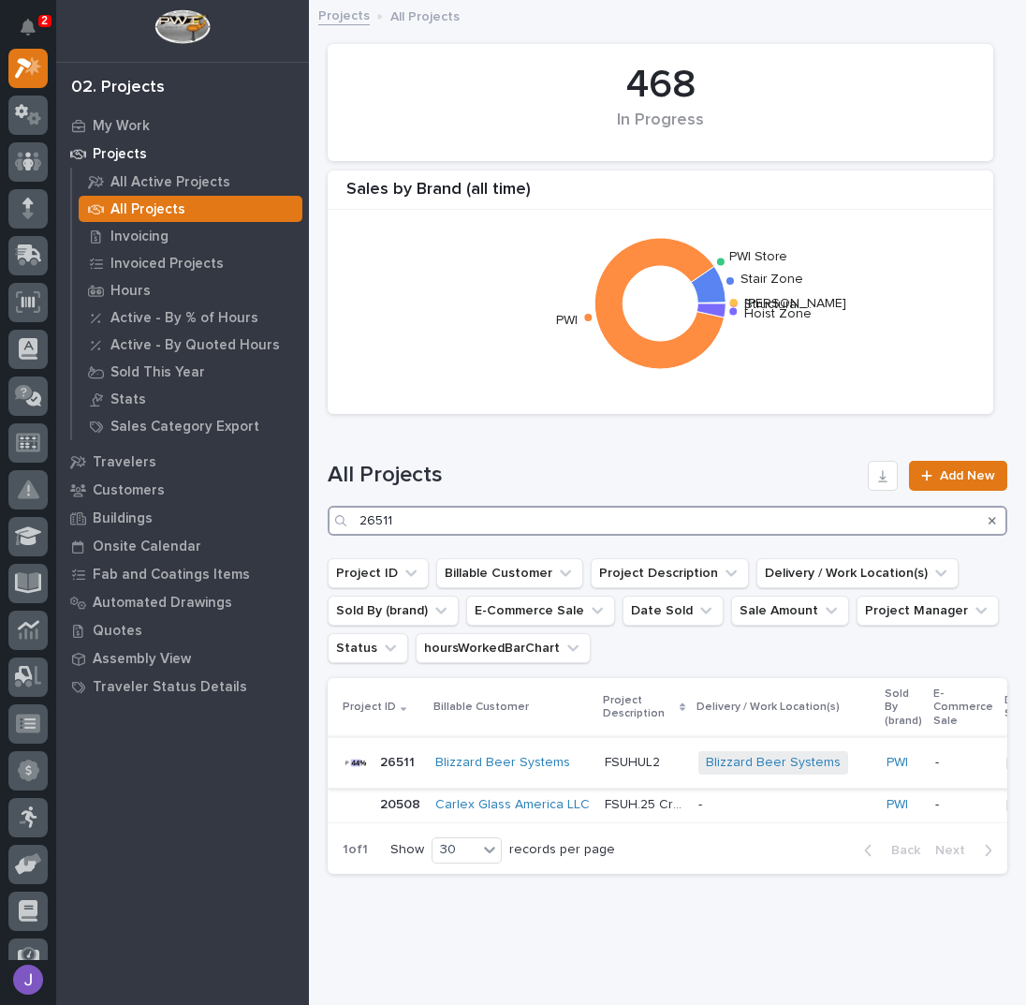
type input "26511"
click at [613, 766] on p "FSUHUL2" at bounding box center [634, 761] width 59 height 20
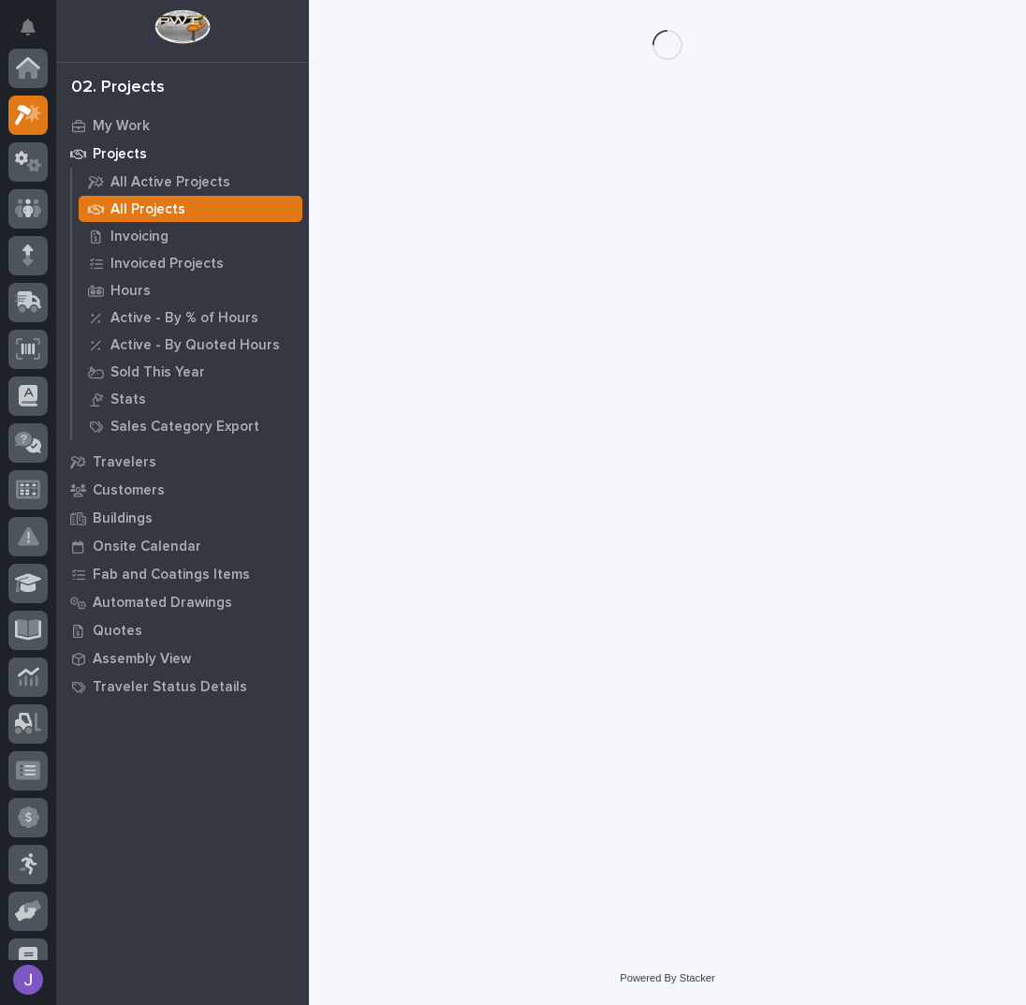
scroll to position [47, 0]
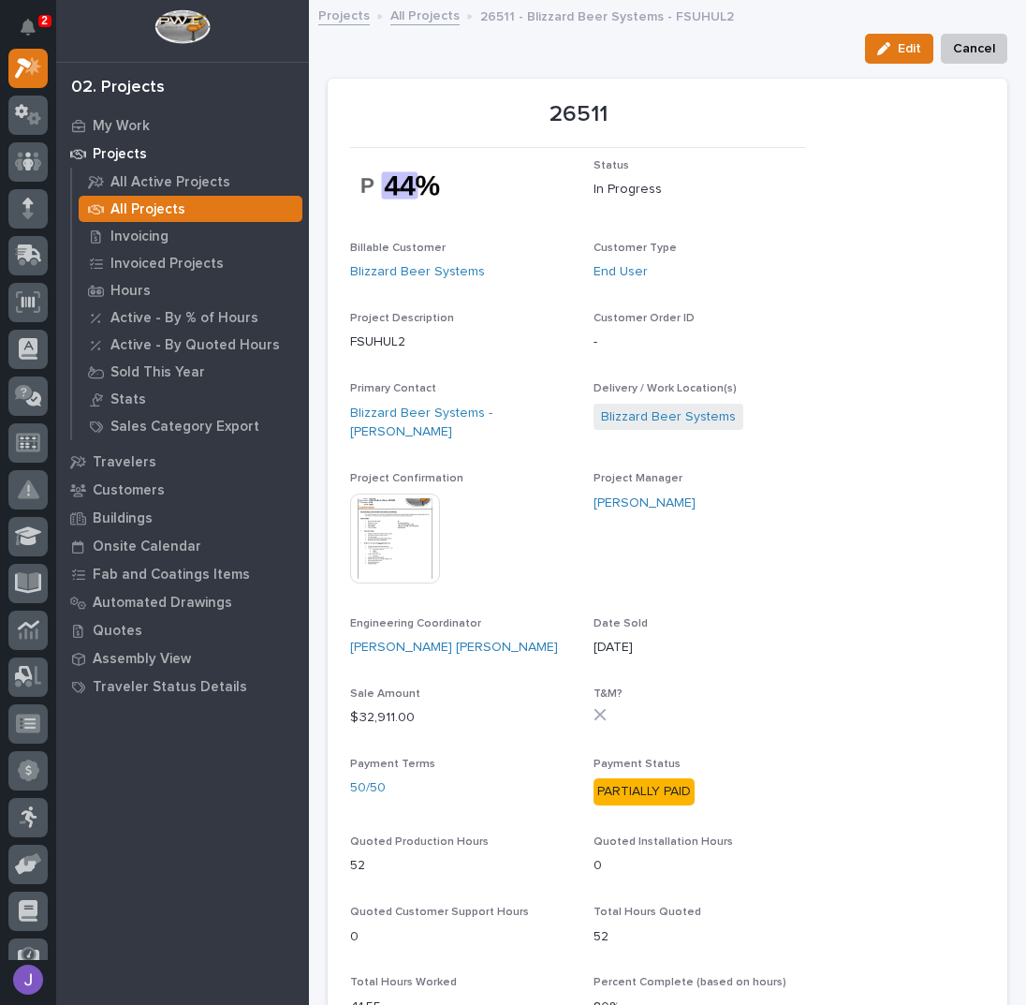
click at [412, 535] on img at bounding box center [395, 538] width 90 height 90
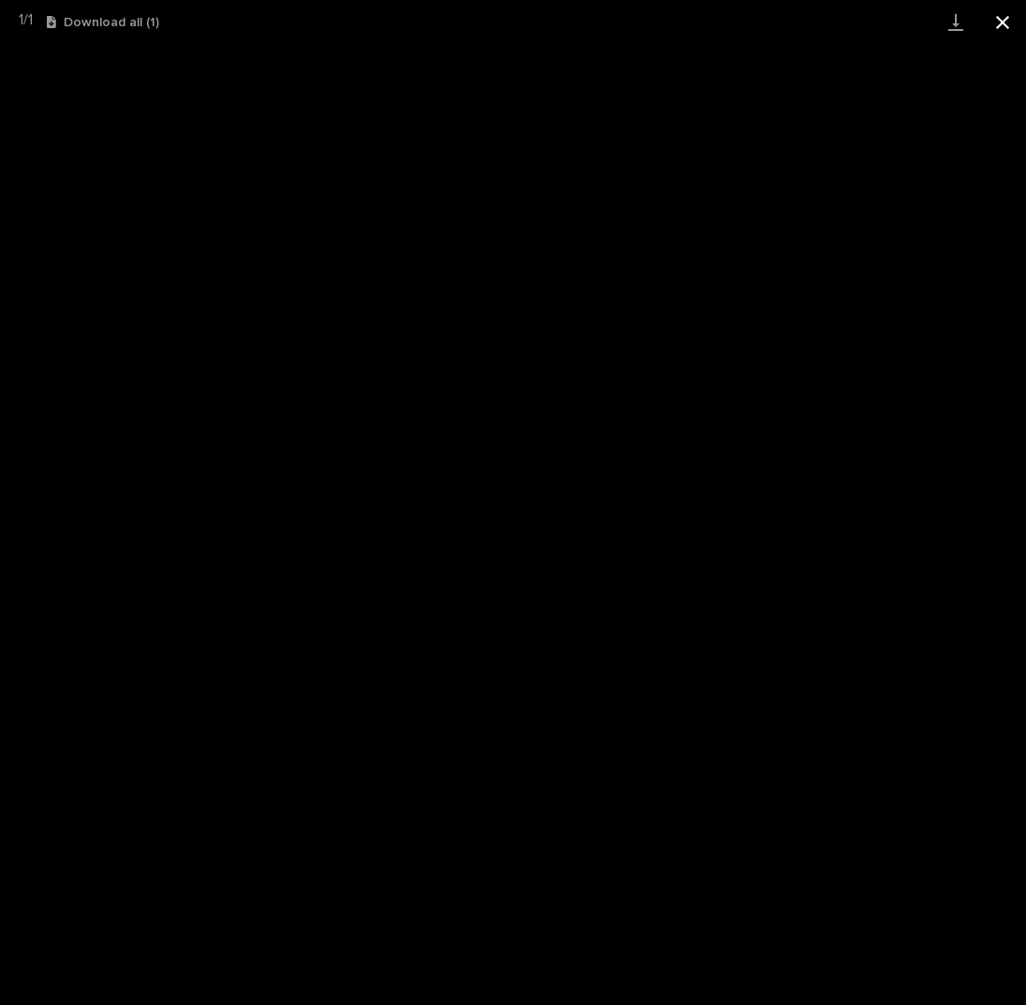
click at [1004, 12] on button "Close gallery" at bounding box center [1002, 22] width 47 height 44
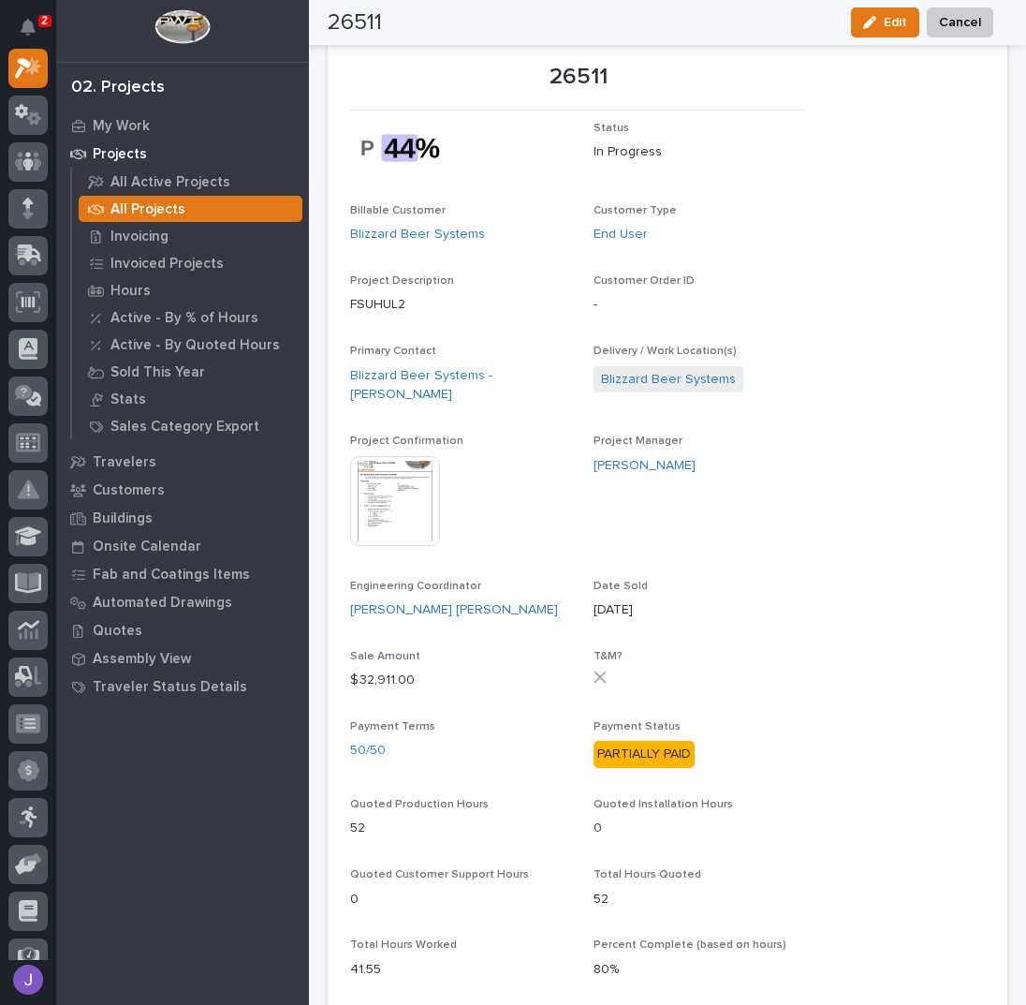
scroll to position [0, 0]
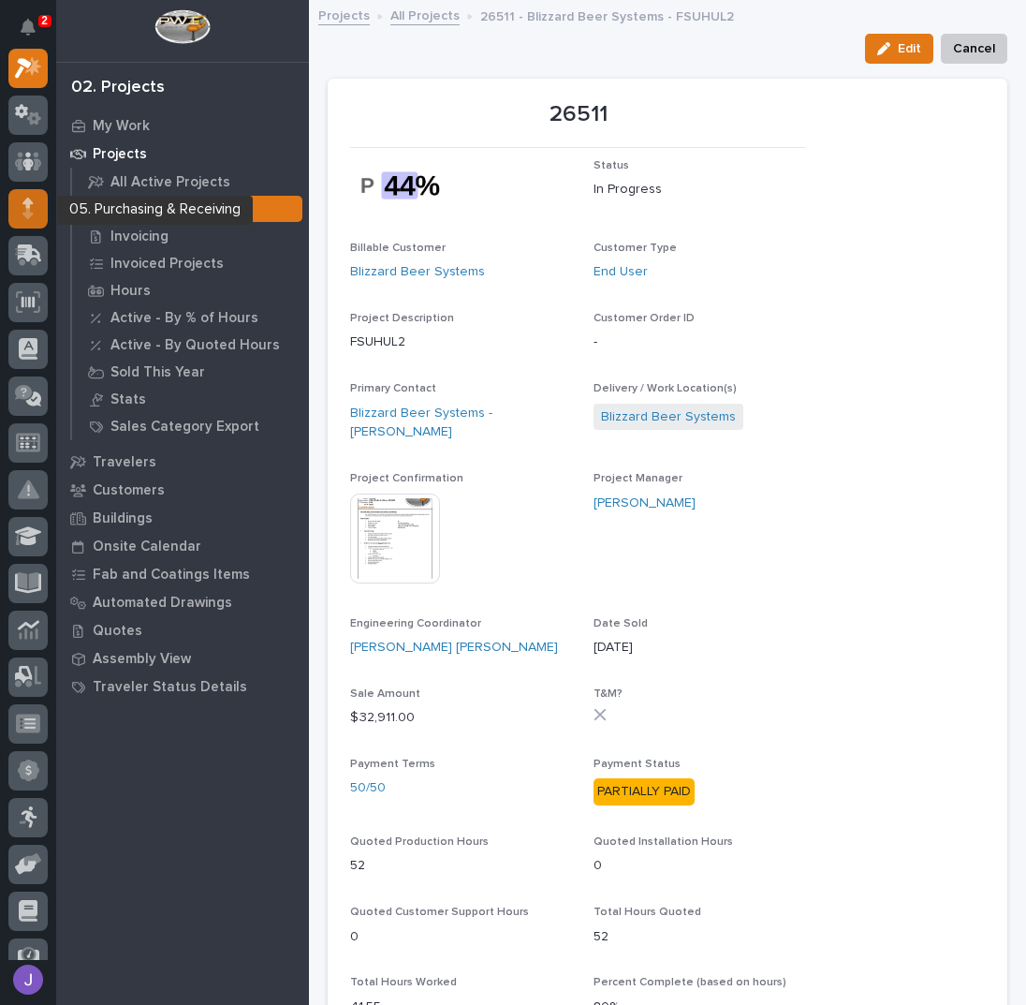
click at [37, 213] on div at bounding box center [27, 208] width 39 height 39
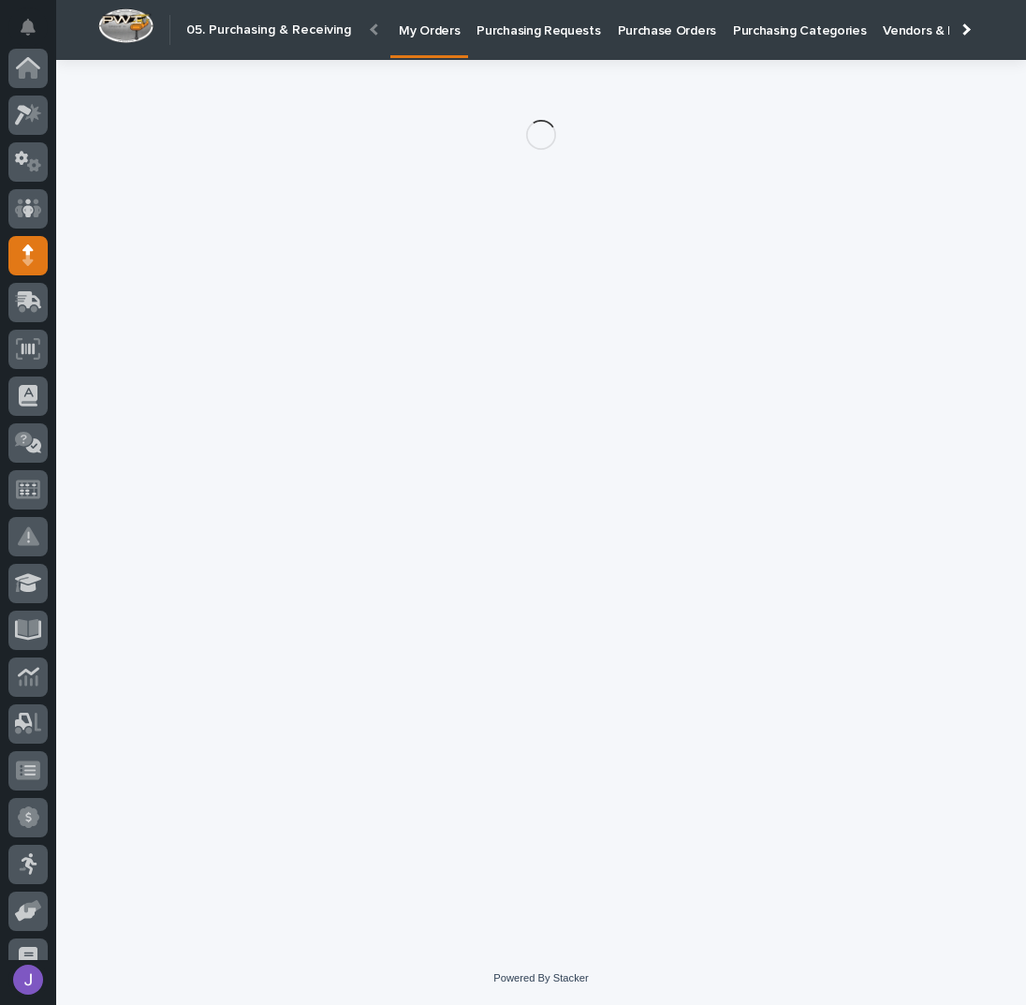
scroll to position [187, 0]
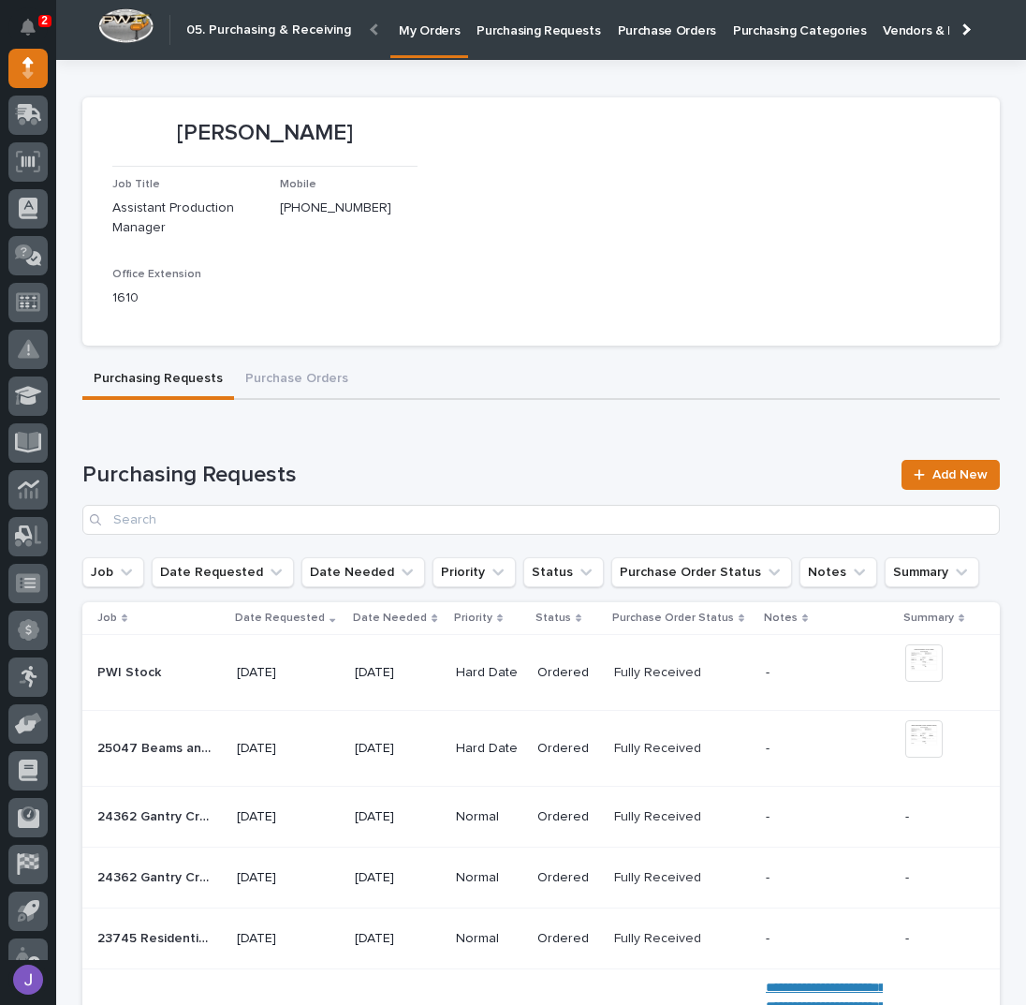
click at [544, 37] on p "Purchasing Requests" at bounding box center [539, 19] width 124 height 39
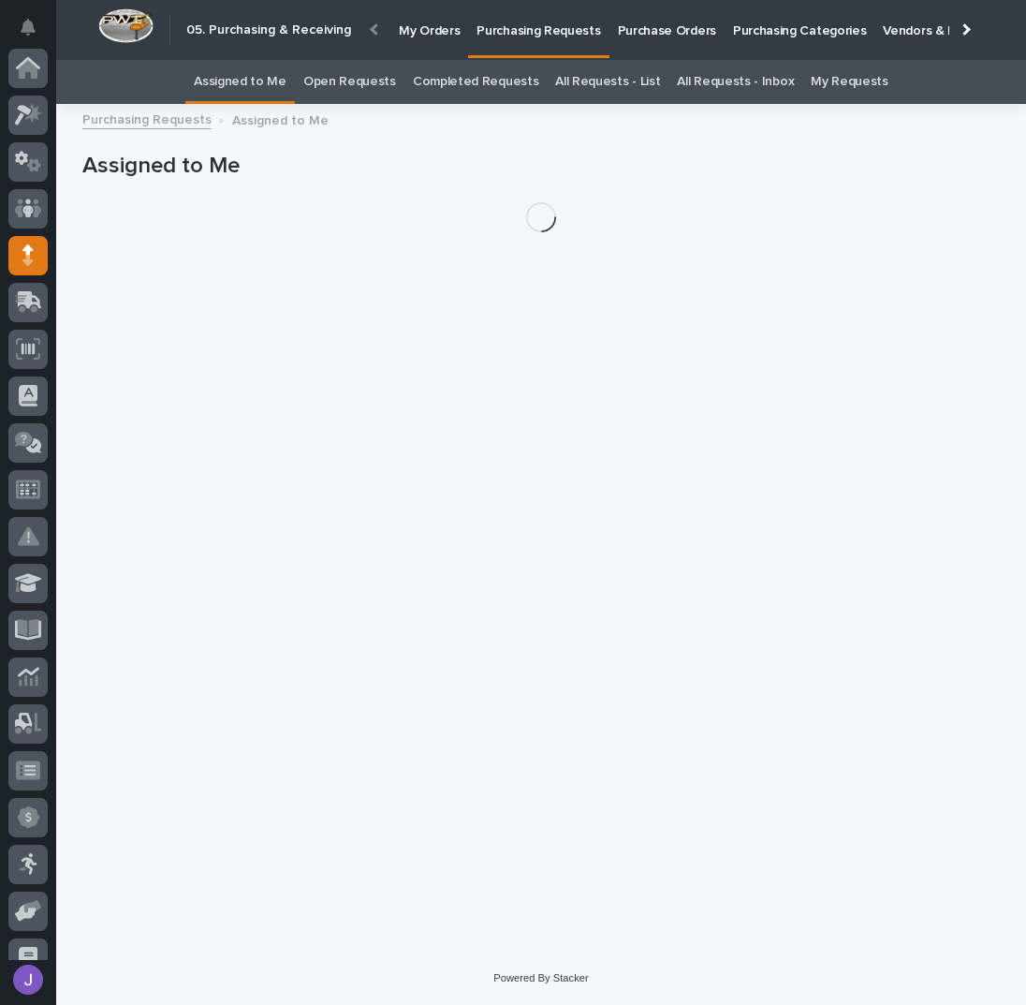
scroll to position [187, 0]
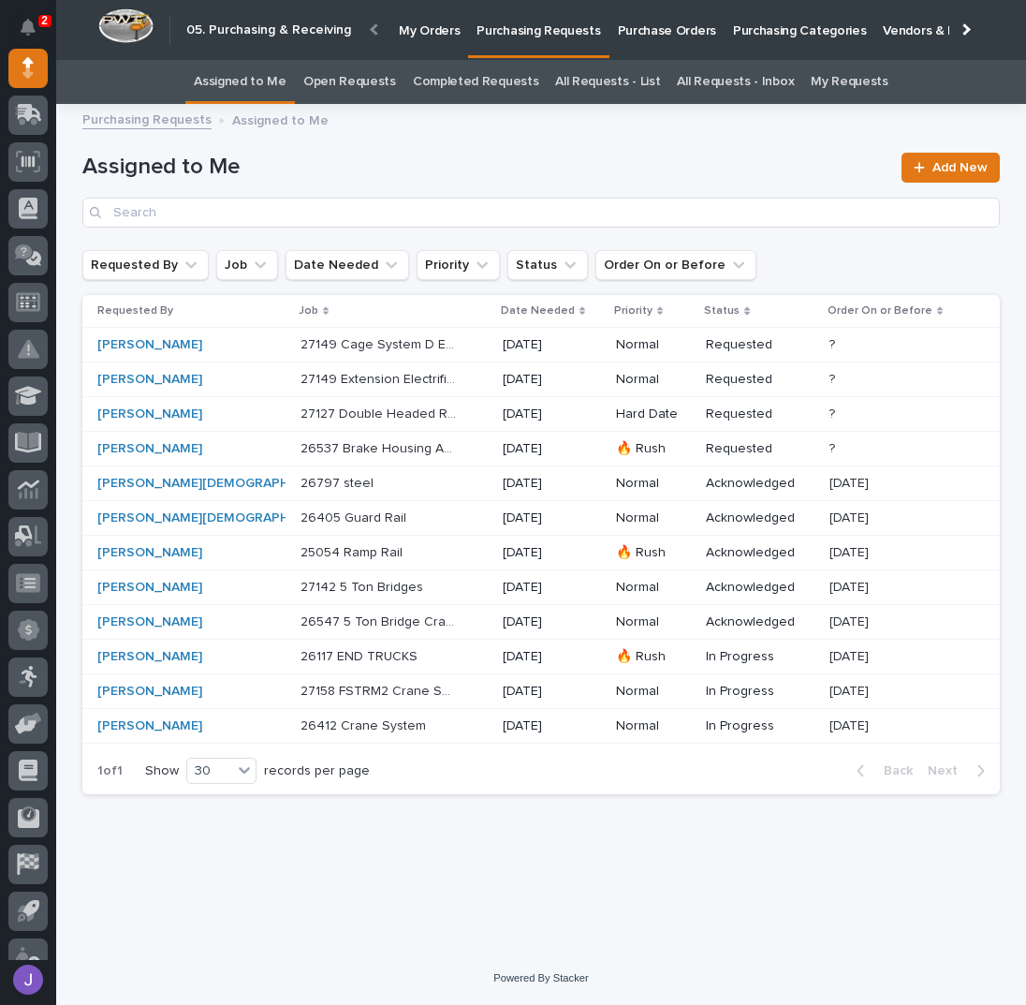
click at [285, 861] on div "Loading... Saving… Loading... Saving… Assigned to Me Add New Requested By Job D…" at bounding box center [541, 509] width 936 height 789
click at [213, 653] on div "[PERSON_NAME]" at bounding box center [175, 657] width 156 height 16
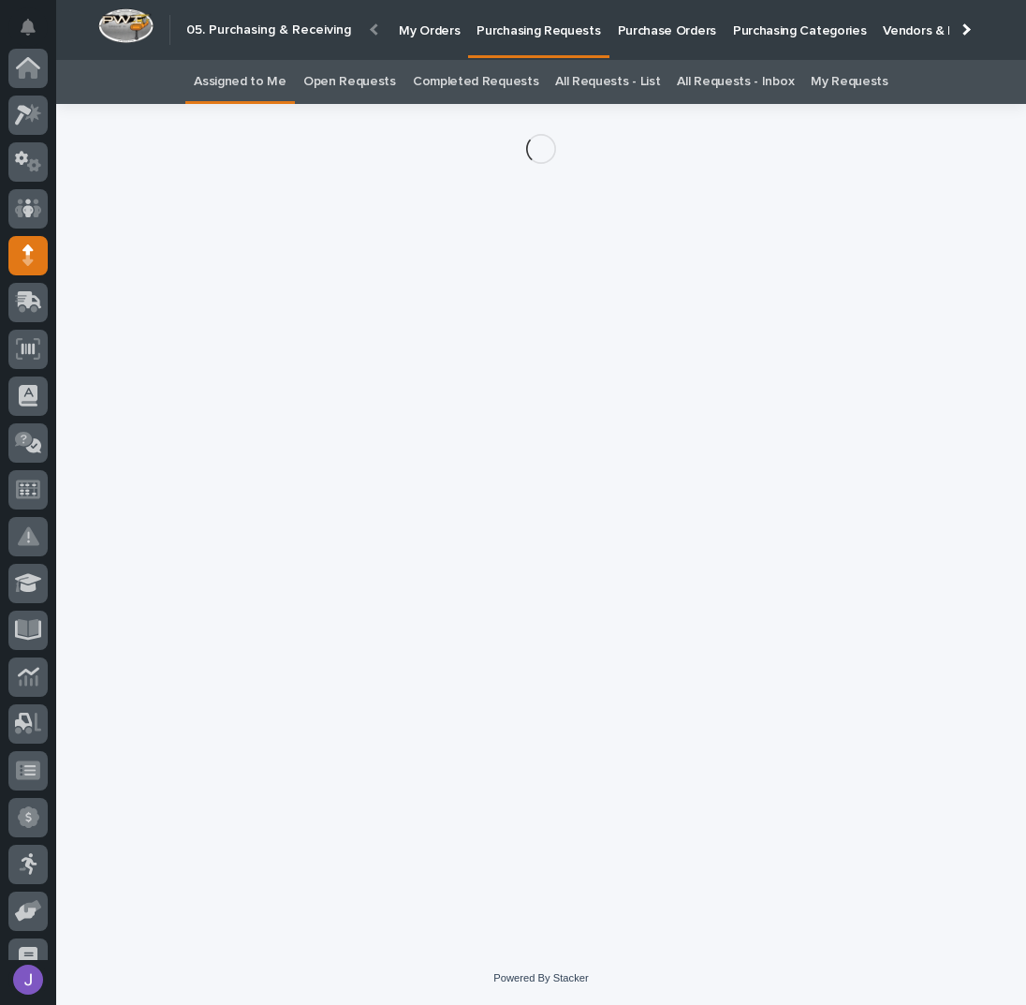
scroll to position [187, 0]
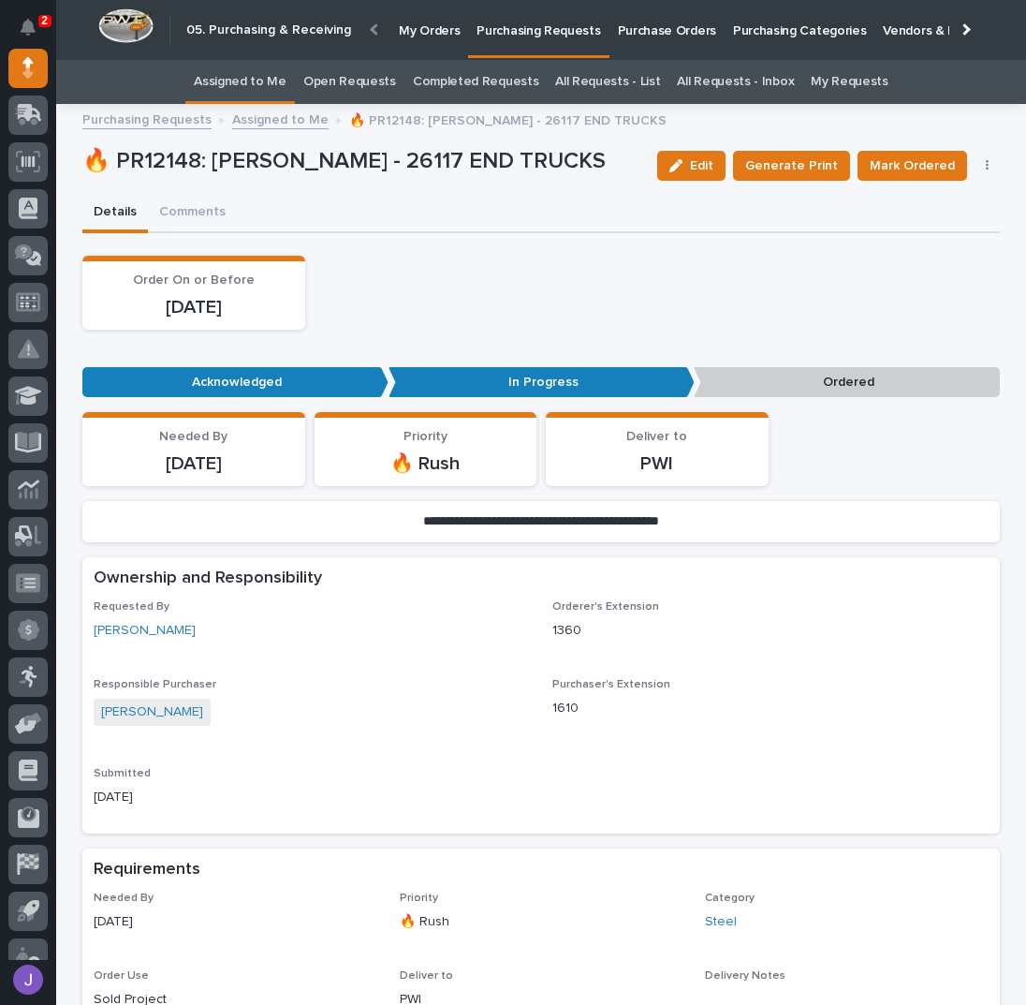
click at [986, 169] on icon "button" at bounding box center [988, 165] width 4 height 13
click at [948, 222] on span "Edit Linked PO's" at bounding box center [927, 233] width 96 height 22
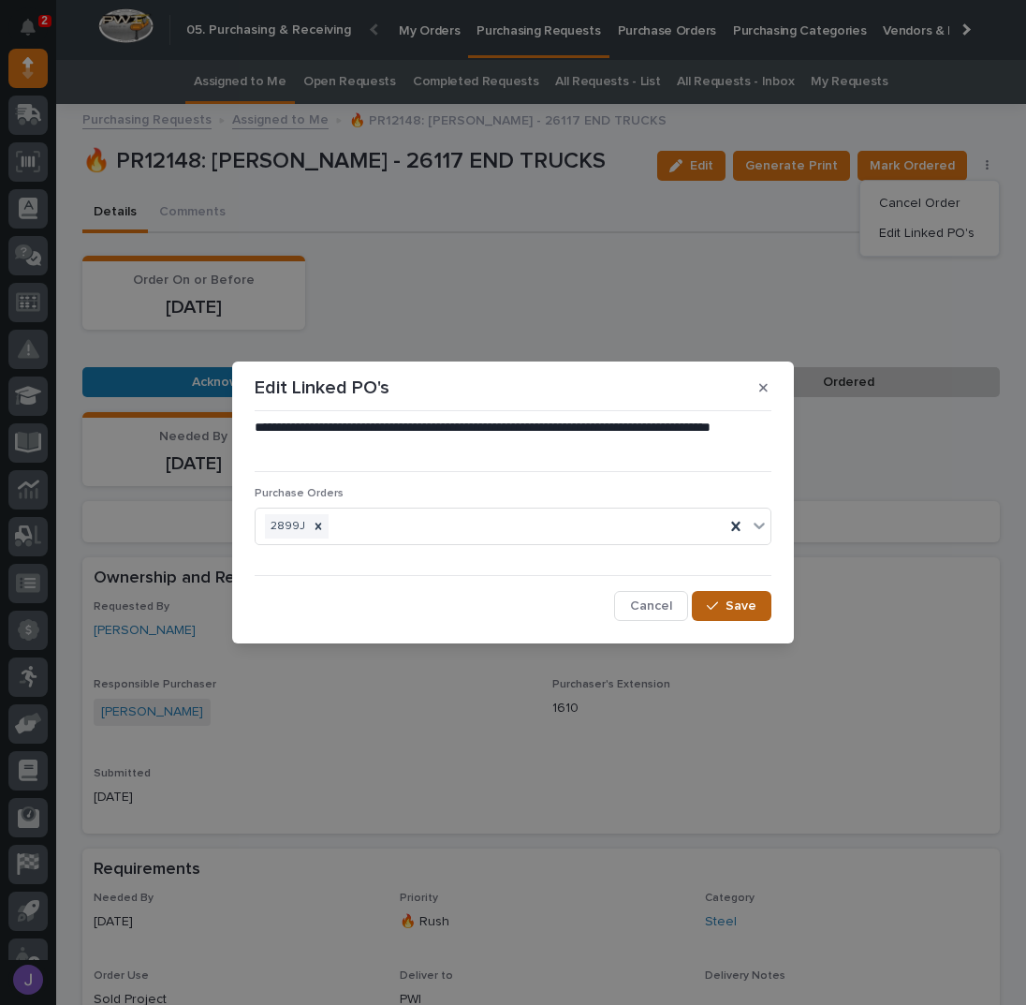
click at [717, 608] on icon "button" at bounding box center [712, 605] width 11 height 13
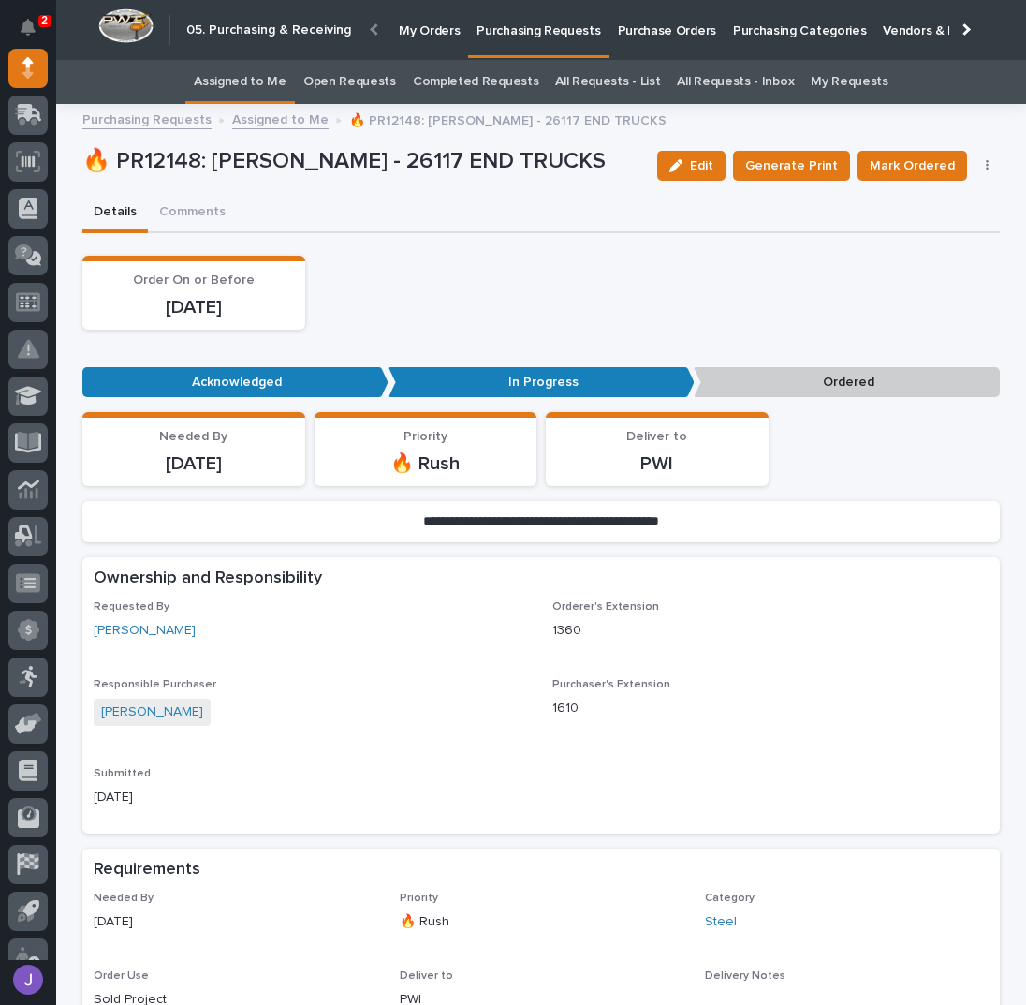
click at [923, 165] on span "Mark Ordered" at bounding box center [912, 165] width 85 height 22
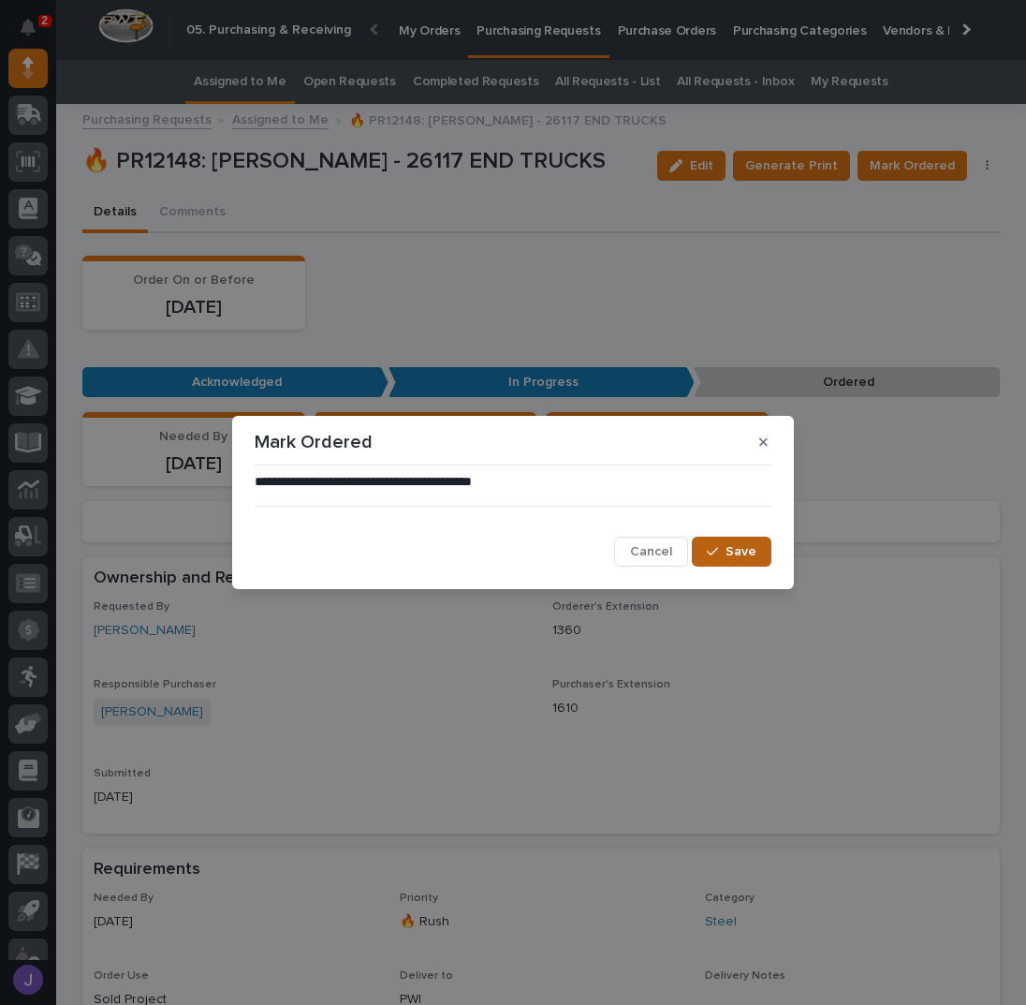
click at [732, 542] on button "Save" at bounding box center [732, 552] width 80 height 30
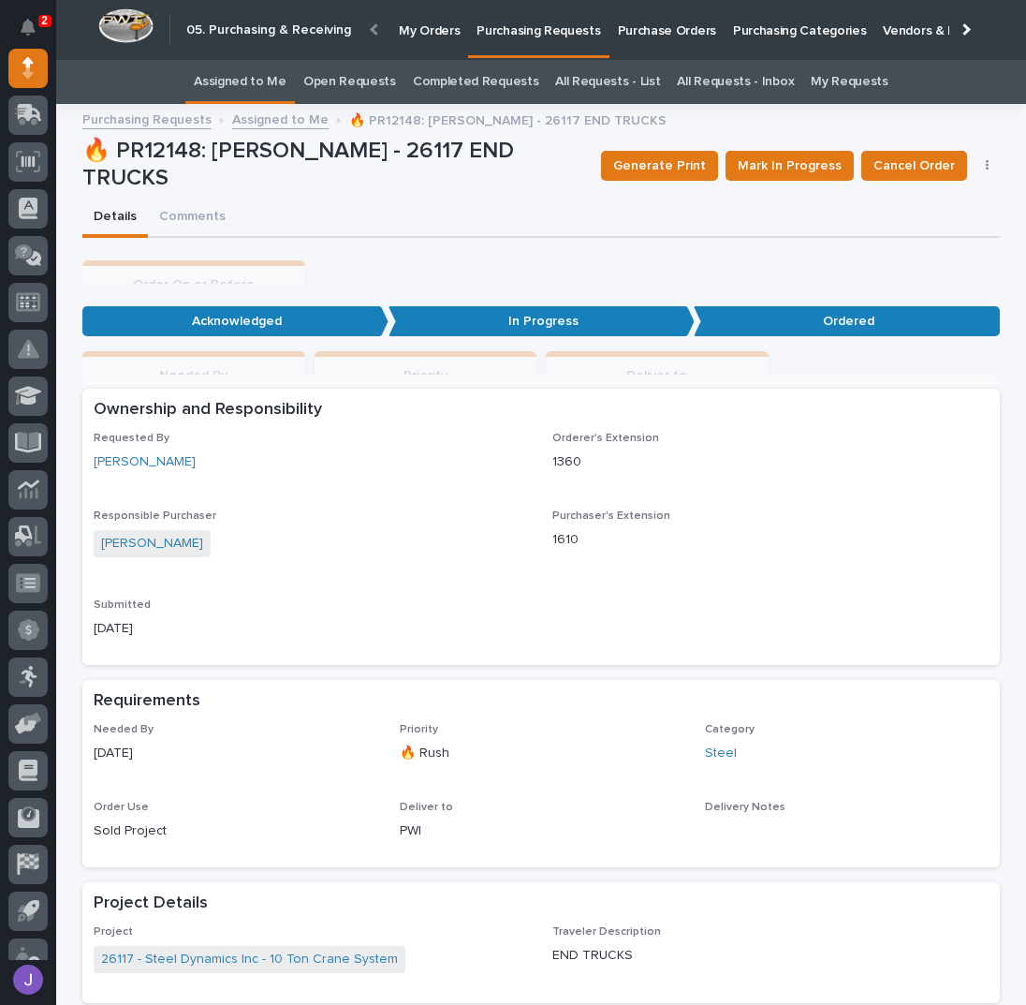
click at [253, 79] on link "Assigned to Me" at bounding box center [240, 82] width 93 height 44
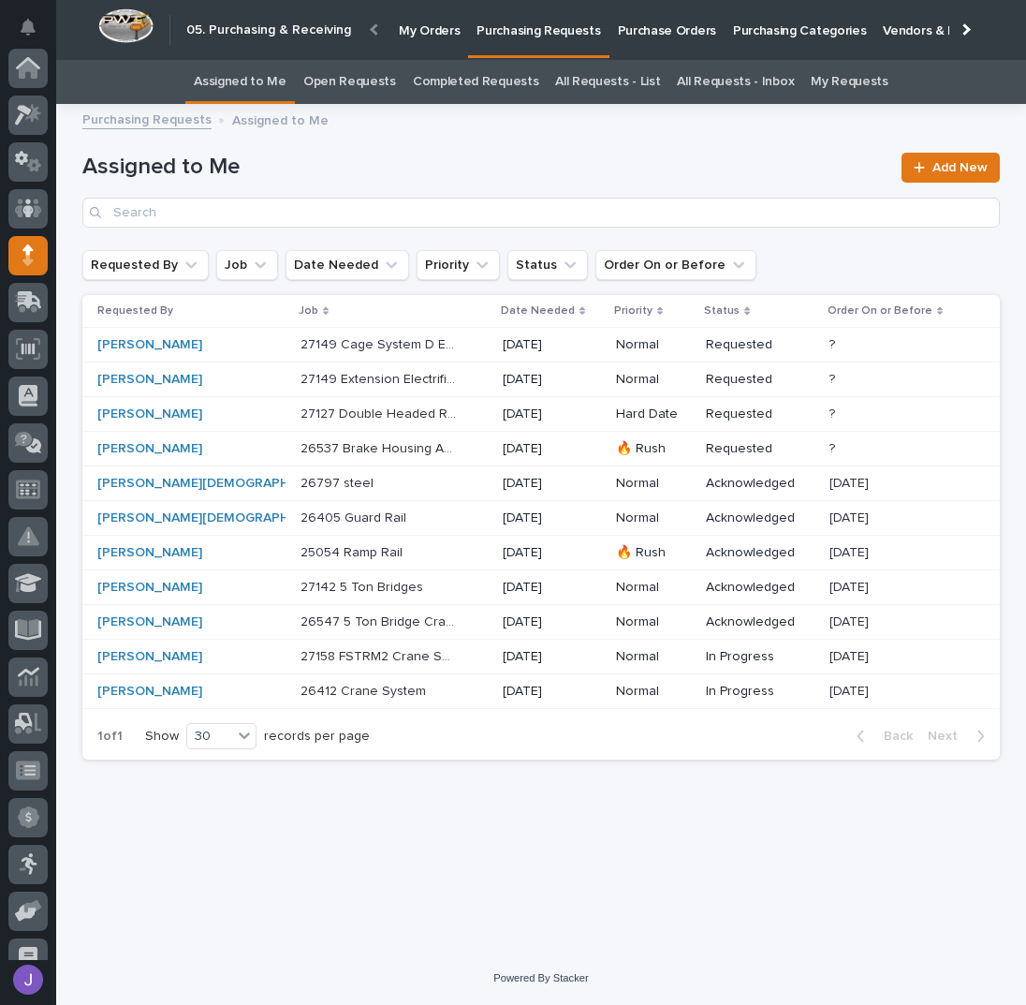
scroll to position [187, 0]
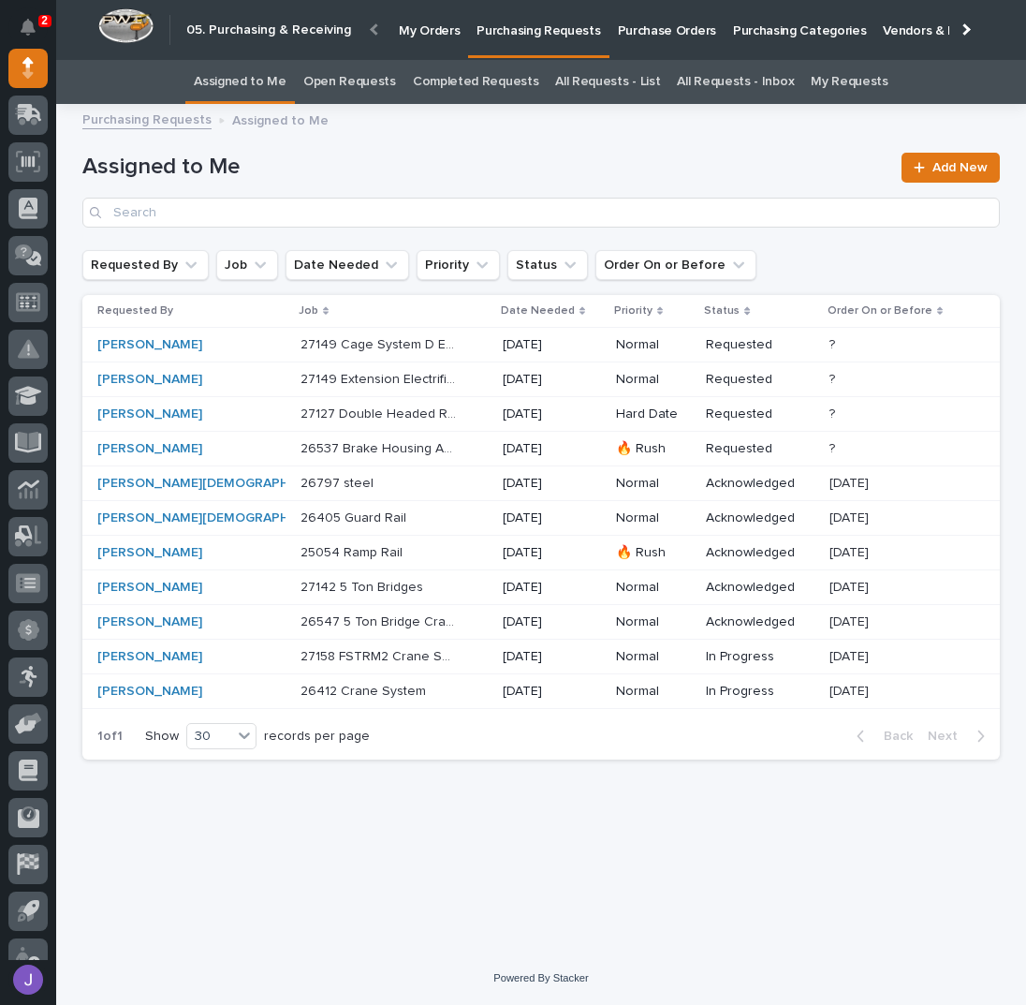
click at [372, 547] on p at bounding box center [379, 553] width 156 height 16
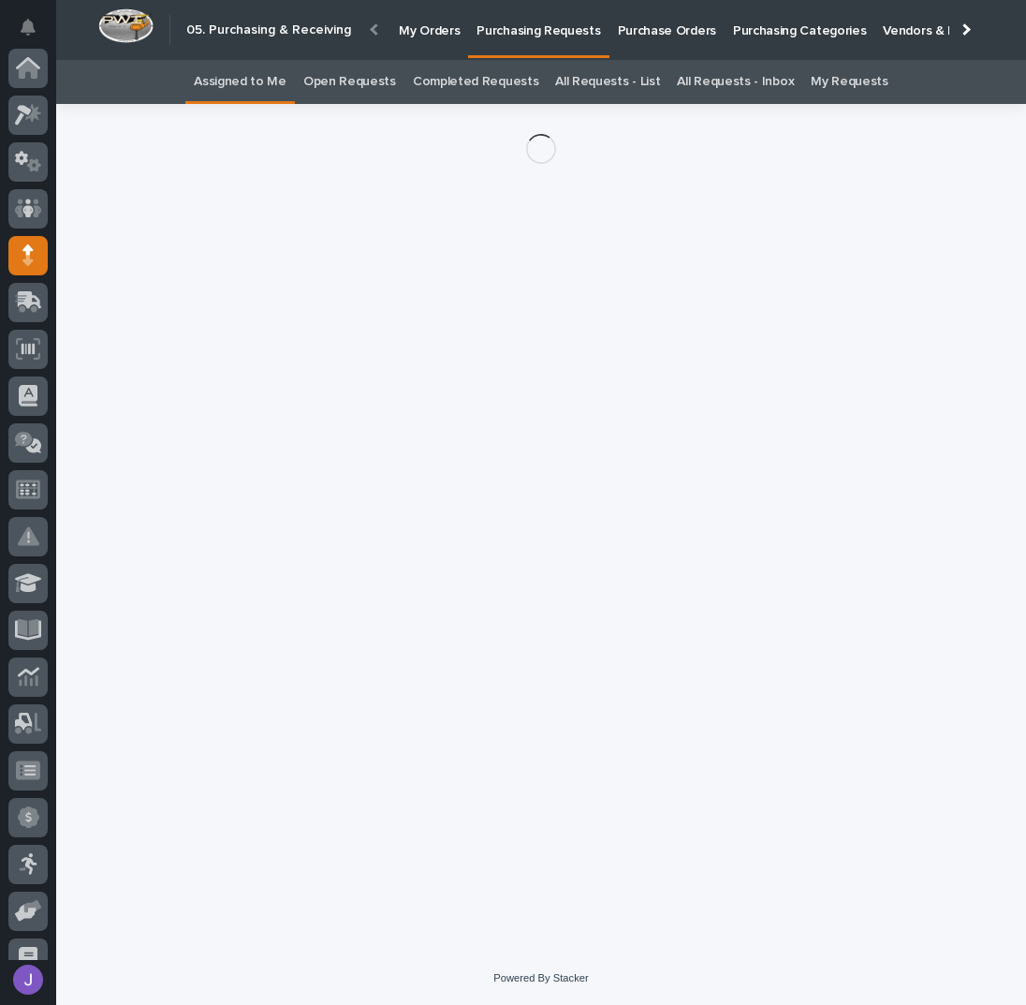
scroll to position [187, 0]
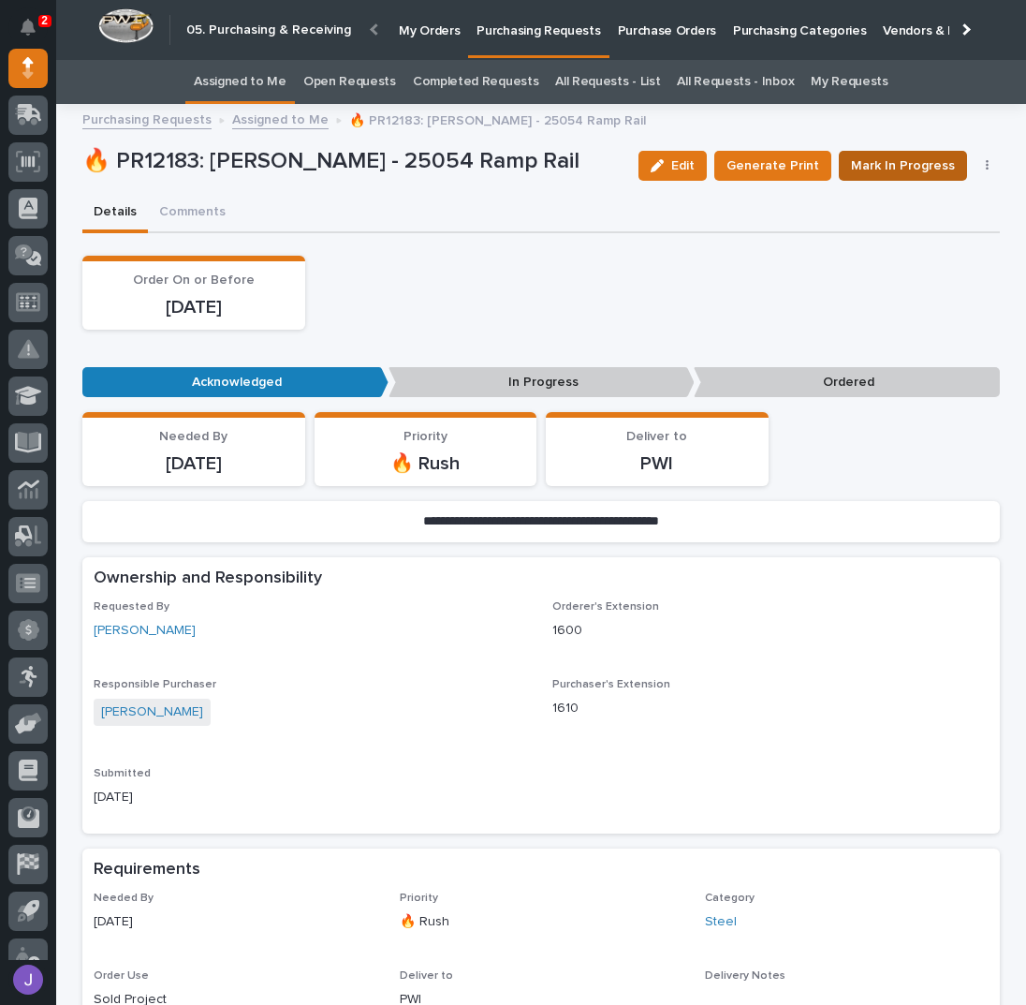
click at [910, 158] on span "Mark In Progress" at bounding box center [903, 165] width 104 height 22
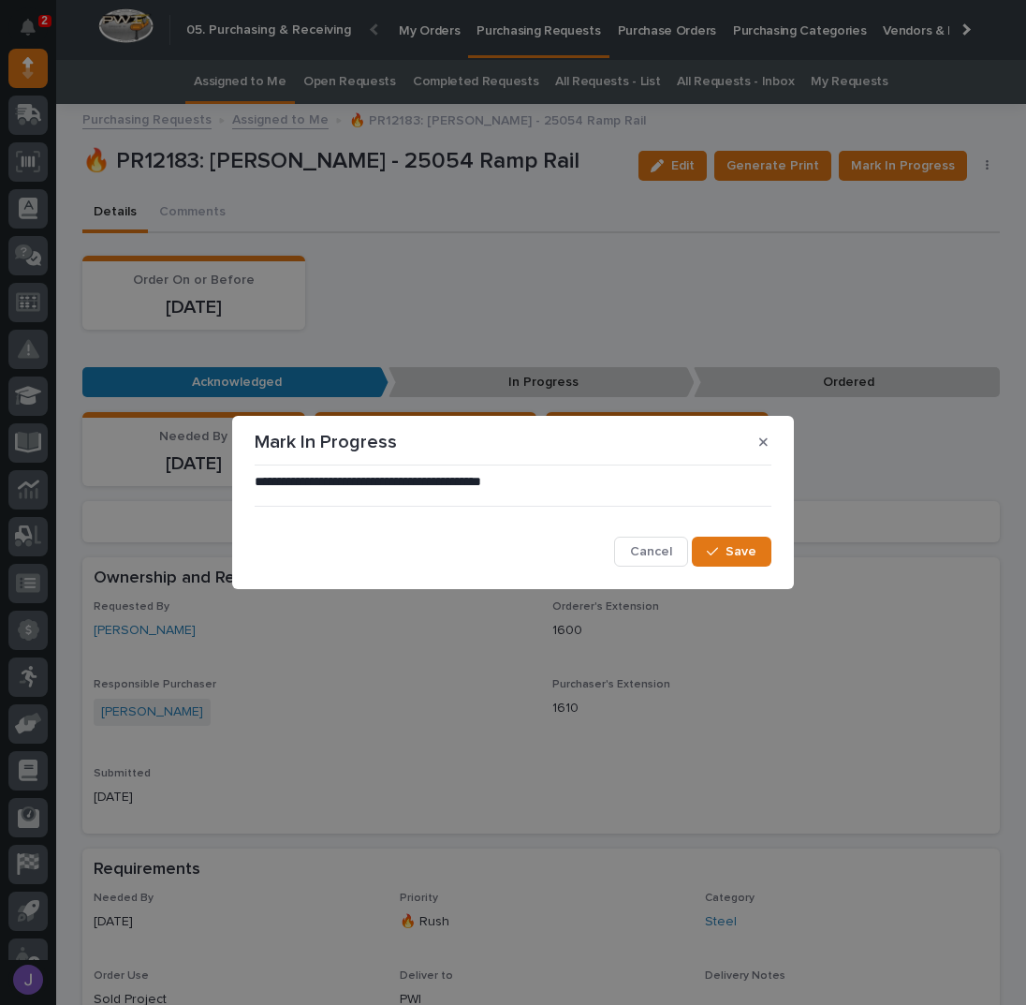
click at [718, 568] on div "**********" at bounding box center [513, 520] width 526 height 104
click at [713, 559] on button "Save" at bounding box center [732, 552] width 80 height 30
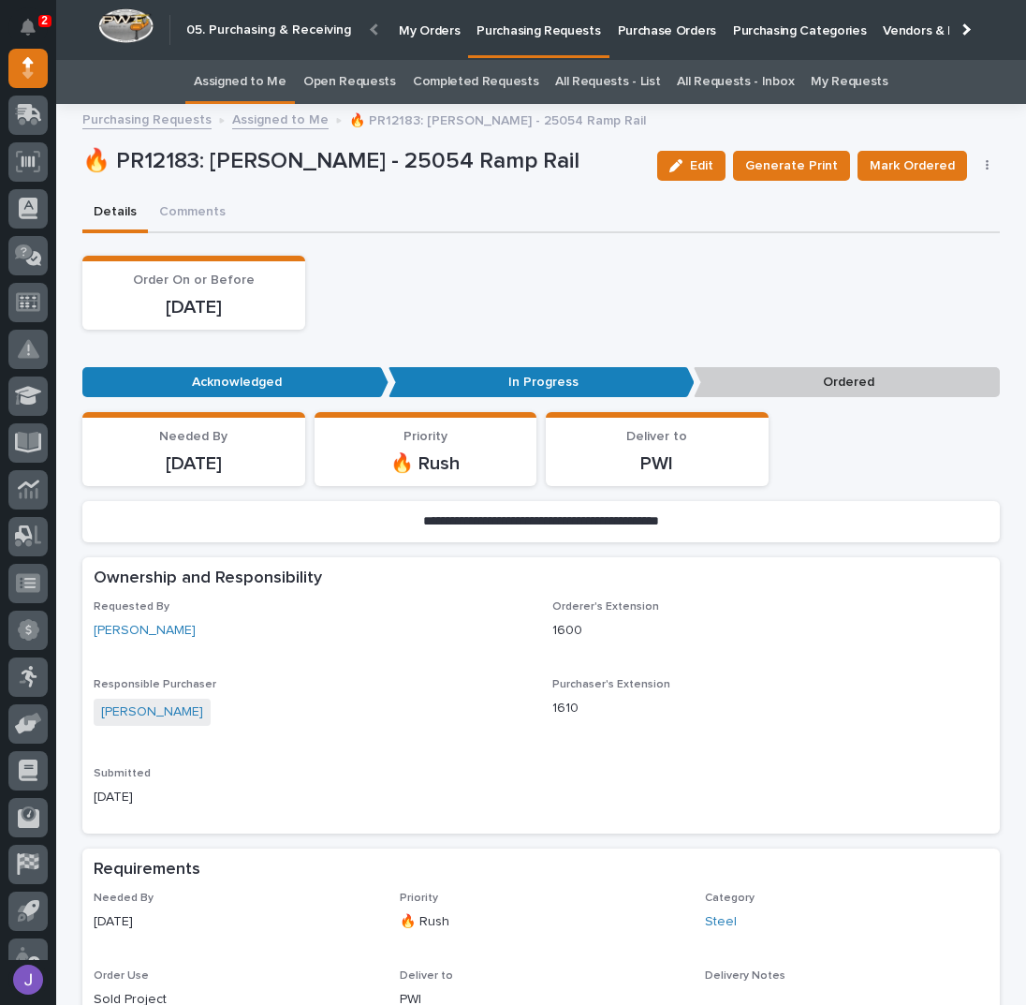
click at [284, 81] on link "Assigned to Me" at bounding box center [240, 82] width 93 height 44
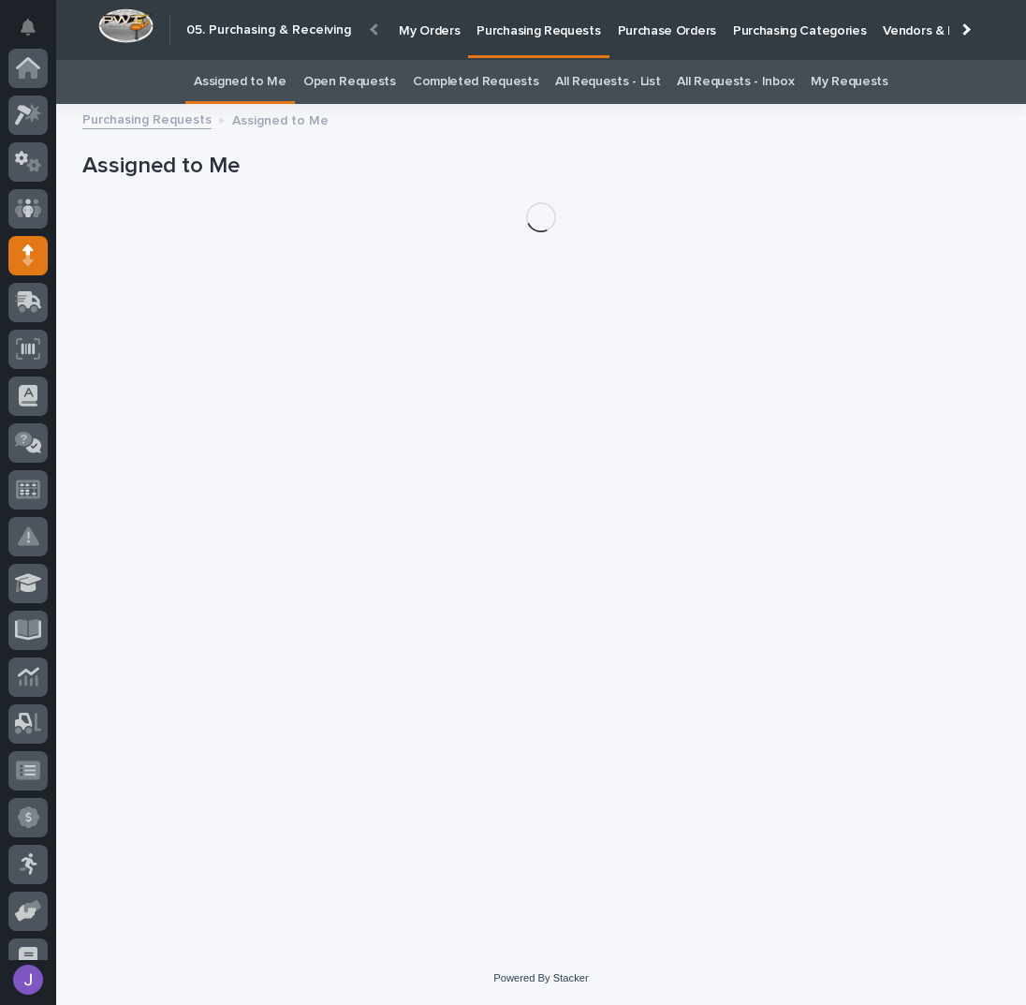
scroll to position [187, 0]
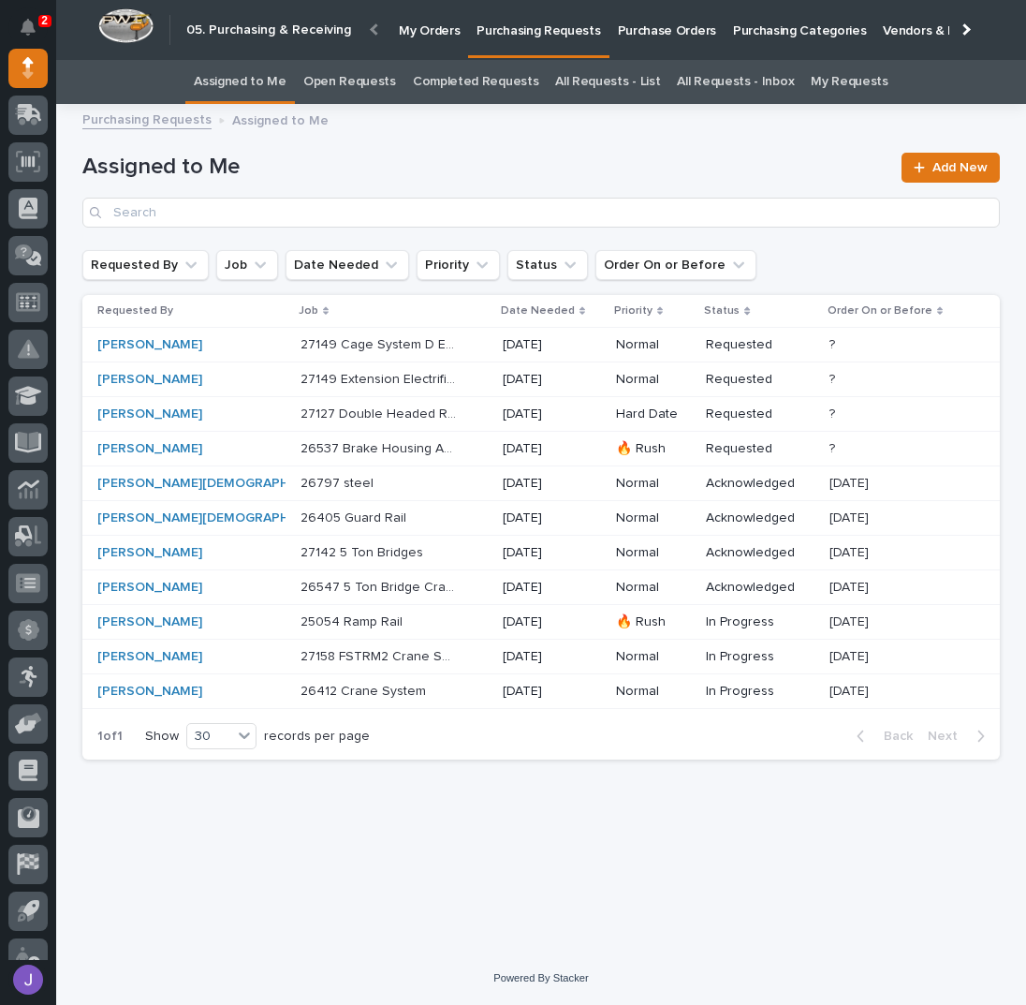
click at [646, 83] on link "All Requests - List" at bounding box center [607, 82] width 105 height 44
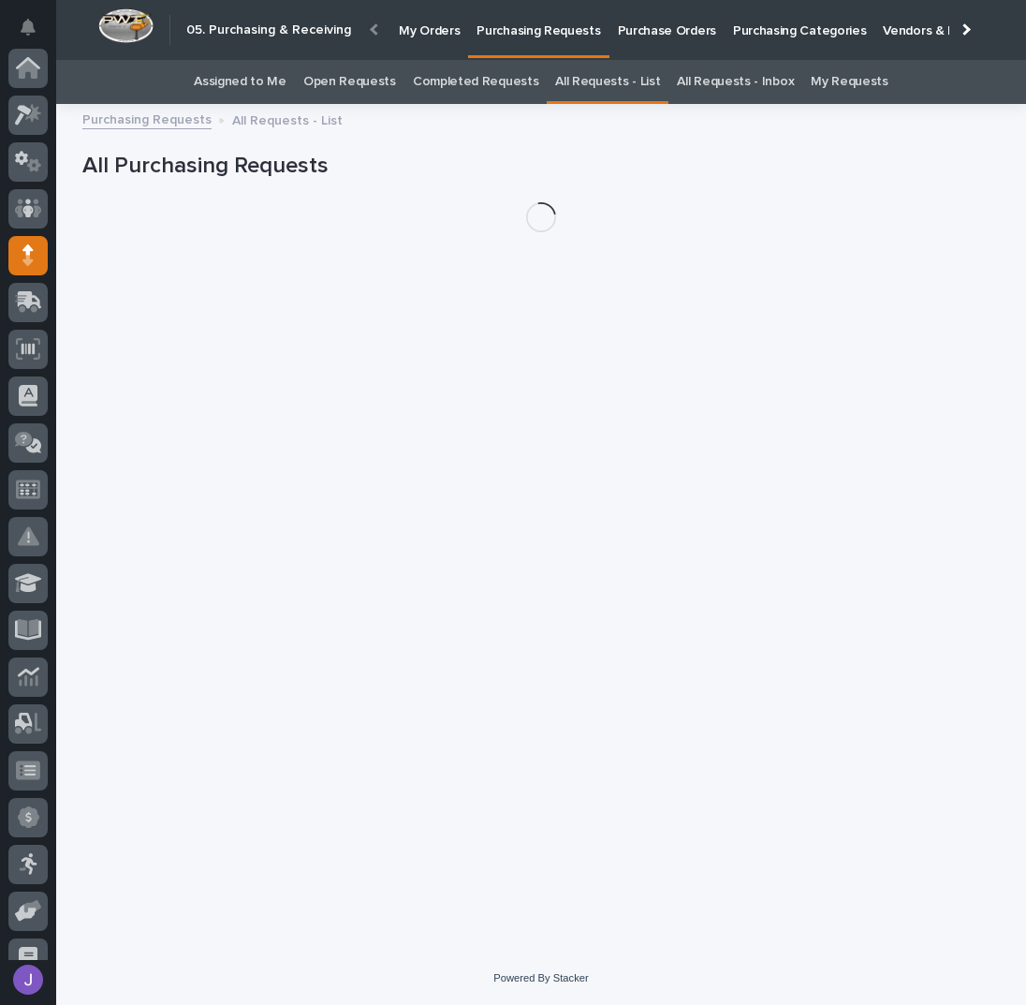
scroll to position [187, 0]
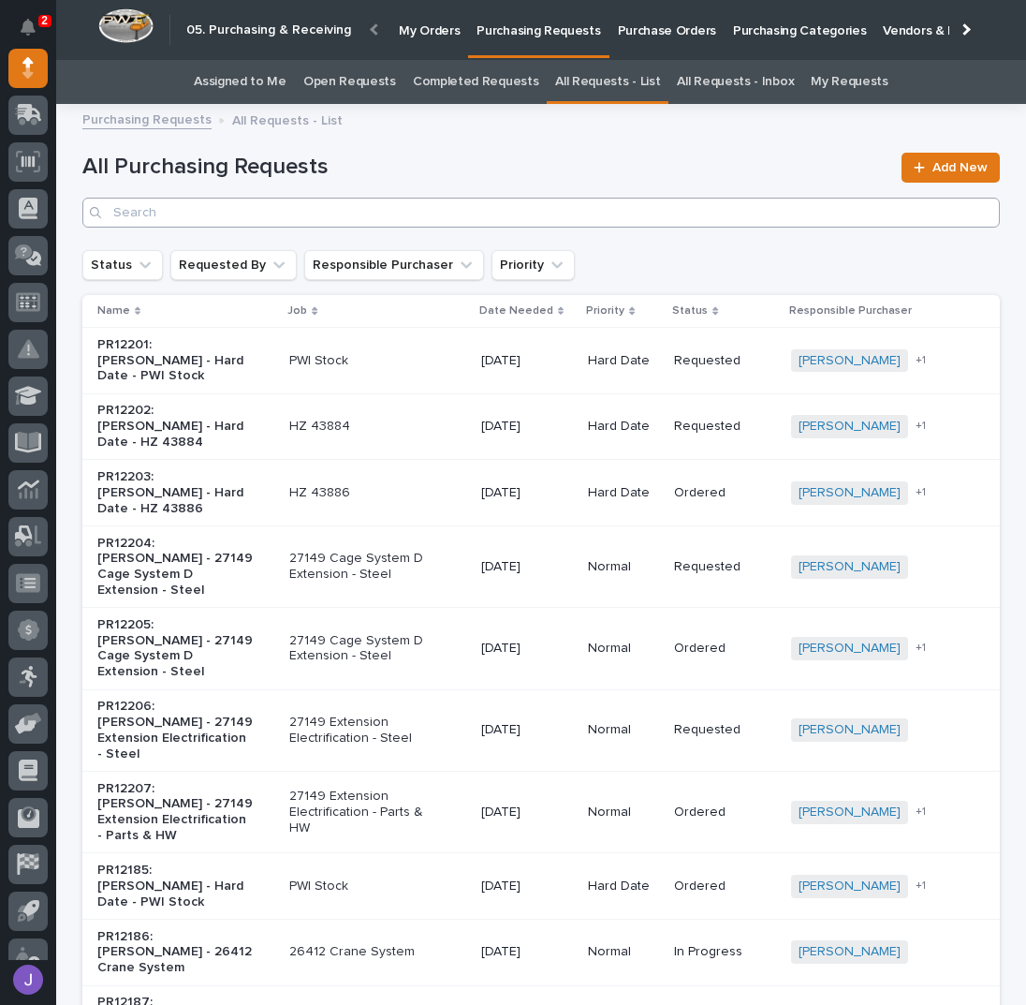
click at [337, 198] on div "All Purchasing Requests Add New" at bounding box center [541, 190] width 918 height 75
click at [301, 213] on input "Search" at bounding box center [541, 213] width 918 height 30
type input "27150"
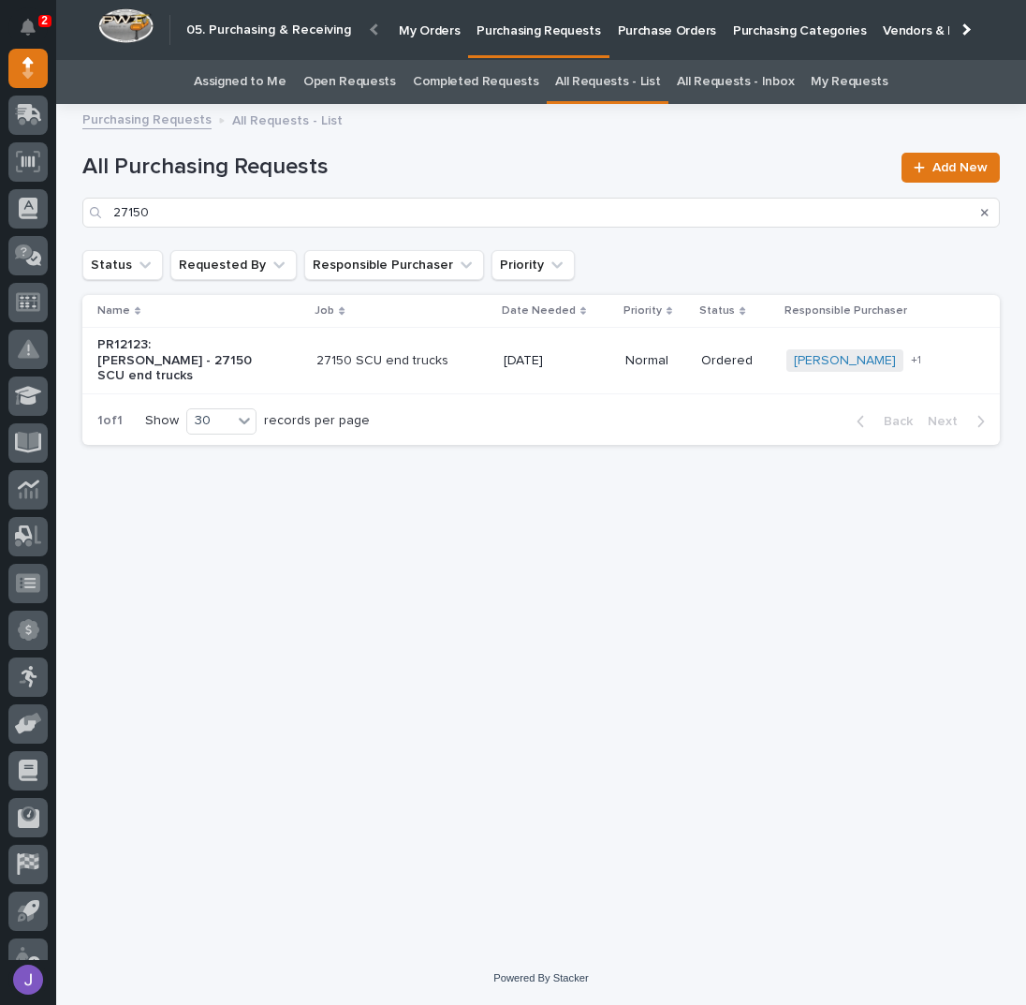
click at [289, 350] on div "PR12123: [PERSON_NAME] - 27150 SCU end trucks" at bounding box center [199, 361] width 204 height 62
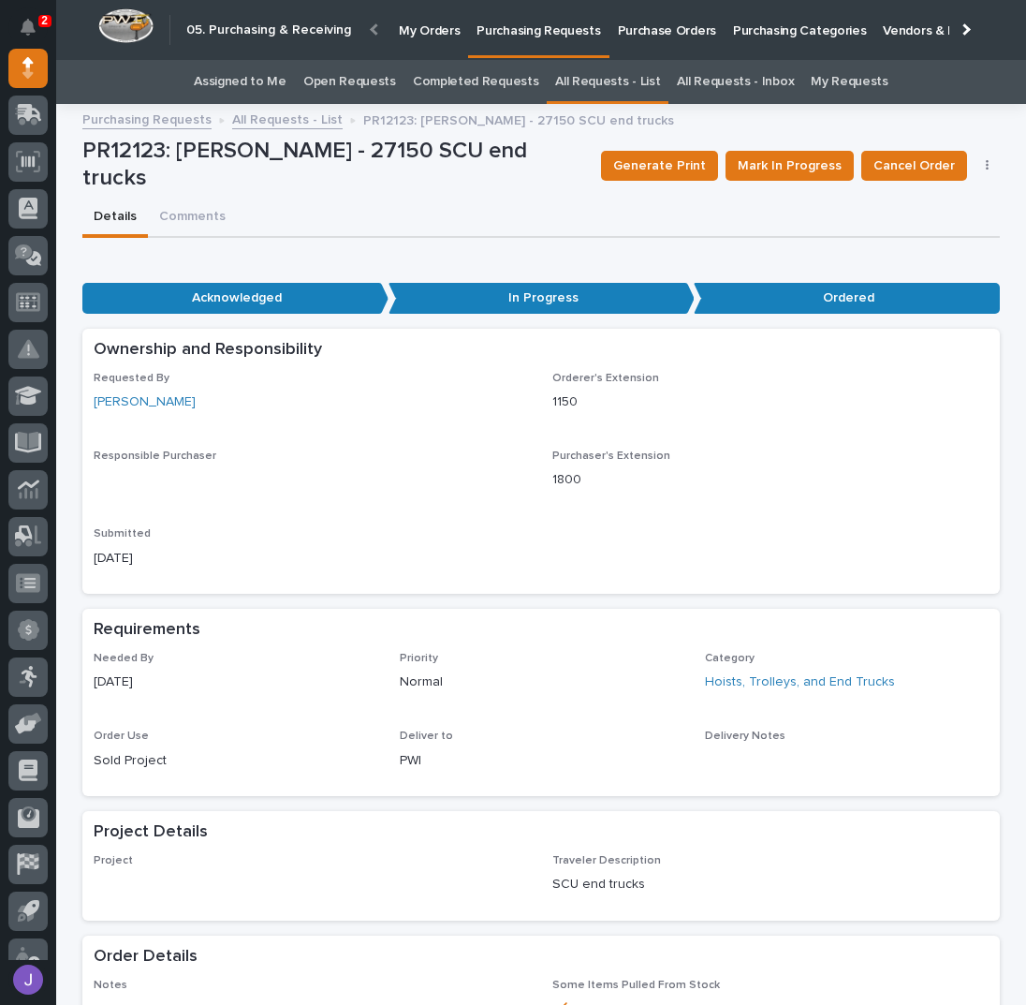
scroll to position [507, 0]
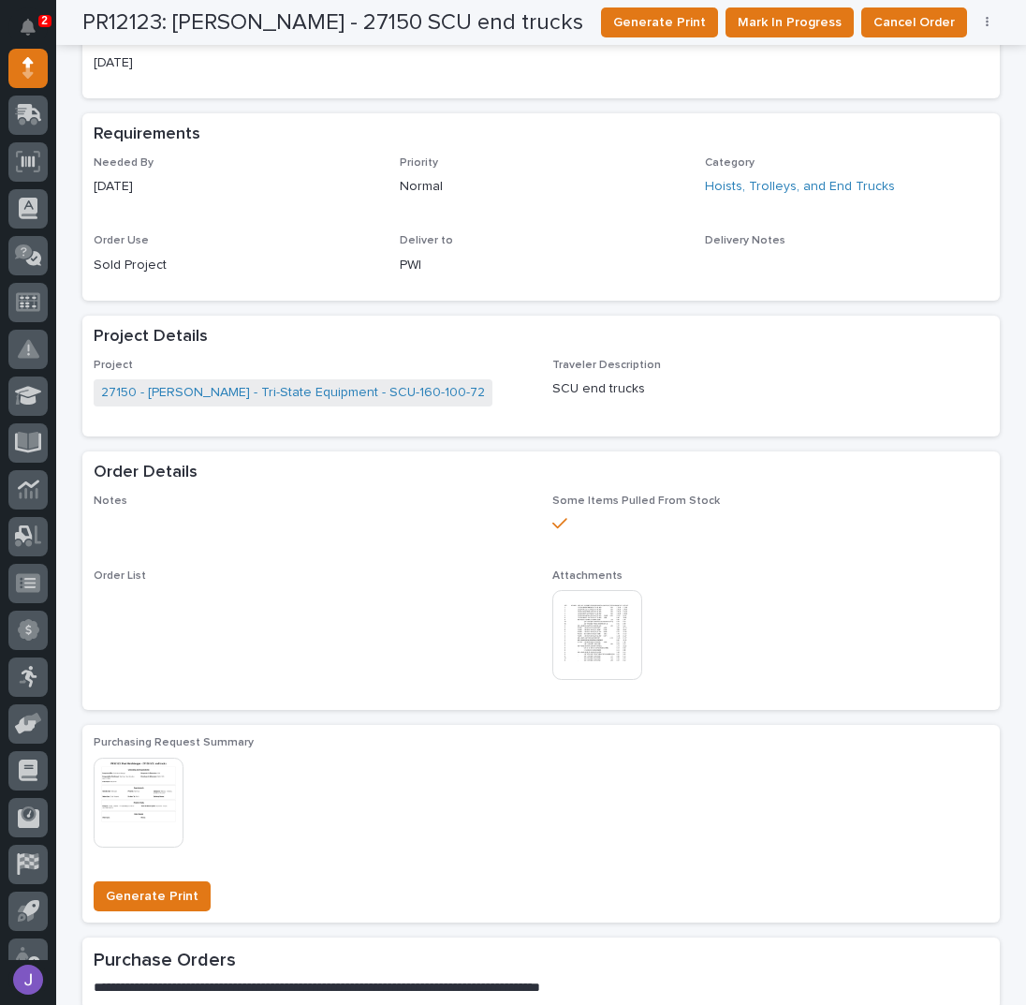
click at [593, 620] on img at bounding box center [597, 635] width 90 height 90
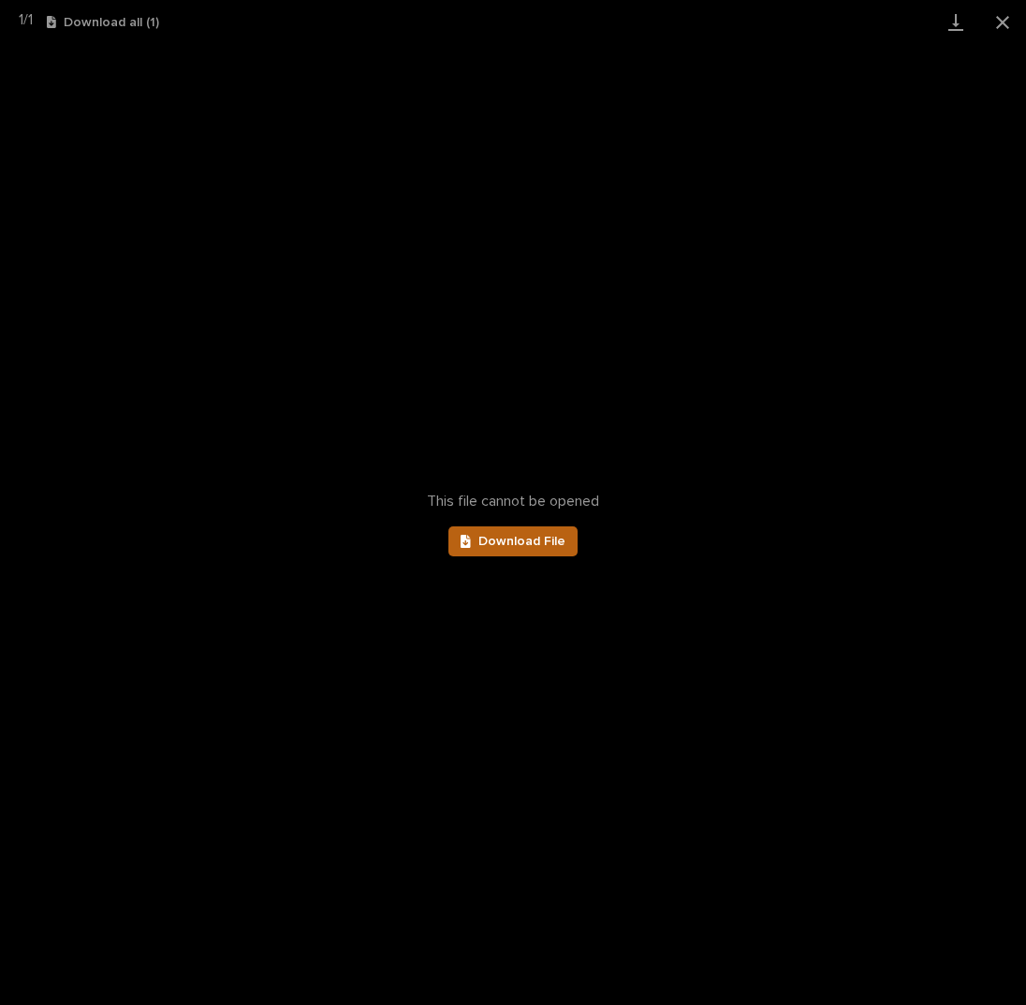
click at [491, 544] on span "Download File" at bounding box center [521, 541] width 87 height 13
click at [1007, 16] on button "Close gallery" at bounding box center [1002, 22] width 47 height 44
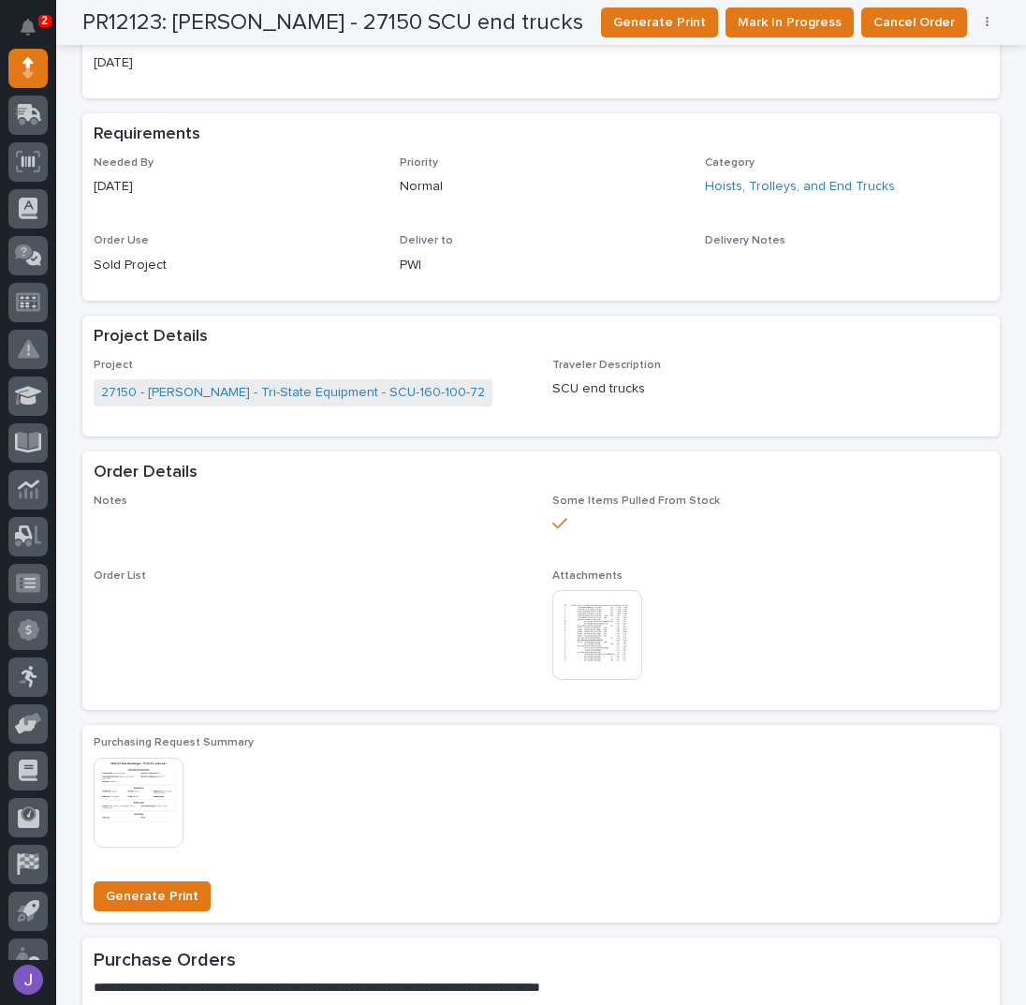
scroll to position [0, 0]
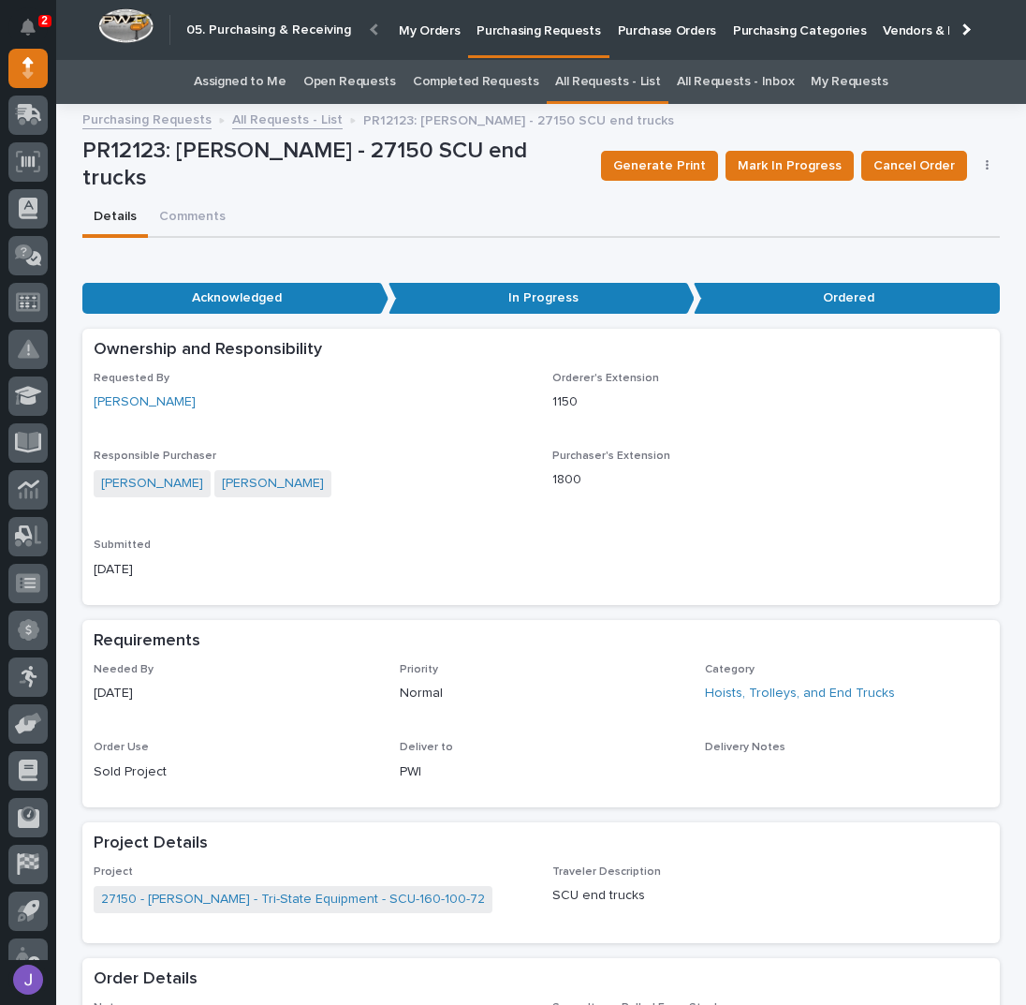
click at [262, 86] on link "Assigned to Me" at bounding box center [240, 82] width 93 height 44
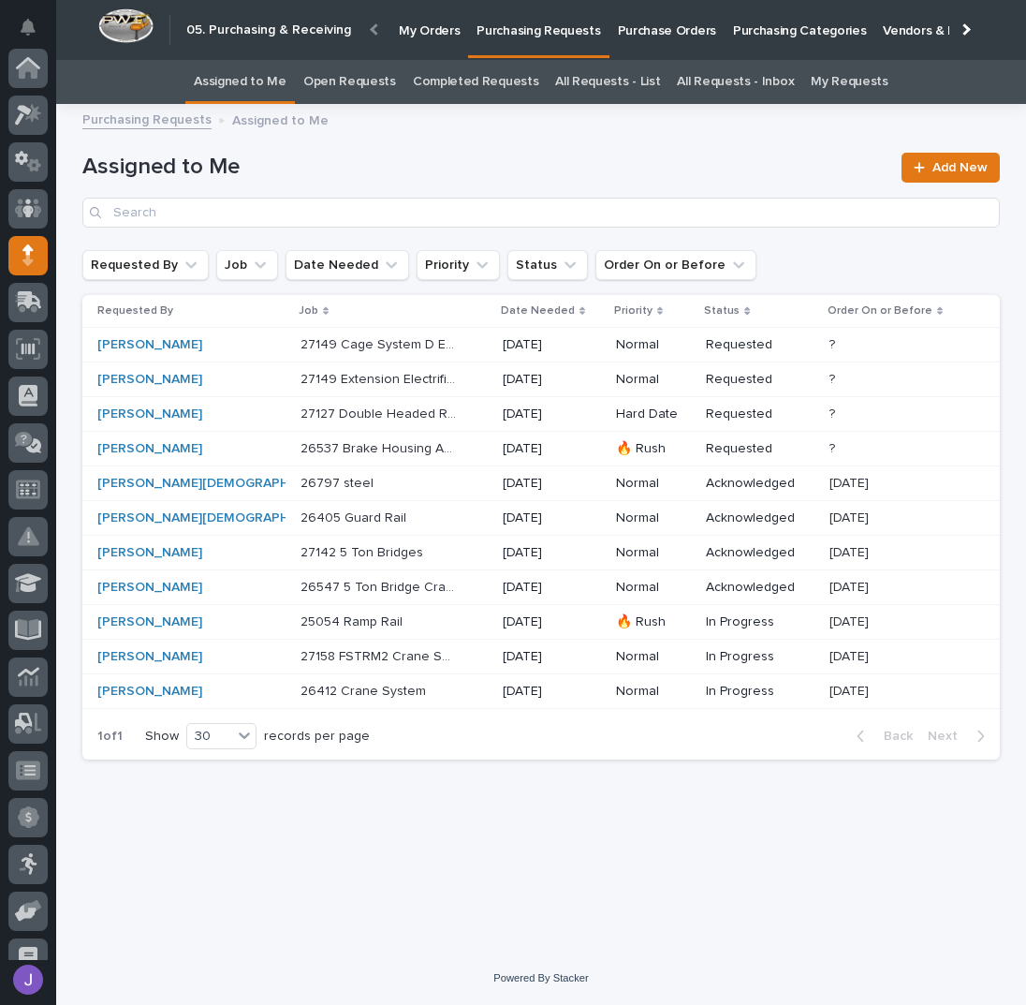
scroll to position [187, 0]
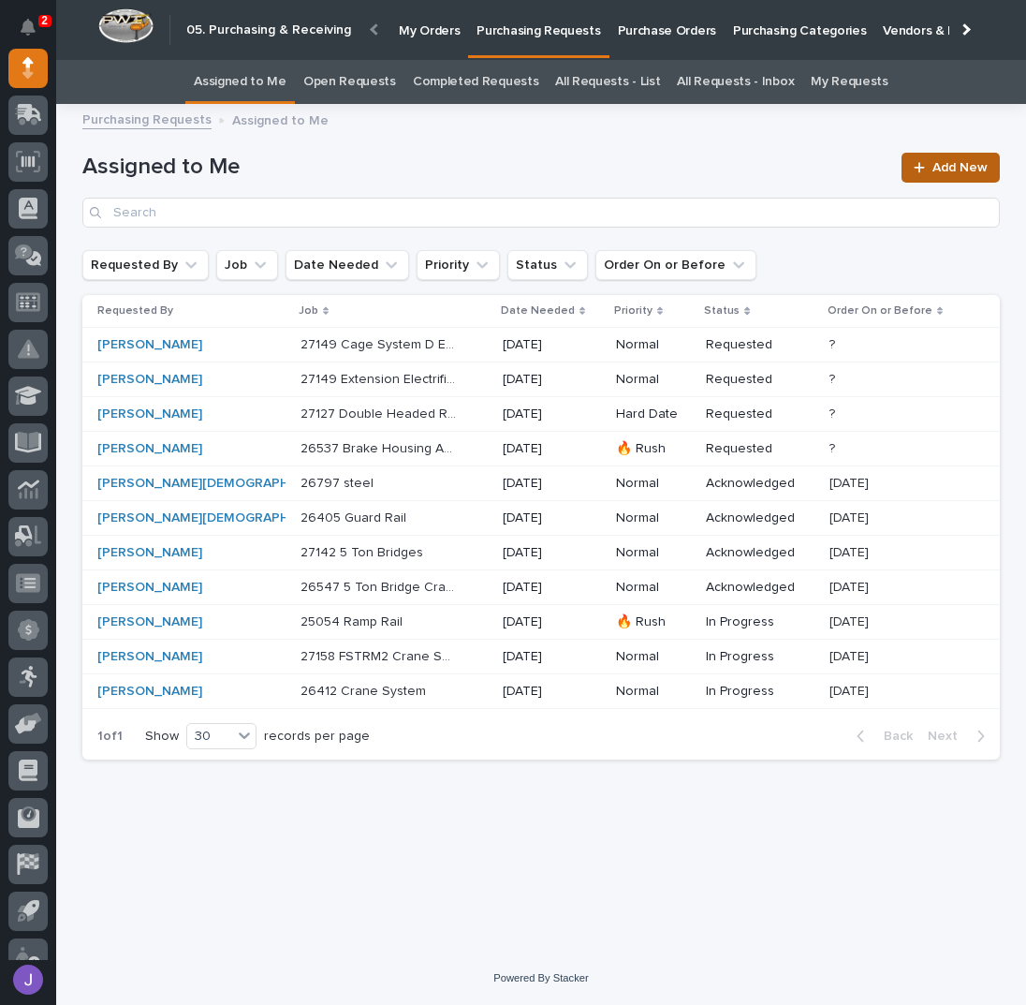
click at [932, 161] on link "Add New" at bounding box center [951, 168] width 98 height 30
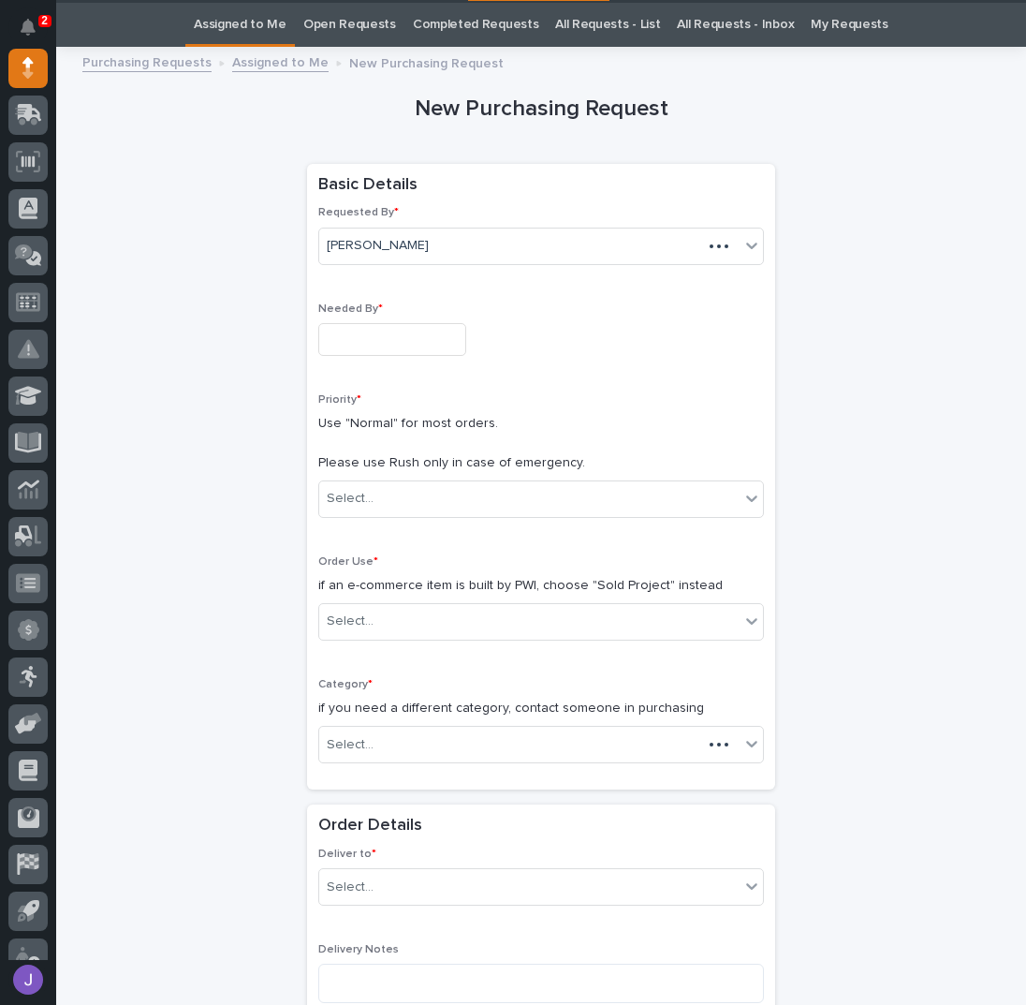
scroll to position [59, 0]
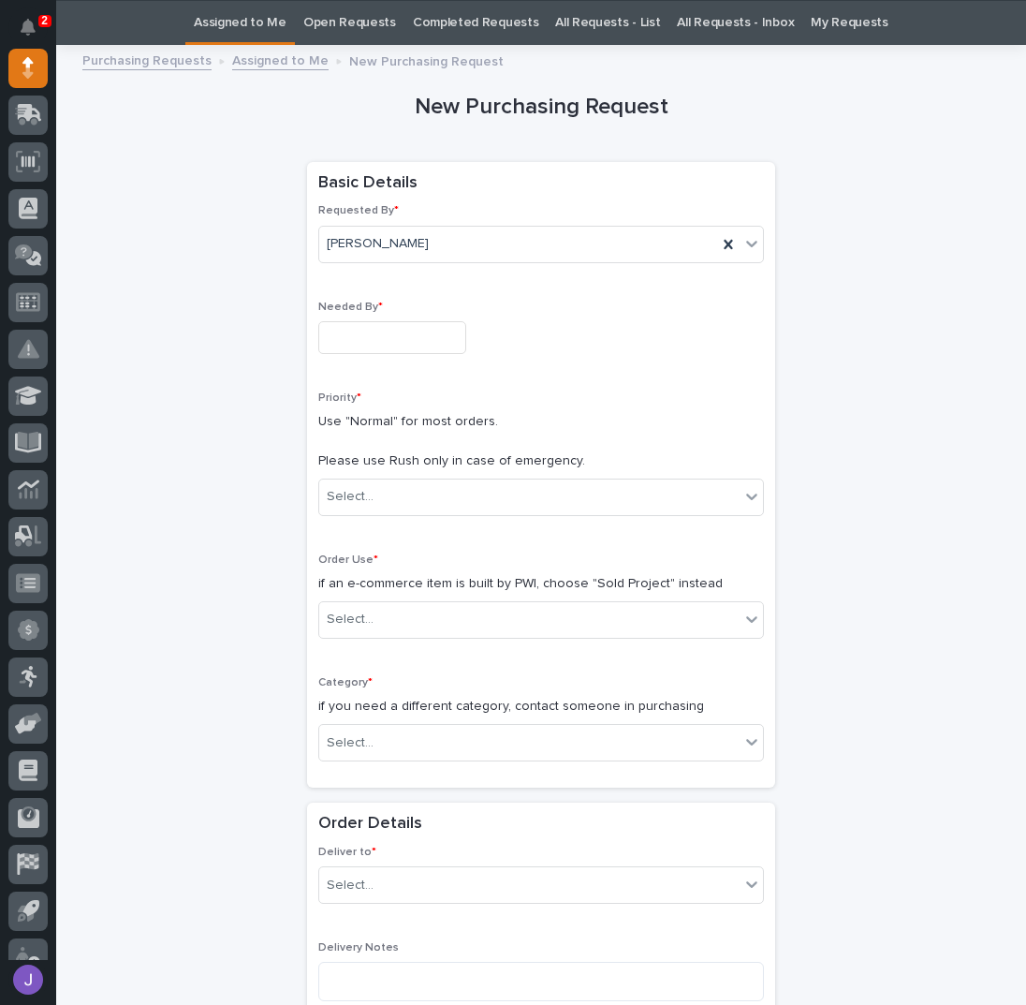
click at [407, 341] on input "text" at bounding box center [392, 337] width 148 height 33
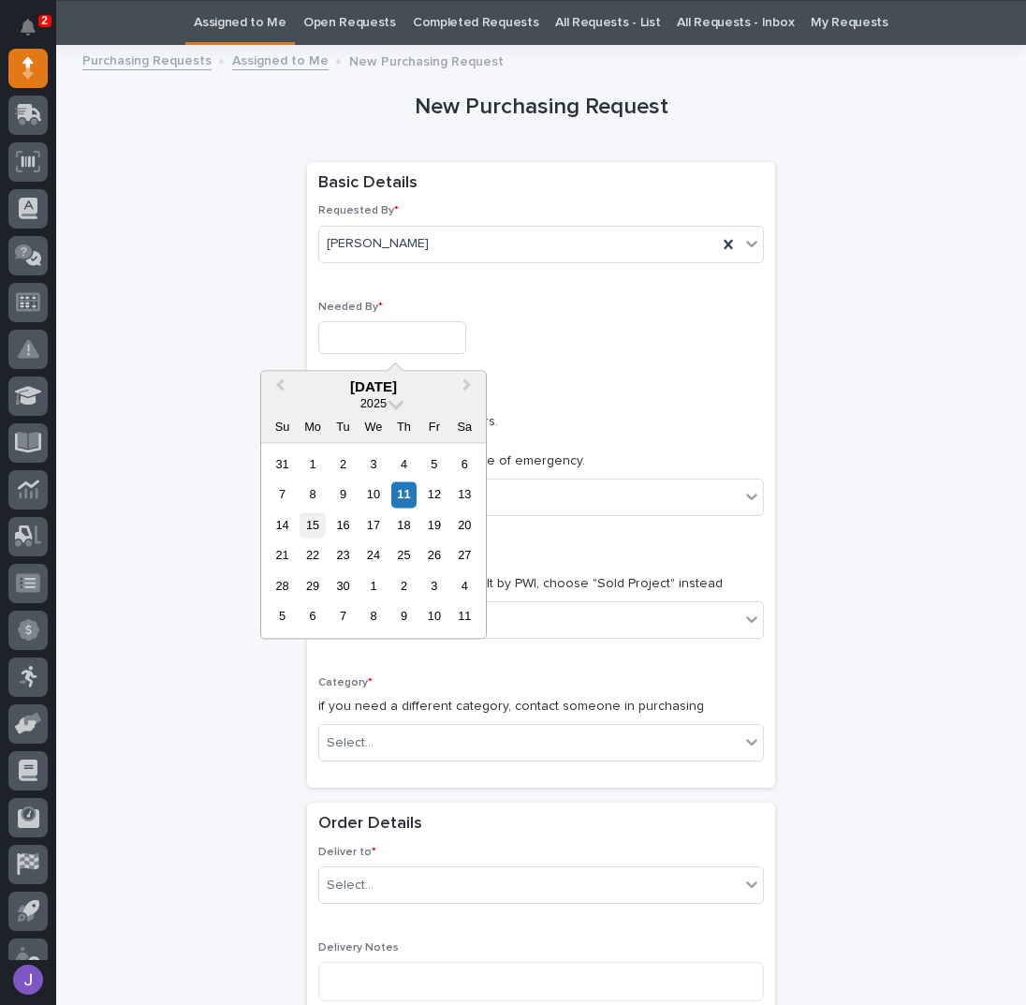
click at [307, 523] on div "15" at bounding box center [312, 524] width 25 height 25
type input "**********"
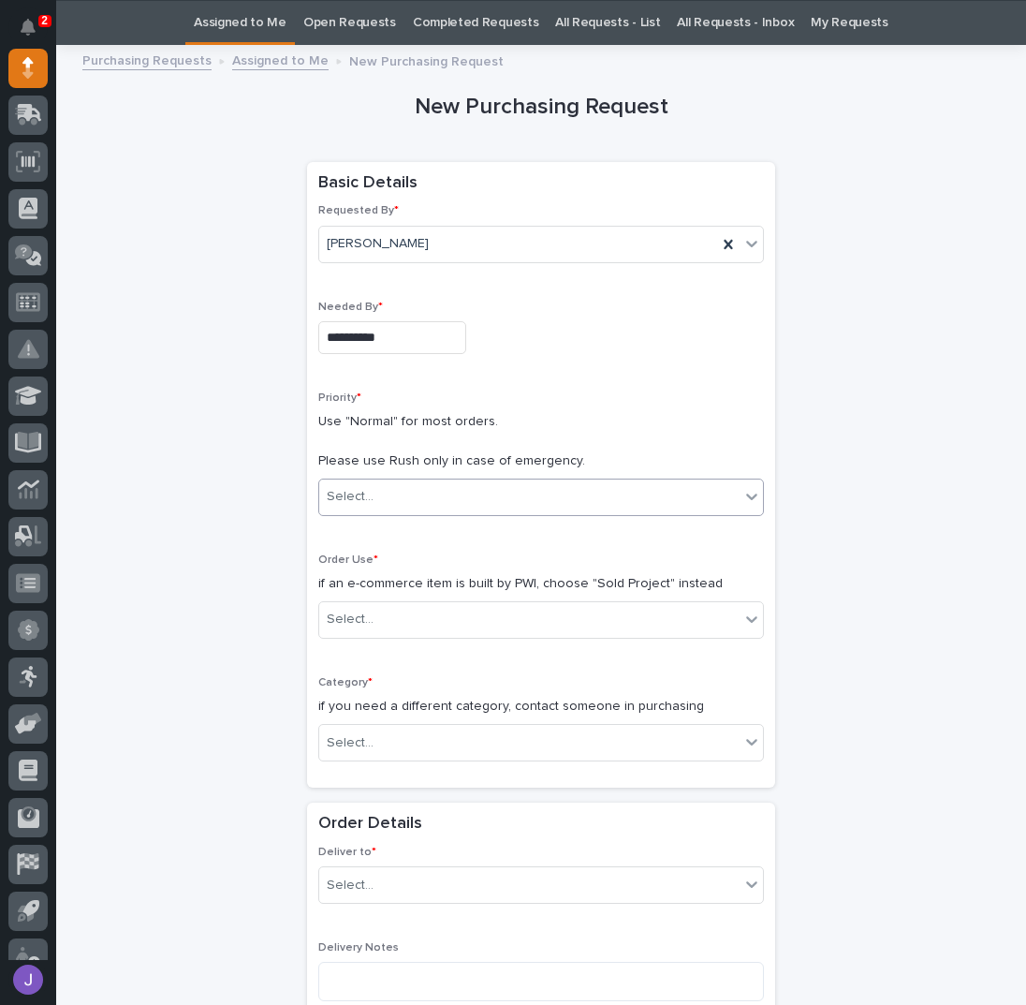
click at [431, 493] on div "Select..." at bounding box center [529, 496] width 420 height 31
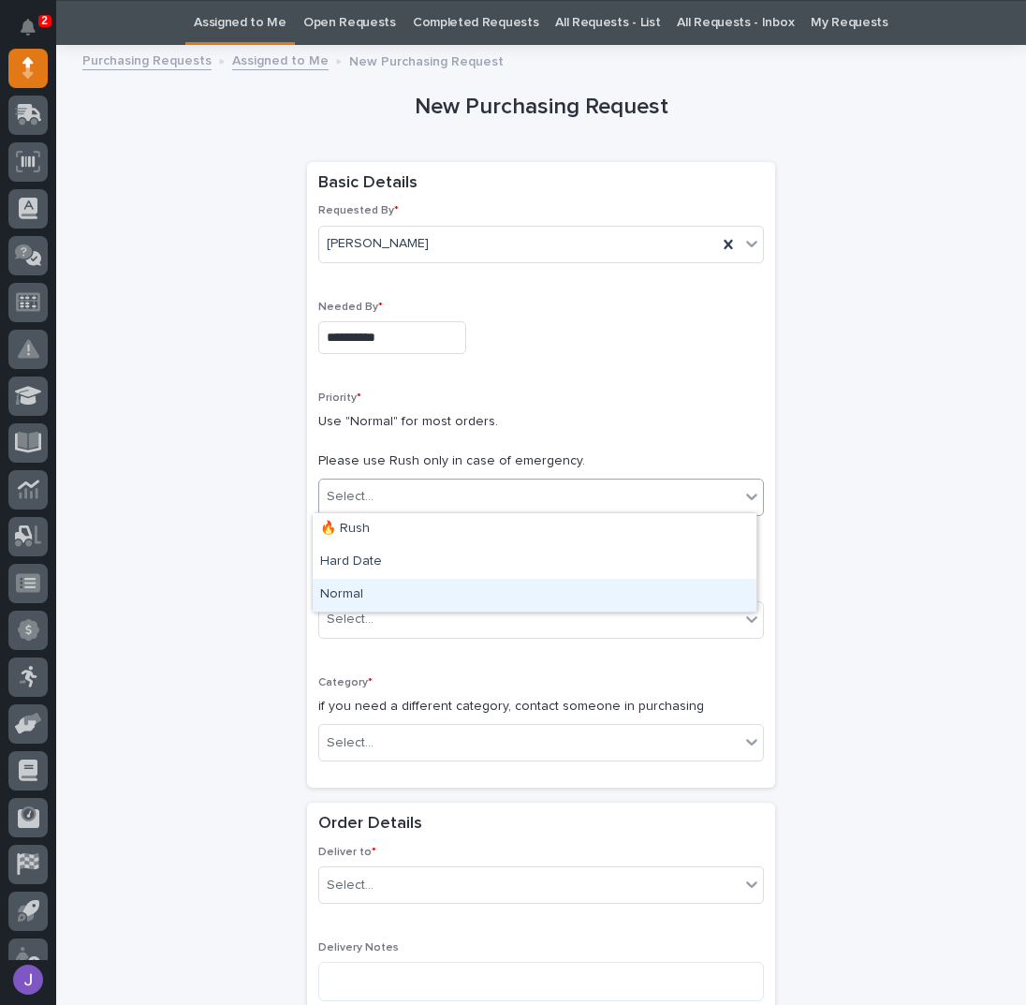
drag, startPoint x: 366, startPoint y: 577, endPoint x: 366, endPoint y: 595, distance: 18.7
click at [364, 596] on div "Normal" at bounding box center [535, 595] width 444 height 33
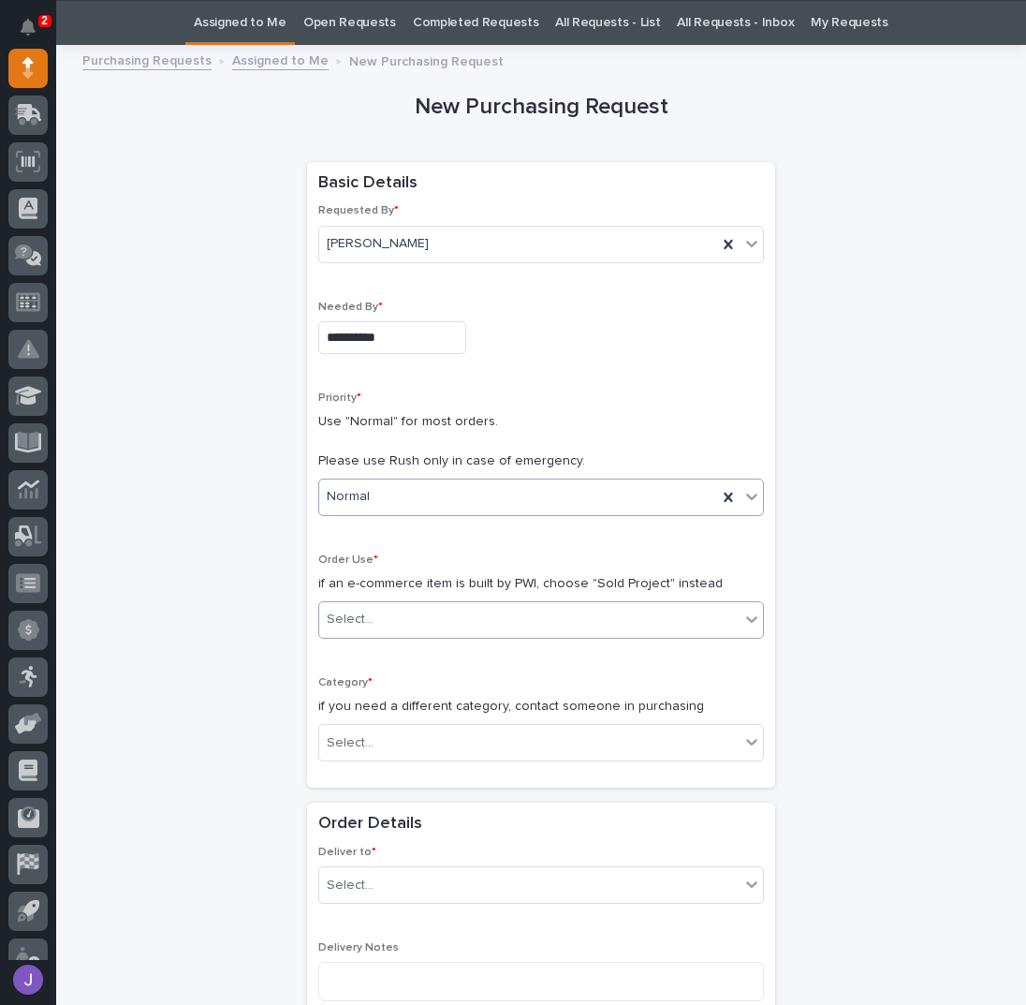
click at [390, 621] on div "Select..." at bounding box center [529, 619] width 420 height 31
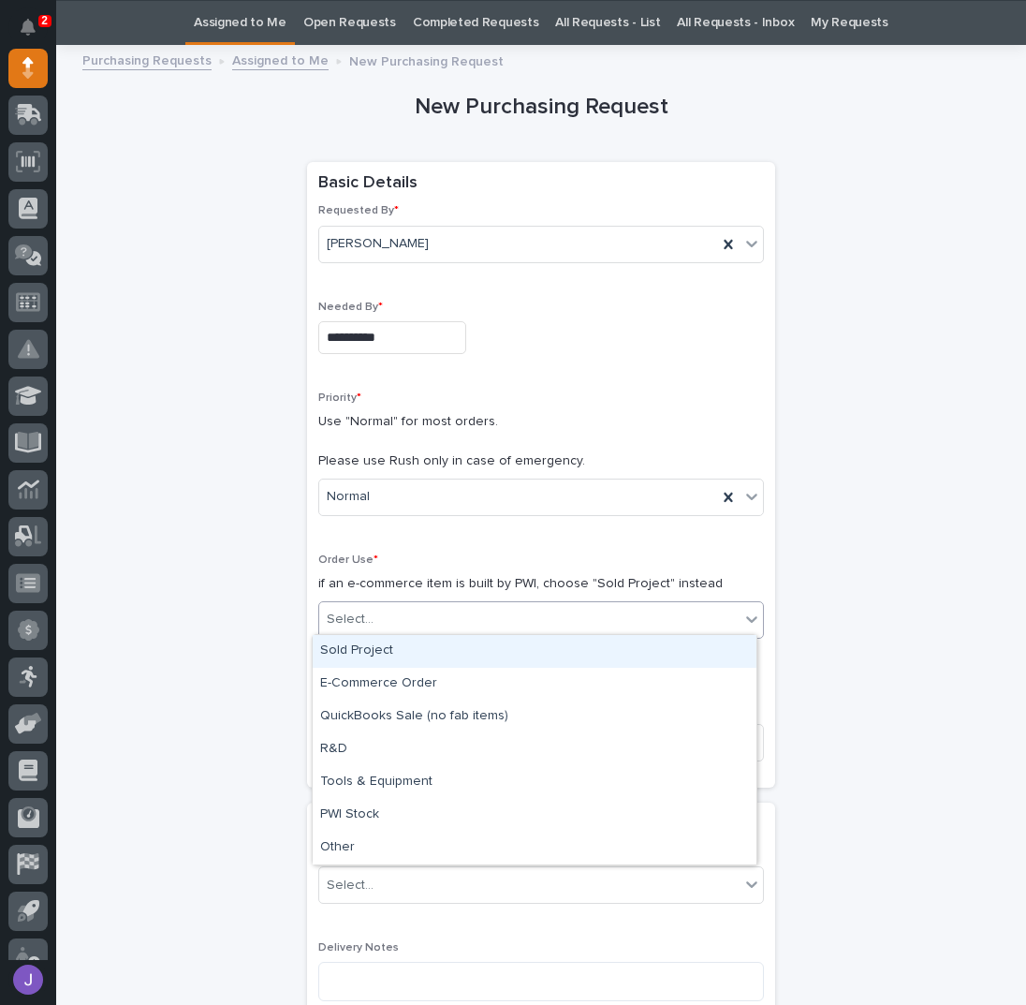
click at [349, 652] on div "Sold Project" at bounding box center [535, 651] width 444 height 33
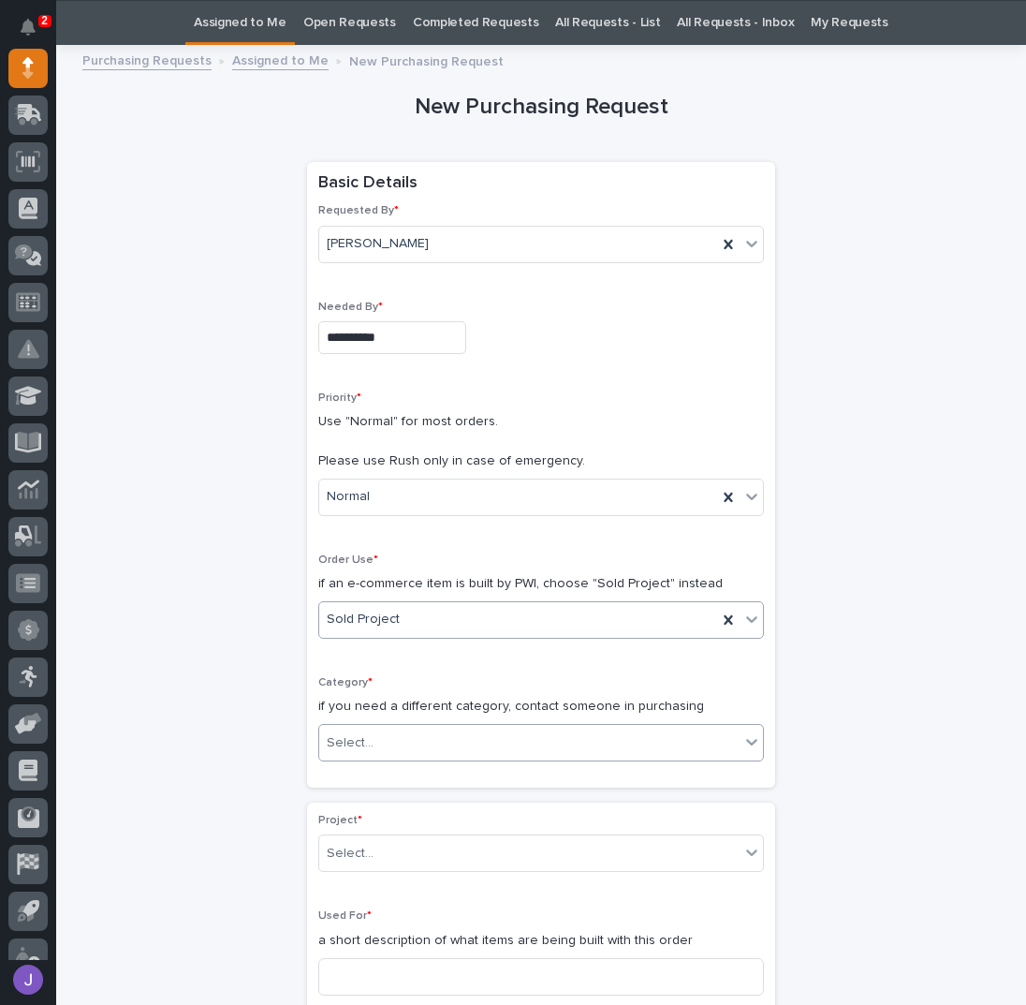
click at [375, 739] on div "Select..." at bounding box center [529, 743] width 420 height 31
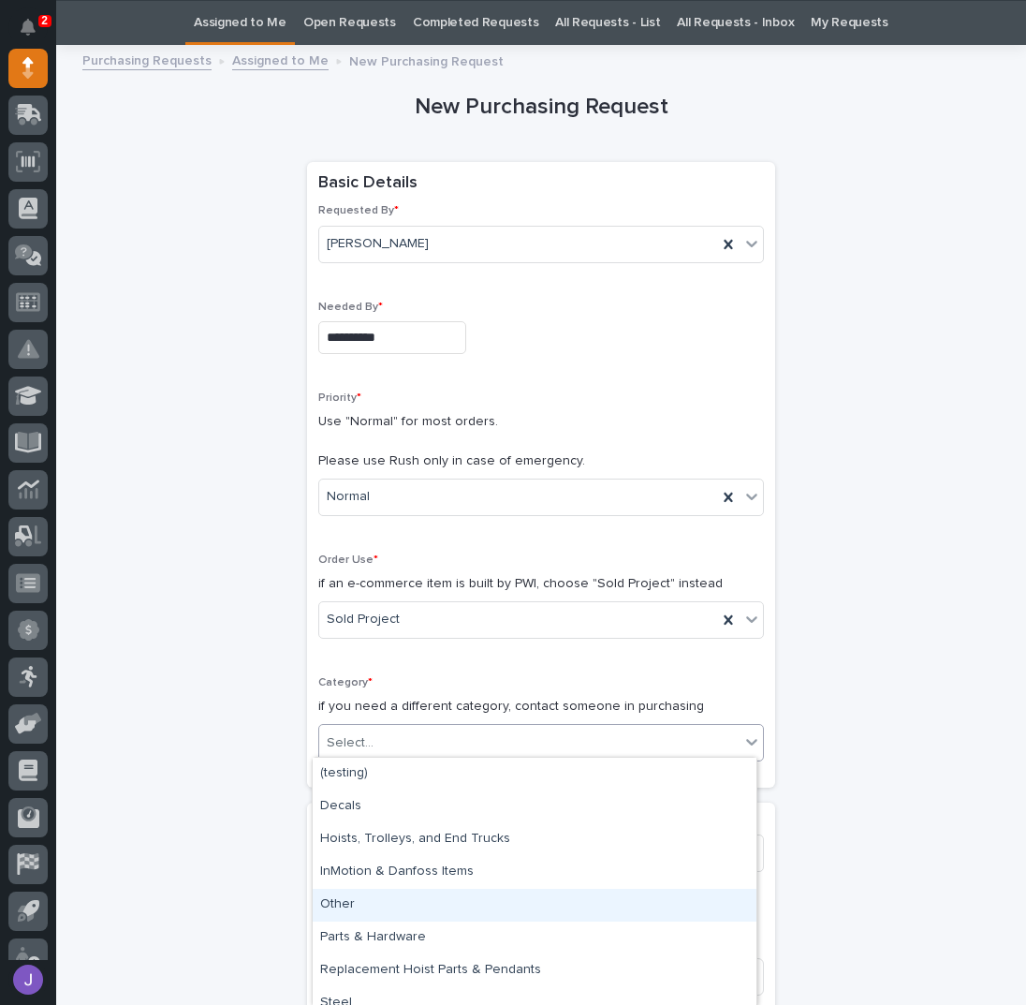
scroll to position [46, 0]
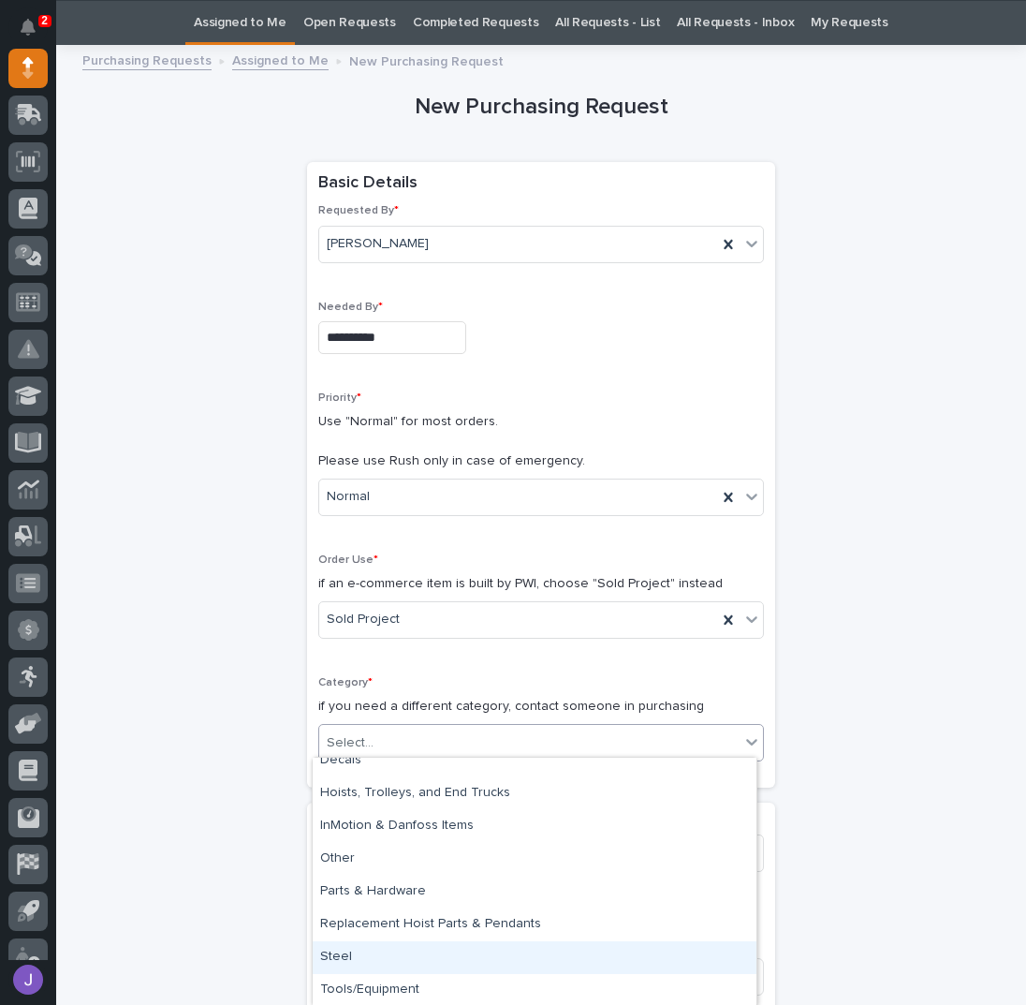
click at [334, 954] on div "Steel" at bounding box center [535, 957] width 444 height 33
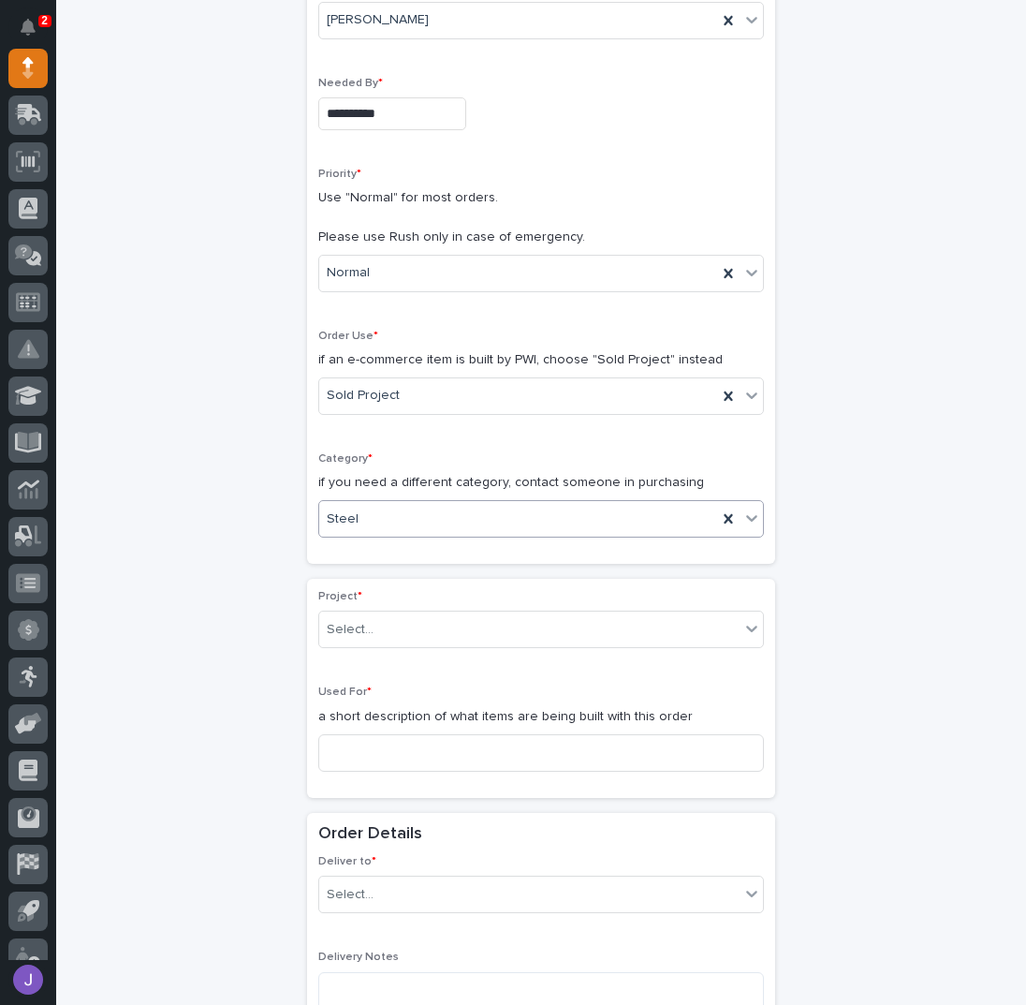
scroll to position [309, 0]
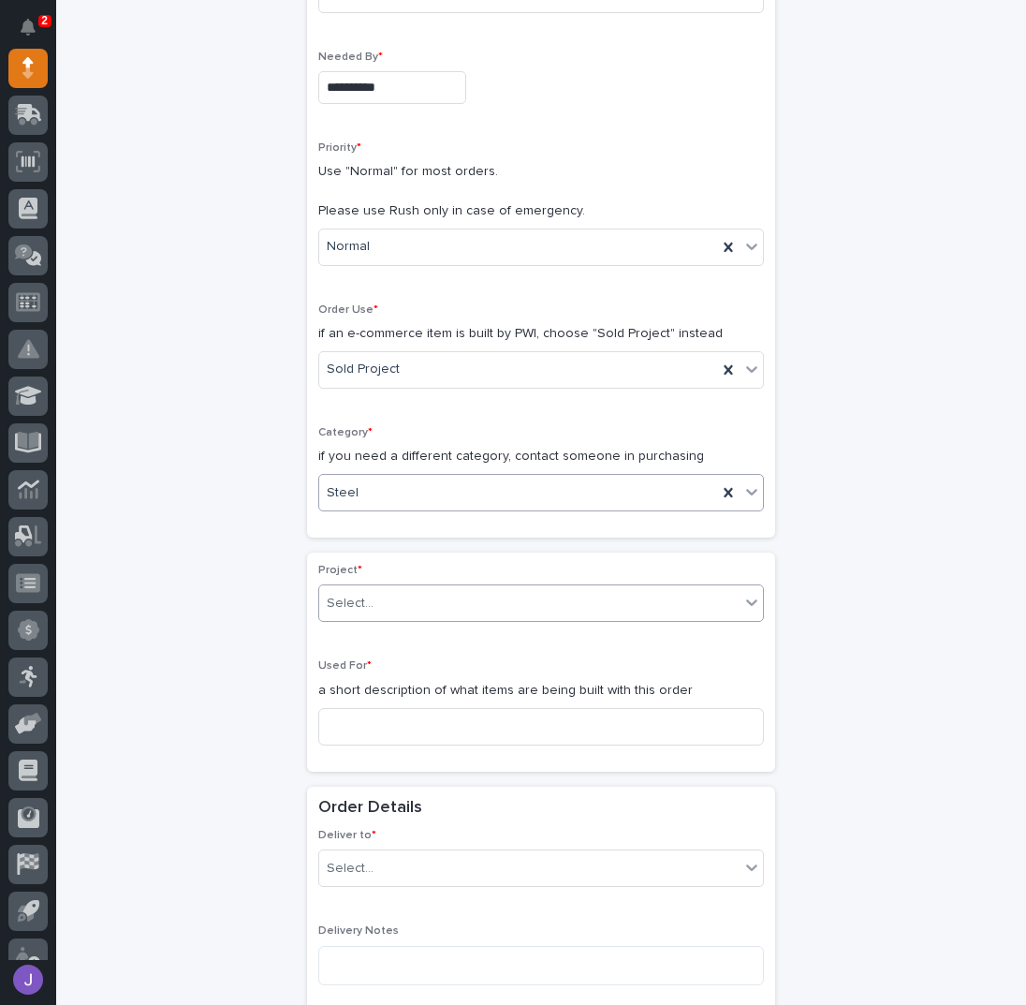
click at [338, 594] on div "Select..." at bounding box center [350, 604] width 47 height 20
type input "*****"
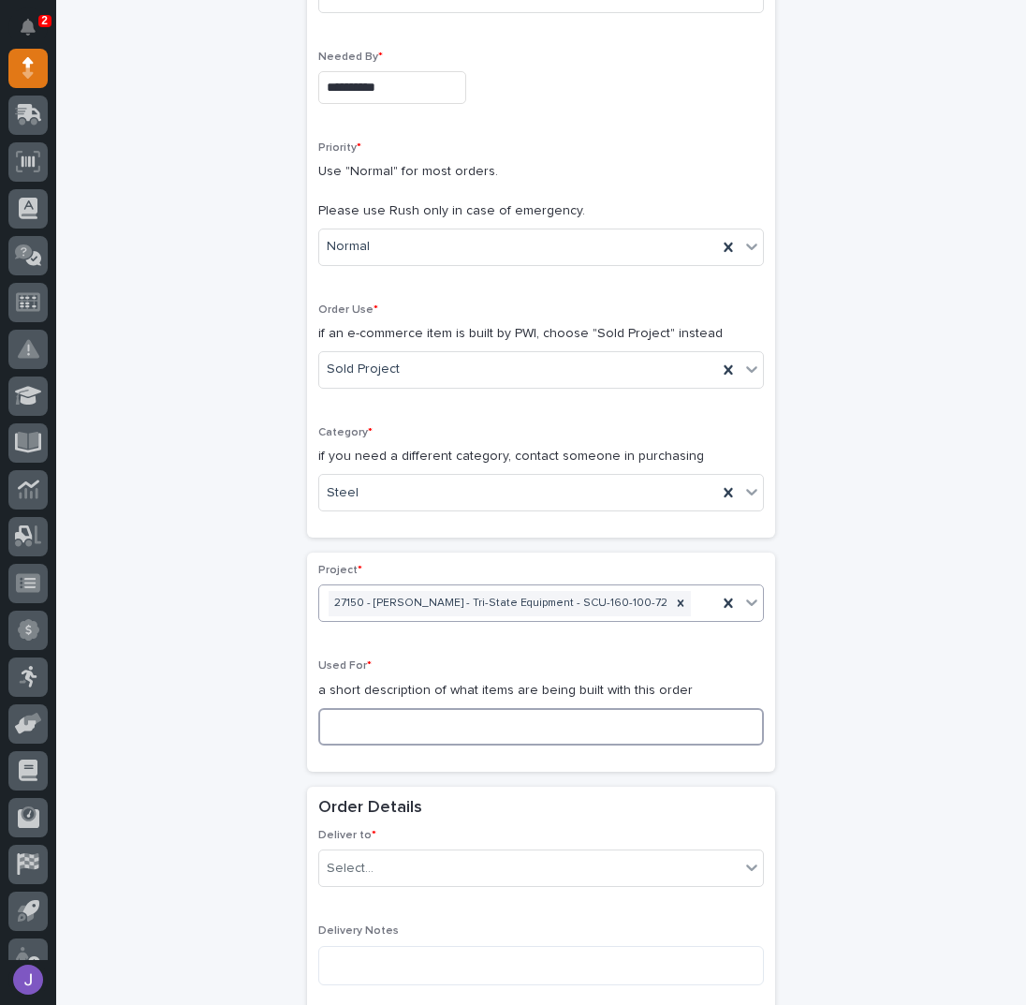
click at [416, 729] on input at bounding box center [541, 726] width 446 height 37
type input "End Trucks"
click at [354, 859] on div "Select..." at bounding box center [350, 869] width 47 height 20
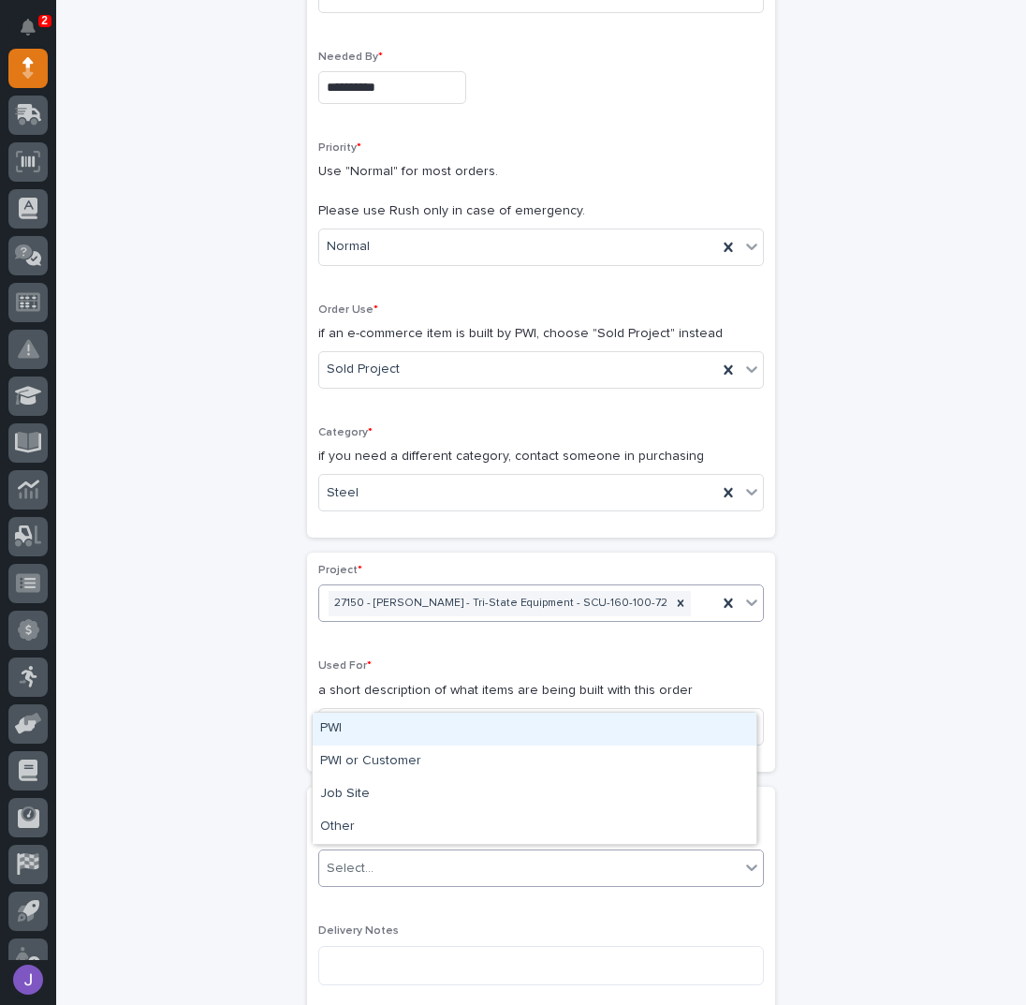
click at [352, 736] on div "PWI" at bounding box center [535, 729] width 444 height 33
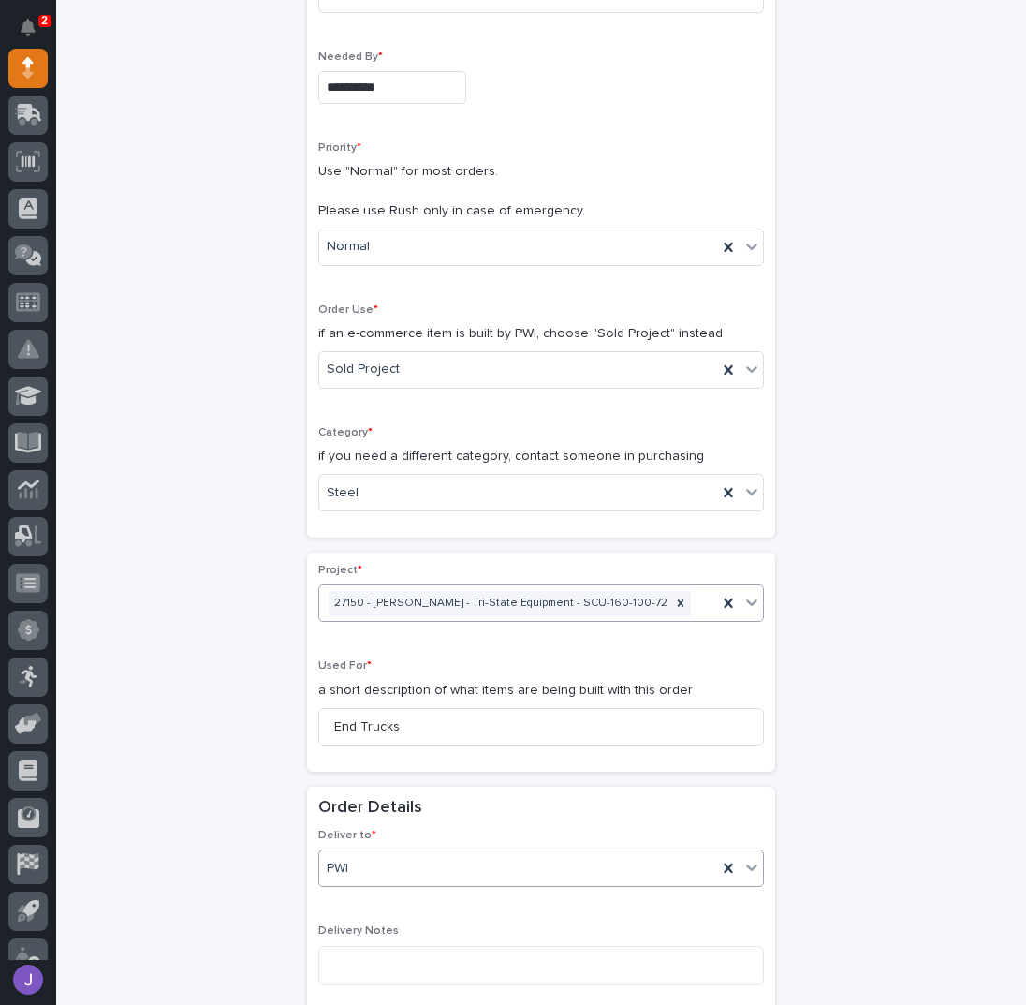
click at [244, 731] on div "**********" at bounding box center [541, 804] width 918 height 1996
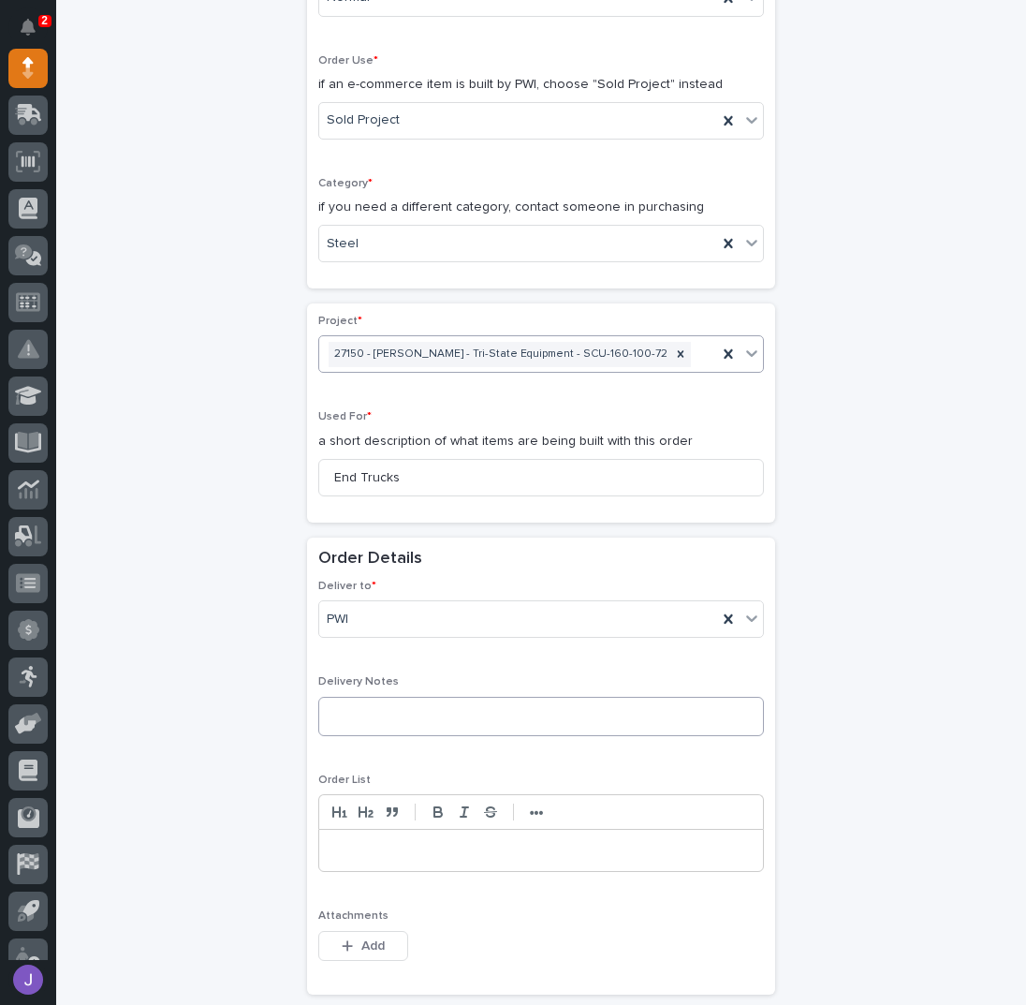
scroll to position [684, 0]
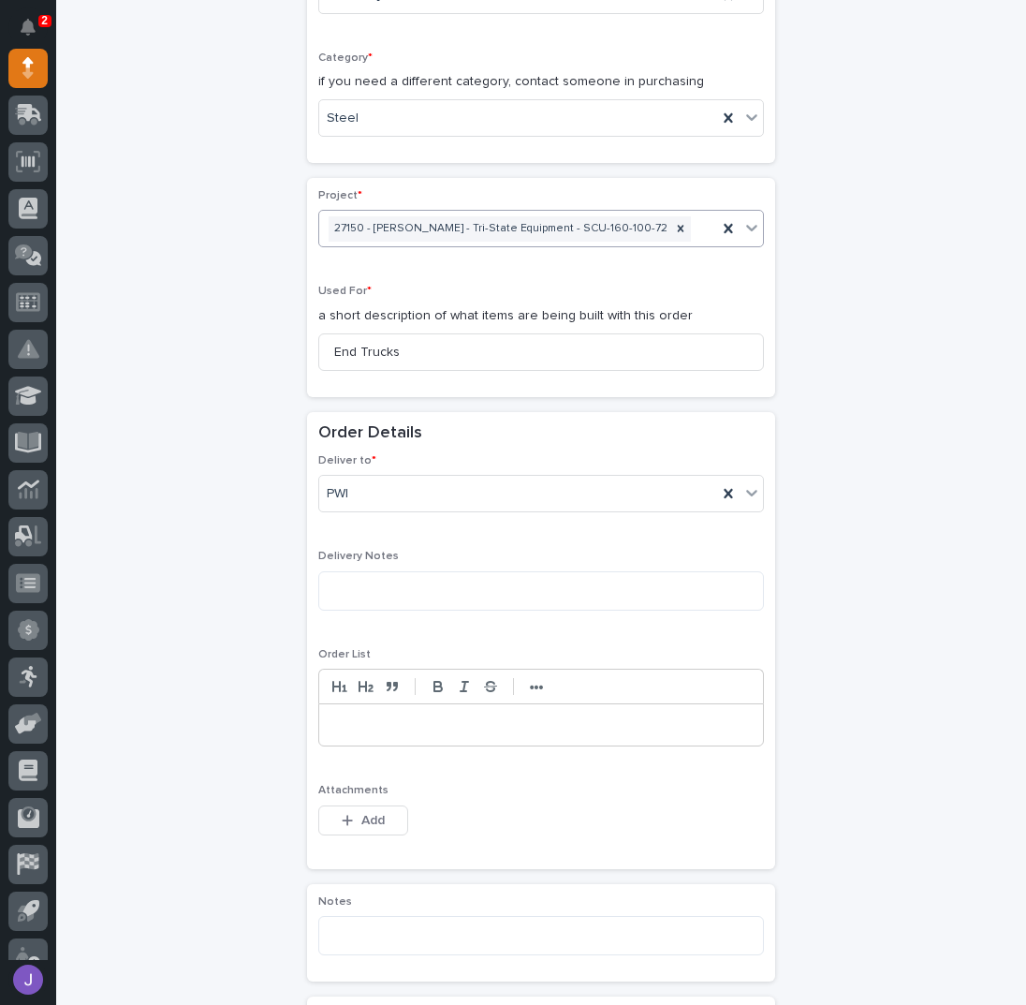
click at [360, 734] on div at bounding box center [541, 724] width 444 height 41
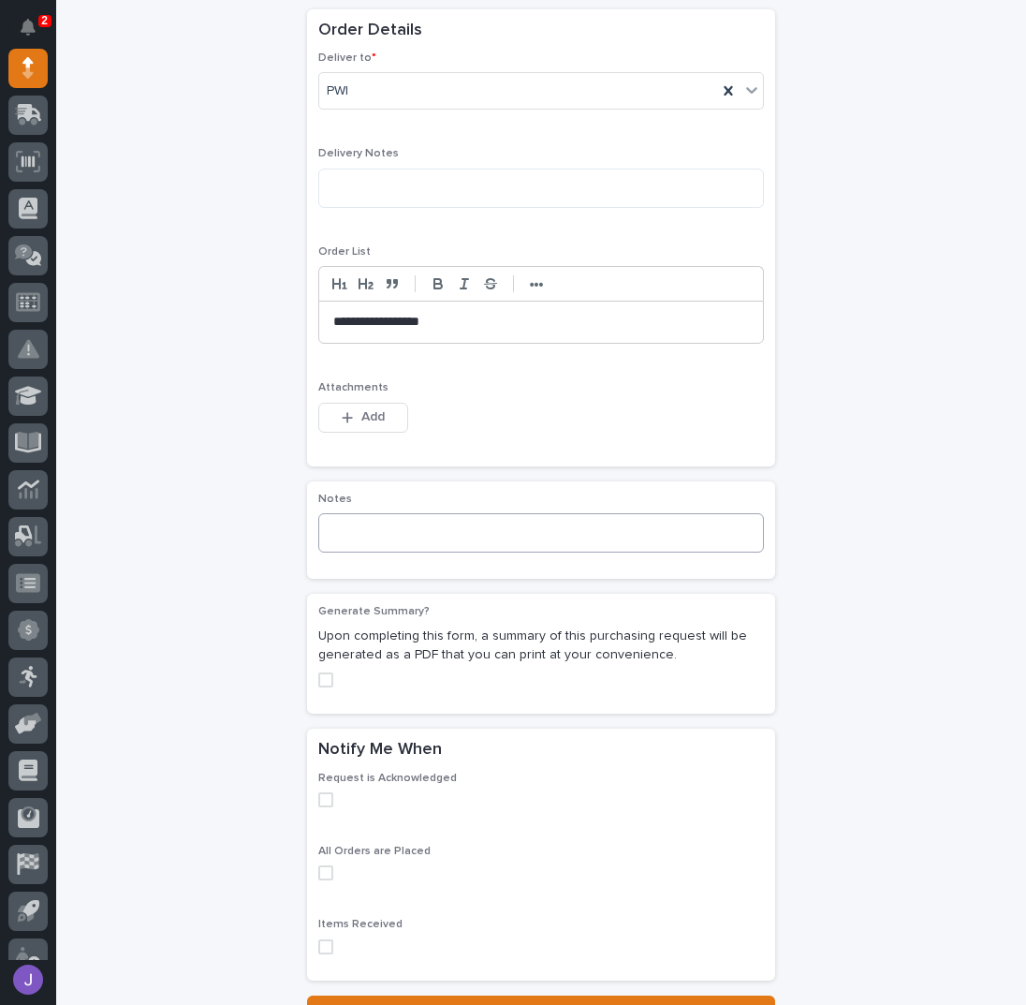
scroll to position [1183, 0]
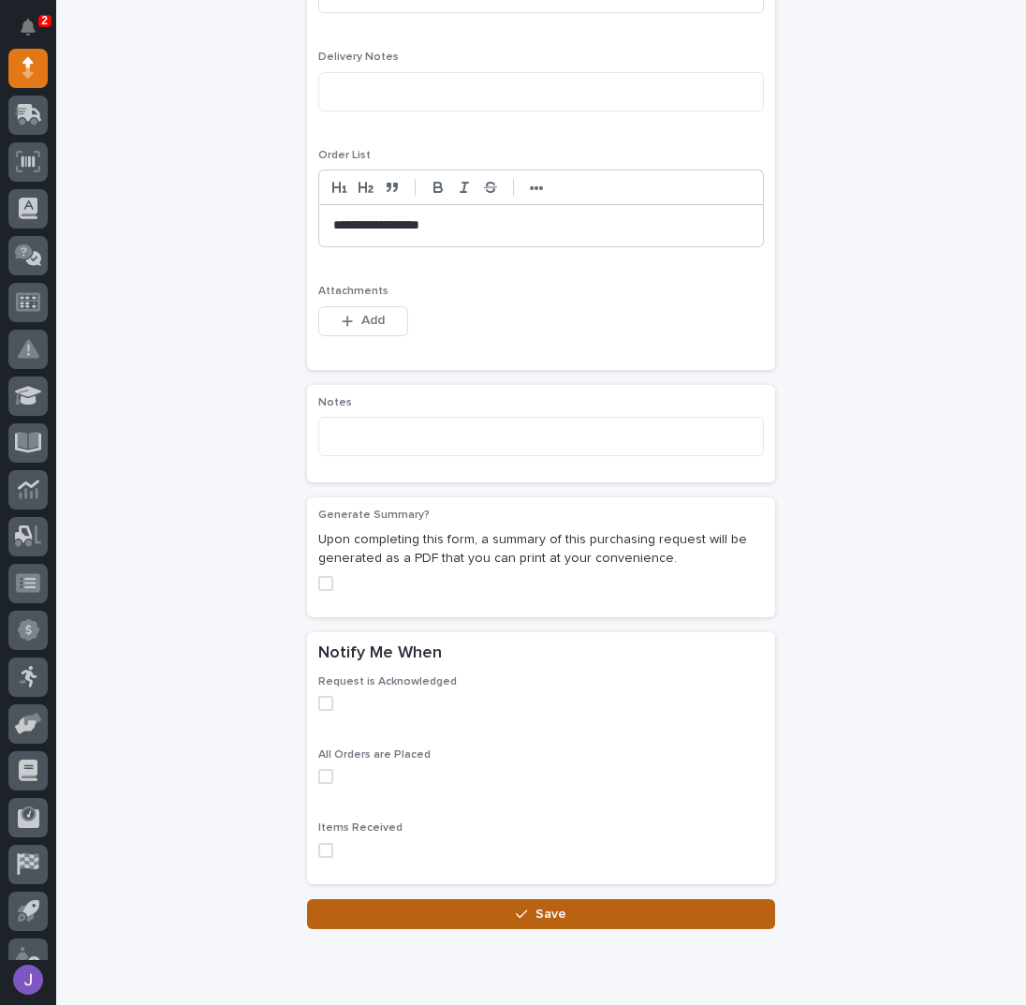
click at [471, 914] on button "Save" at bounding box center [541, 914] width 468 height 30
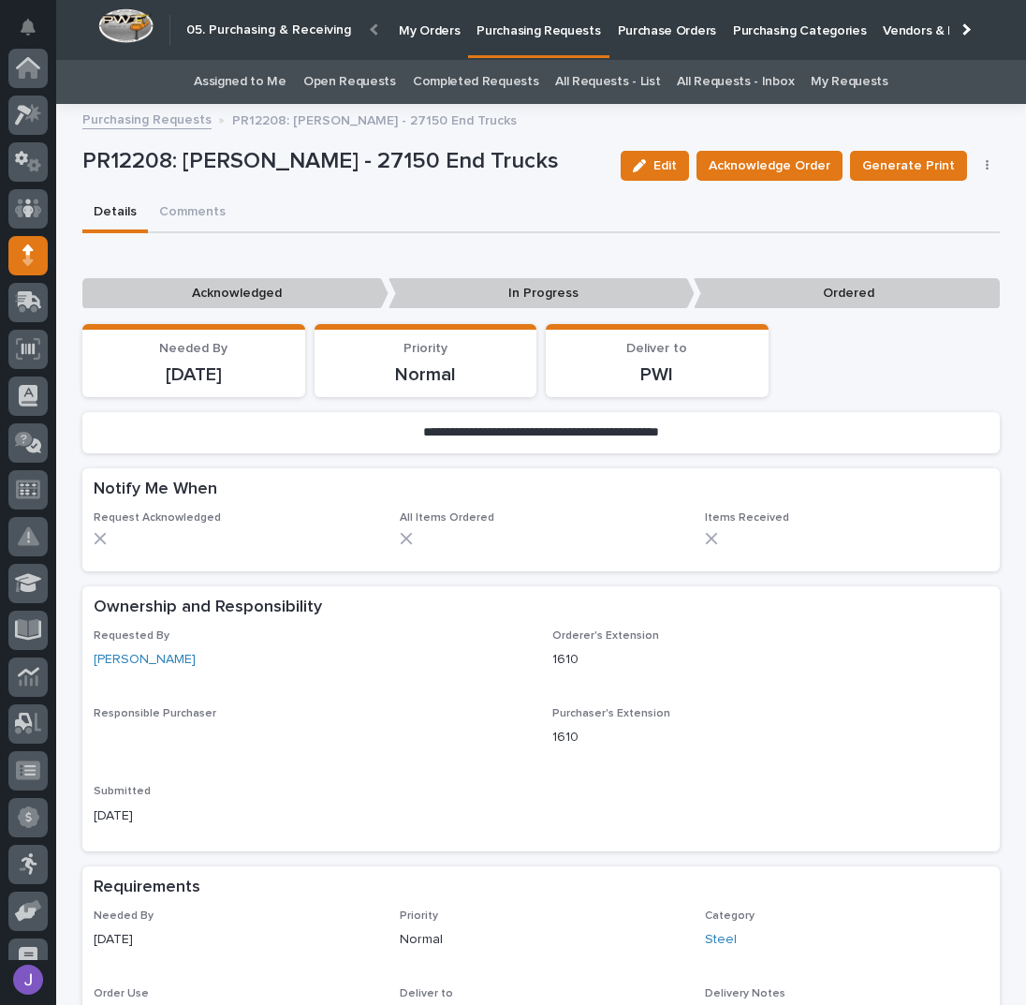
scroll to position [187, 0]
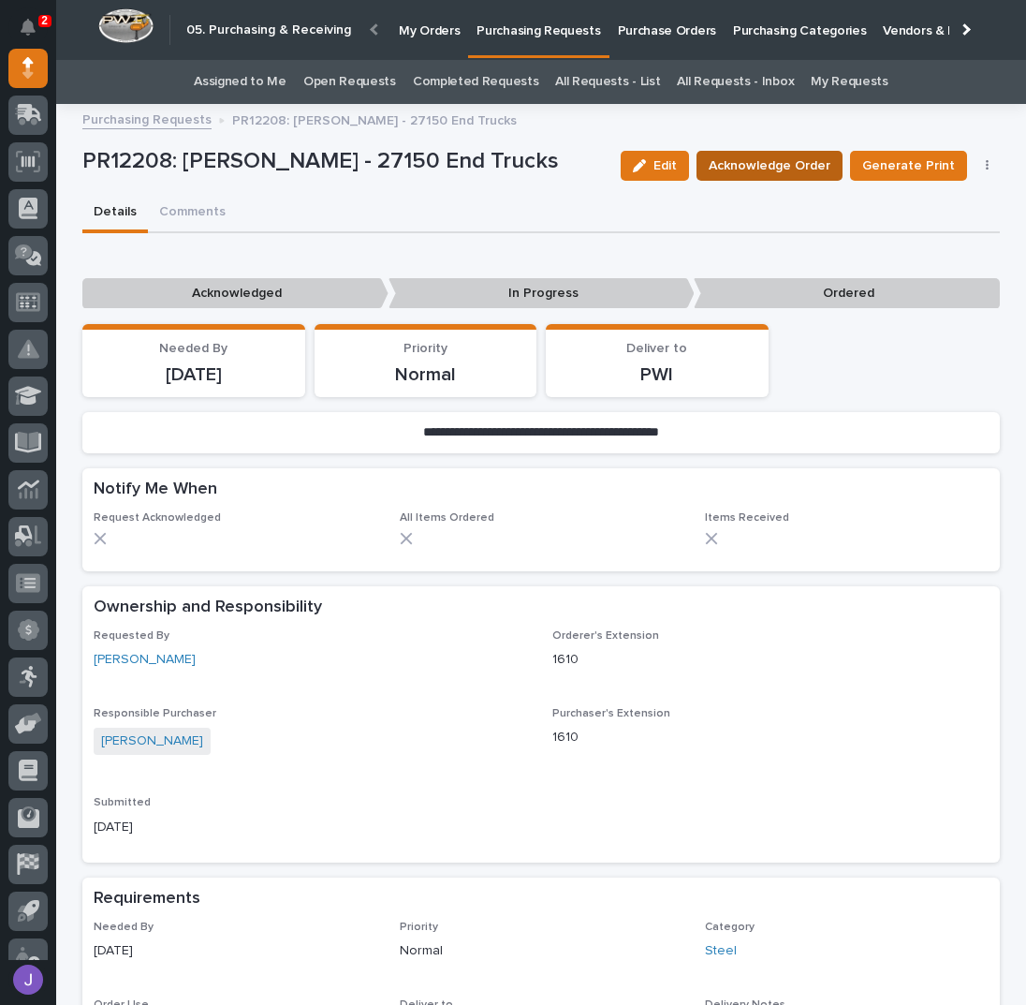
click at [748, 171] on span "Acknowledge Order" at bounding box center [770, 165] width 122 height 22
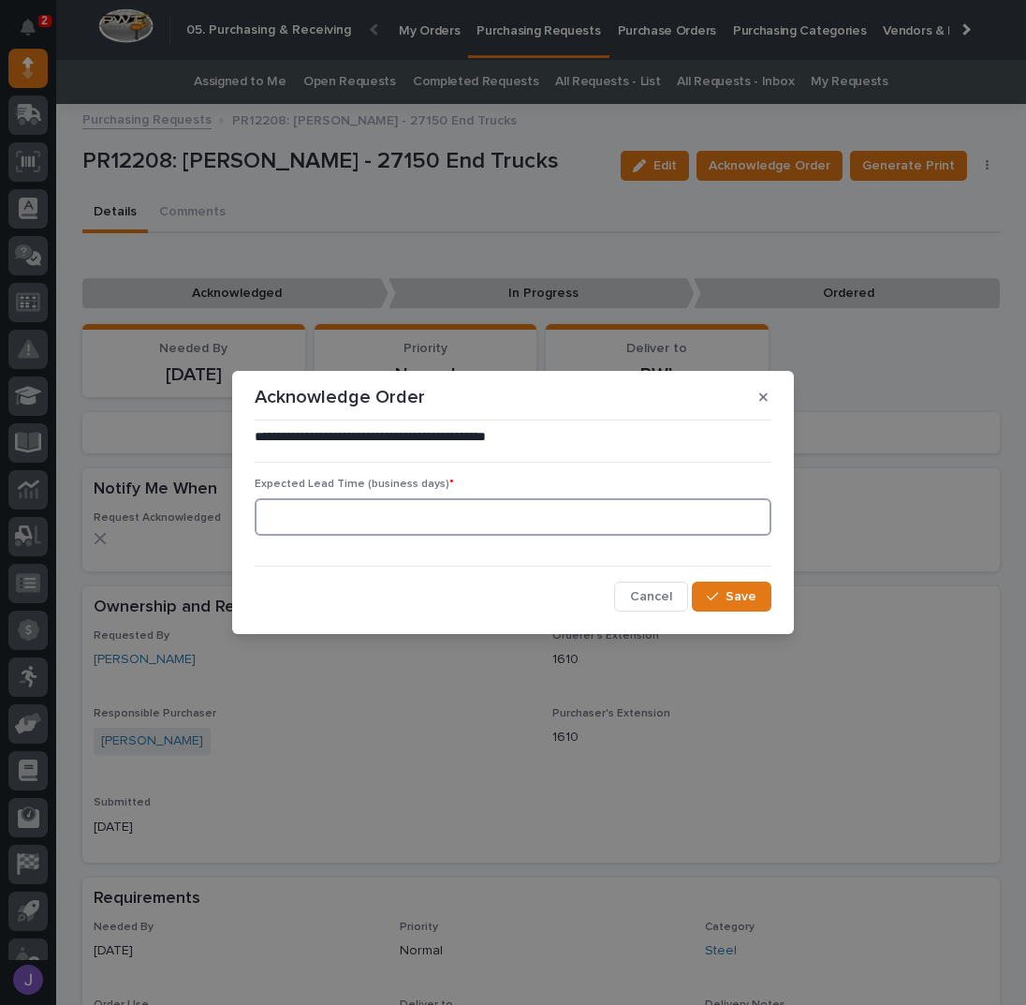
click at [406, 516] on input at bounding box center [513, 516] width 517 height 37
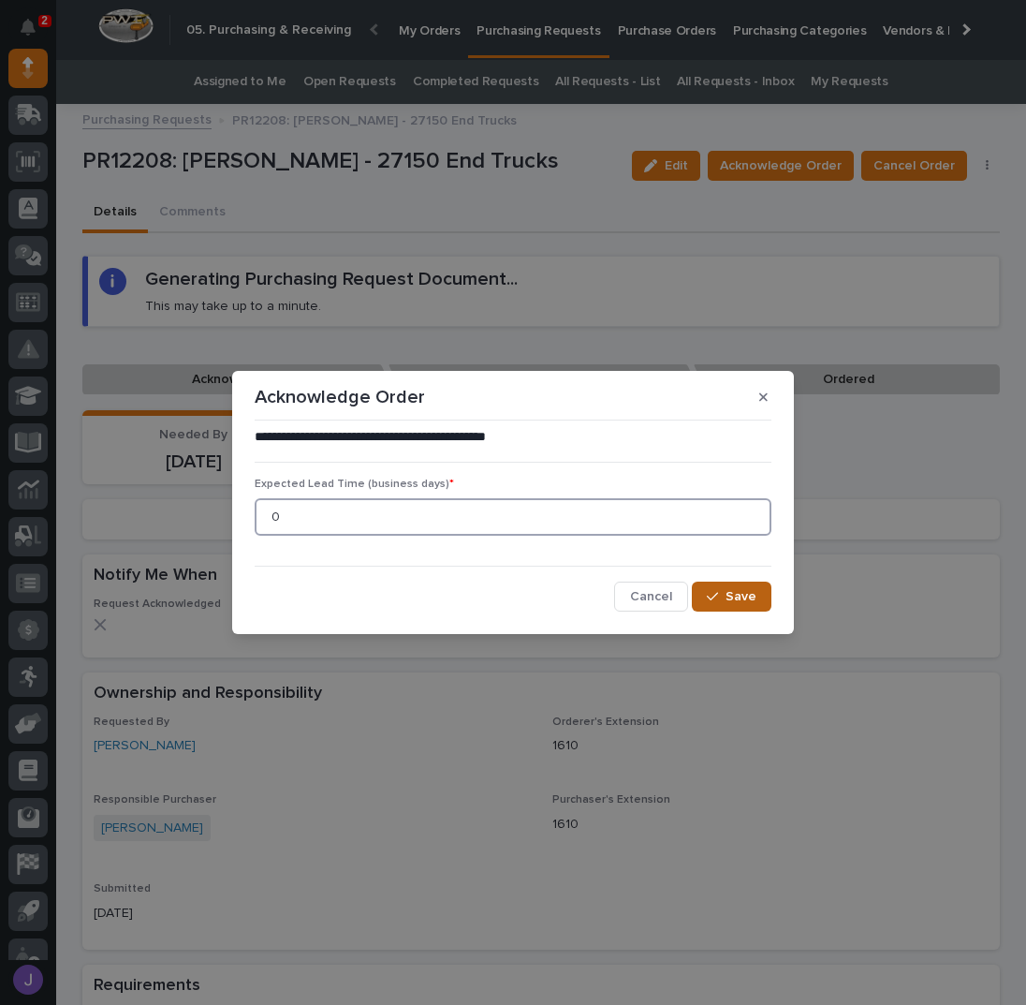
type input "0"
click at [721, 596] on div "button" at bounding box center [716, 596] width 19 height 13
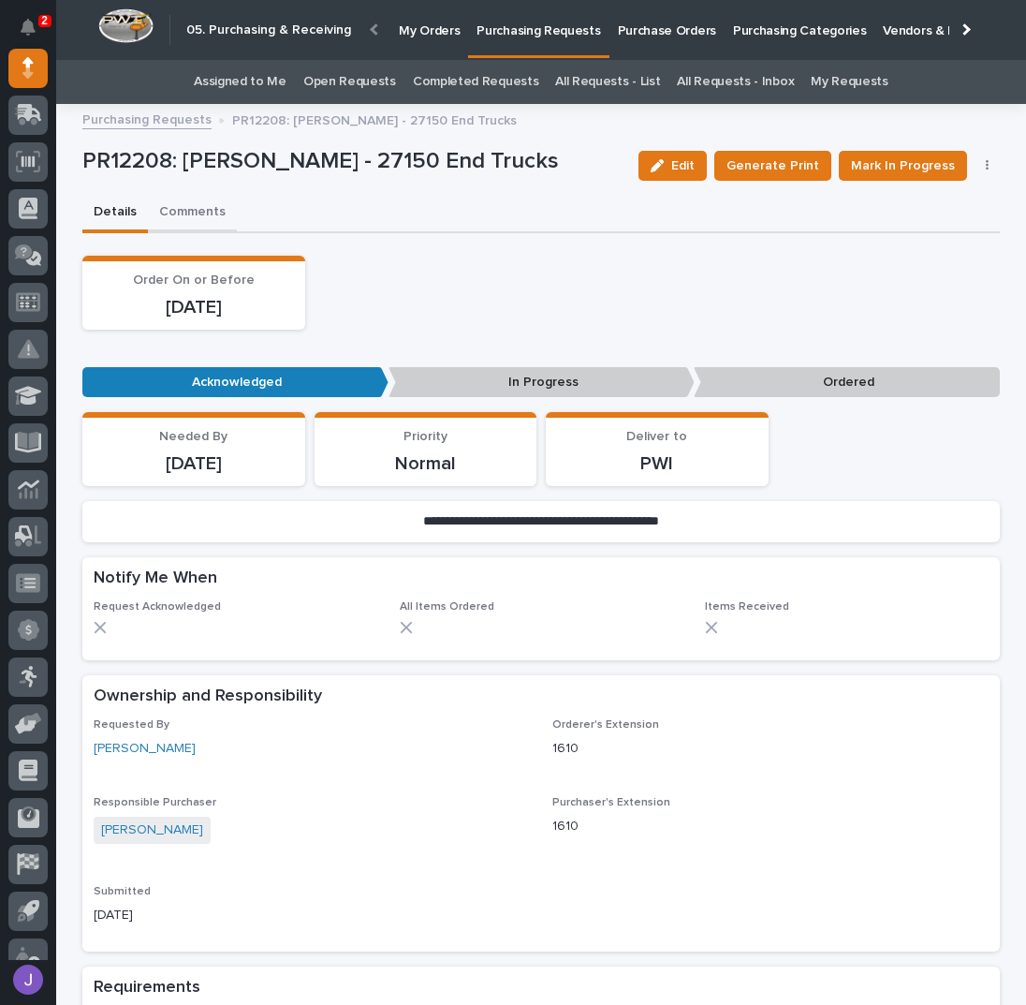
click at [185, 203] on button "Comments" at bounding box center [192, 213] width 89 height 39
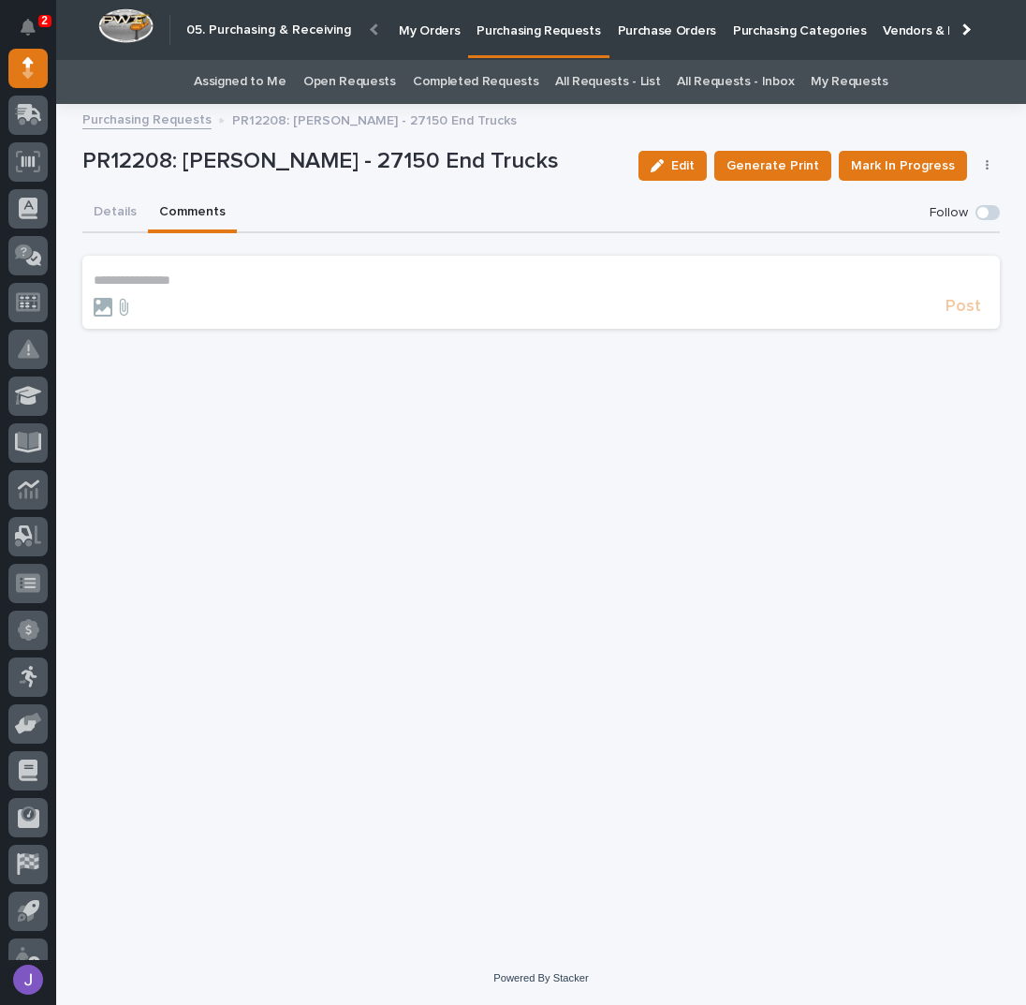
click at [163, 276] on p "**********" at bounding box center [541, 280] width 895 height 16
click at [965, 306] on span "Post" at bounding box center [964, 315] width 36 height 22
click at [915, 168] on span "Mark In Progress" at bounding box center [903, 165] width 104 height 22
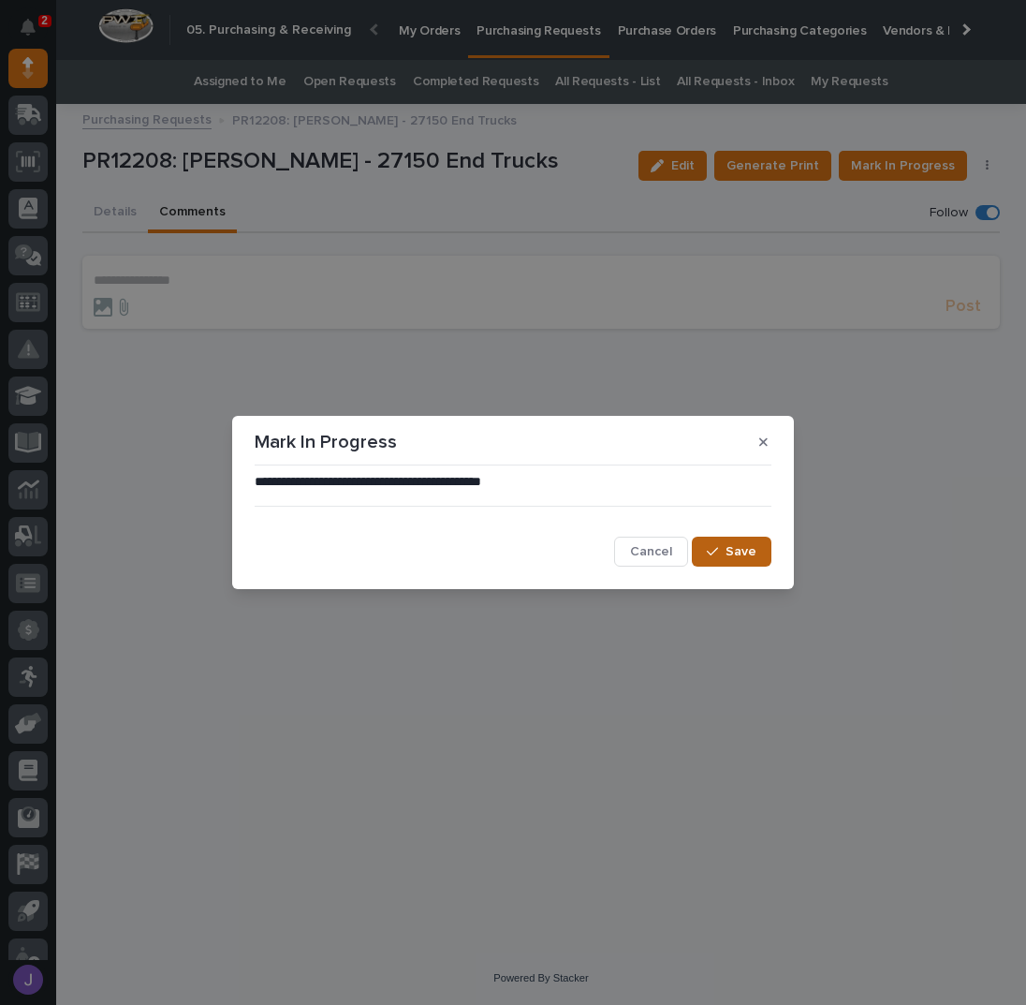
click at [740, 546] on span "Save" at bounding box center [741, 551] width 31 height 17
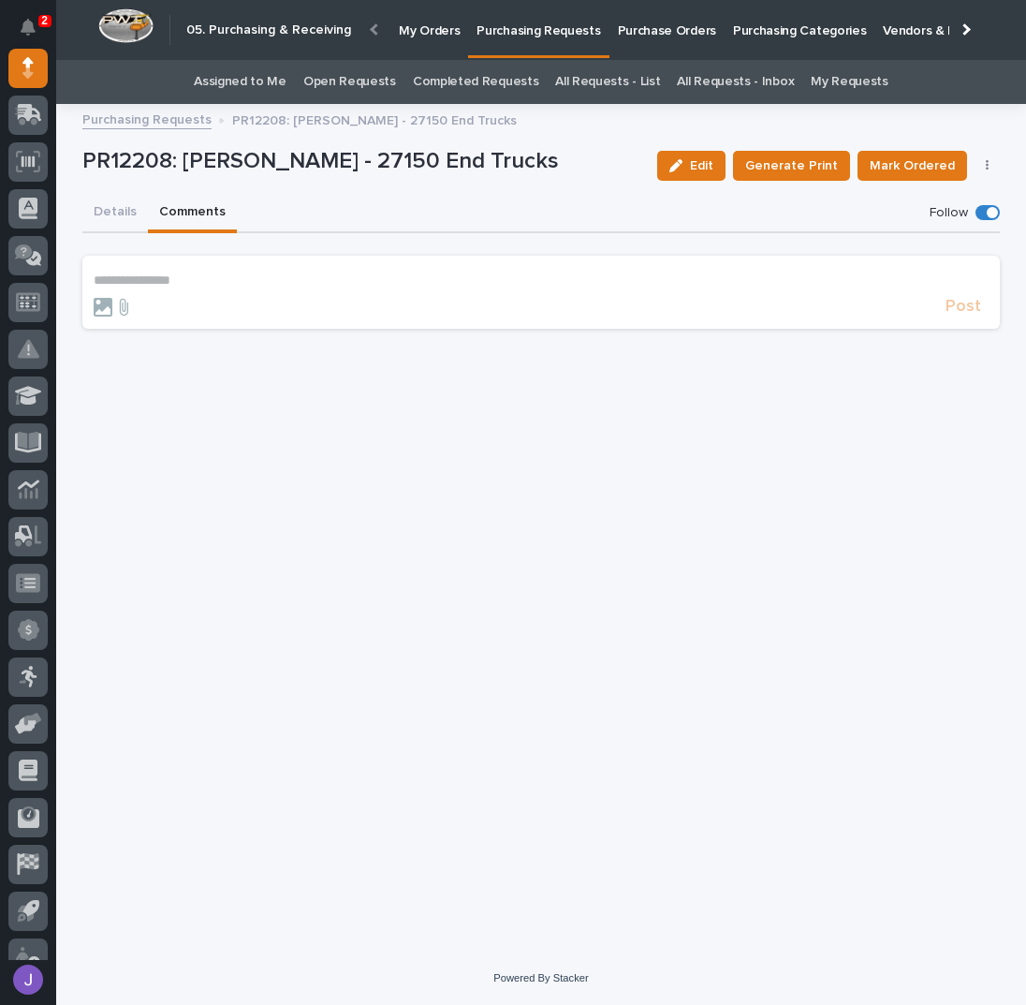
click at [112, 213] on button "Details" at bounding box center [115, 213] width 66 height 39
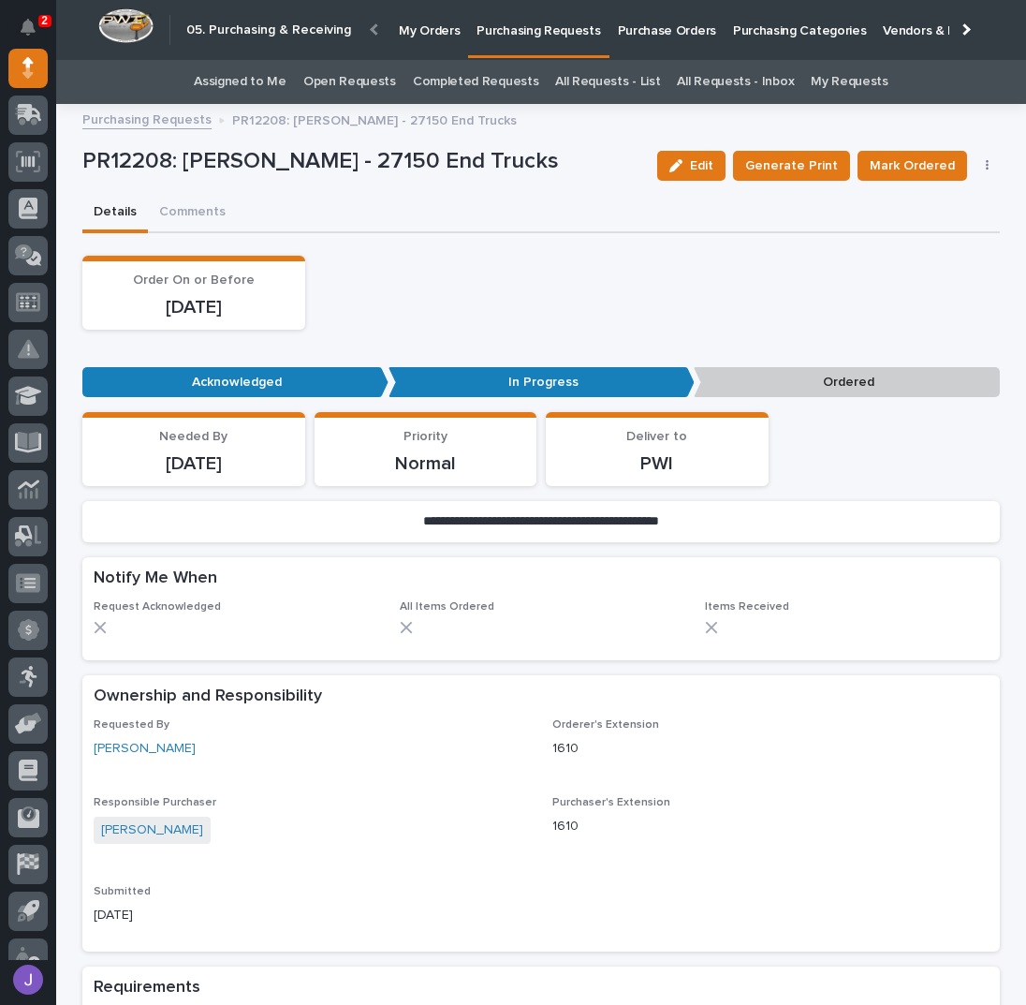
click at [238, 78] on link "Assigned to Me" at bounding box center [240, 82] width 93 height 44
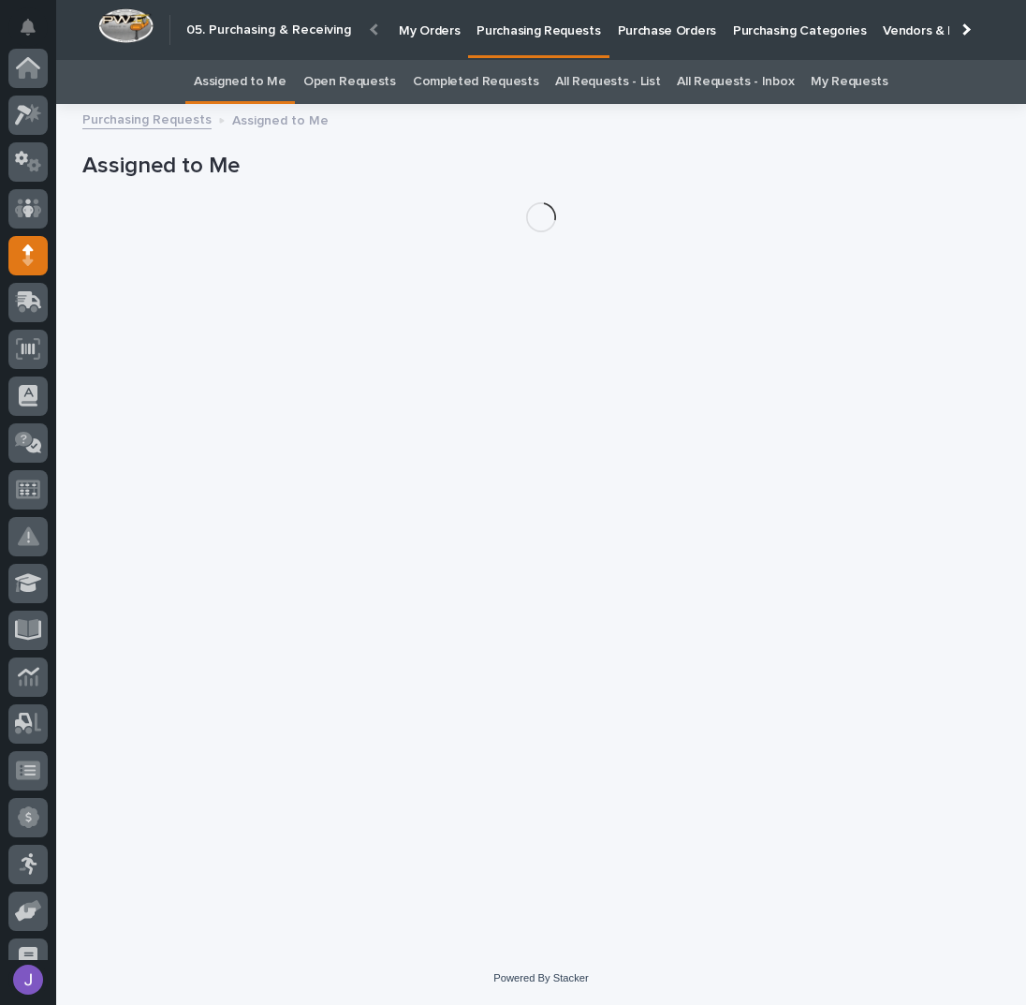
scroll to position [187, 0]
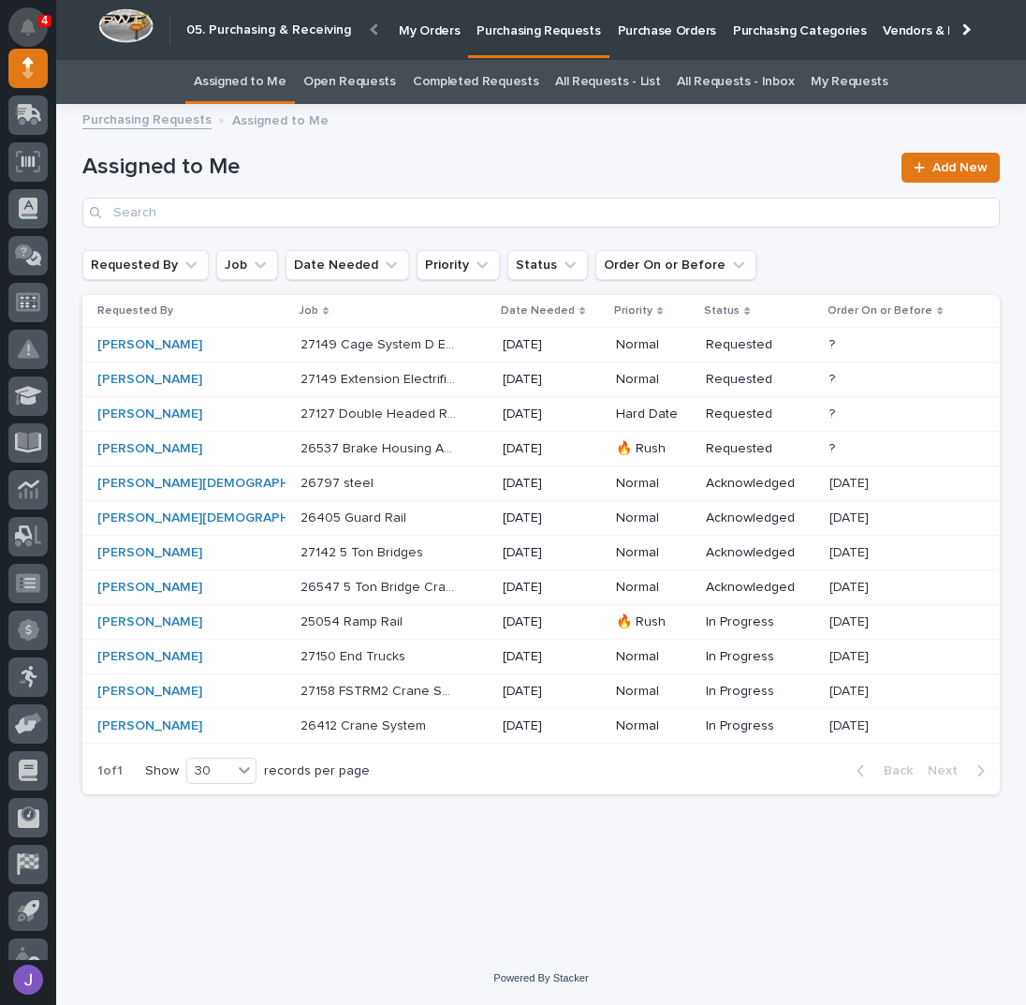
click at [38, 34] on button "Notifications" at bounding box center [27, 26] width 39 height 39
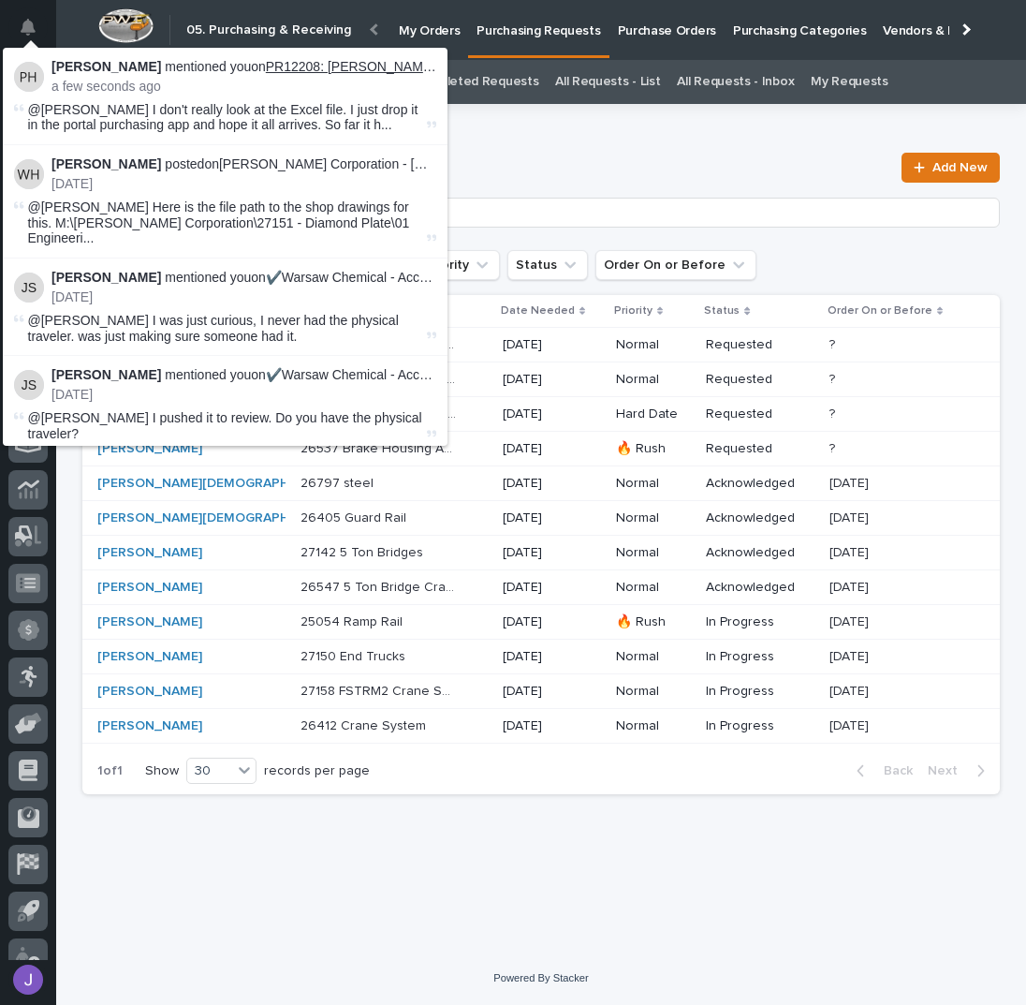
click at [350, 63] on link "PR12208: [PERSON_NAME] - 27150 End Trucks" at bounding box center [409, 66] width 287 height 15
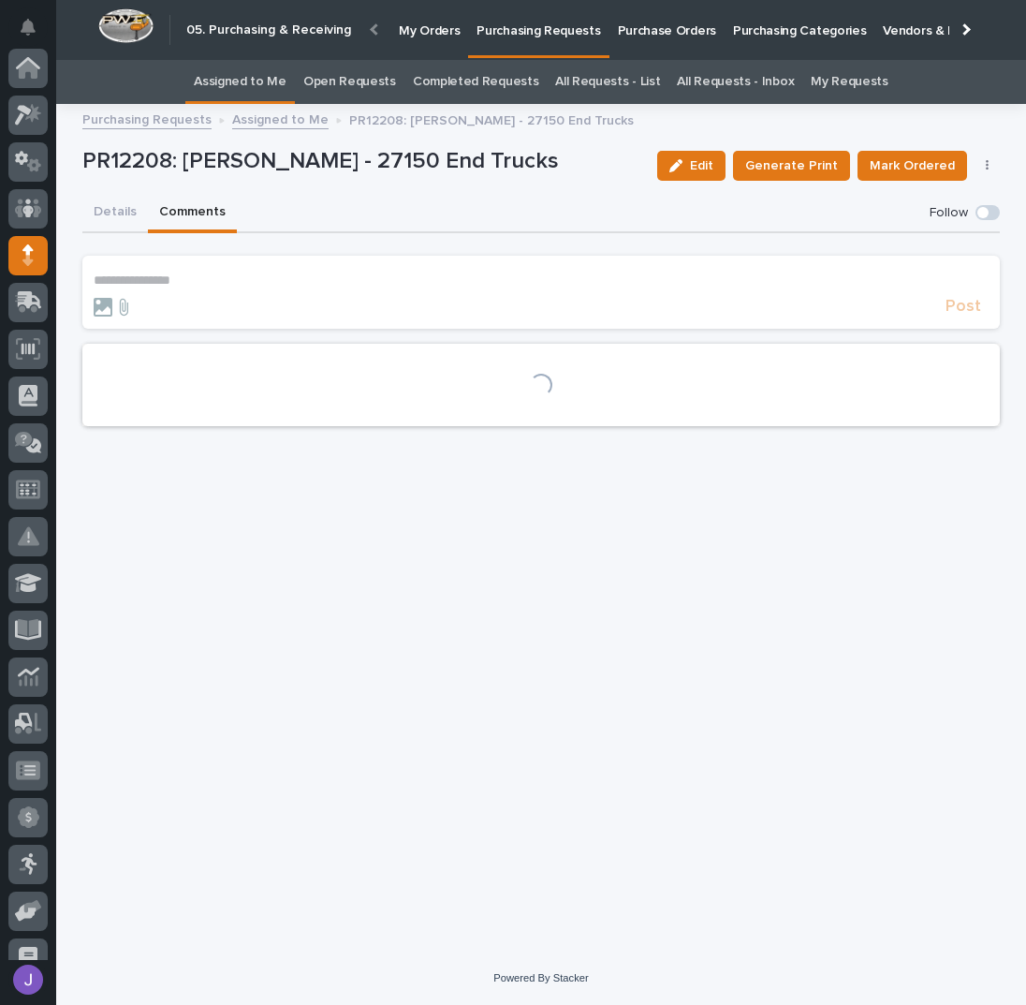
scroll to position [187, 0]
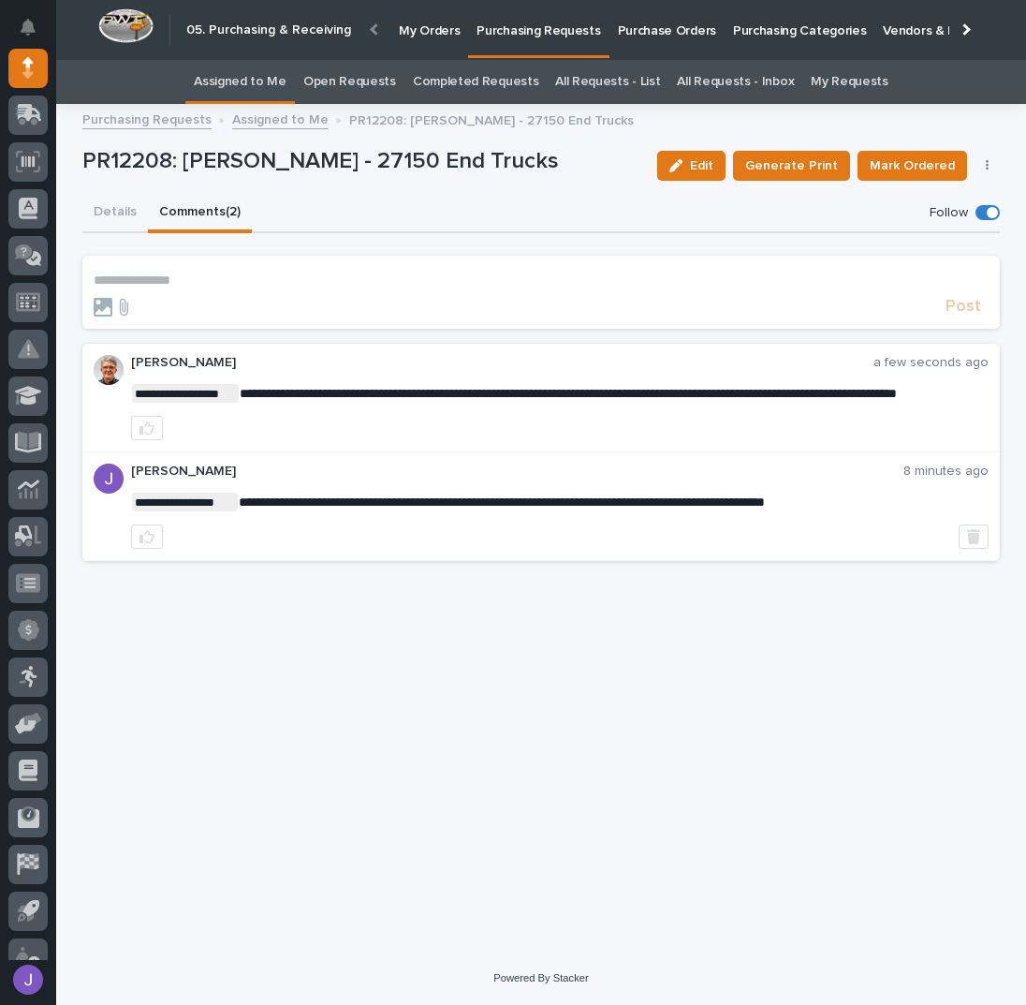
click at [229, 281] on p "**********" at bounding box center [541, 280] width 895 height 16
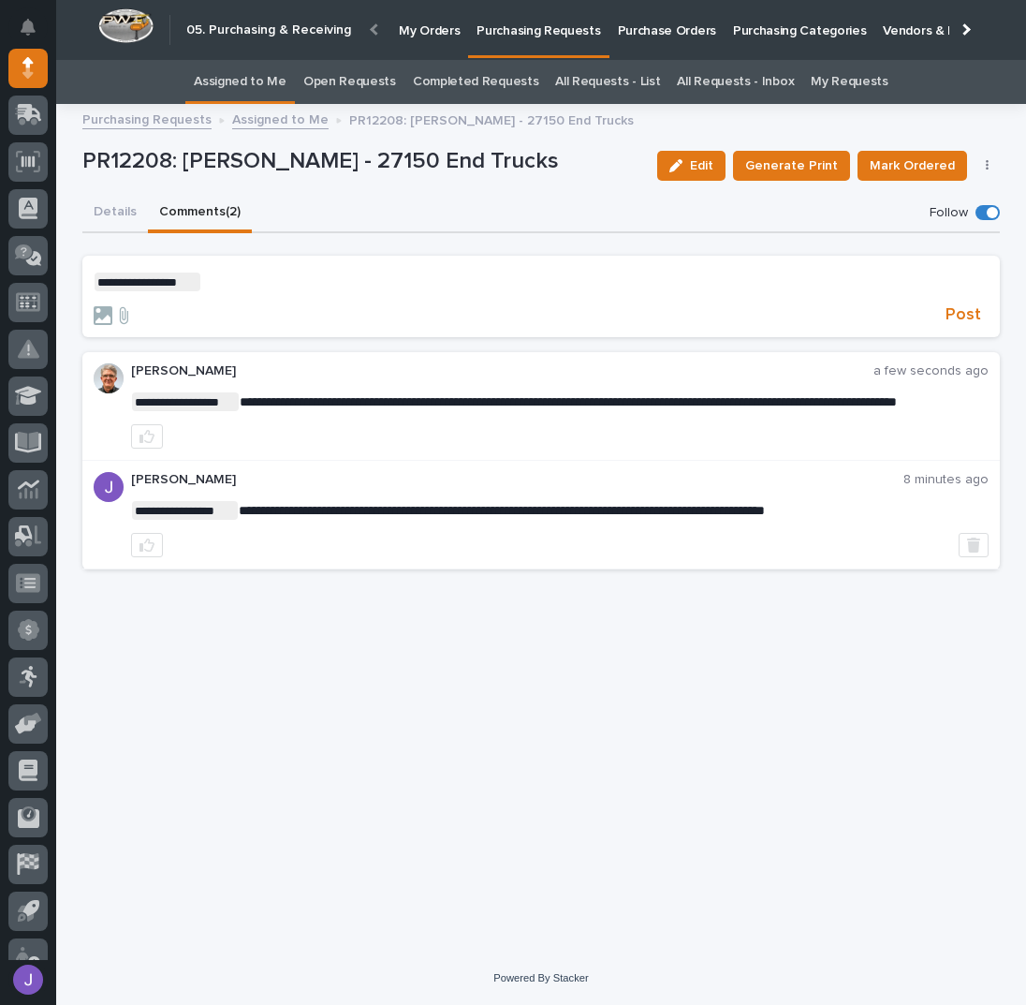
click at [228, 286] on p "**********" at bounding box center [541, 281] width 895 height 19
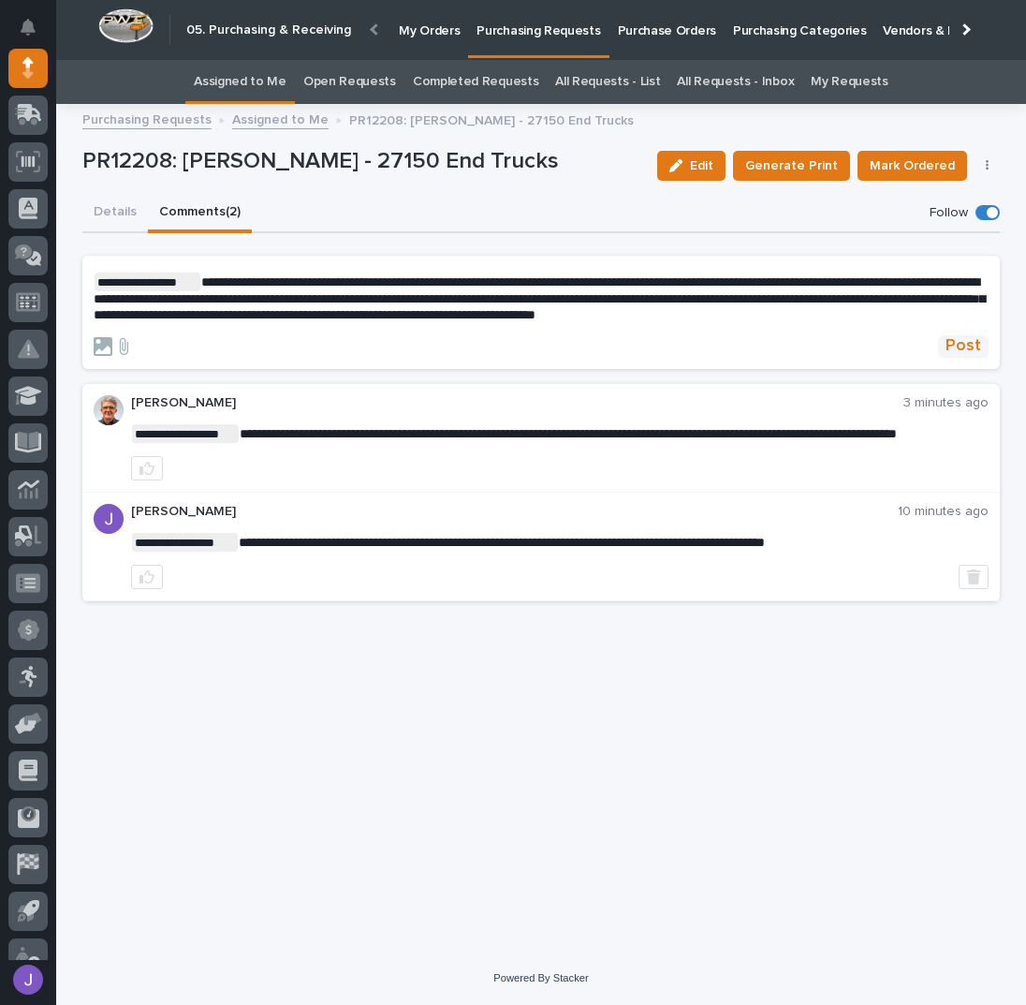
click at [978, 346] on span "Post" at bounding box center [964, 346] width 36 height 22
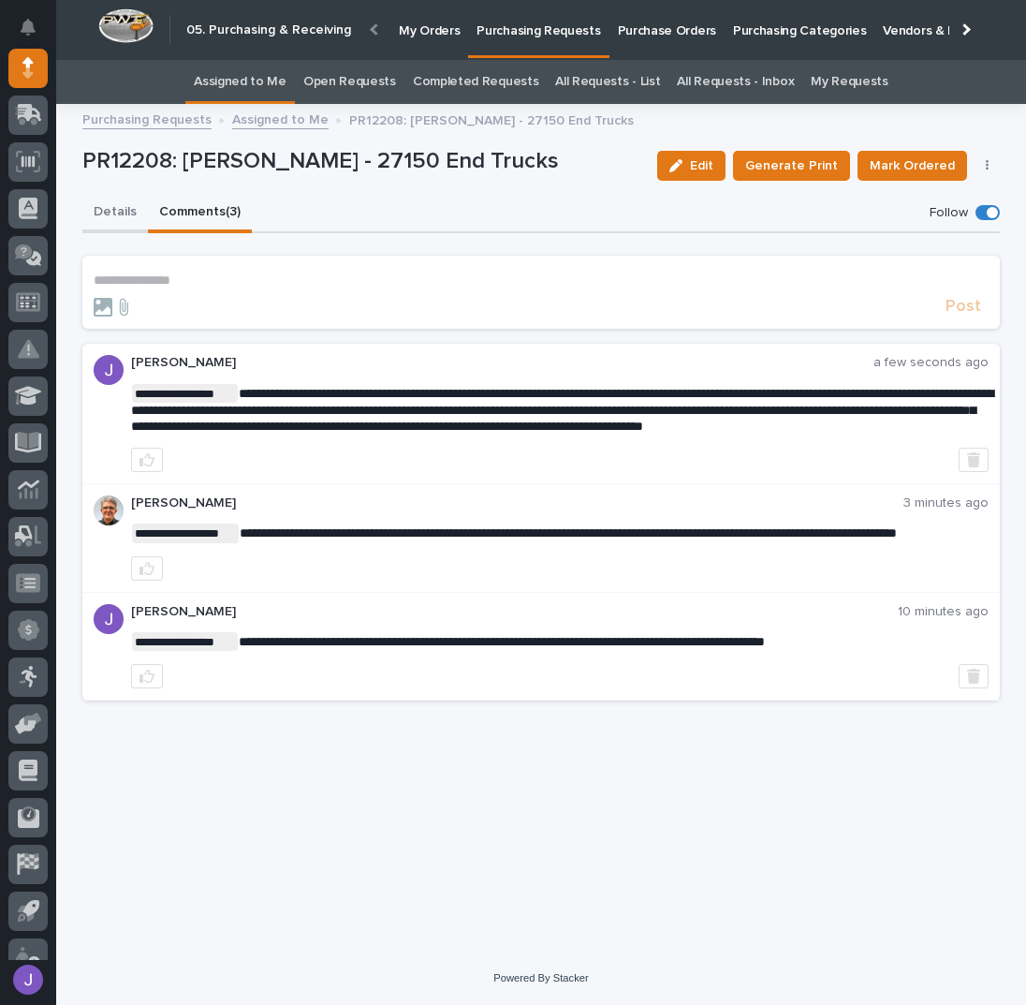
click at [131, 210] on button "Details" at bounding box center [115, 213] width 66 height 39
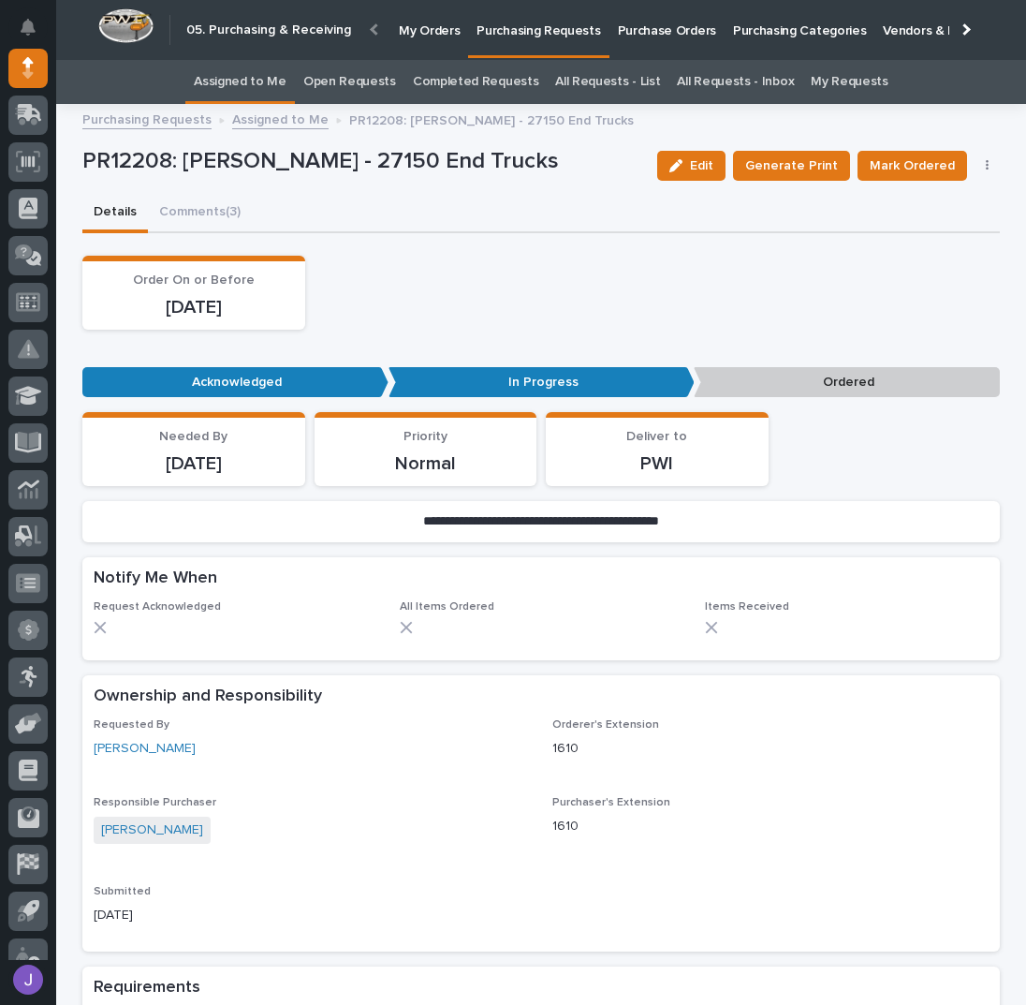
click at [282, 94] on link "Assigned to Me" at bounding box center [240, 82] width 93 height 44
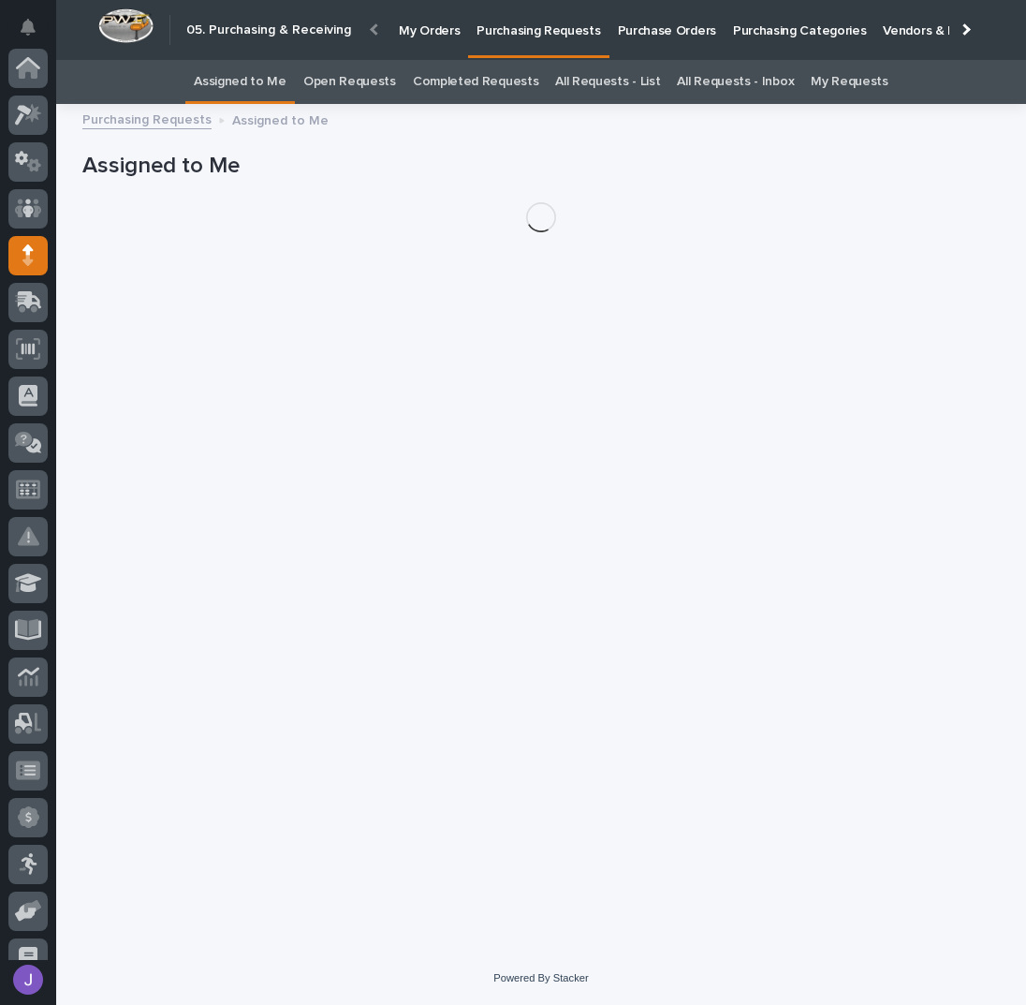
scroll to position [187, 0]
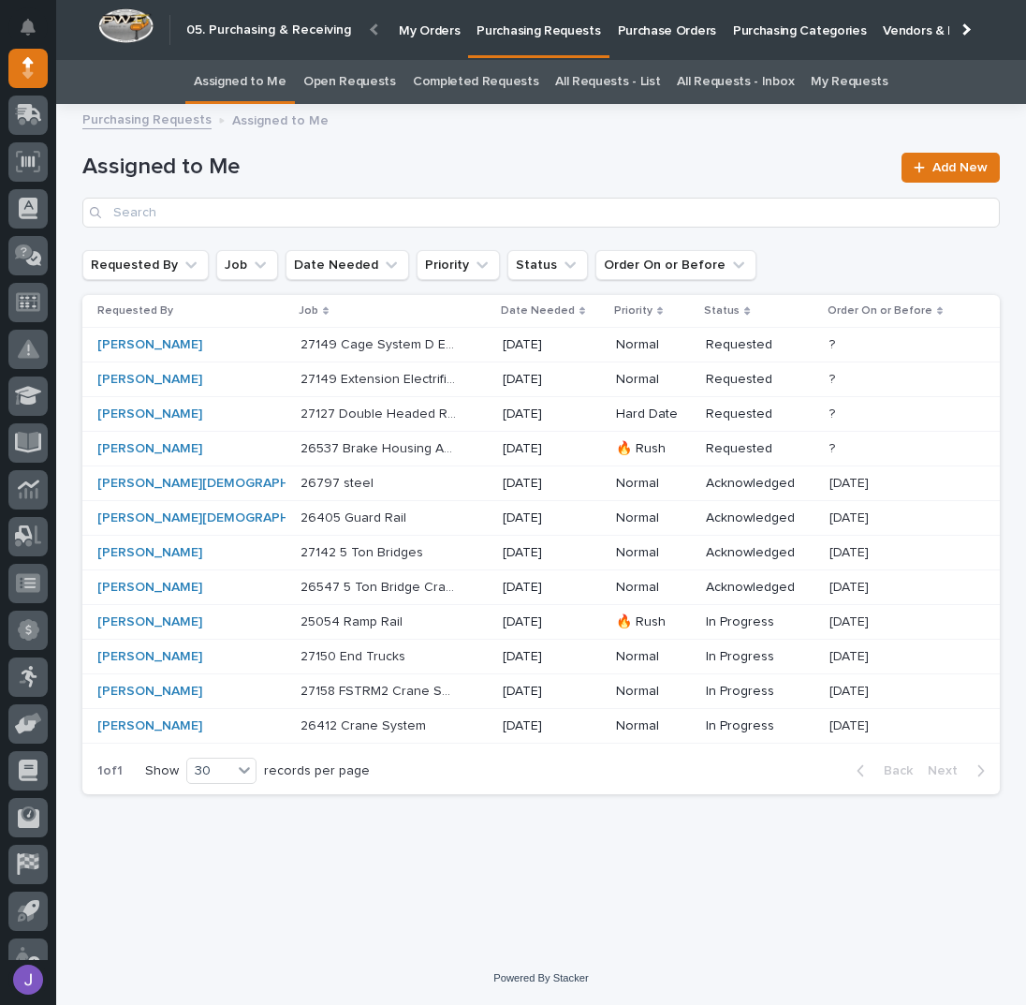
click at [361, 625] on p at bounding box center [379, 622] width 156 height 16
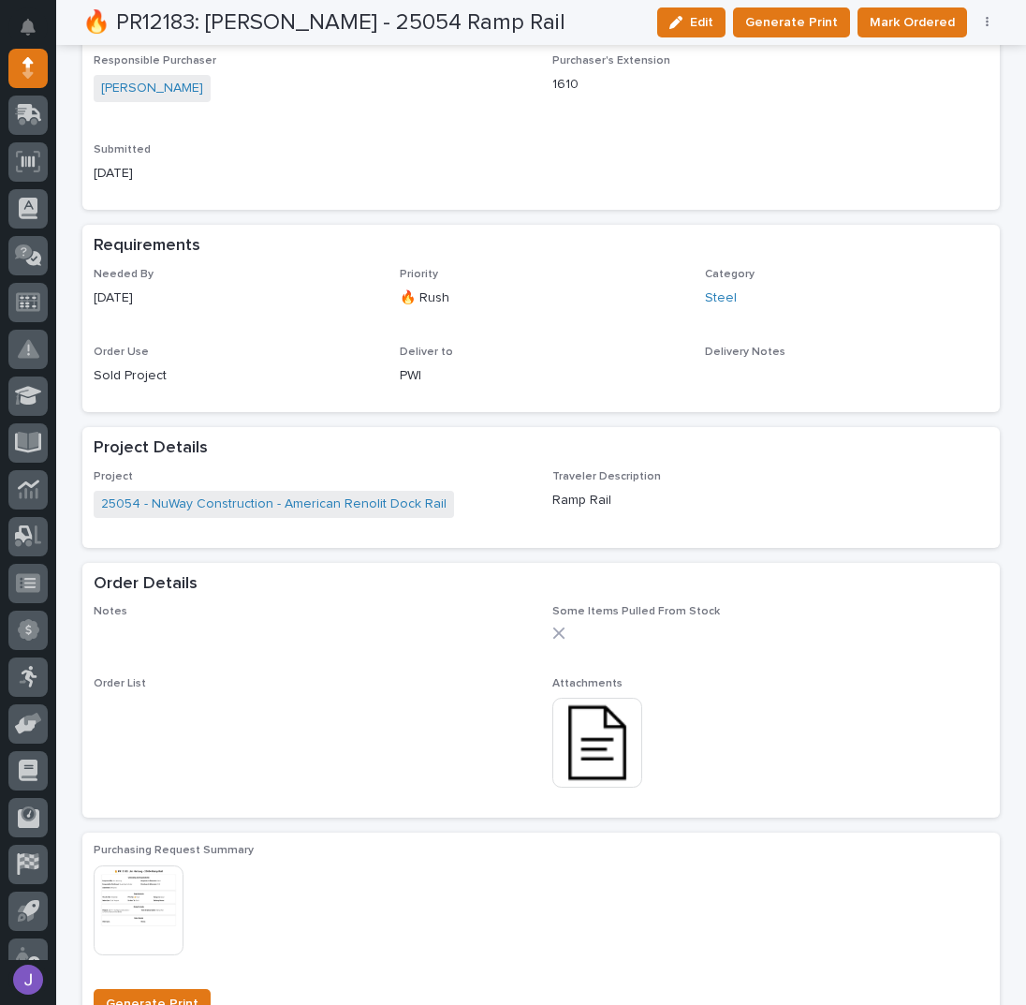
scroll to position [624, 0]
click at [605, 744] on img at bounding box center [597, 743] width 90 height 90
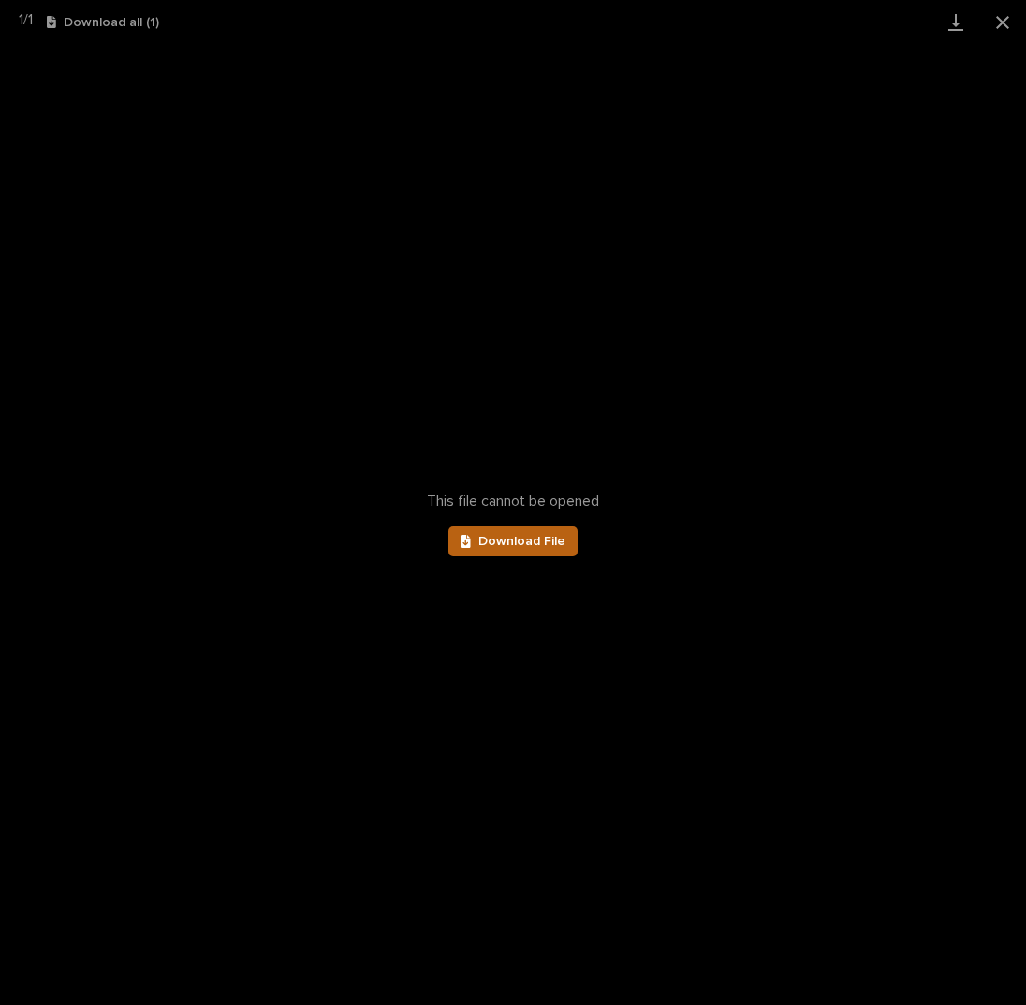
click at [524, 551] on link "Download File" at bounding box center [512, 541] width 129 height 30
click at [993, 23] on button "Close gallery" at bounding box center [1002, 22] width 47 height 44
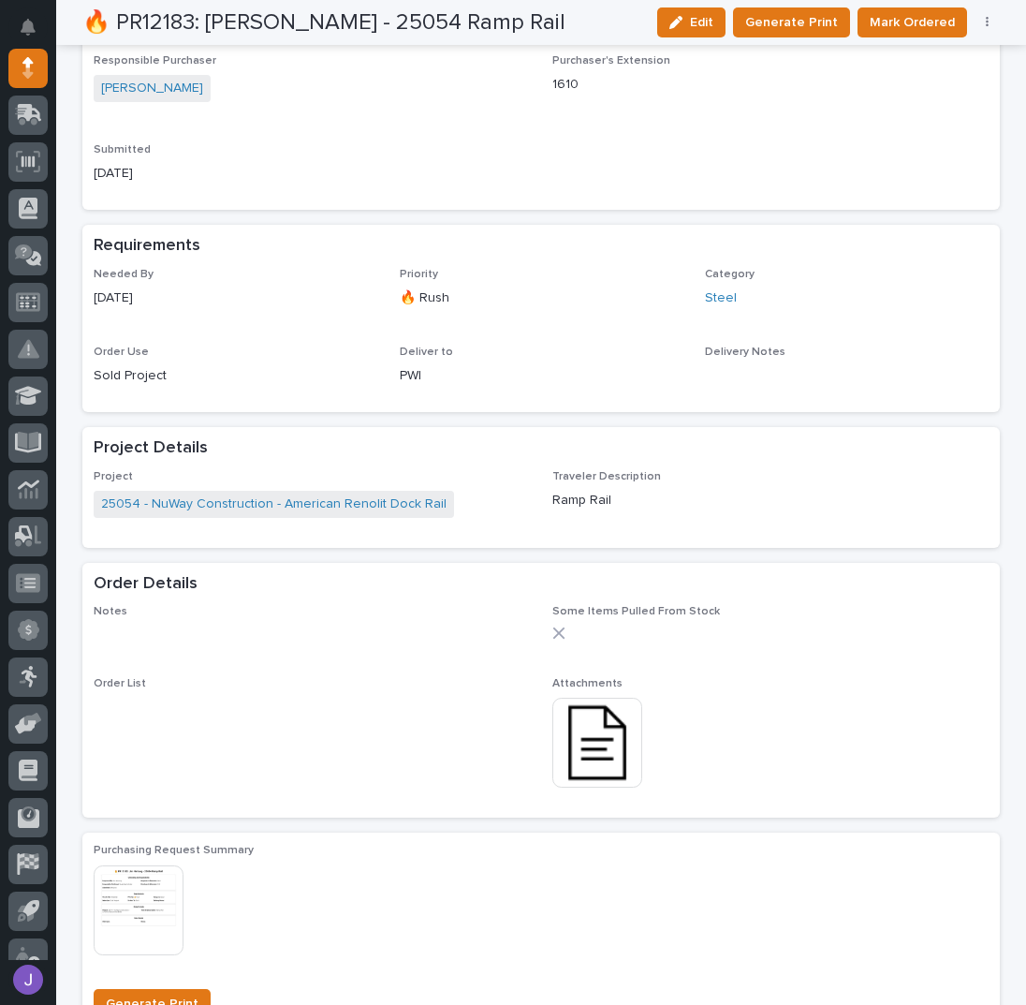
drag, startPoint x: 635, startPoint y: 299, endPoint x: 515, endPoint y: 297, distance: 119.9
drag, startPoint x: 515, startPoint y: 297, endPoint x: 496, endPoint y: 221, distance: 78.1
click at [496, 221] on div "Loading... Saving… Ownership and Responsibility Requested By [PERSON_NAME] Orde…" at bounding box center [541, 79] width 918 height 291
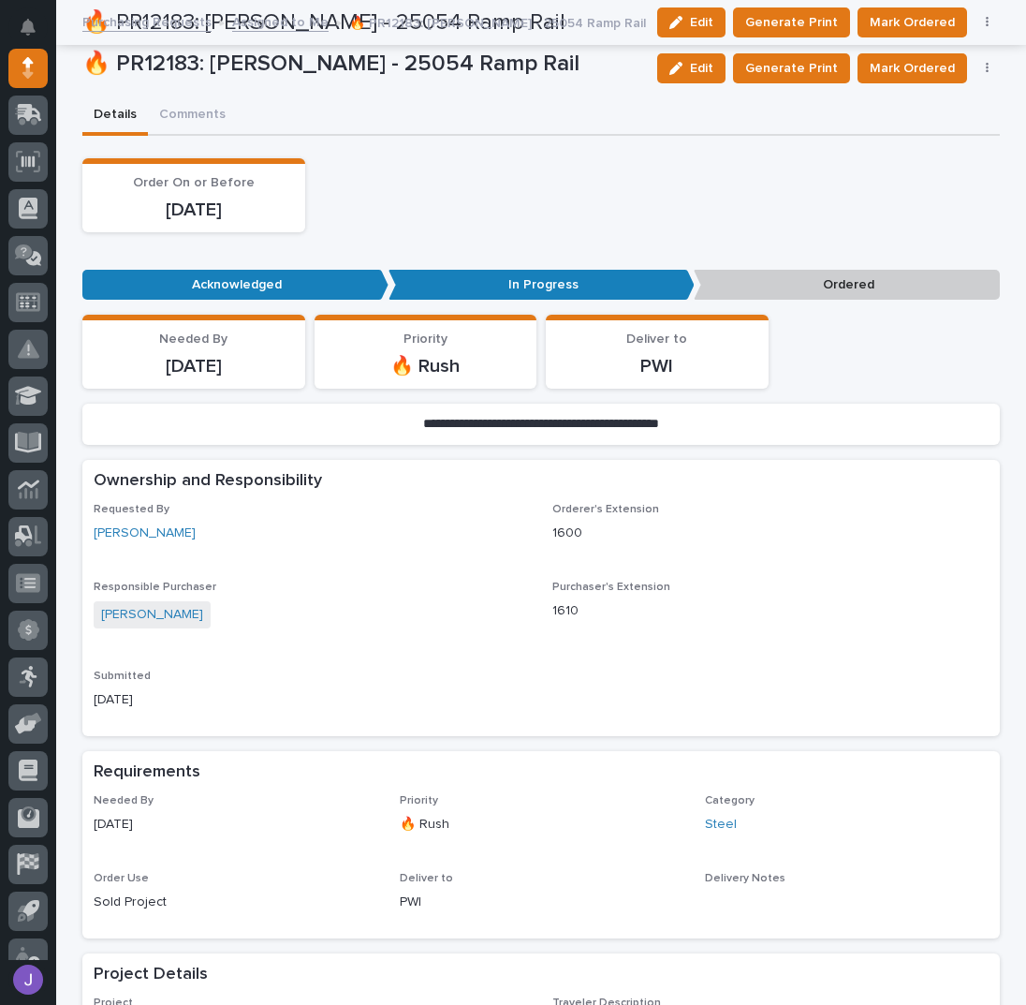
scroll to position [0, 0]
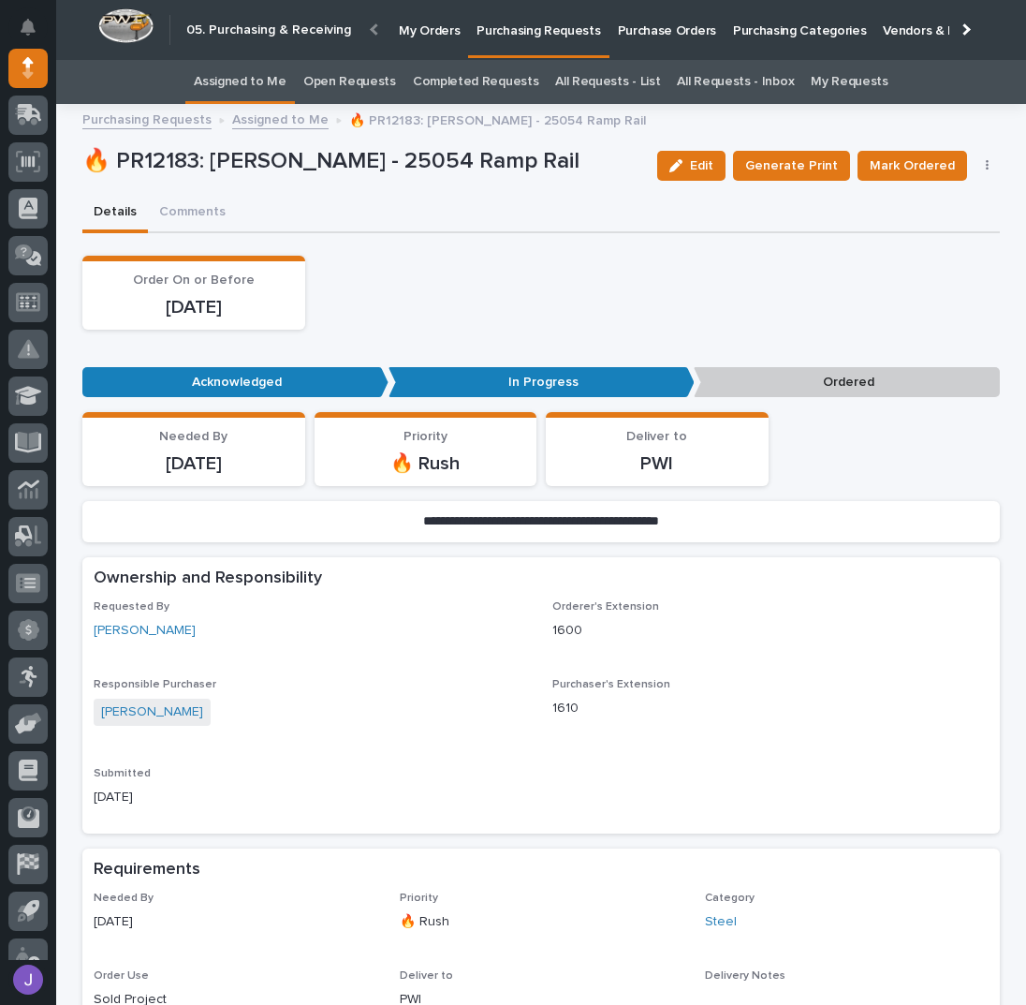
click at [280, 89] on link "Assigned to Me" at bounding box center [240, 82] width 93 height 44
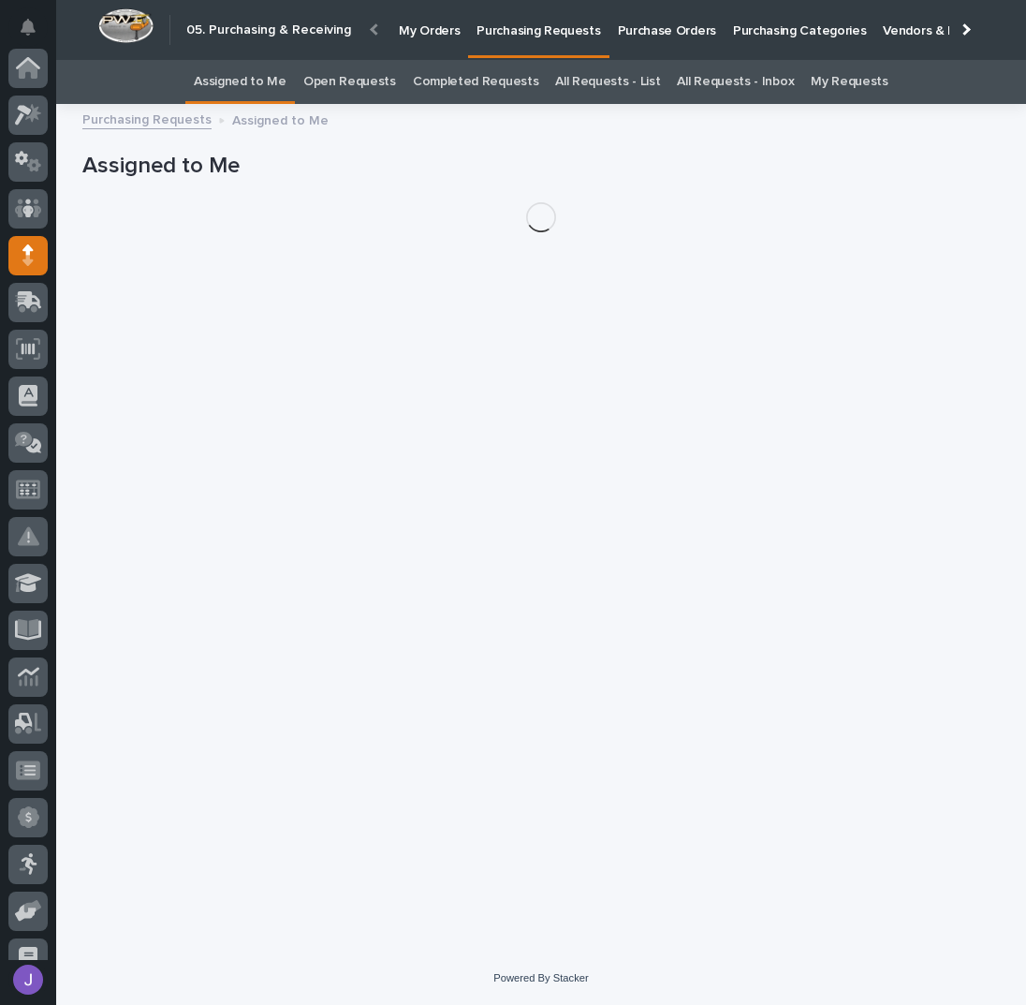
scroll to position [187, 0]
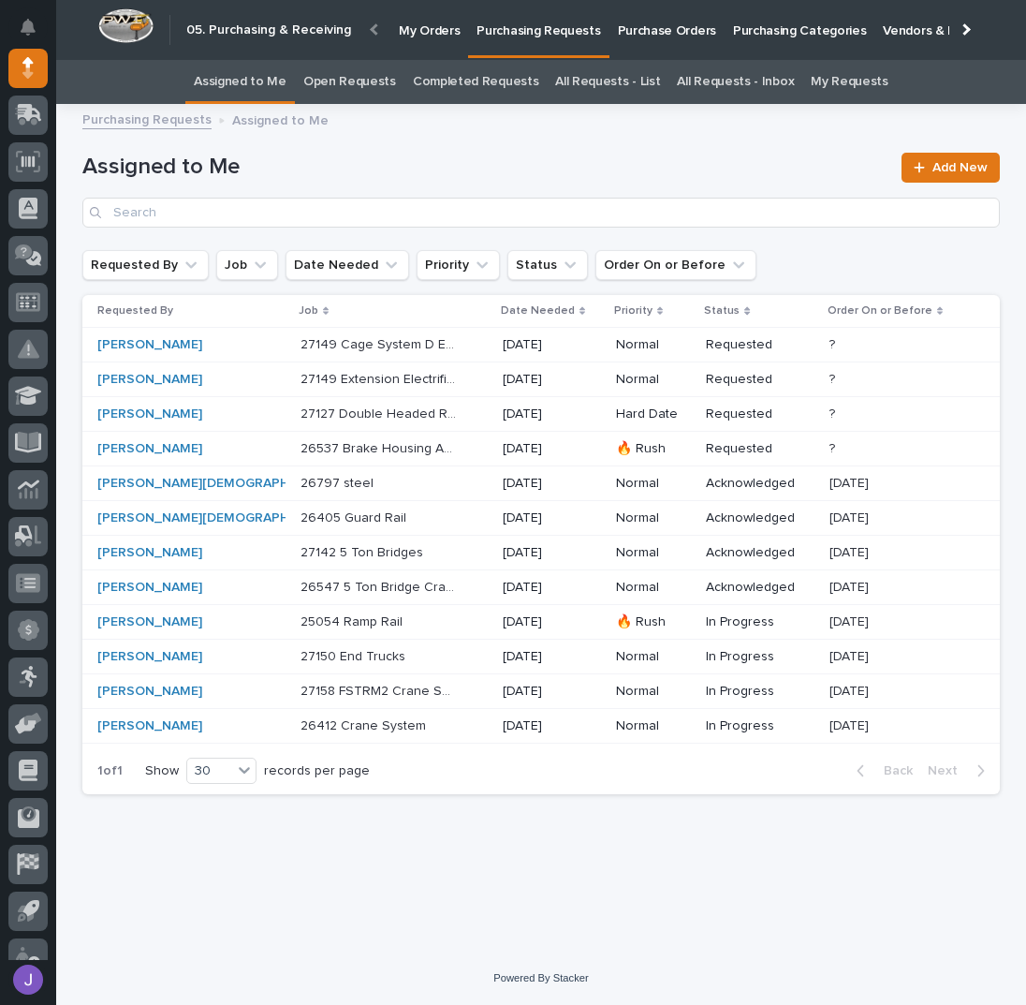
click at [423, 442] on div "26537 Brake Housing And Trolley 26537 Brake Housing And Trolley" at bounding box center [394, 449] width 187 height 31
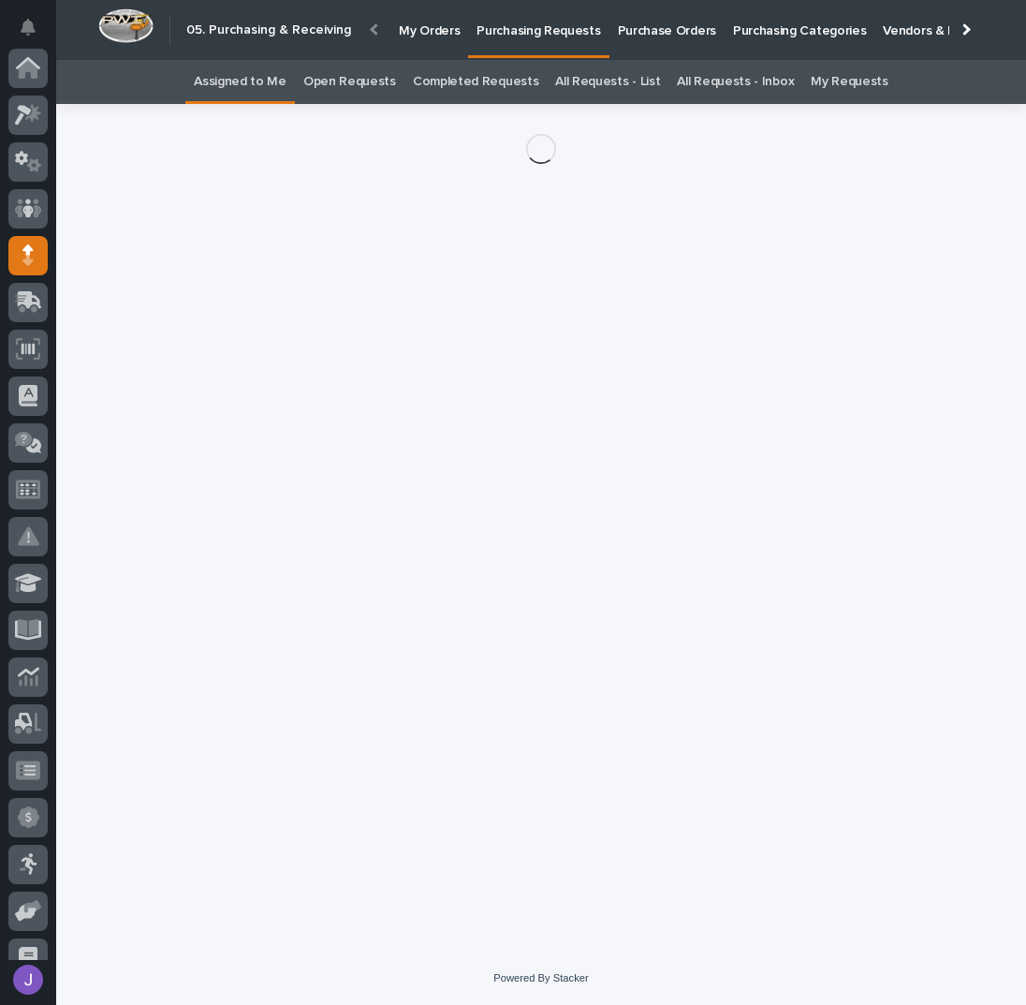
scroll to position [187, 0]
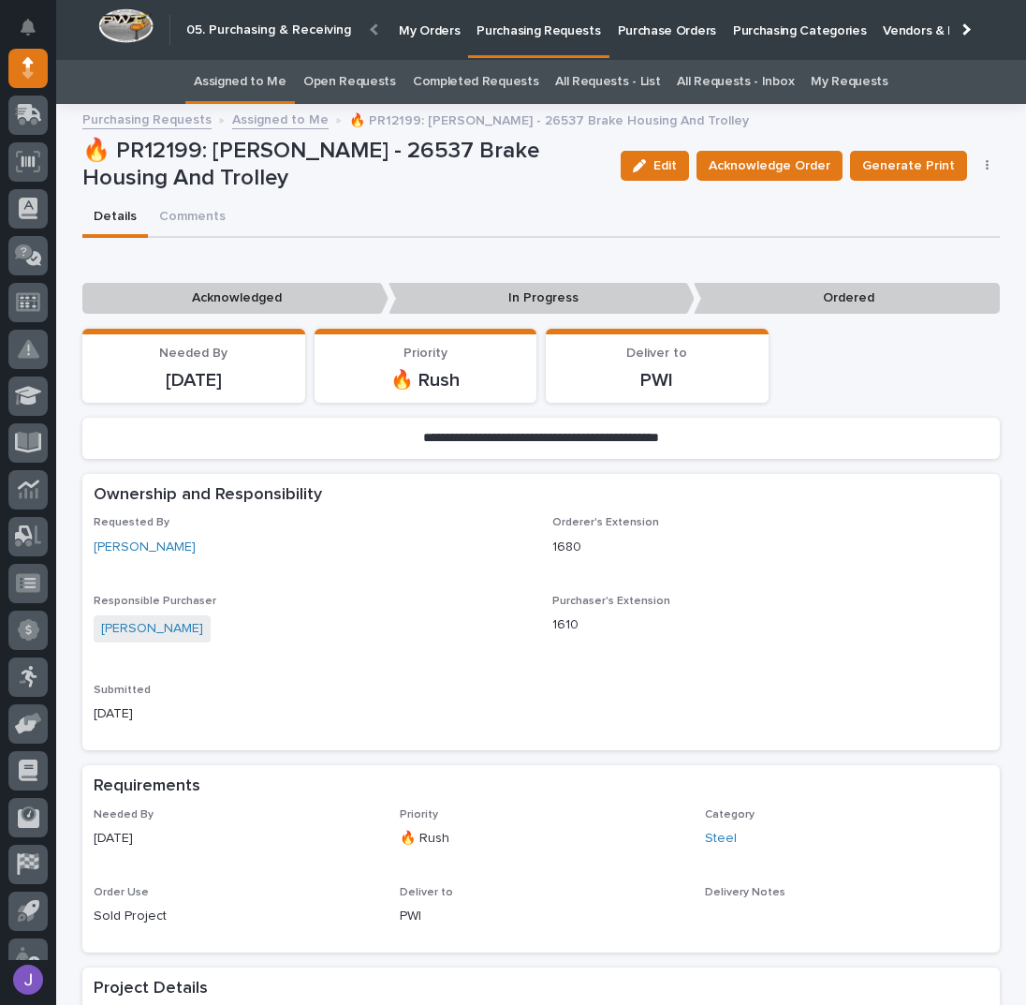
click at [497, 238] on div "**********" at bounding box center [541, 991] width 918 height 1506
click at [741, 173] on div "Edit Acknowledge Order Generate Print Cancel Order Edit Linked PO's" at bounding box center [807, 166] width 388 height 56
click at [736, 174] on span "Acknowledge Order" at bounding box center [770, 165] width 122 height 22
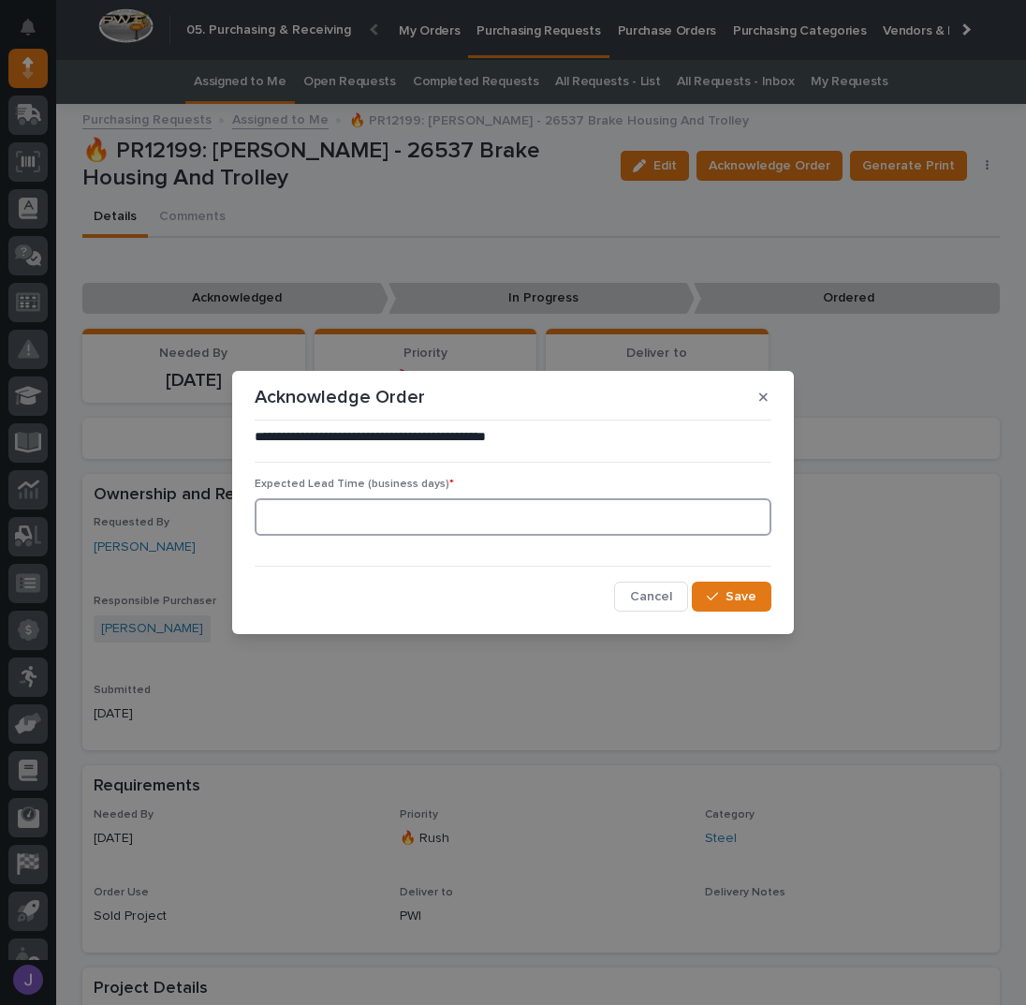
click at [514, 525] on input at bounding box center [513, 516] width 517 height 37
type input "0"
click at [728, 599] on span "Save" at bounding box center [741, 596] width 31 height 17
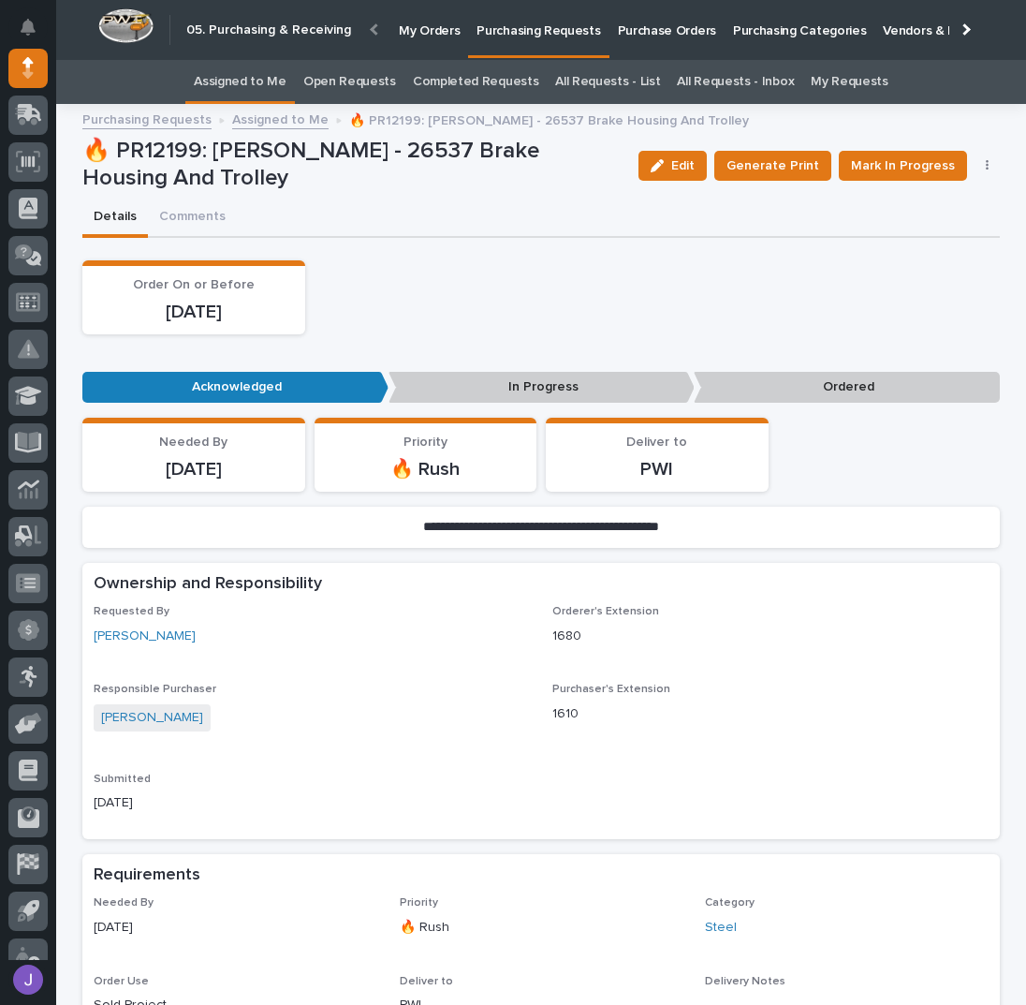
click at [650, 307] on div "Order On or Before [DATE]" at bounding box center [541, 297] width 918 height 74
click at [875, 155] on span "Mark In Progress" at bounding box center [903, 165] width 104 height 22
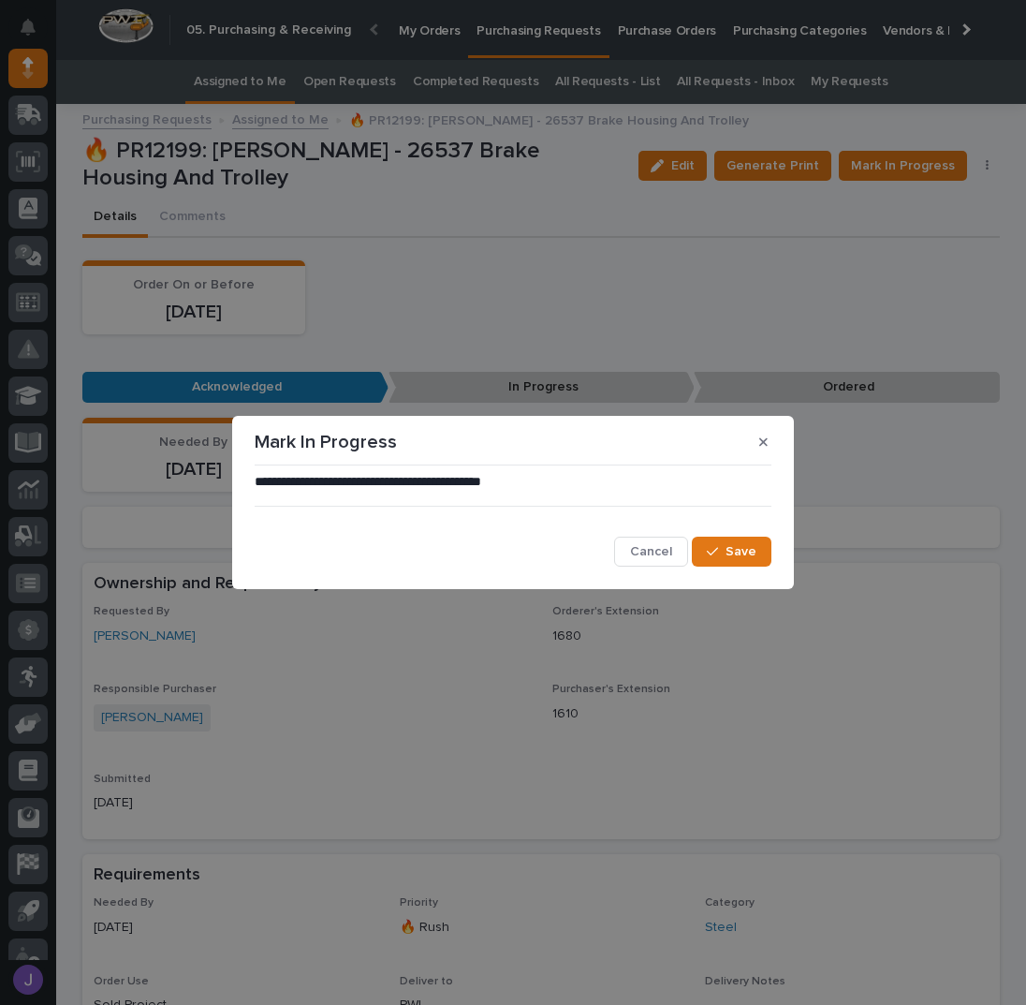
click at [729, 530] on div "**********" at bounding box center [513, 520] width 517 height 95
click at [730, 546] on span "Save" at bounding box center [741, 551] width 31 height 17
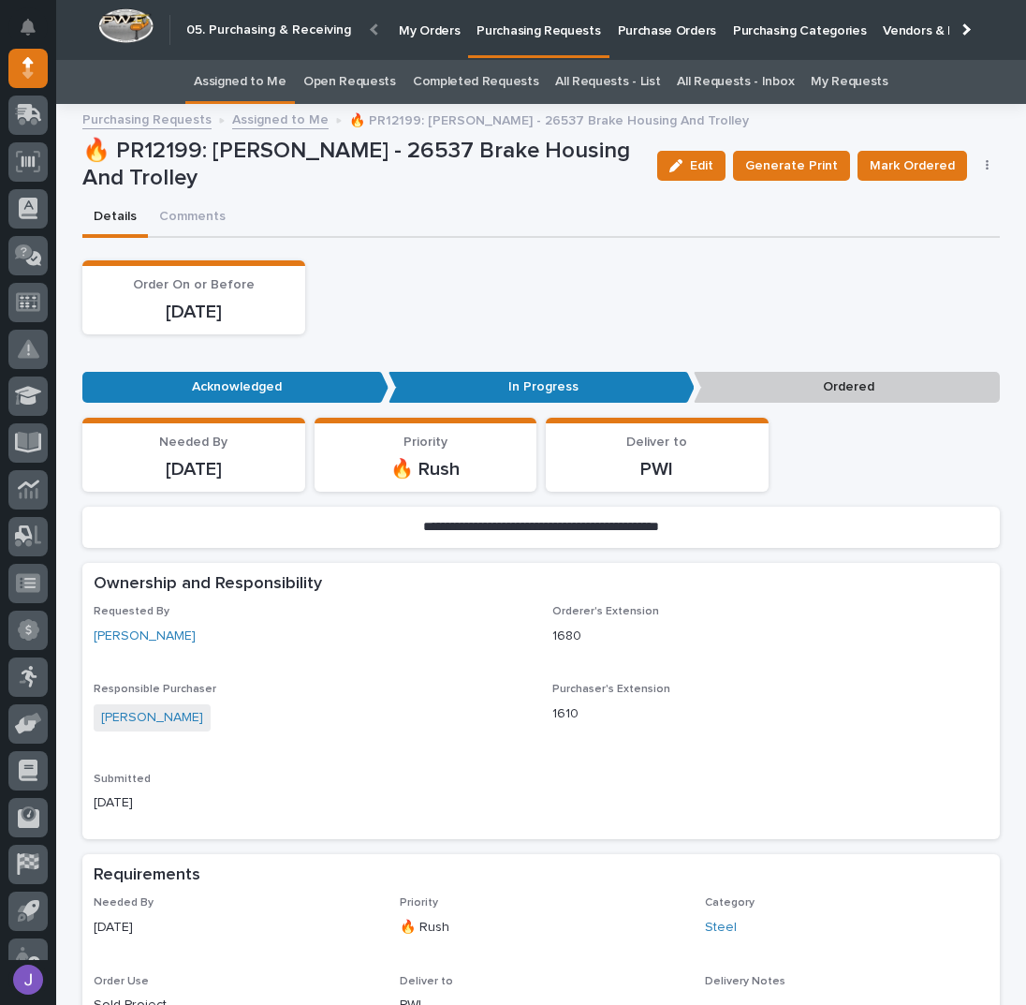
click at [620, 314] on div "Order On or Before [DATE]" at bounding box center [541, 297] width 918 height 74
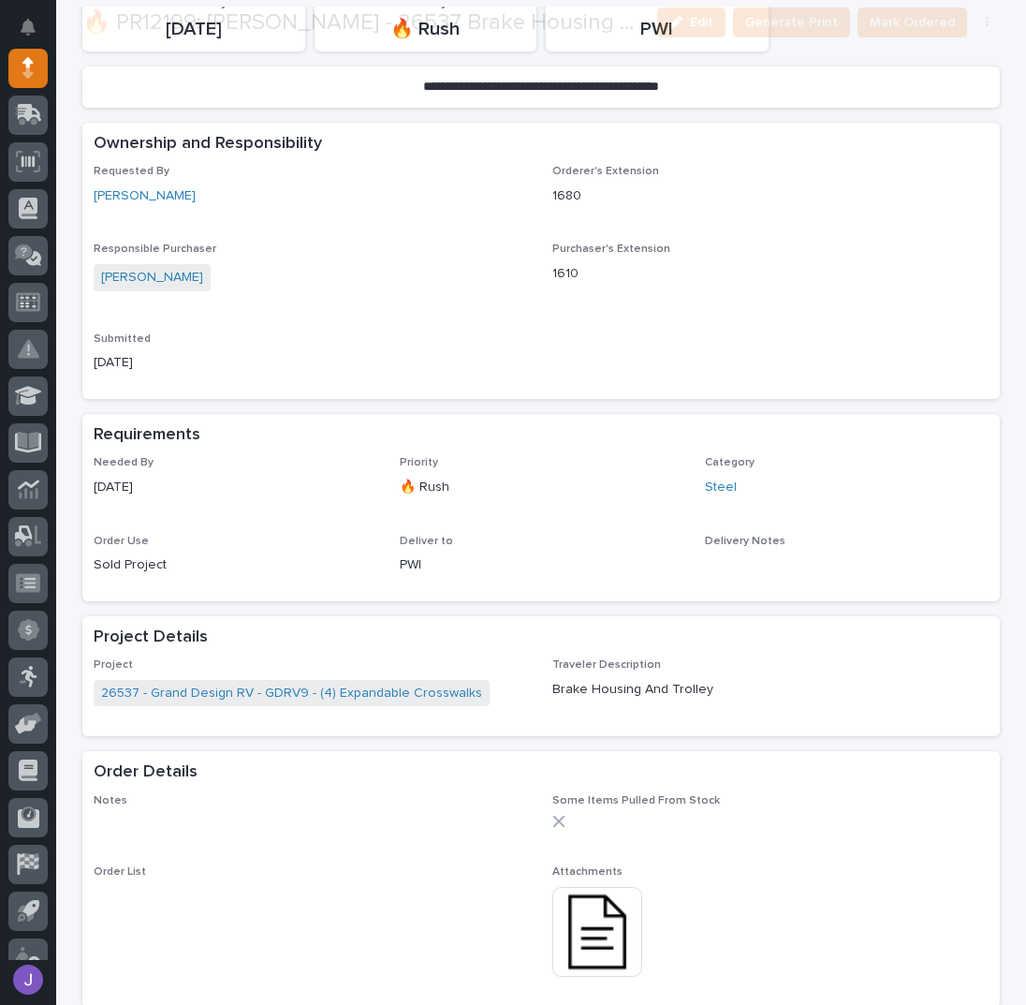
scroll to position [499, 0]
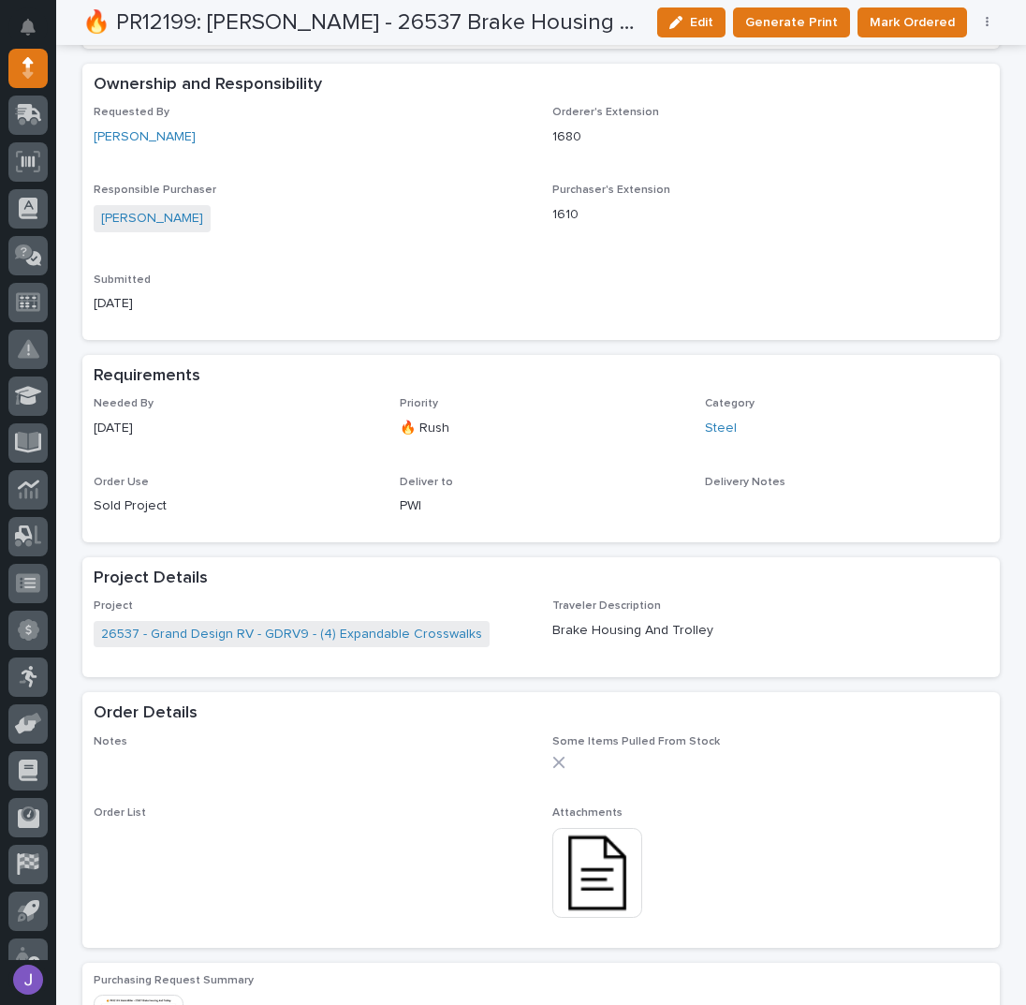
click at [593, 888] on img at bounding box center [597, 873] width 90 height 90
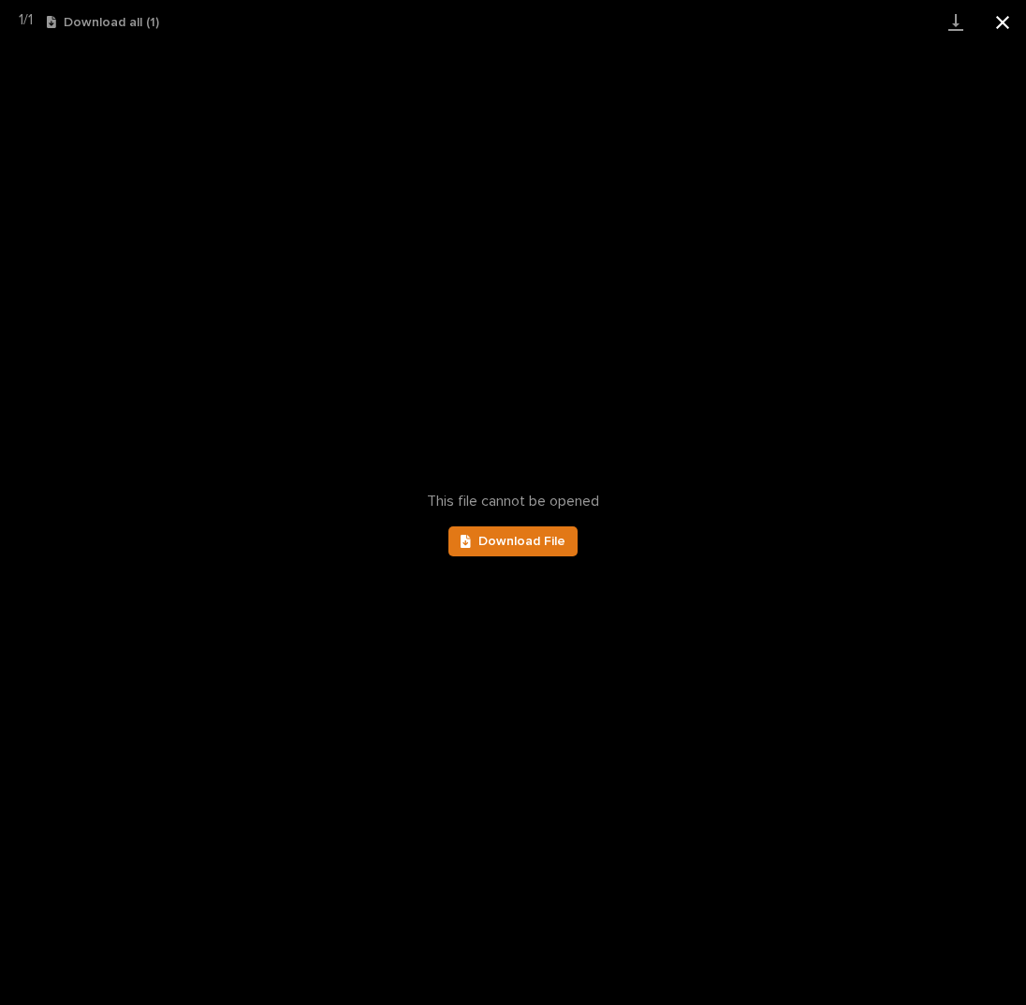
click at [1000, 24] on button "Close gallery" at bounding box center [1002, 22] width 47 height 44
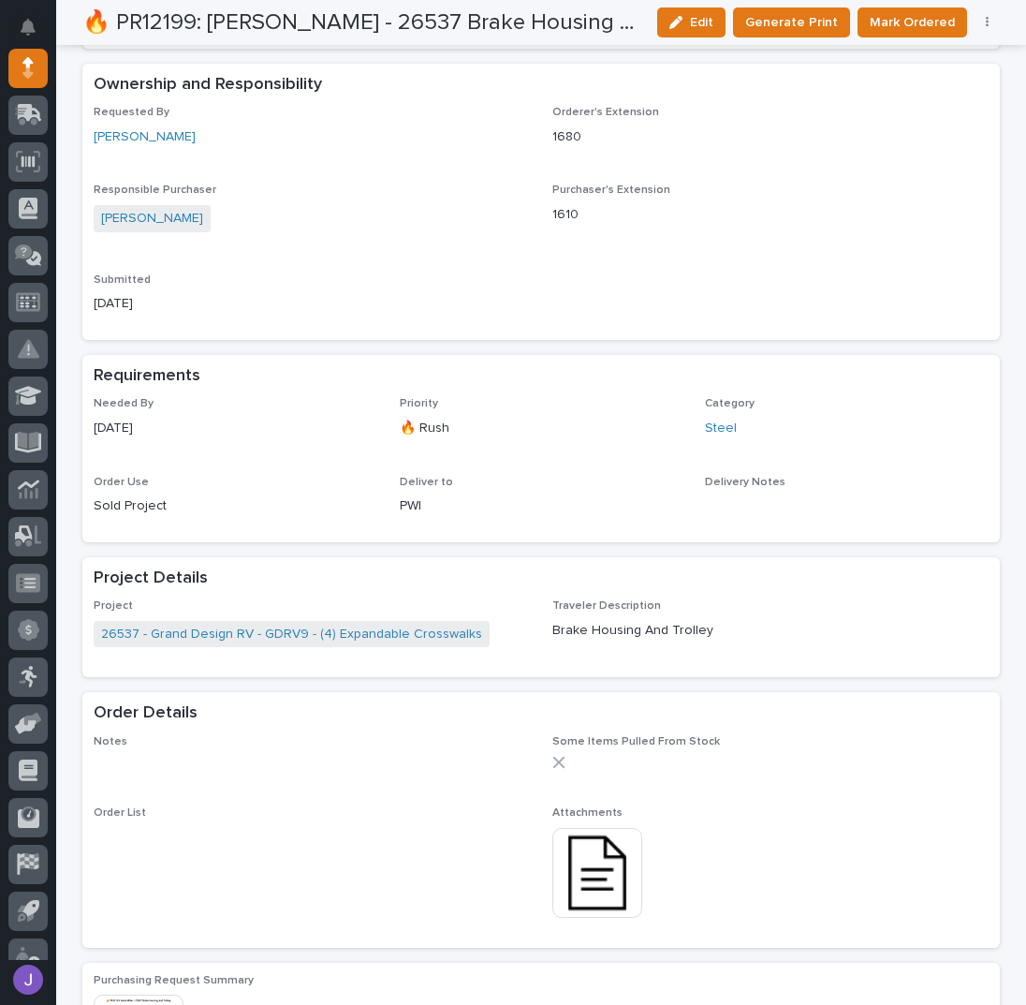
click at [573, 876] on img at bounding box center [597, 873] width 90 height 90
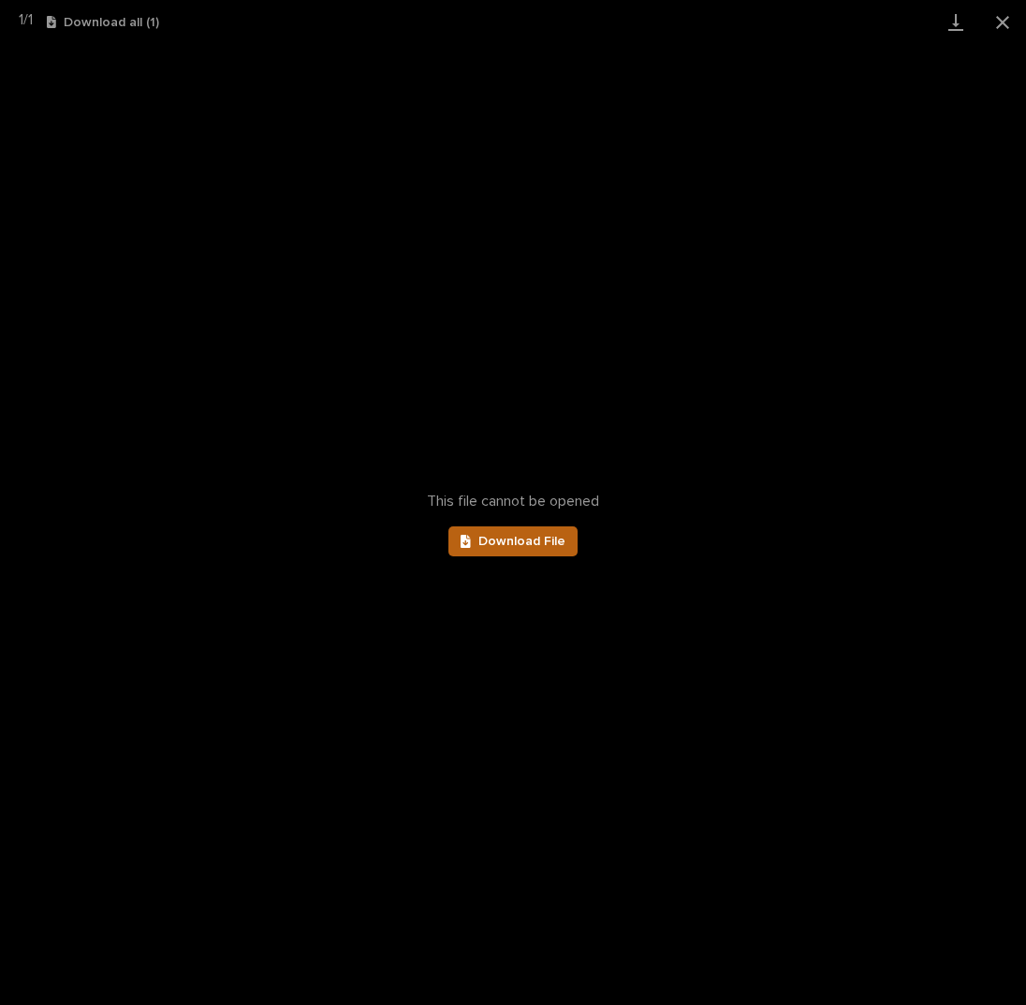
click at [530, 543] on span "Download File" at bounding box center [521, 541] width 87 height 13
click at [1000, 18] on button "Close gallery" at bounding box center [1002, 22] width 47 height 44
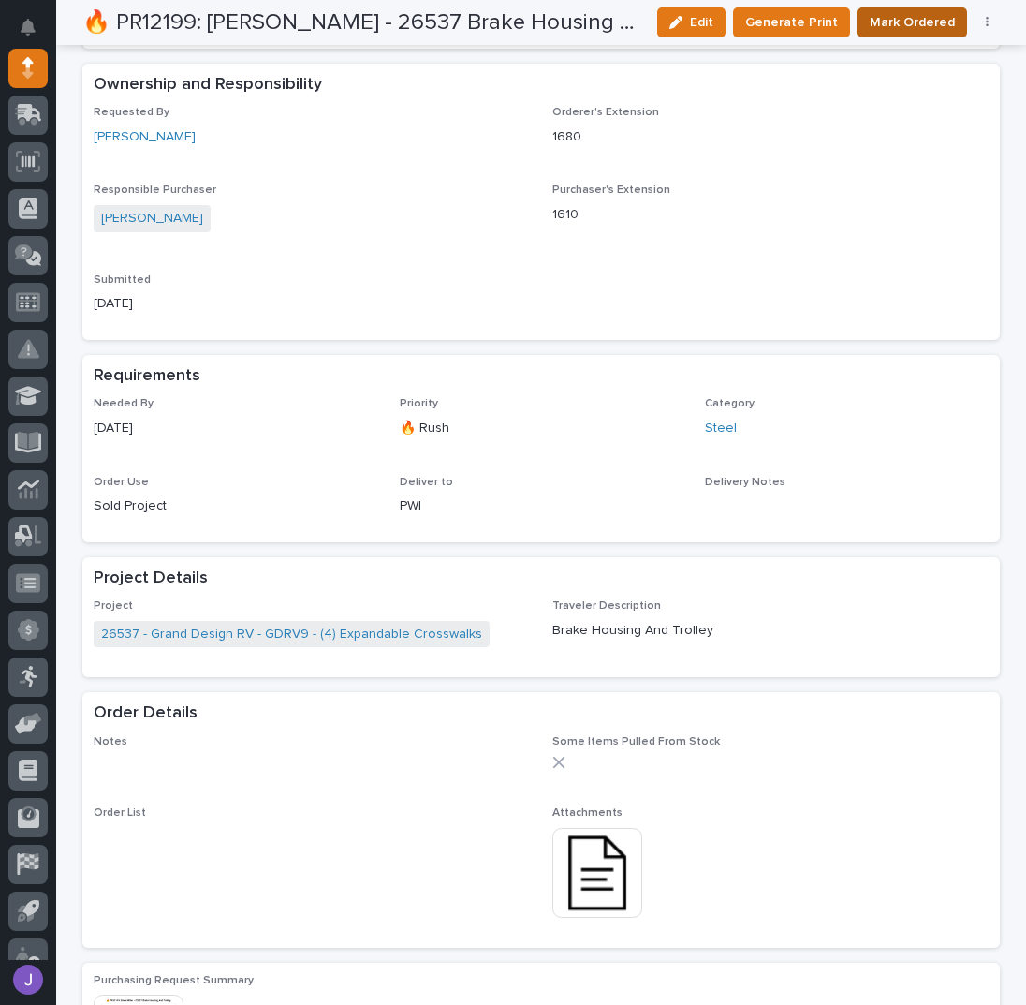
click at [889, 16] on span "Mark Ordered" at bounding box center [912, 22] width 85 height 22
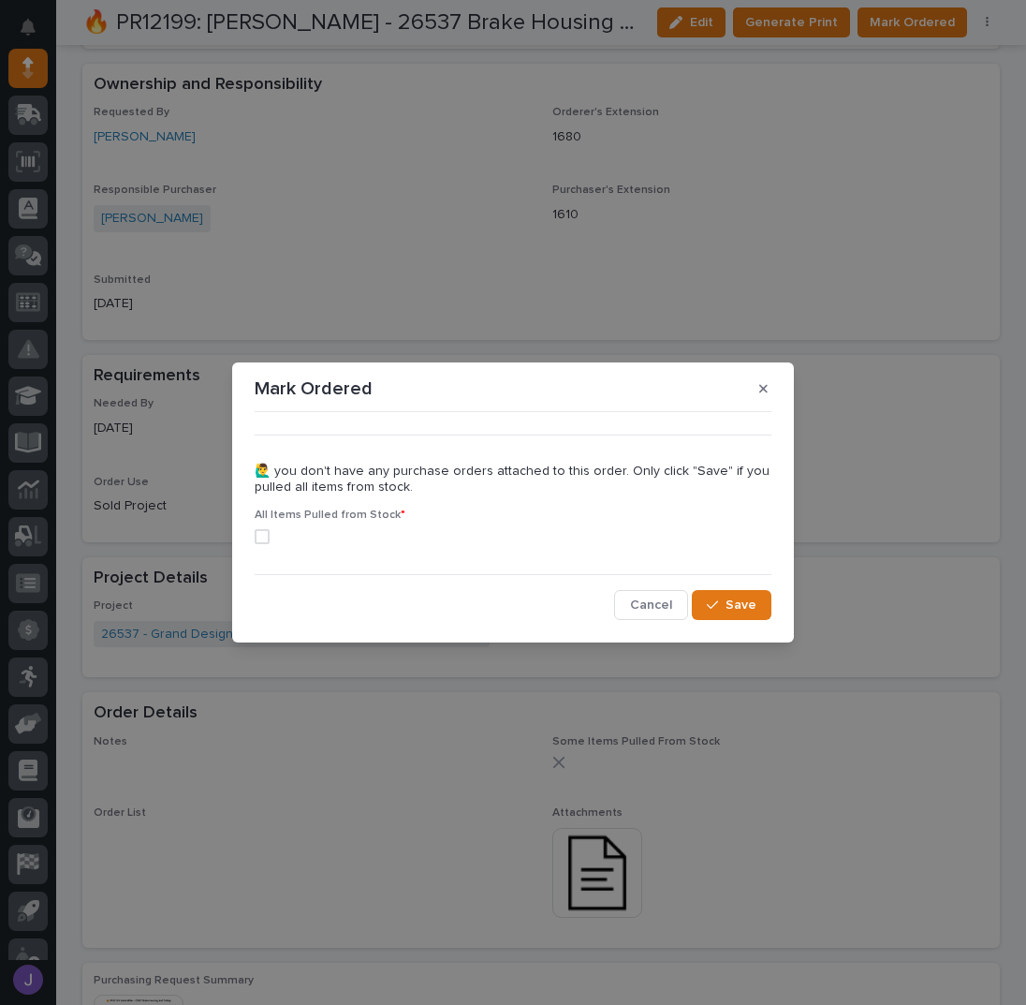
click at [260, 540] on span at bounding box center [262, 536] width 15 height 15
click at [731, 606] on span "Save" at bounding box center [741, 604] width 31 height 17
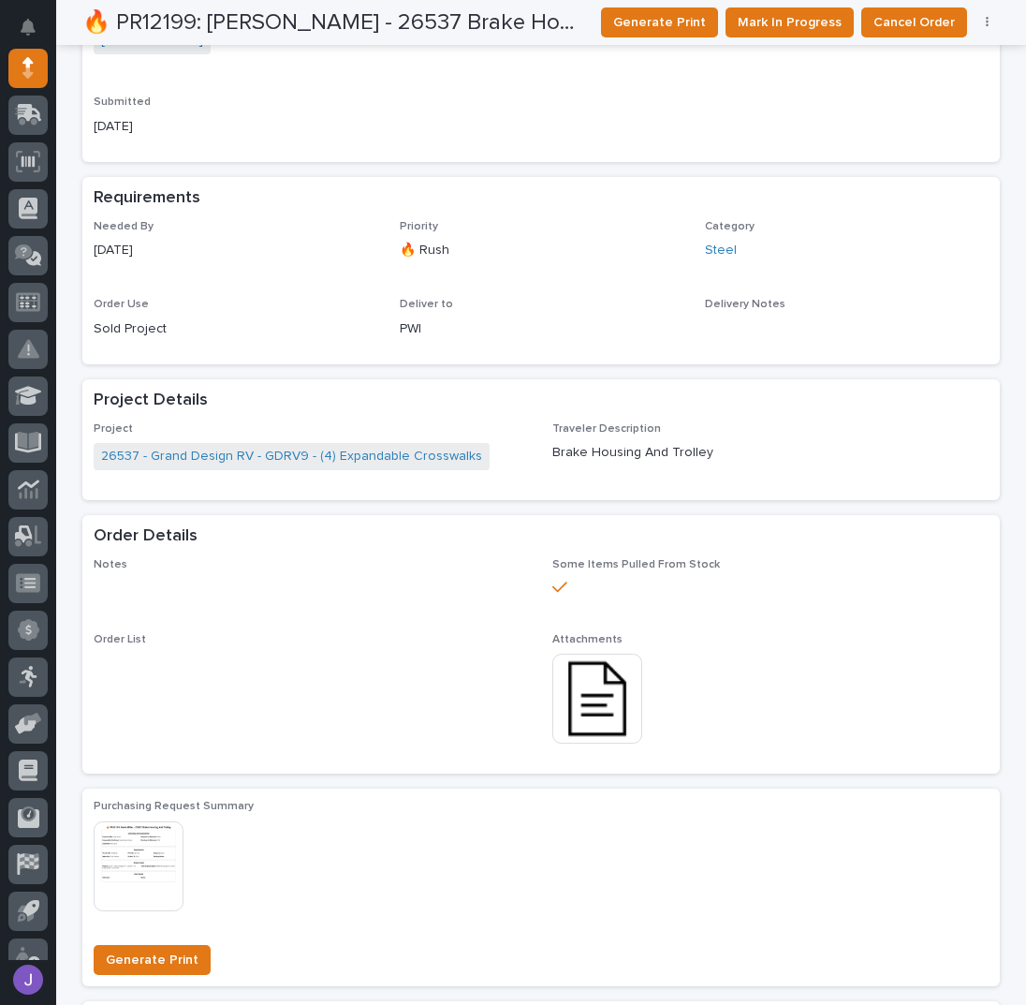
scroll to position [0, 0]
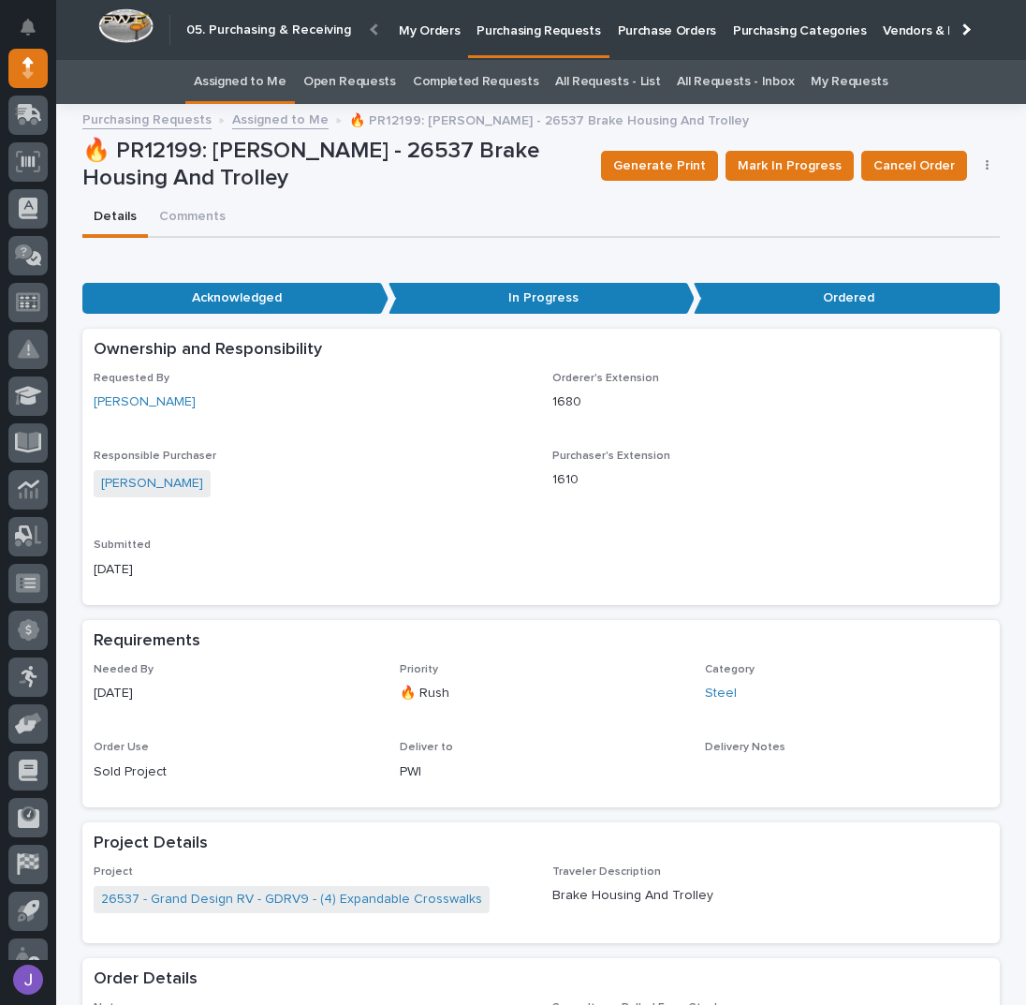
click at [281, 73] on link "Assigned to Me" at bounding box center [240, 82] width 93 height 44
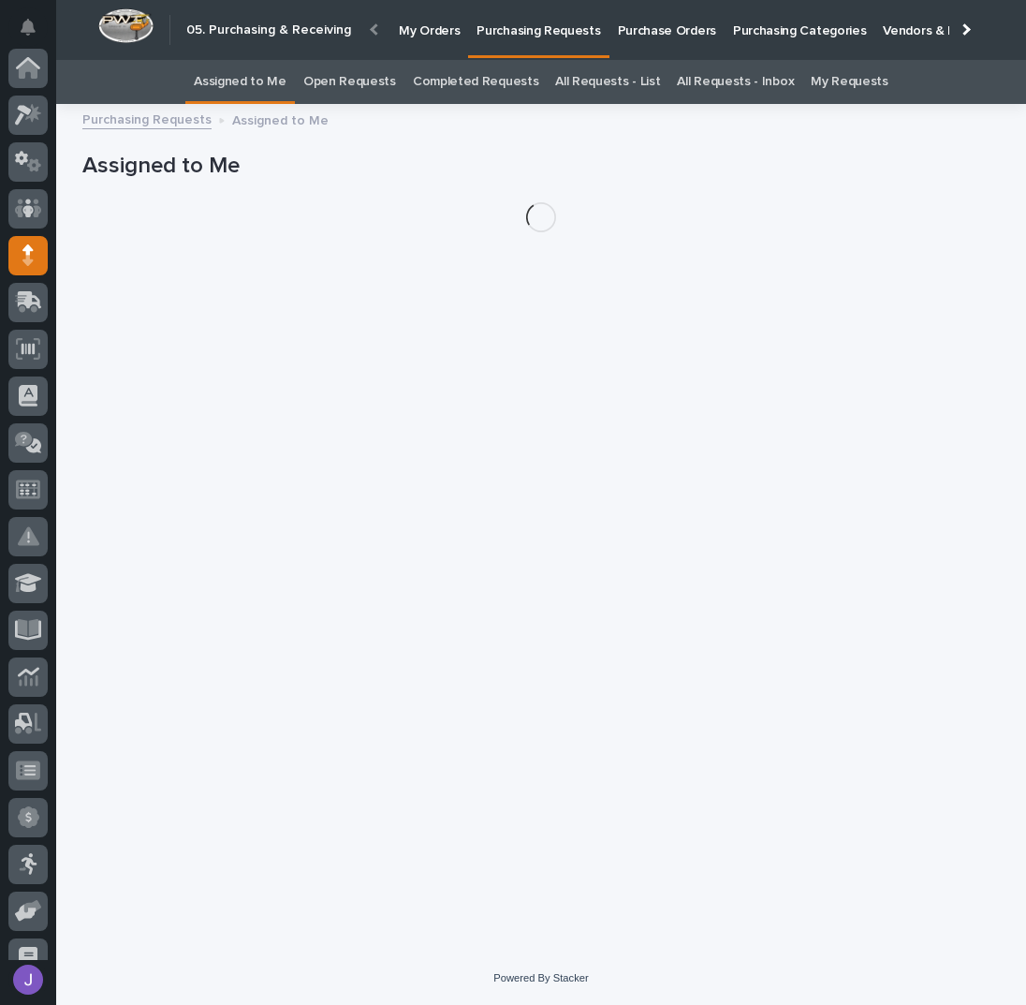
scroll to position [187, 0]
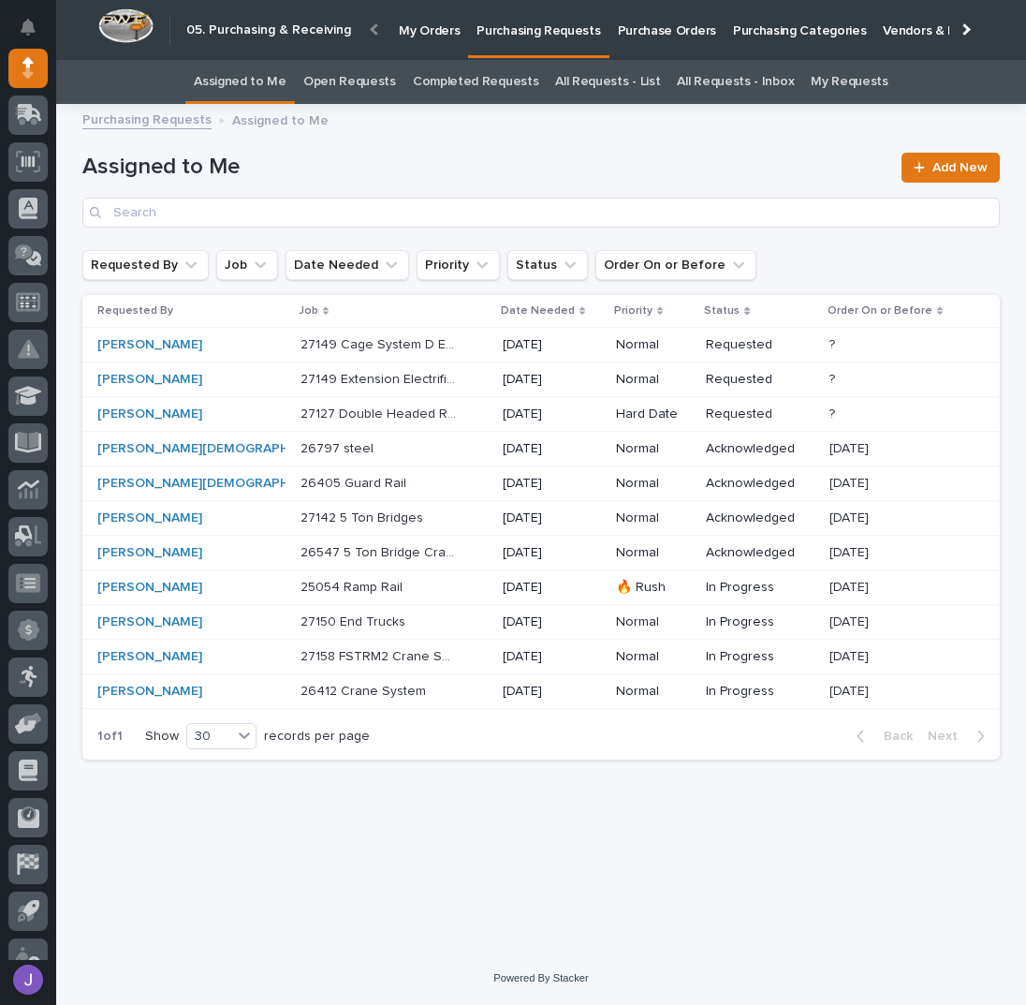
click at [409, 450] on p at bounding box center [379, 449] width 156 height 16
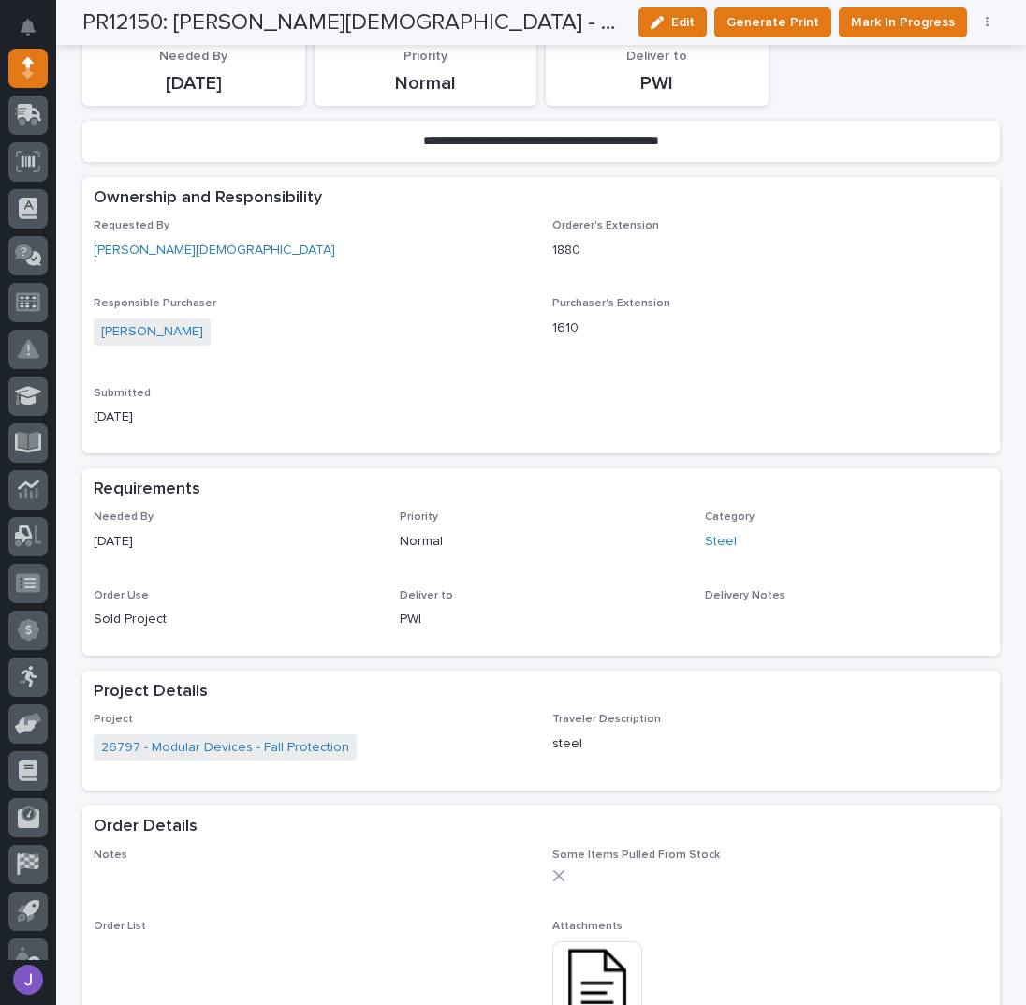
scroll to position [635, 0]
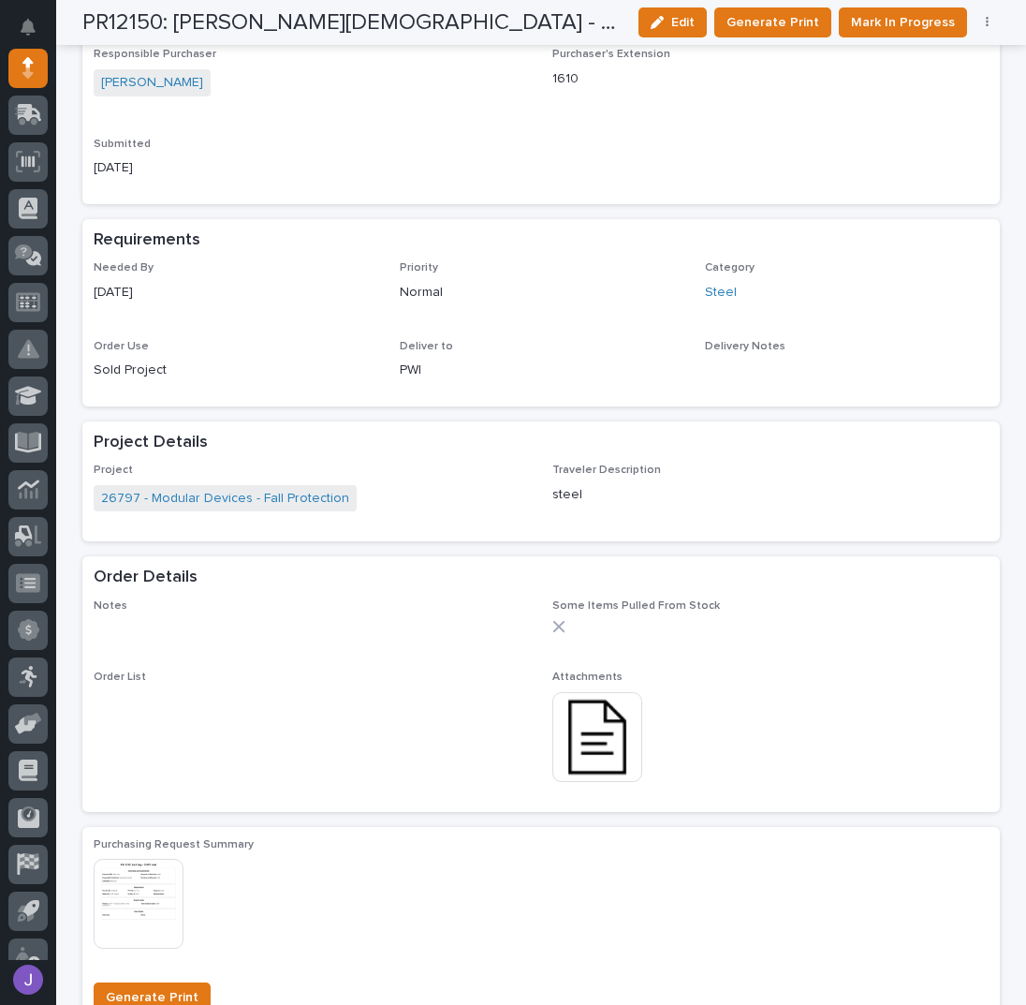
click at [611, 720] on img at bounding box center [597, 737] width 90 height 90
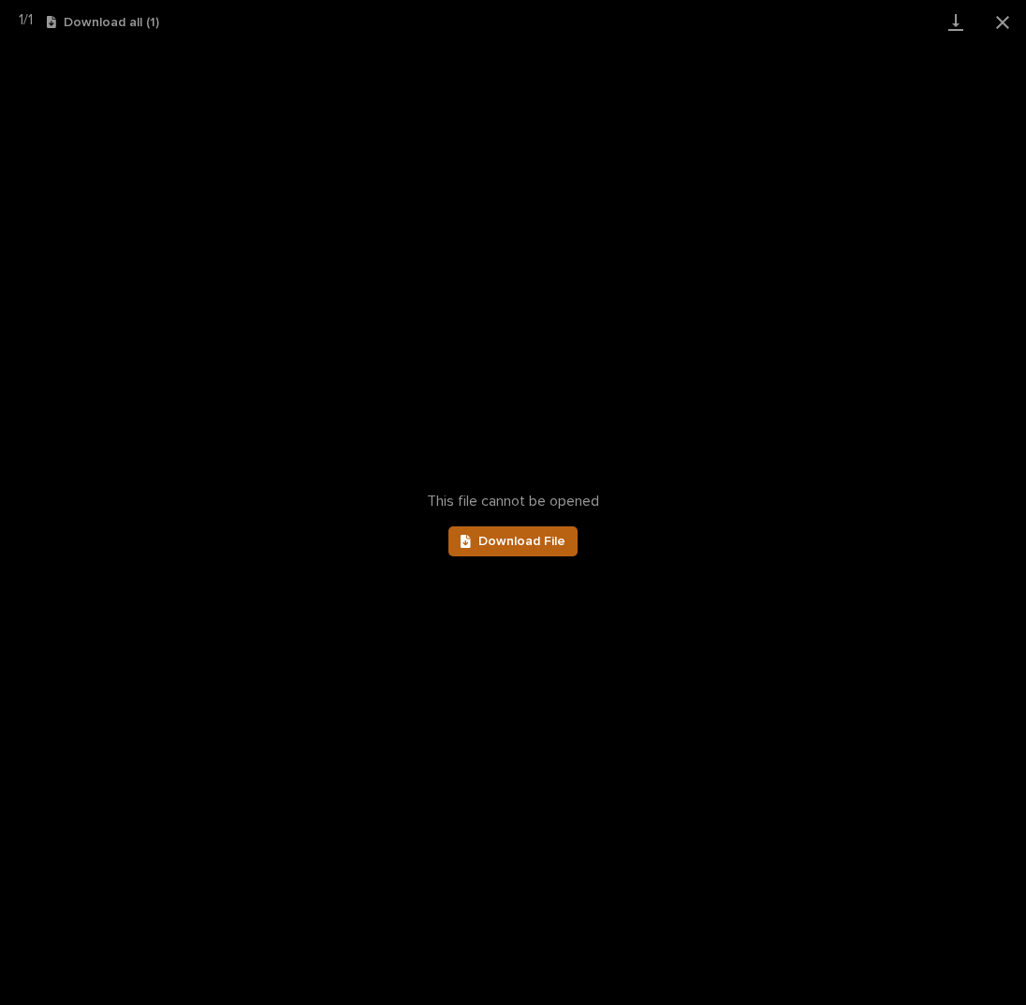
click at [570, 551] on link "Download File" at bounding box center [512, 541] width 129 height 30
click at [998, 22] on button "Close gallery" at bounding box center [1002, 22] width 47 height 44
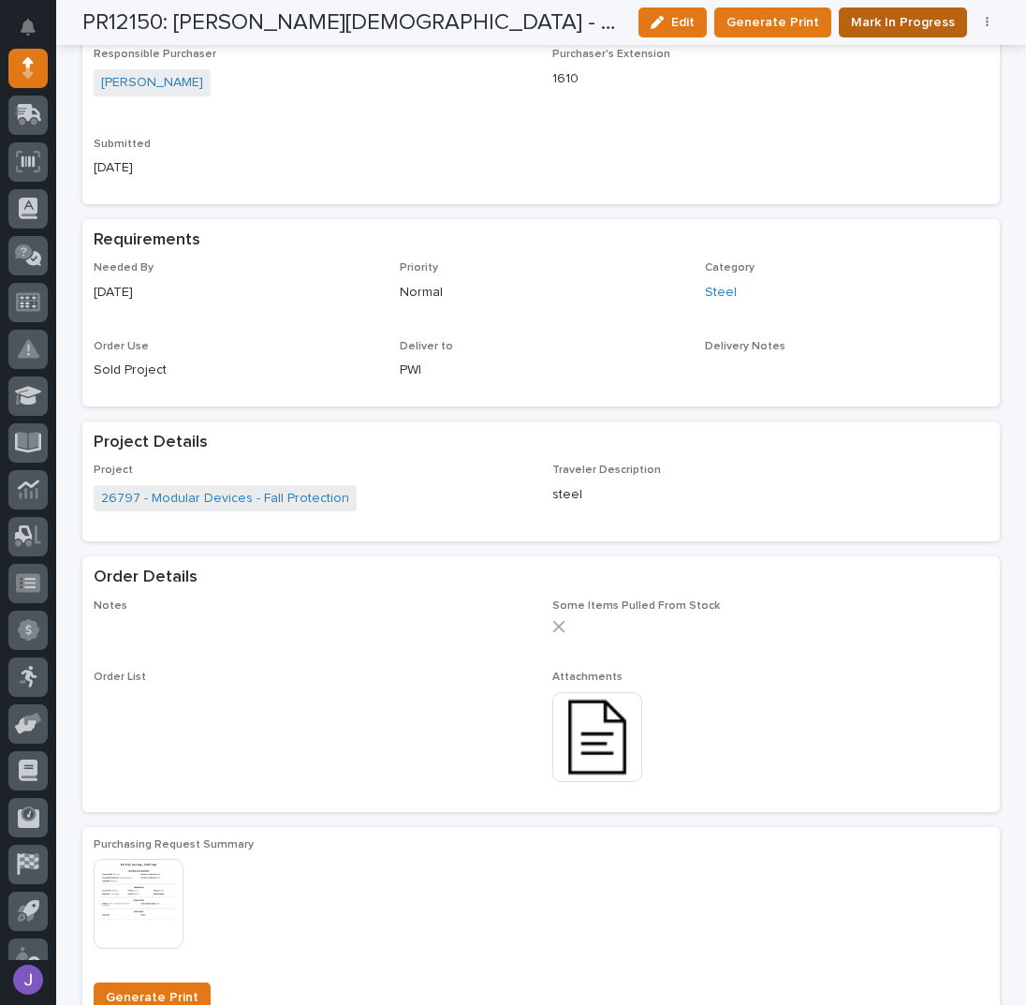
click at [886, 15] on span "Mark In Progress" at bounding box center [903, 22] width 104 height 22
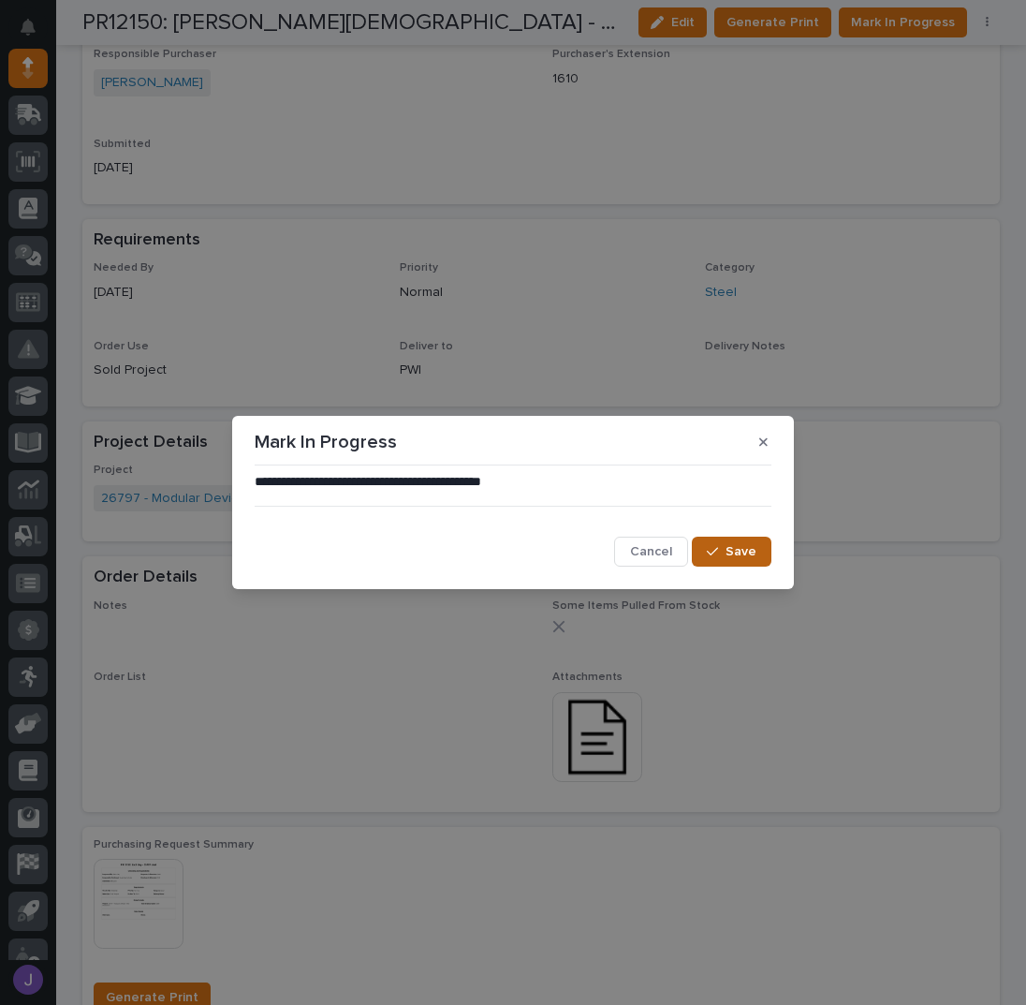
click at [758, 551] on button "Save" at bounding box center [732, 552] width 80 height 30
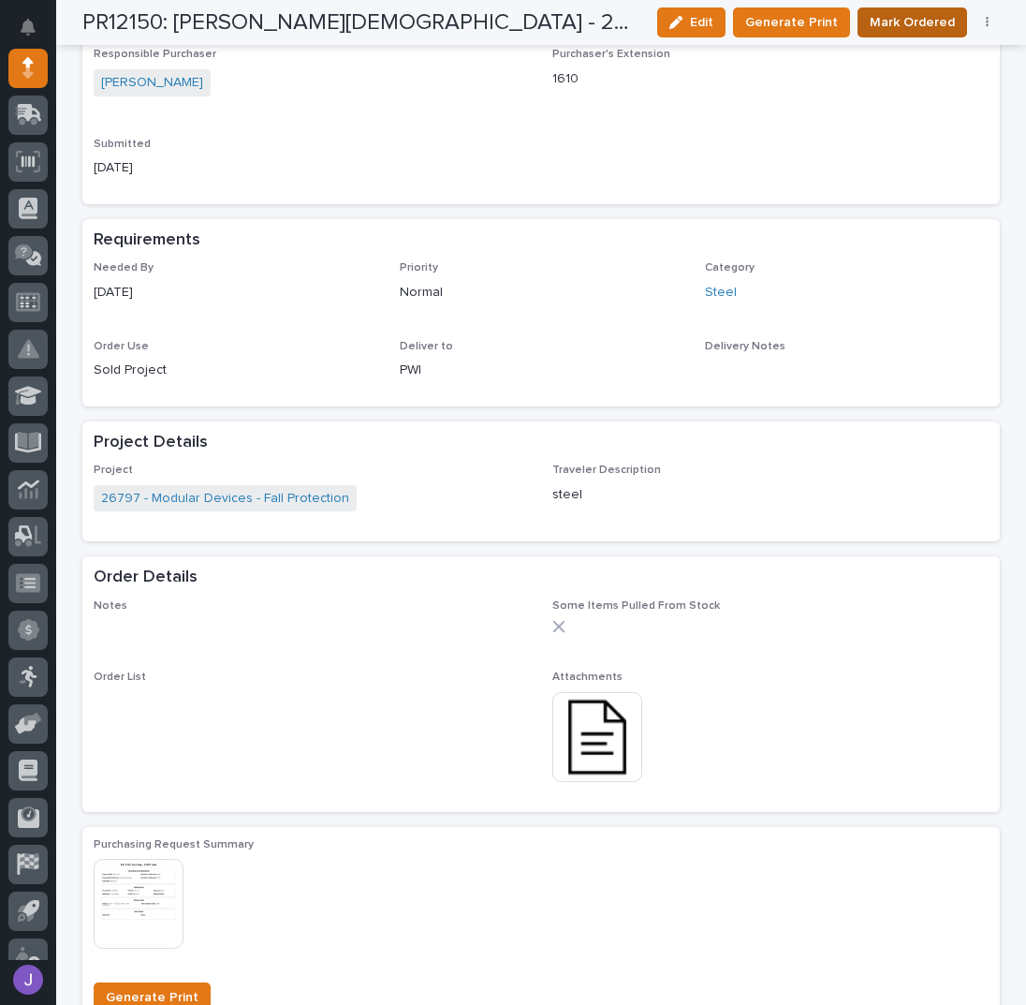
click at [875, 20] on span "Mark Ordered" at bounding box center [912, 22] width 85 height 22
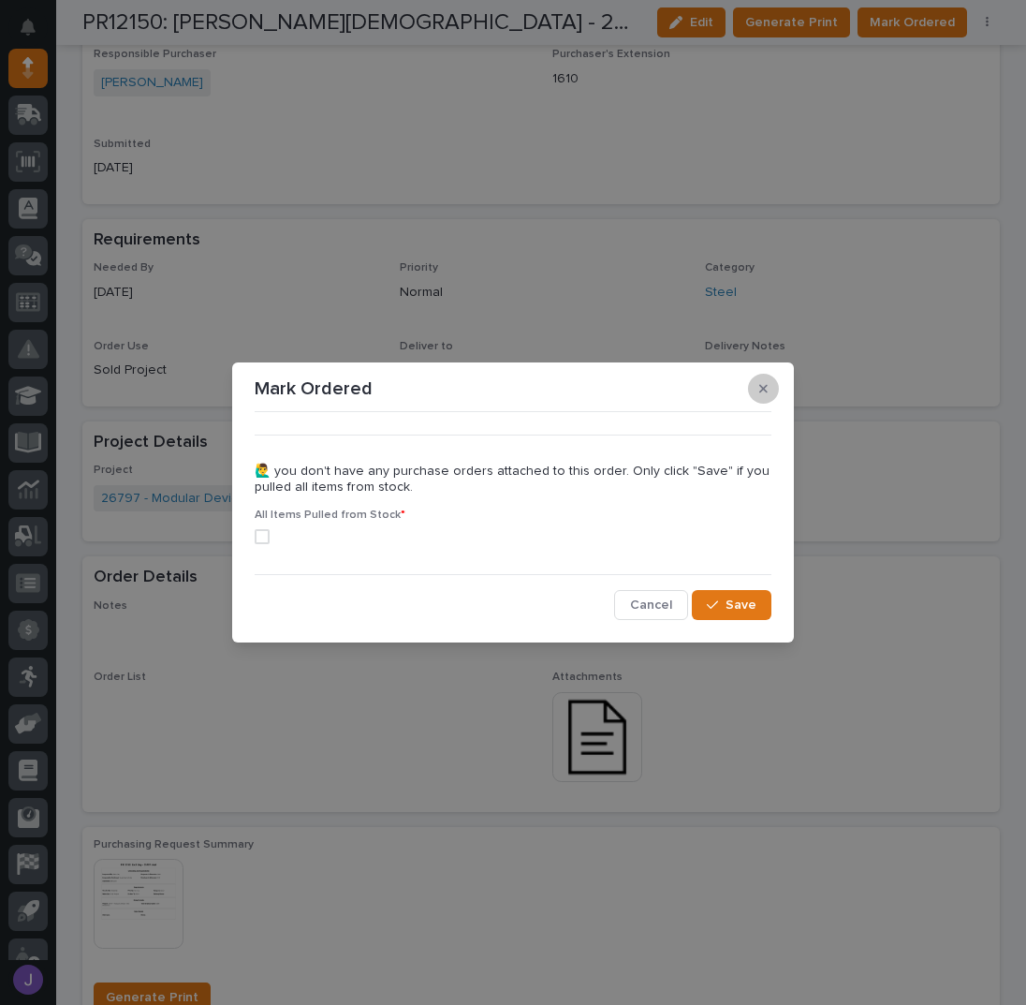
click at [763, 389] on icon "button" at bounding box center [763, 389] width 8 height 8
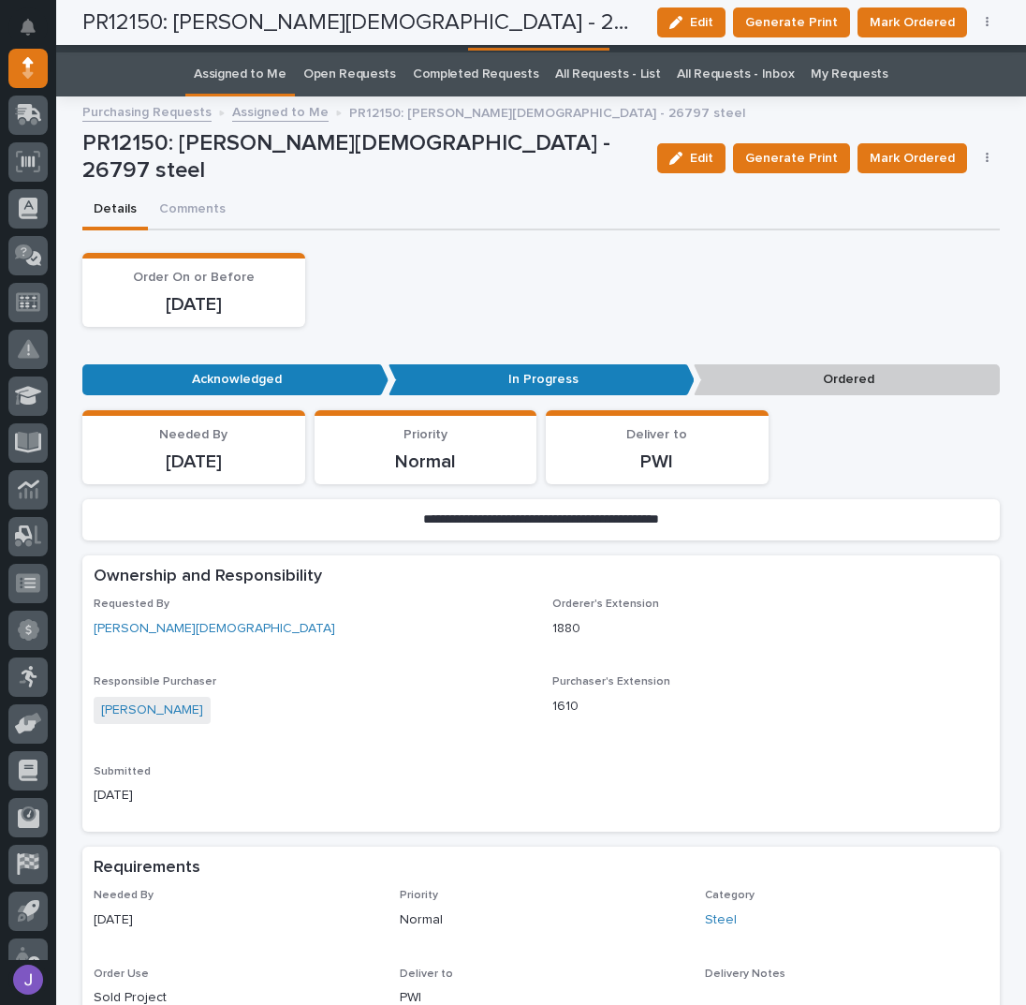
scroll to position [0, 0]
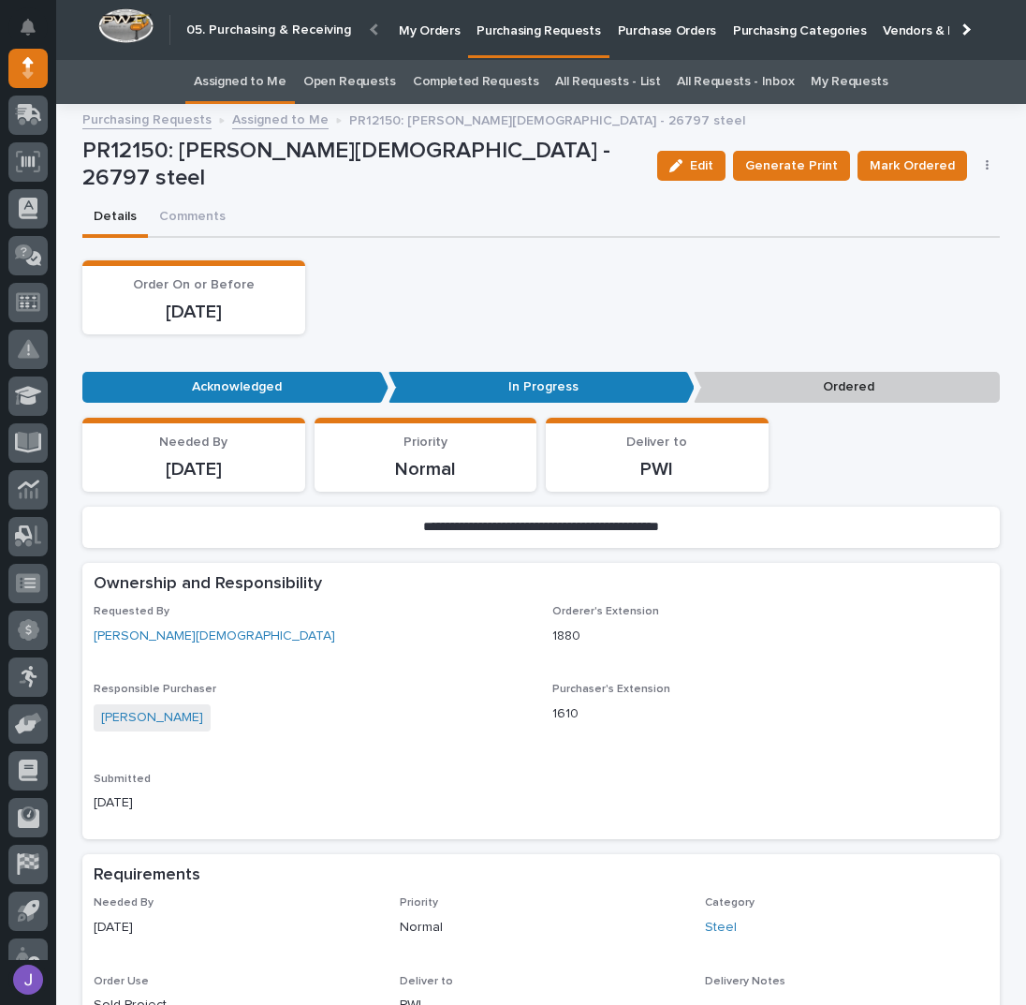
click at [241, 92] on link "Assigned to Me" at bounding box center [240, 82] width 93 height 44
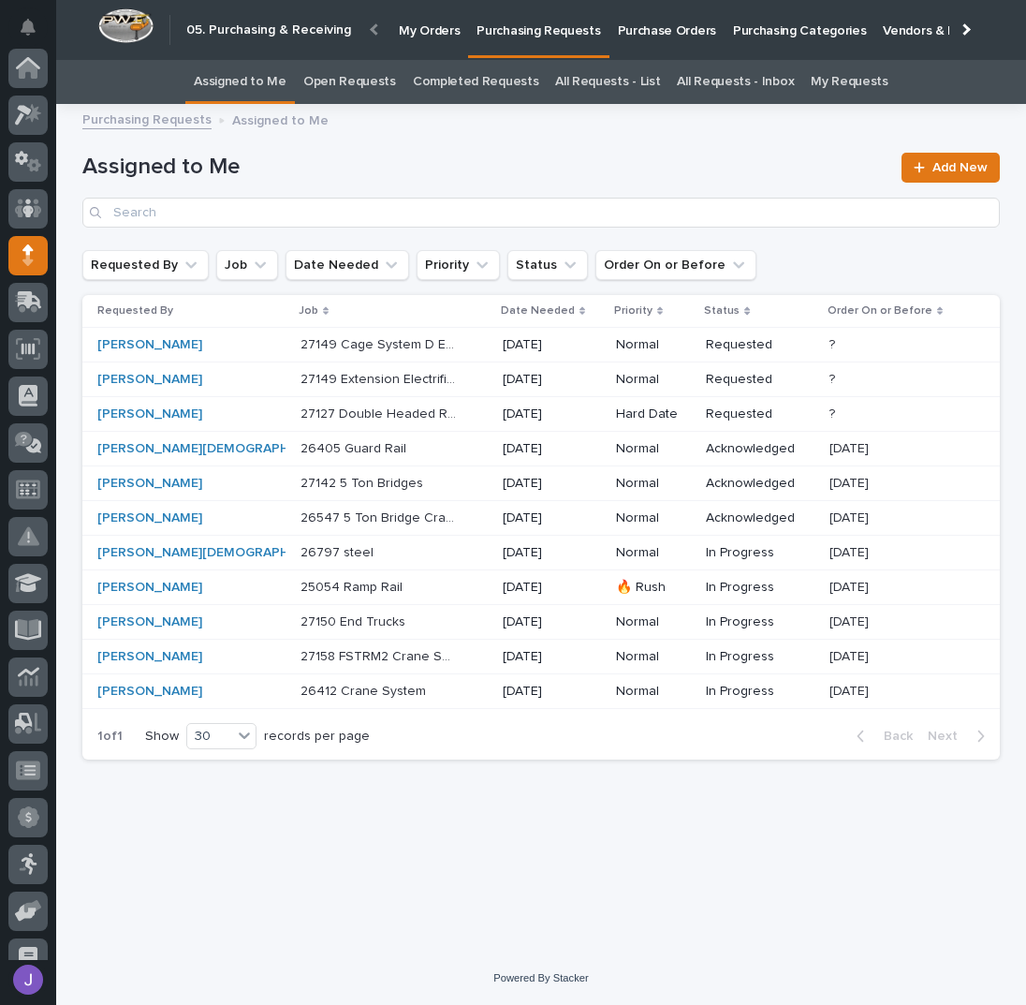
scroll to position [187, 0]
click at [386, 524] on div "26547 5 Ton Bridge Crane 26547 5 Ton Bridge Crane" at bounding box center [394, 518] width 187 height 31
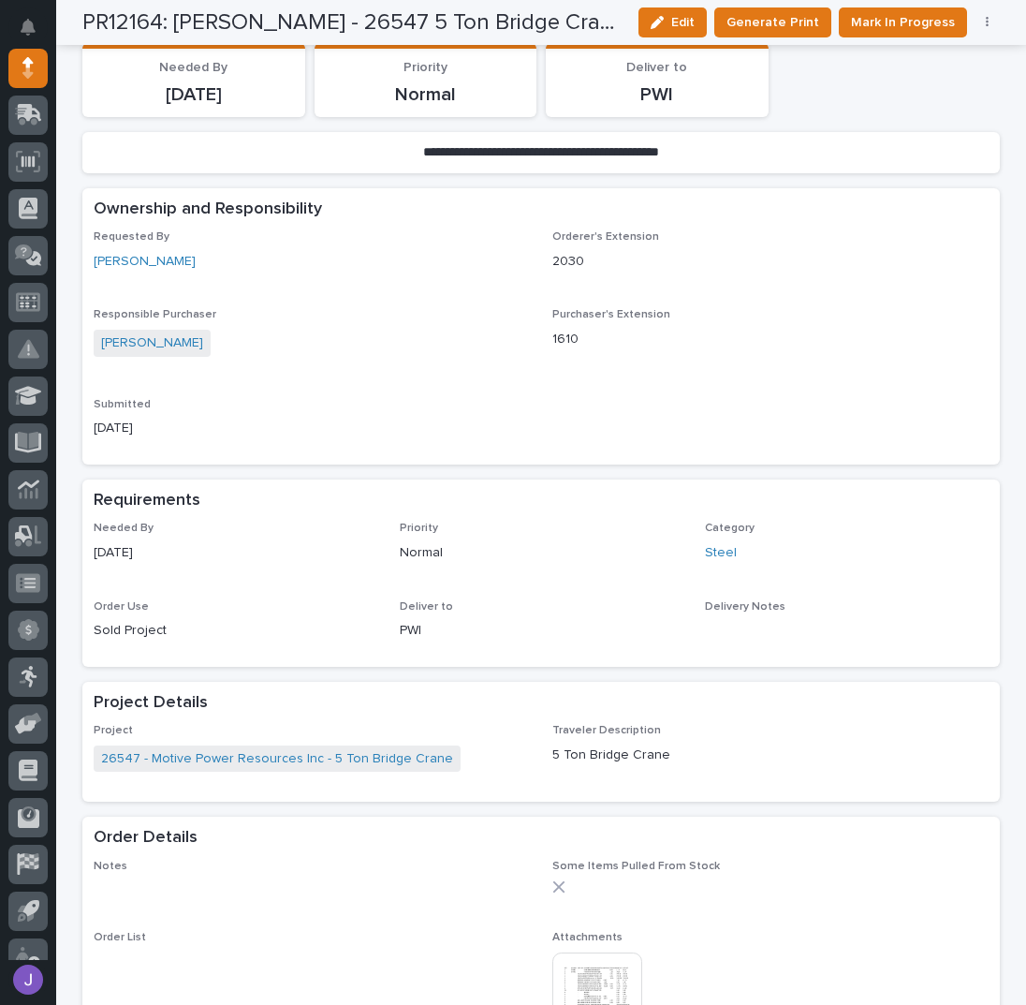
scroll to position [624, 0]
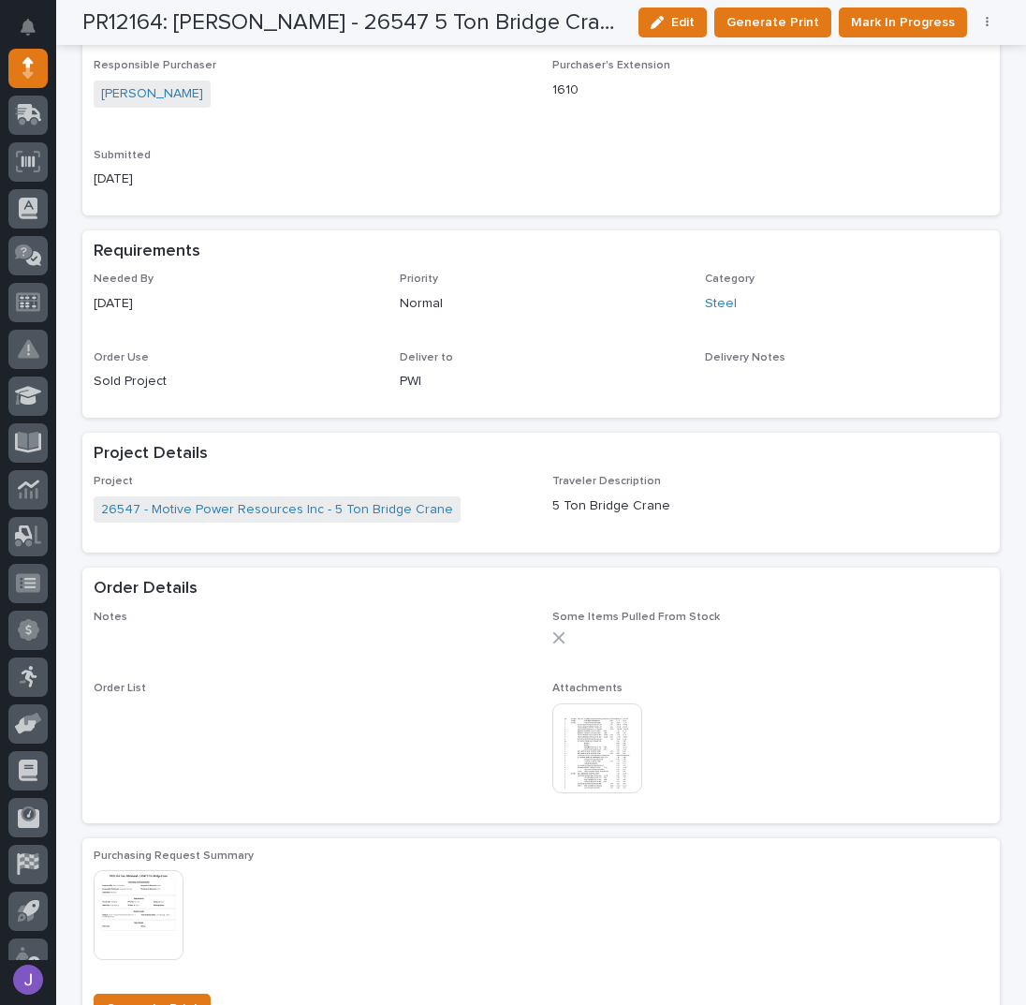
click at [567, 716] on img at bounding box center [597, 748] width 90 height 90
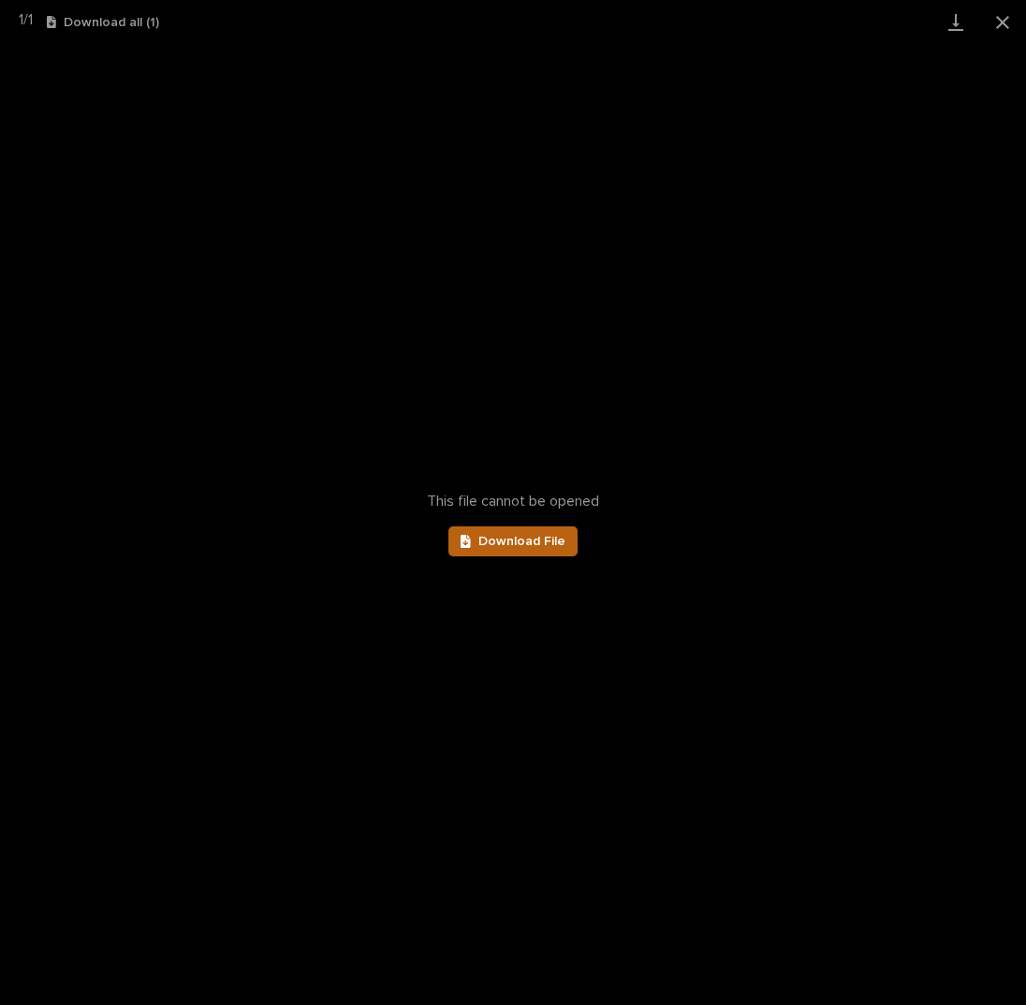
click at [509, 542] on span "Download File" at bounding box center [521, 541] width 87 height 13
click at [1015, 25] on button "Close gallery" at bounding box center [1002, 22] width 47 height 44
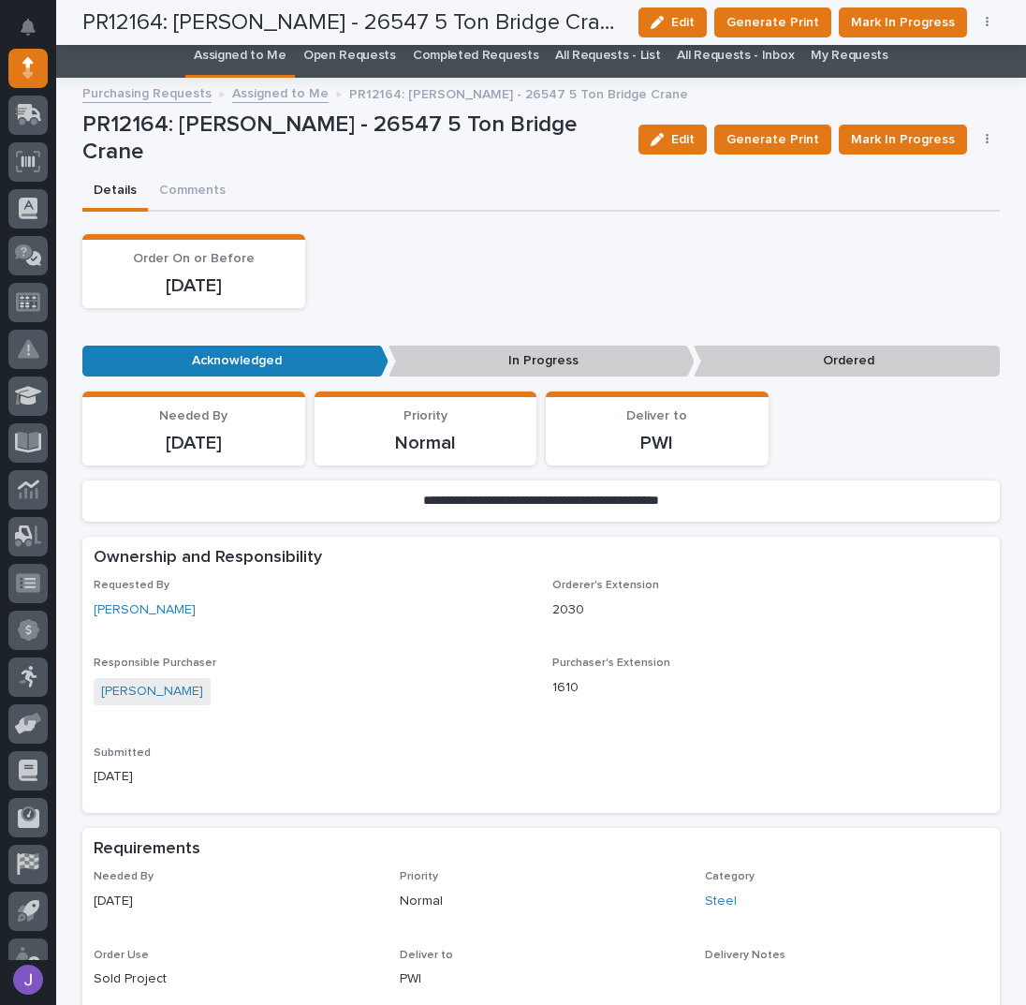
scroll to position [0, 0]
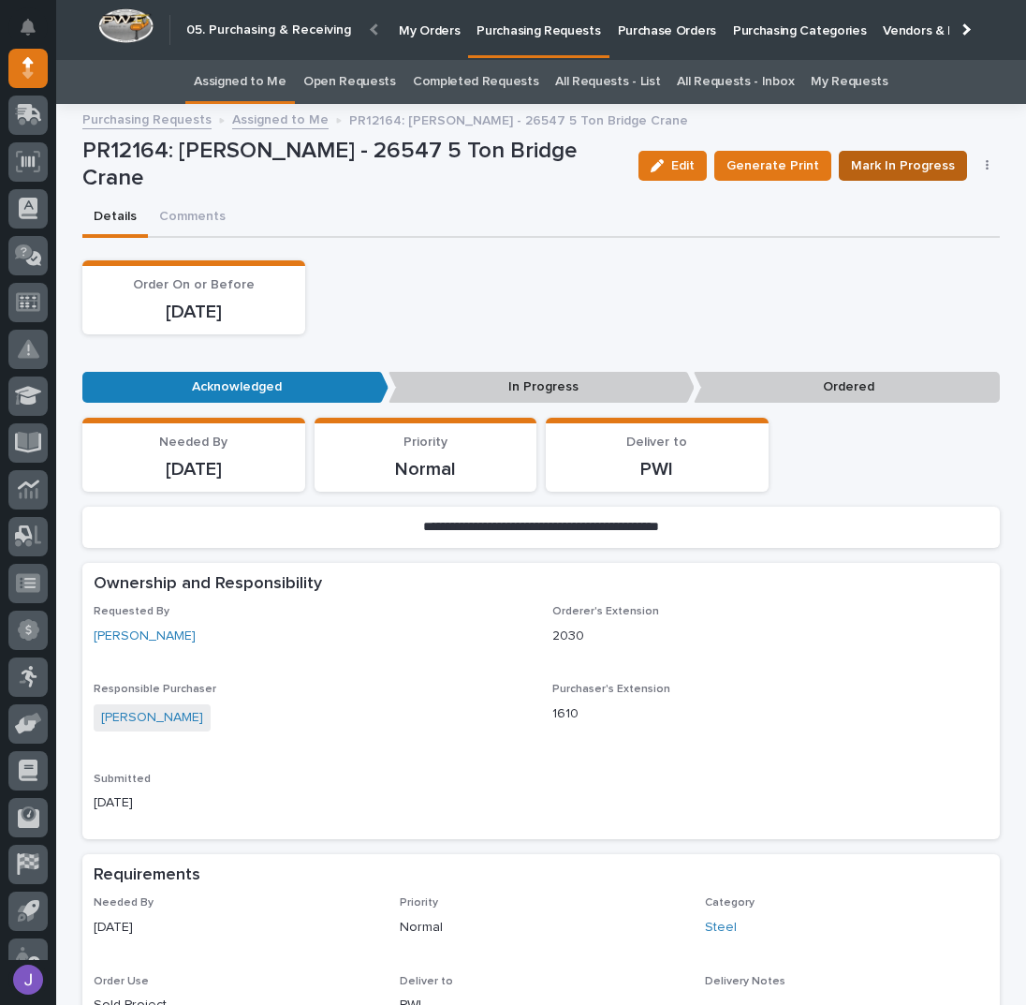
click at [897, 157] on span "Mark In Progress" at bounding box center [903, 165] width 104 height 22
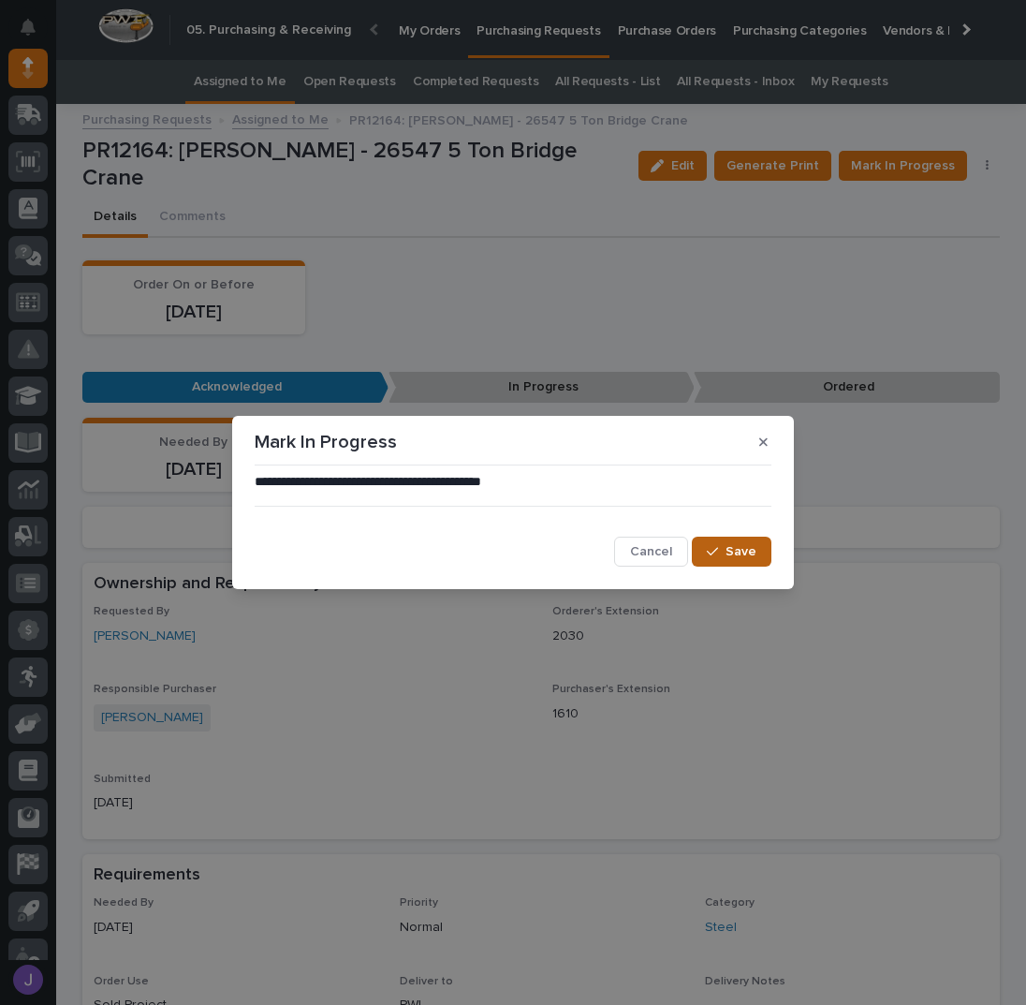
click at [734, 546] on span "Save" at bounding box center [741, 551] width 31 height 17
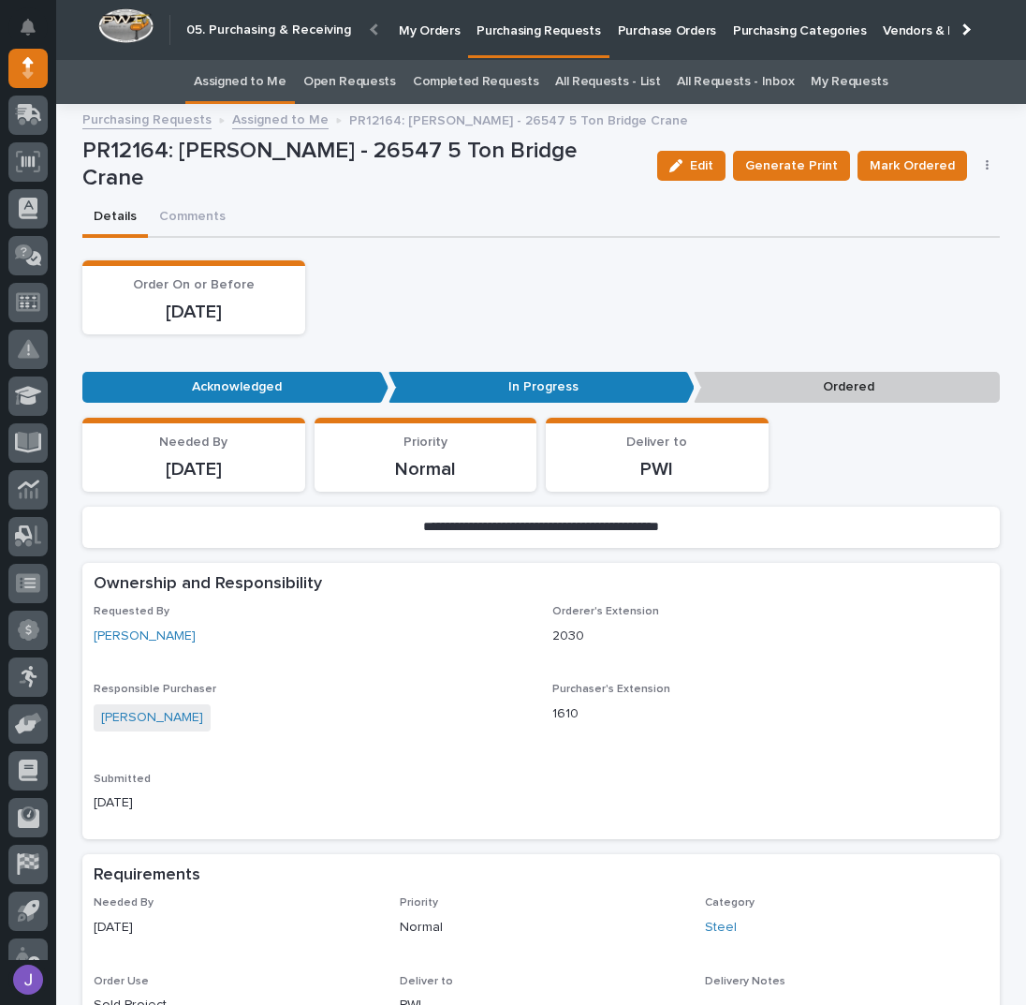
click at [986, 165] on icon "button" at bounding box center [987, 165] width 3 height 11
click at [919, 222] on span "Edit Linked PO's" at bounding box center [927, 233] width 96 height 22
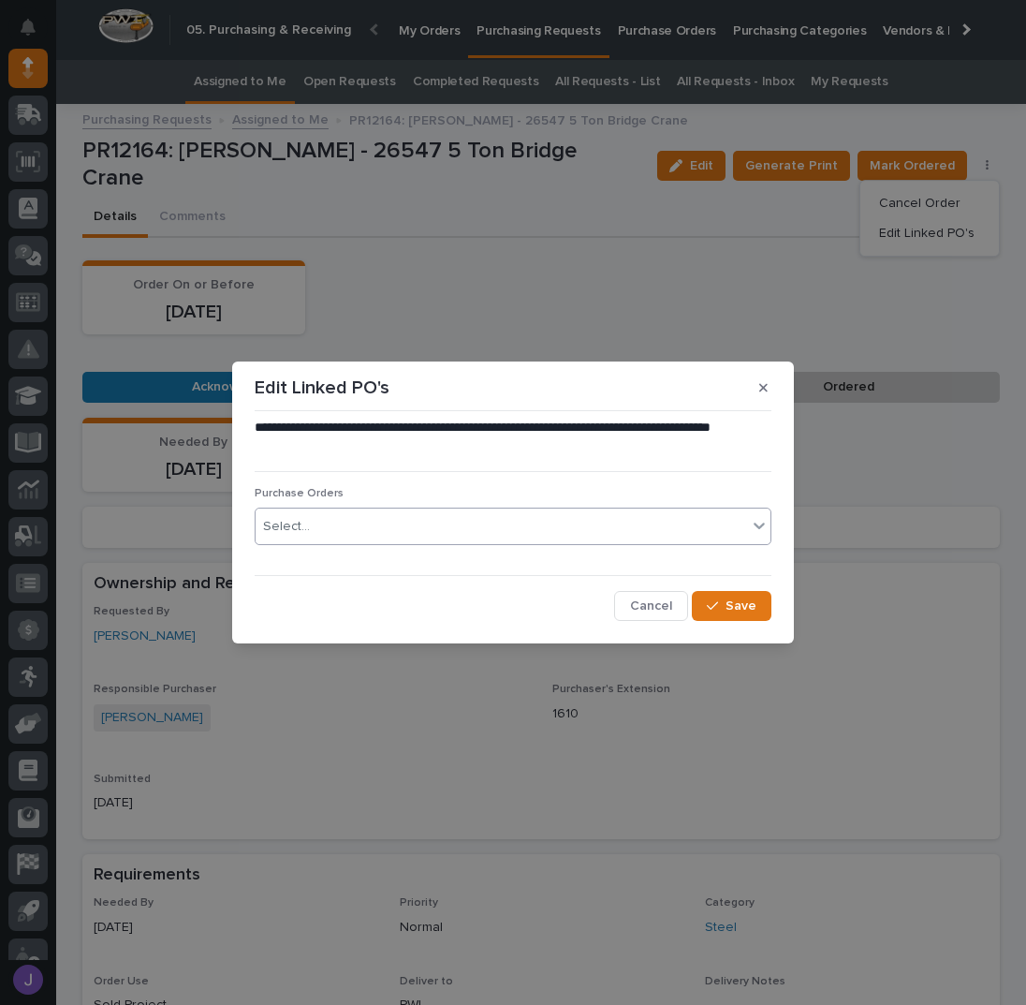
click at [452, 527] on div "Select..." at bounding box center [502, 526] width 492 height 31
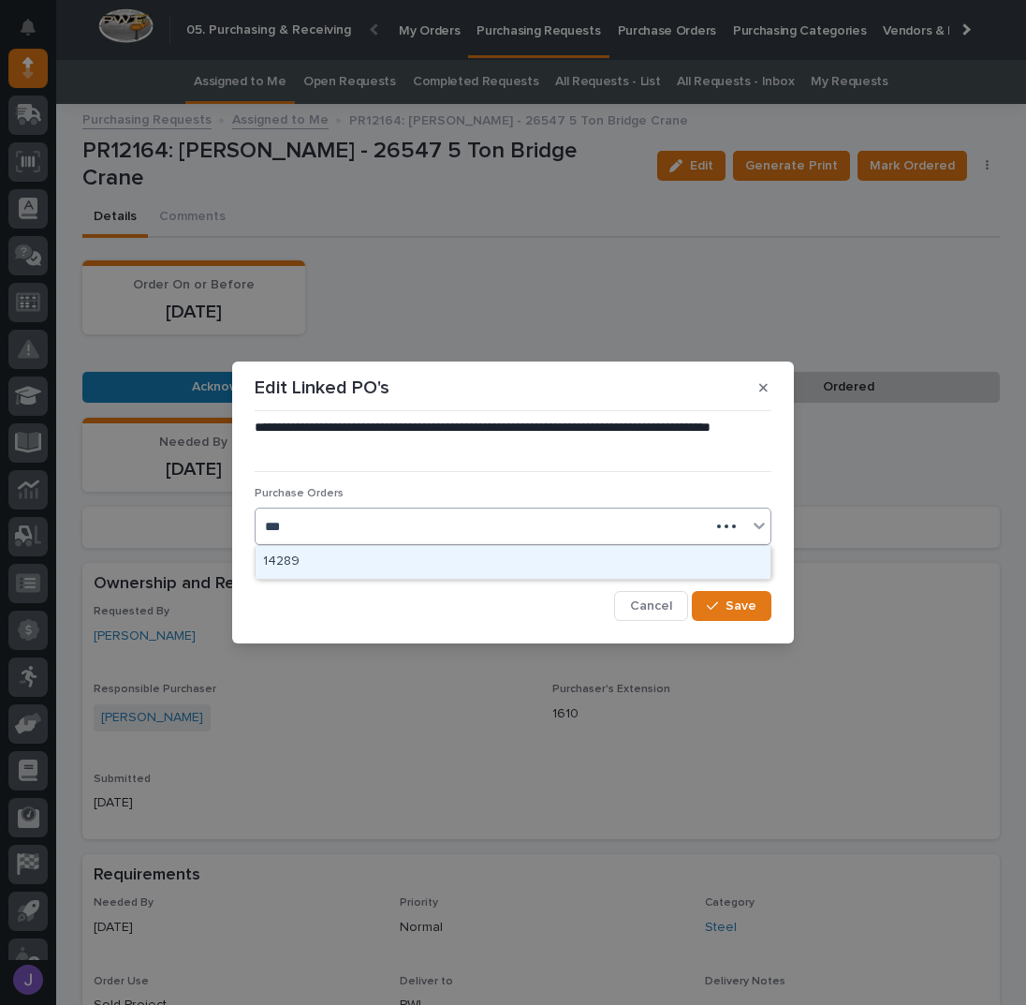
type input "****"
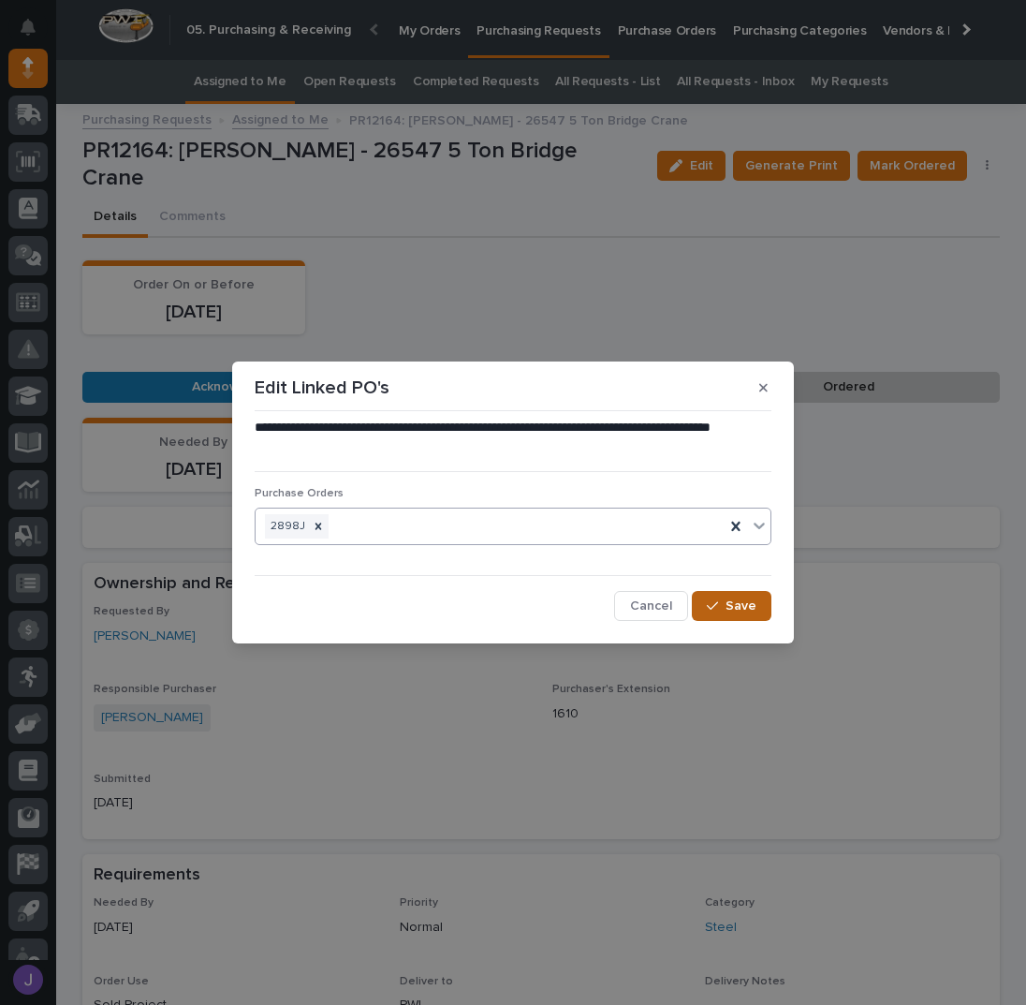
click at [713, 607] on icon "button" at bounding box center [712, 605] width 11 height 13
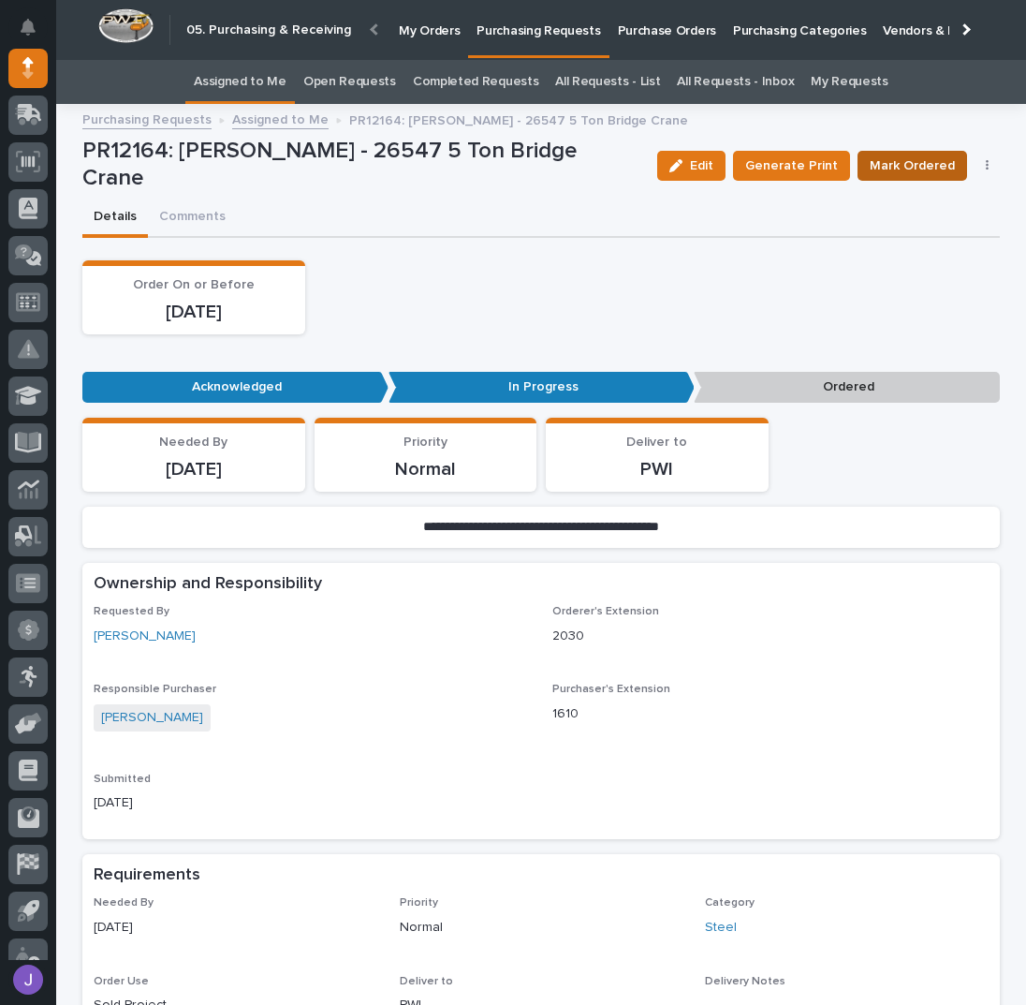
click at [899, 166] on span "Mark Ordered" at bounding box center [912, 165] width 85 height 22
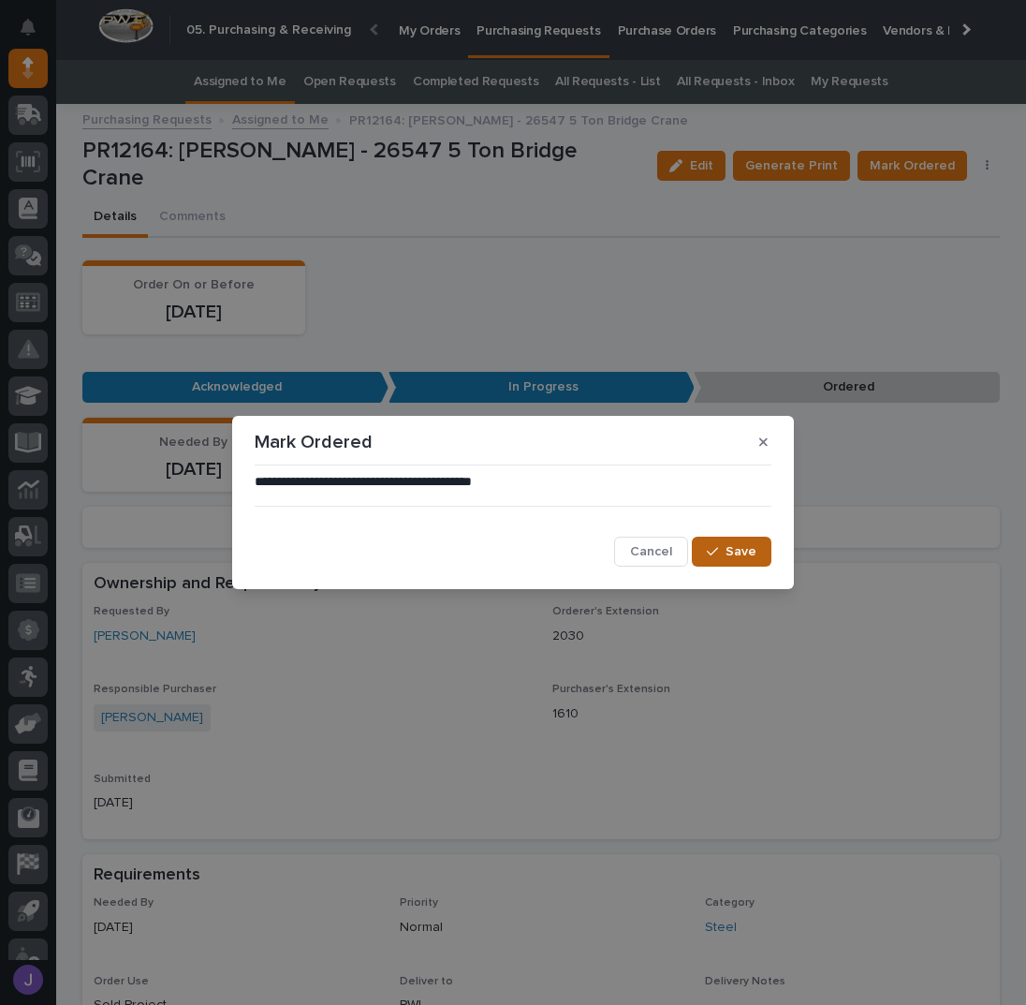
click at [754, 551] on span "Save" at bounding box center [741, 551] width 31 height 17
